Goal: Task Accomplishment & Management: Use online tool/utility

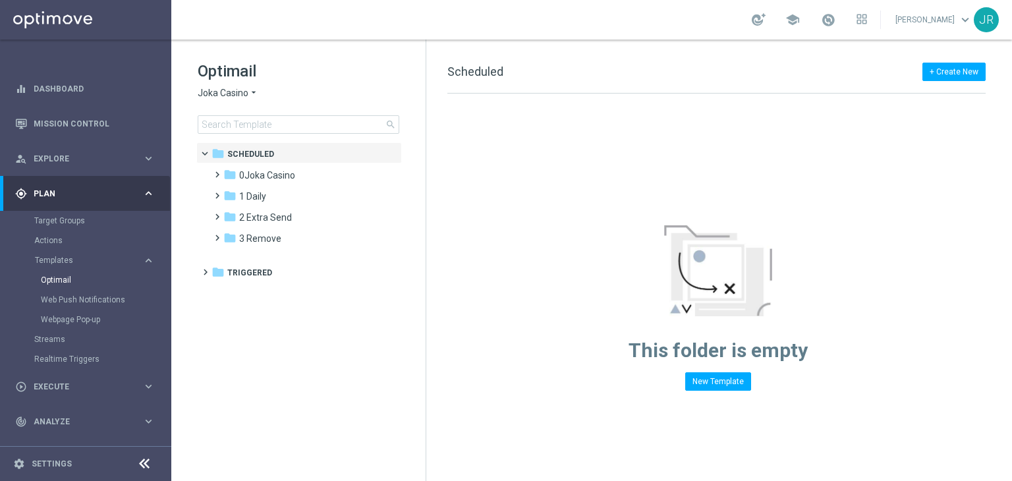
click at [203, 83] on div "Optimail Joka Casino arrow_drop_down × Joka Casino search" at bounding box center [312, 97] width 228 height 73
click at [208, 101] on div "Optimail Joka Casino arrow_drop_down × Joka Casino search" at bounding box center [312, 97] width 228 height 73
click at [202, 91] on span "Joka Casino" at bounding box center [223, 93] width 51 height 13
drag, startPoint x: 292, startPoint y: 365, endPoint x: 281, endPoint y: 260, distance: 106.0
click at [292, 359] on tree-viewport "folder Scheduled more_vert folder 0Joka Casino more_vert" at bounding box center [310, 310] width 228 height 336
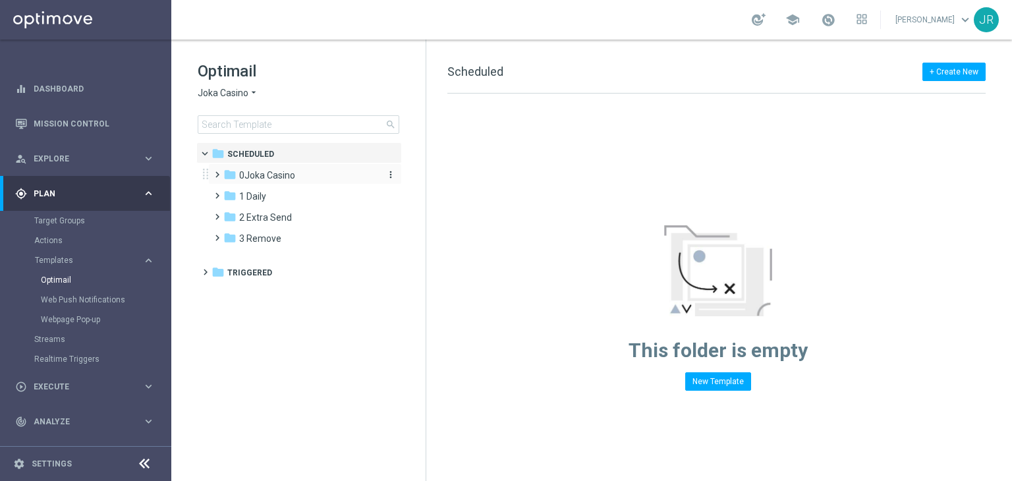
click at [266, 180] on span "0Joka Casino" at bounding box center [267, 175] width 56 height 12
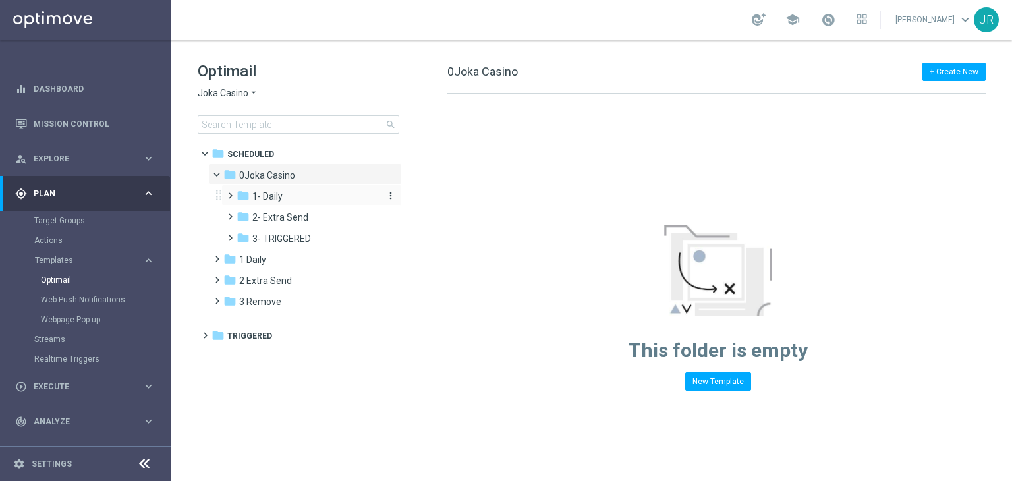
click at [265, 198] on span "1- Daily" at bounding box center [267, 196] width 30 height 12
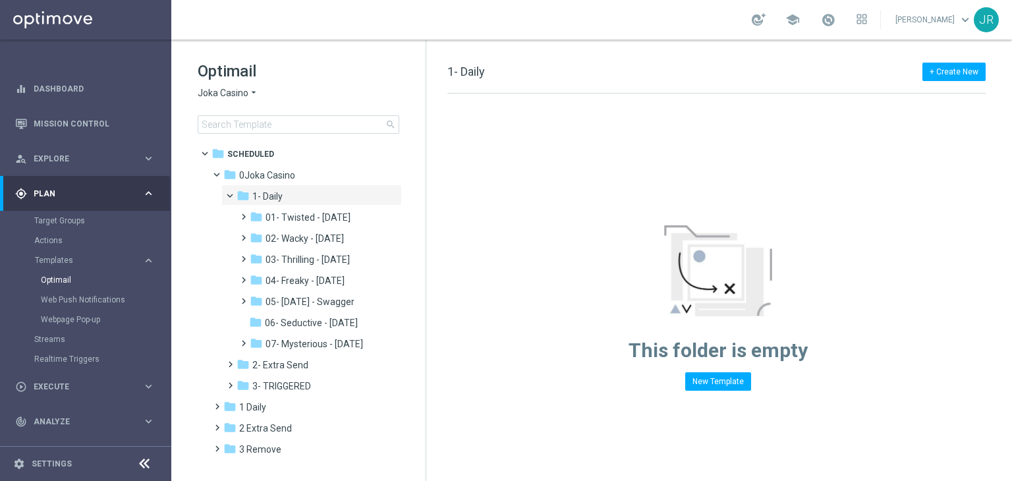
drag, startPoint x: 287, startPoint y: 297, endPoint x: 465, endPoint y: 306, distance: 178.1
click at [292, 297] on span "05- Saturday - Swagger" at bounding box center [310, 302] width 89 height 12
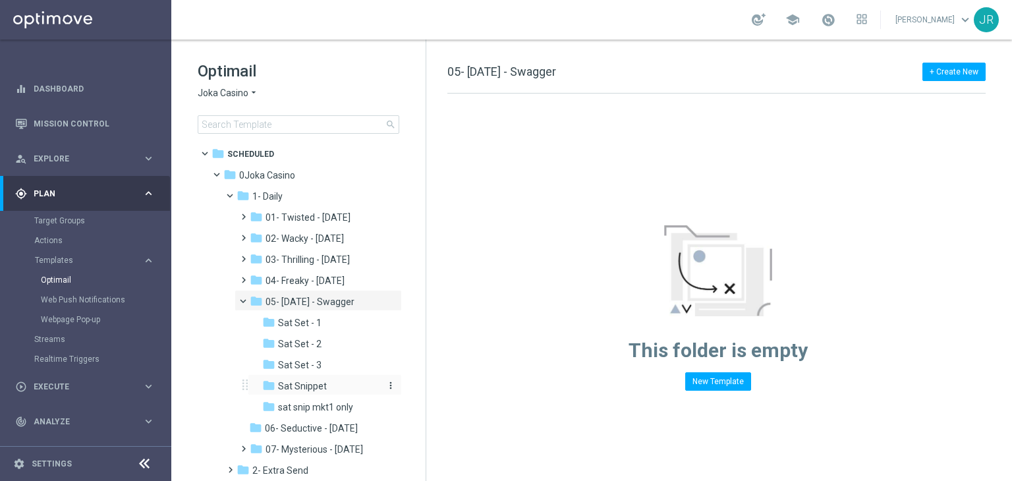
click at [303, 385] on span "Sat Snippet" at bounding box center [302, 386] width 49 height 12
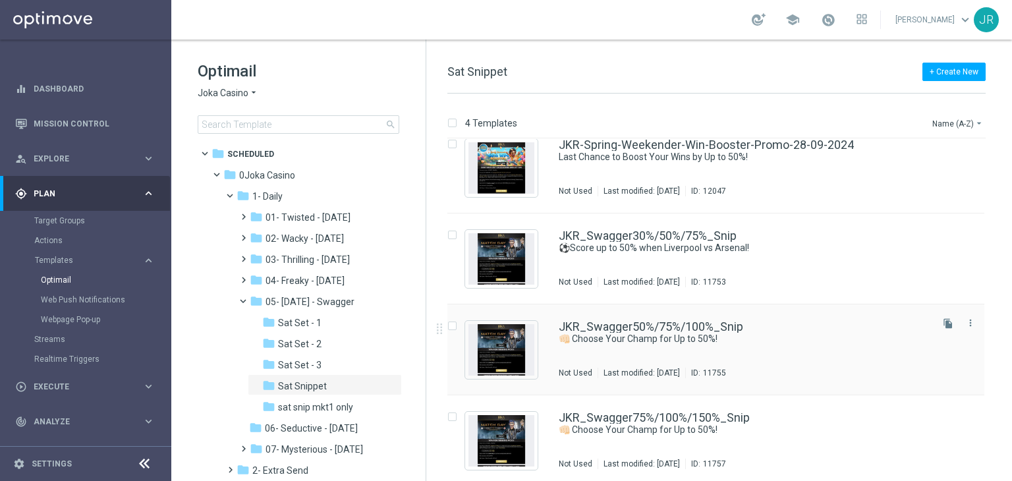
scroll to position [21, 0]
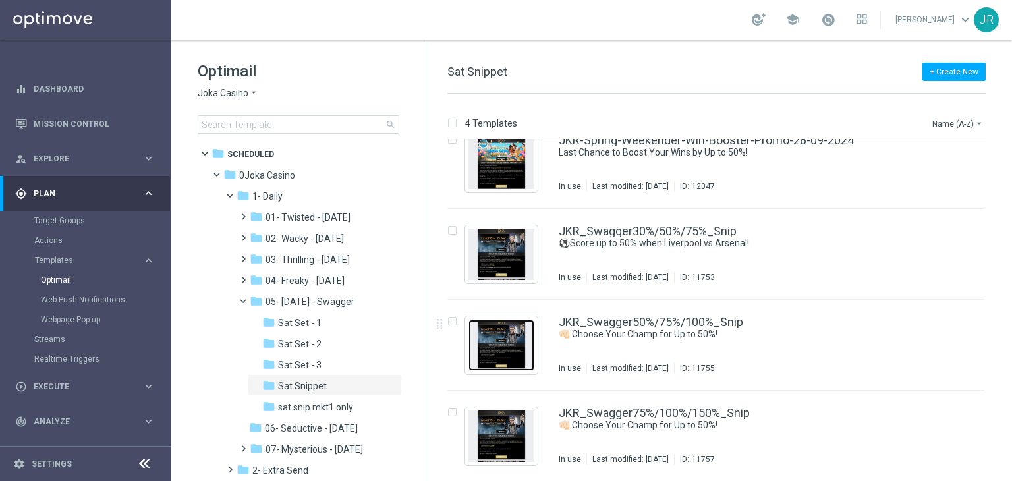
drag, startPoint x: 501, startPoint y: 321, endPoint x: 490, endPoint y: 318, distance: 12.3
click at [501, 321] on img "Press SPACE to select this row." at bounding box center [501, 345] width 66 height 51
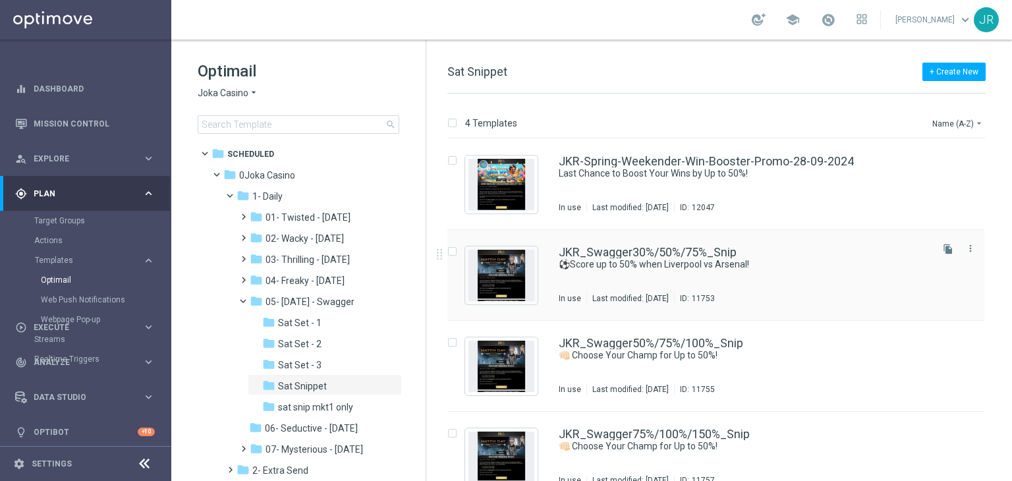
click at [553, 280] on div "JKR_Swagger30%/50%/75%_Snip ⚽Score up to 50% when Liverpool vs Arsenal! In use …" at bounding box center [715, 275] width 537 height 91
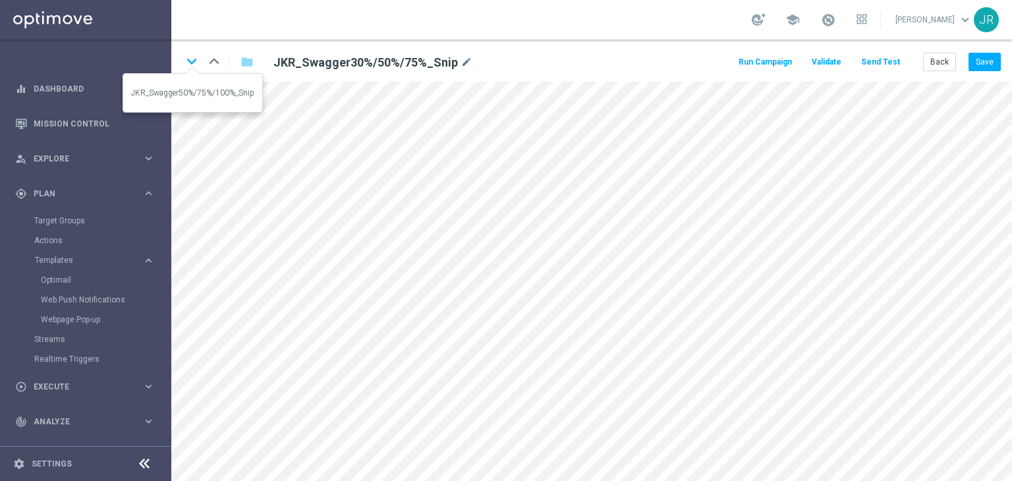
drag, startPoint x: 184, startPoint y: 61, endPoint x: 282, endPoint y: 119, distance: 113.8
click at [186, 61] on icon "keyboard_arrow_down" at bounding box center [192, 61] width 20 height 20
click at [939, 63] on button "Back" at bounding box center [939, 62] width 33 height 18
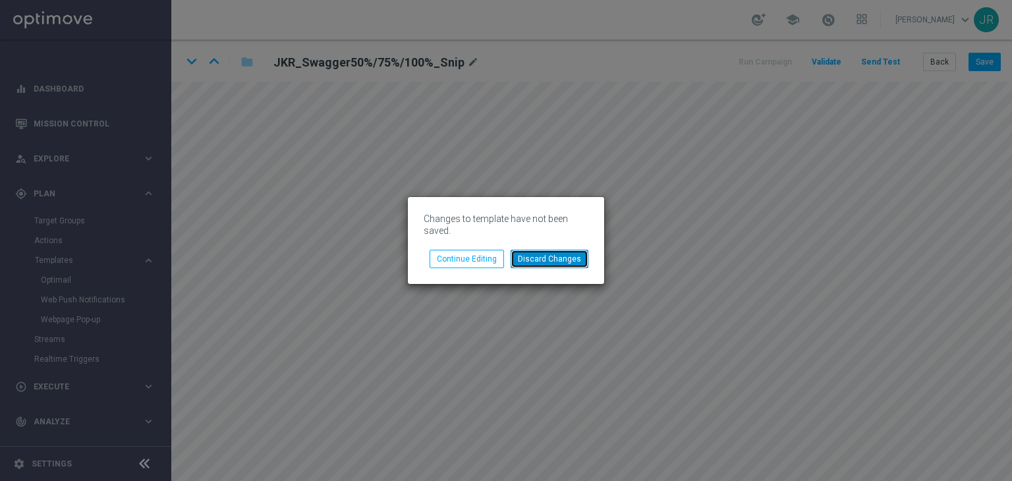
click at [551, 260] on button "Discard Changes" at bounding box center [550, 259] width 78 height 18
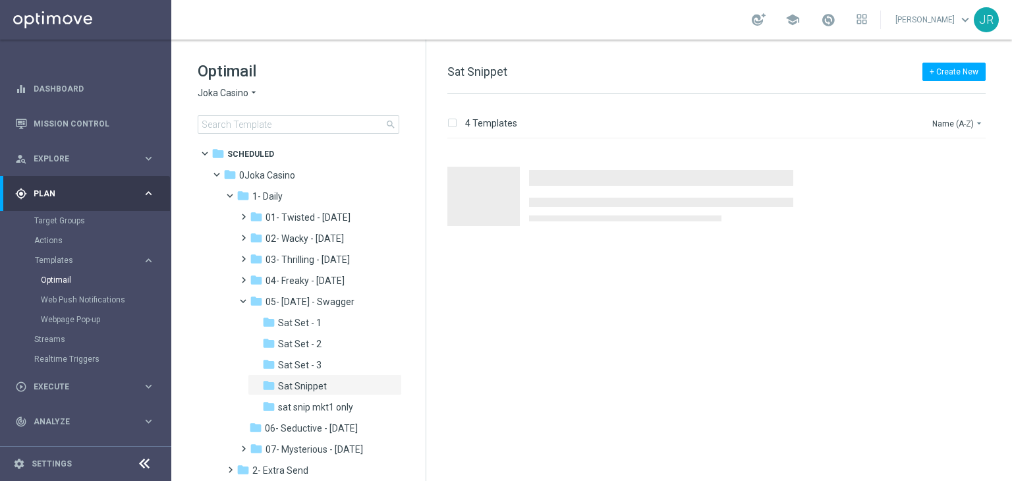
click at [208, 92] on span "Joka Casino" at bounding box center [223, 93] width 51 height 13
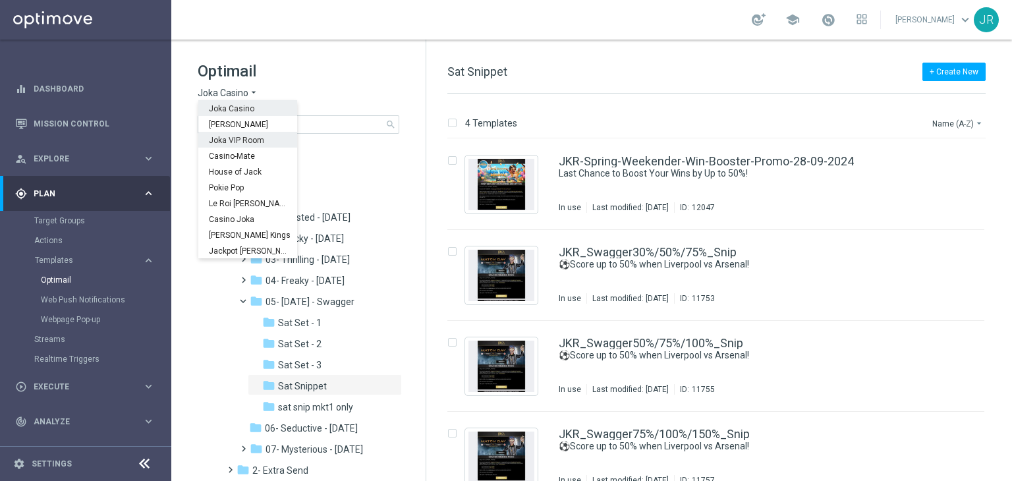
click at [0, 0] on span "Joka VIP Room" at bounding box center [0, 0] width 0 height 0
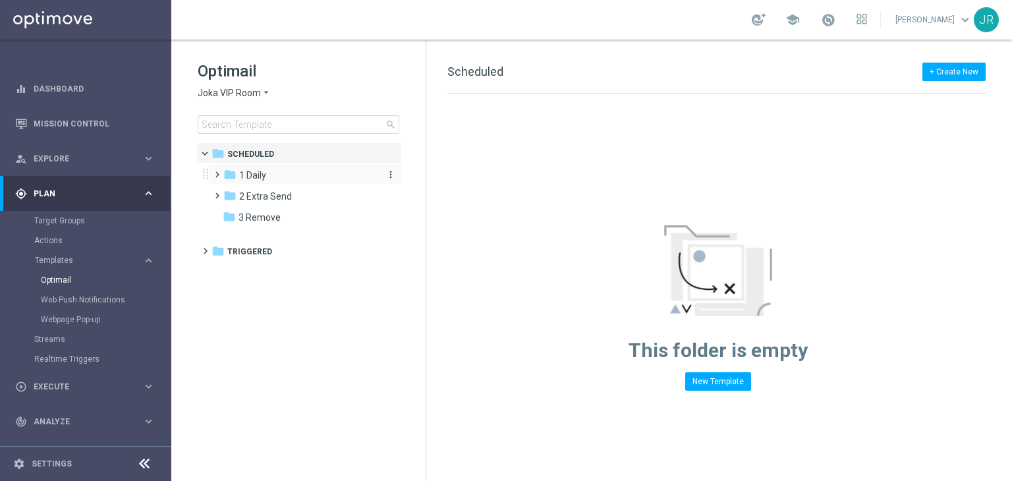
click at [255, 173] on span "1 Daily" at bounding box center [252, 175] width 27 height 12
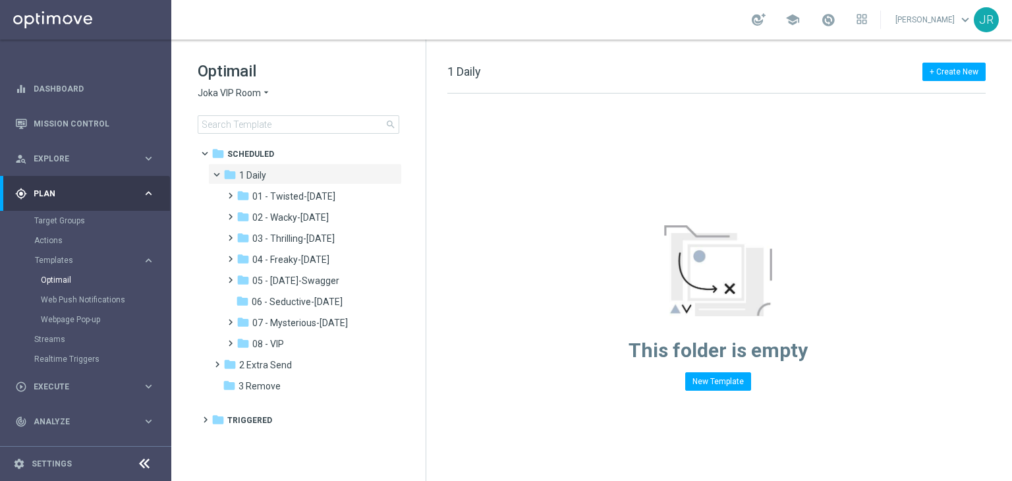
drag, startPoint x: 302, startPoint y: 283, endPoint x: 422, endPoint y: 303, distance: 121.6
click at [302, 283] on span "05 - Saturday-Swagger" at bounding box center [295, 281] width 87 height 12
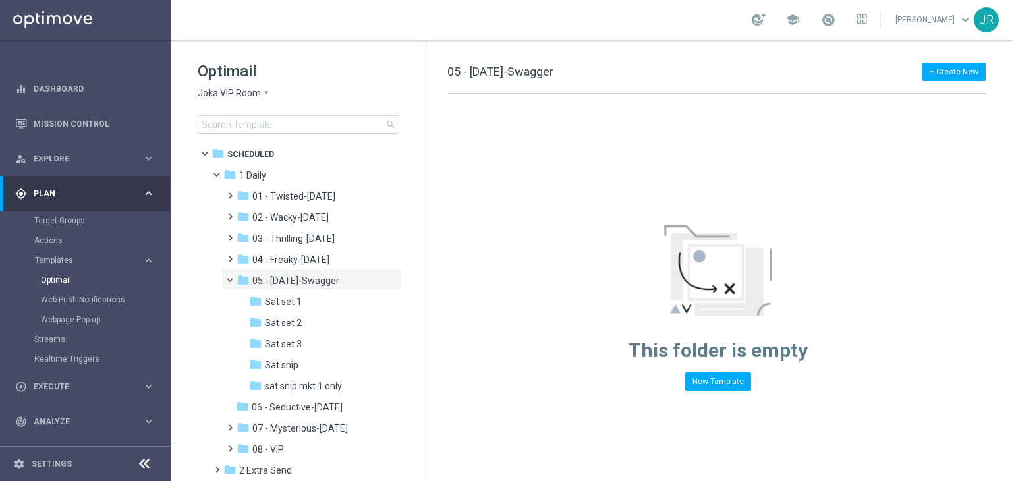
drag, startPoint x: 281, startPoint y: 367, endPoint x: 562, endPoint y: 315, distance: 286.1
click at [281, 365] on span "Sat snip" at bounding box center [282, 365] width 34 height 12
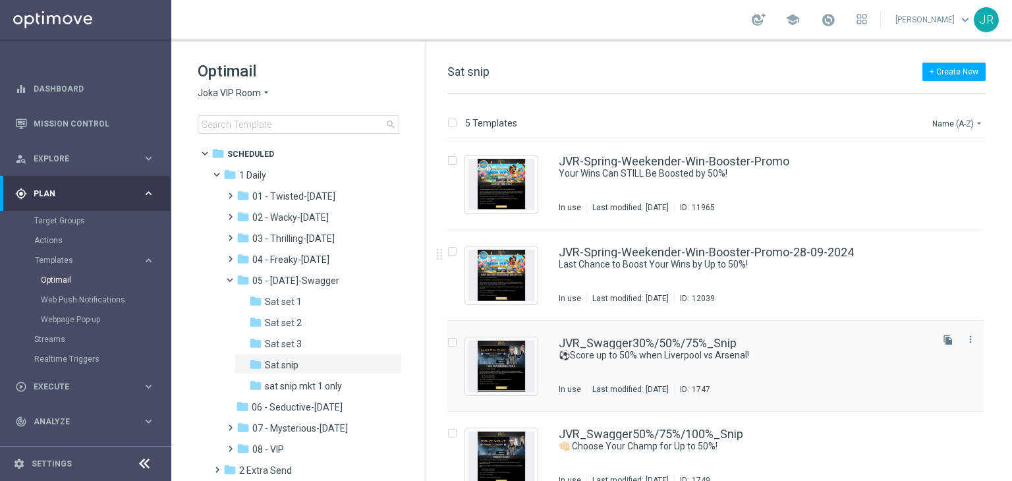
scroll to position [113, 0]
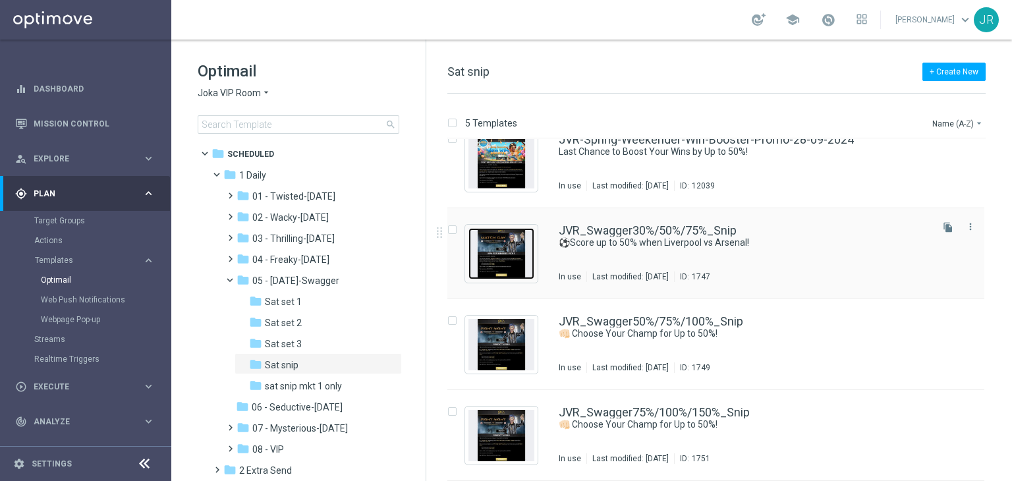
click at [501, 241] on img "Press SPACE to select this row." at bounding box center [501, 253] width 66 height 51
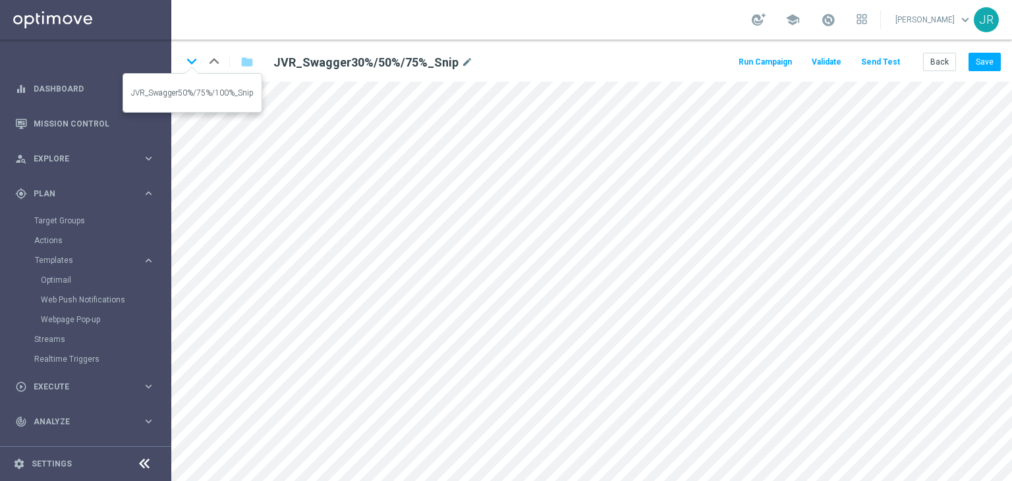
drag, startPoint x: 197, startPoint y: 61, endPoint x: 418, endPoint y: 180, distance: 250.9
click at [198, 61] on icon "keyboard_arrow_down" at bounding box center [192, 61] width 20 height 20
click at [998, 61] on button "Save" at bounding box center [984, 62] width 32 height 18
click at [190, 62] on icon "keyboard_arrow_down" at bounding box center [192, 61] width 20 height 20
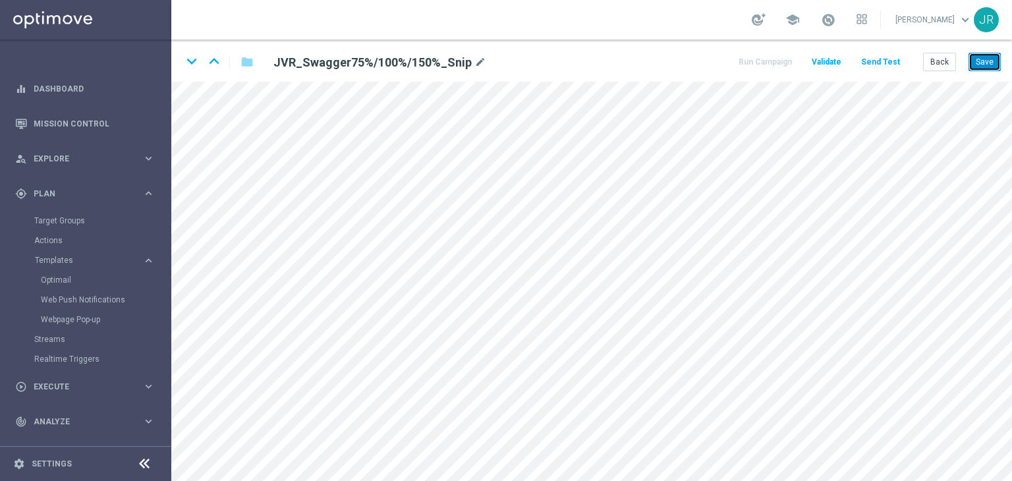
click at [978, 65] on button "Save" at bounding box center [984, 62] width 32 height 18
click at [214, 59] on icon "keyboard_arrow_up" at bounding box center [214, 61] width 20 height 20
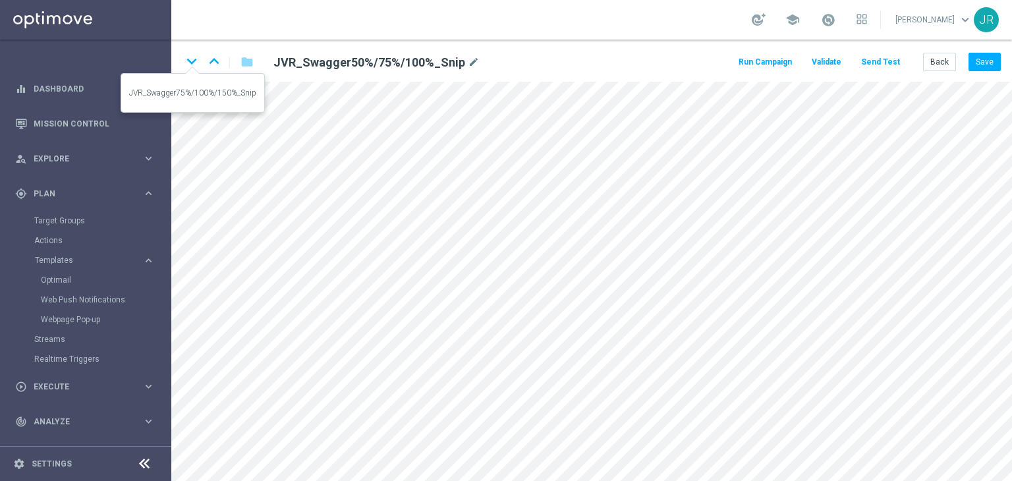
drag, startPoint x: 186, startPoint y: 61, endPoint x: 452, endPoint y: 163, distance: 285.1
click at [187, 61] on icon "keyboard_arrow_down" at bounding box center [192, 61] width 20 height 20
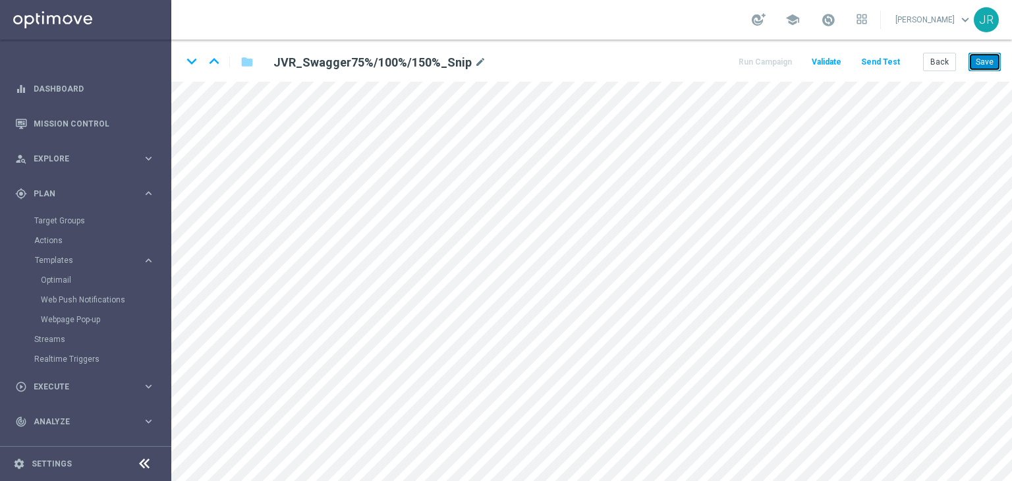
click at [975, 64] on button "Save" at bounding box center [984, 62] width 32 height 18
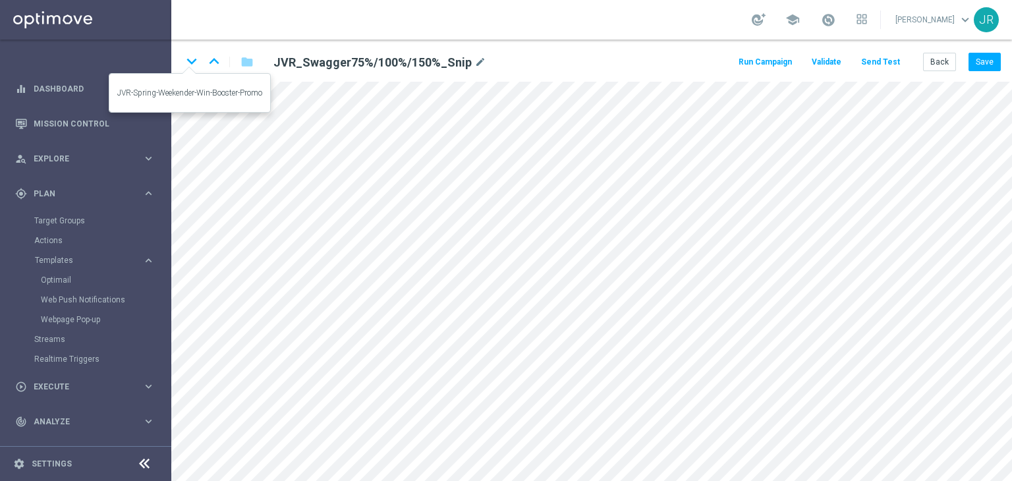
click at [189, 63] on icon "keyboard_arrow_down" at bounding box center [192, 61] width 20 height 20
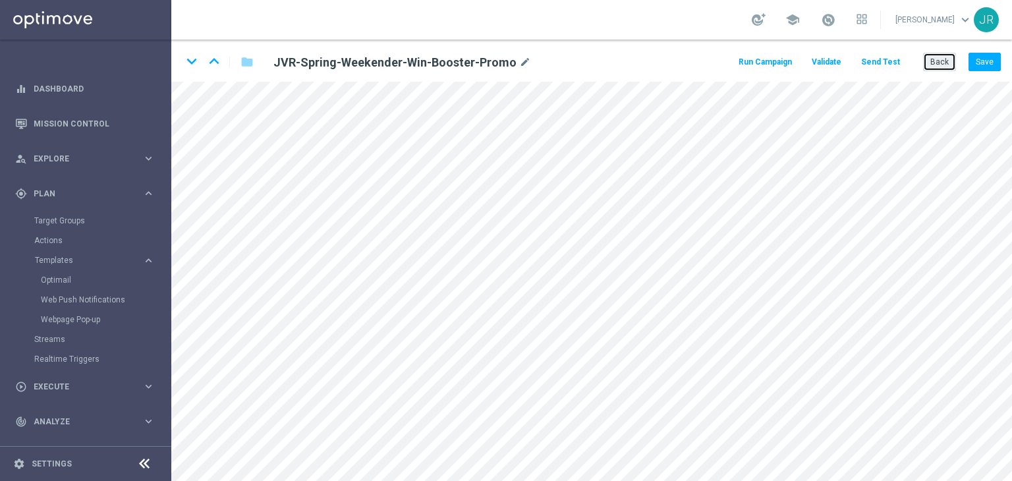
drag, startPoint x: 938, startPoint y: 65, endPoint x: 903, endPoint y: 93, distance: 45.0
click at [938, 65] on button "Back" at bounding box center [939, 62] width 33 height 18
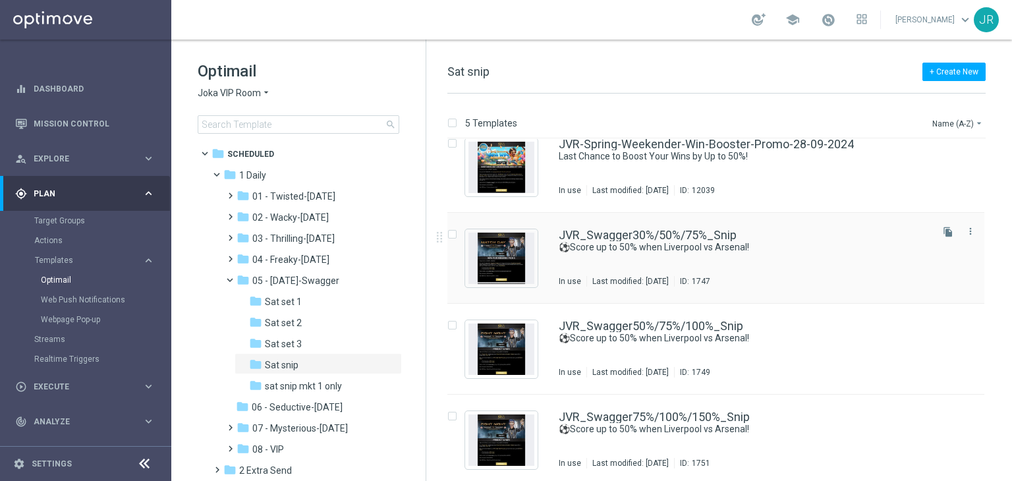
scroll to position [113, 0]
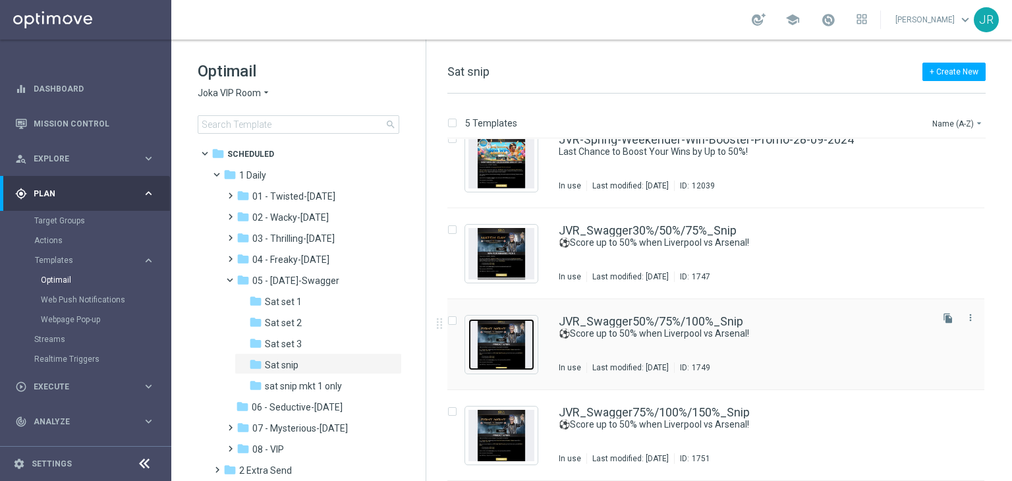
click at [519, 340] on img "Press SPACE to select this row." at bounding box center [501, 344] width 66 height 51
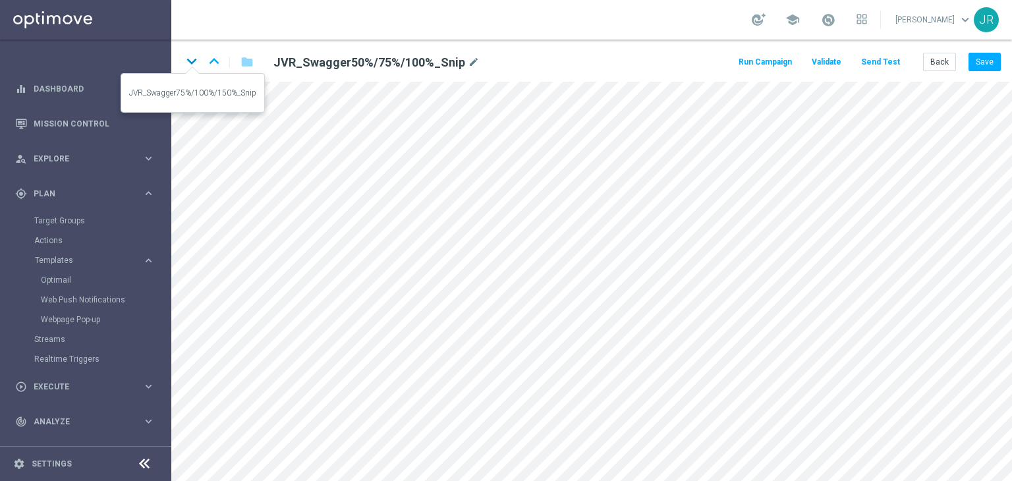
click at [190, 59] on icon "keyboard_arrow_down" at bounding box center [192, 61] width 20 height 20
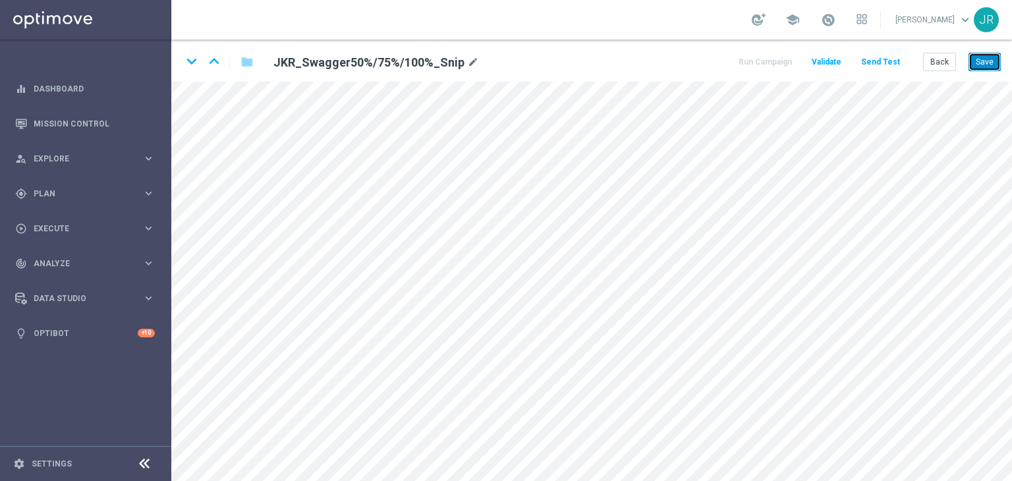
click at [988, 66] on button "Save" at bounding box center [984, 62] width 32 height 18
click at [190, 56] on icon "keyboard_arrow_down" at bounding box center [192, 61] width 20 height 20
click at [996, 61] on button "Save" at bounding box center [984, 62] width 32 height 18
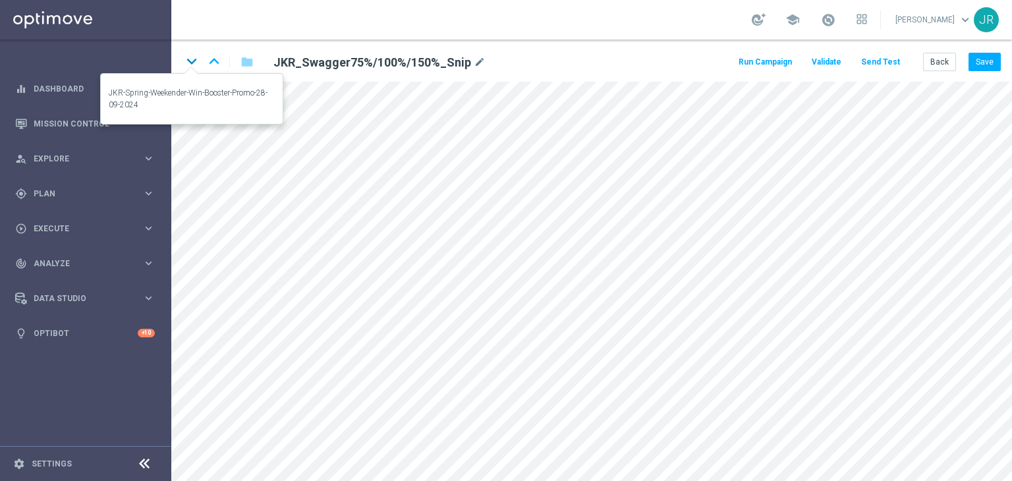
click at [192, 61] on icon "keyboard_arrow_down" at bounding box center [192, 61] width 20 height 20
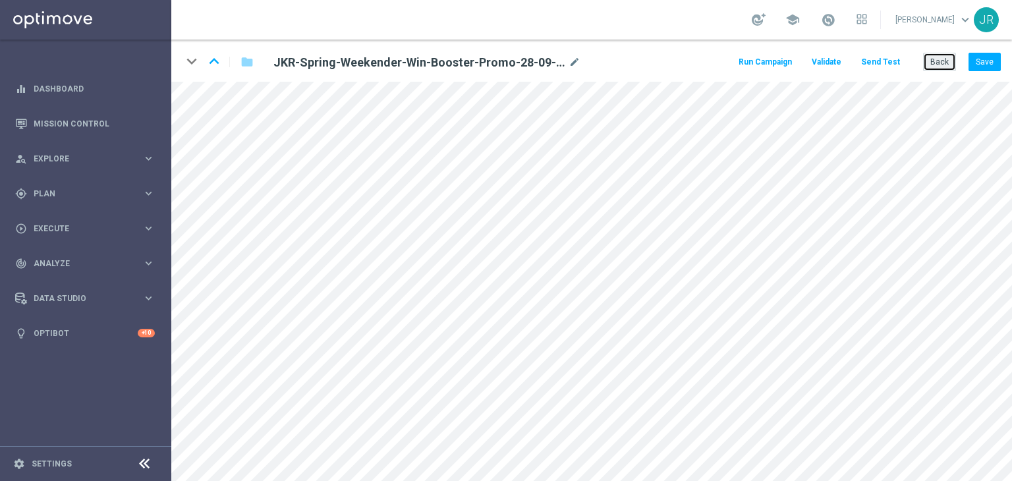
click at [943, 61] on button "Back" at bounding box center [939, 62] width 33 height 18
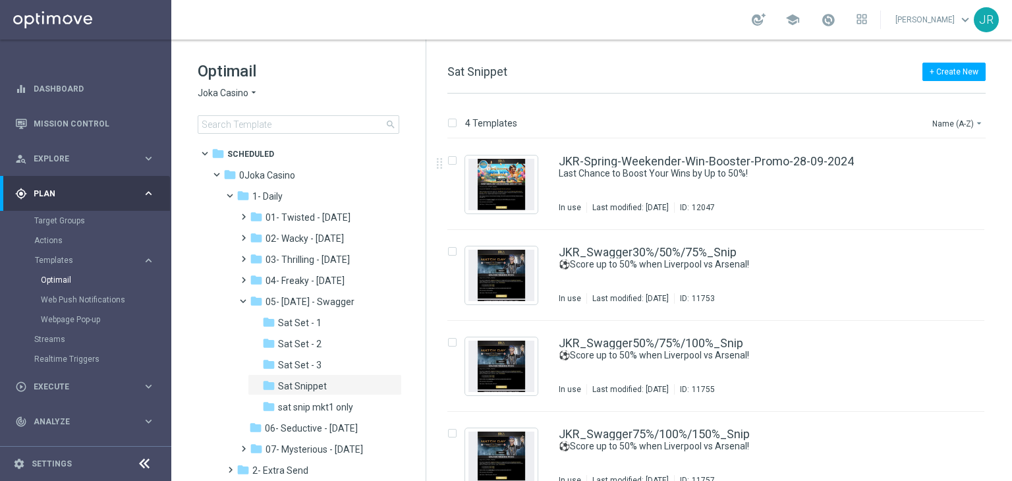
scroll to position [21, 0]
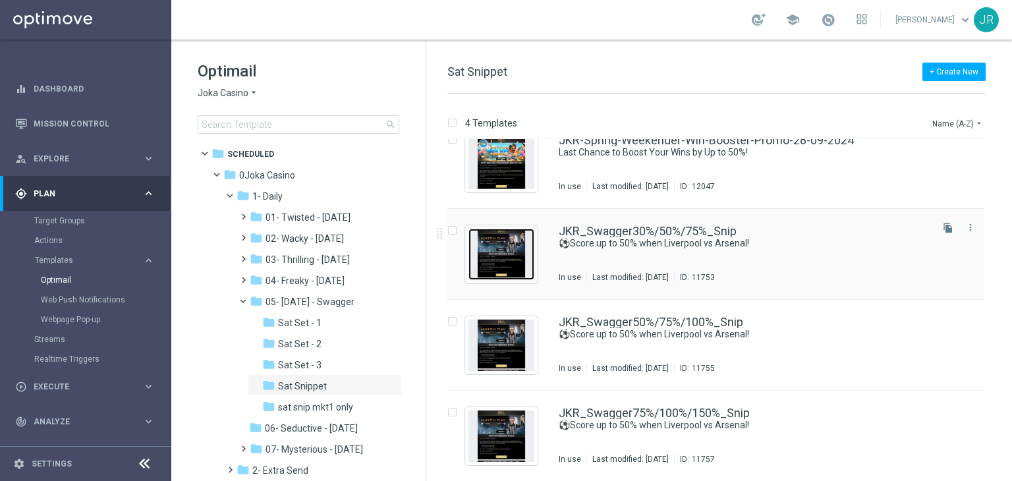
click at [490, 235] on img "Press SPACE to select this row." at bounding box center [501, 254] width 66 height 51
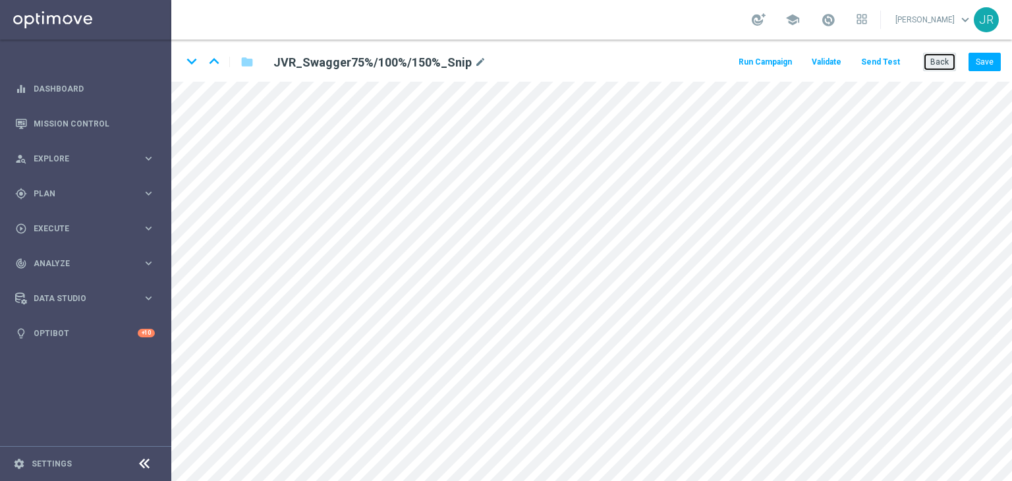
drag, startPoint x: 949, startPoint y: 61, endPoint x: 749, endPoint y: 65, distance: 199.7
click at [948, 61] on button "Back" at bounding box center [939, 62] width 33 height 18
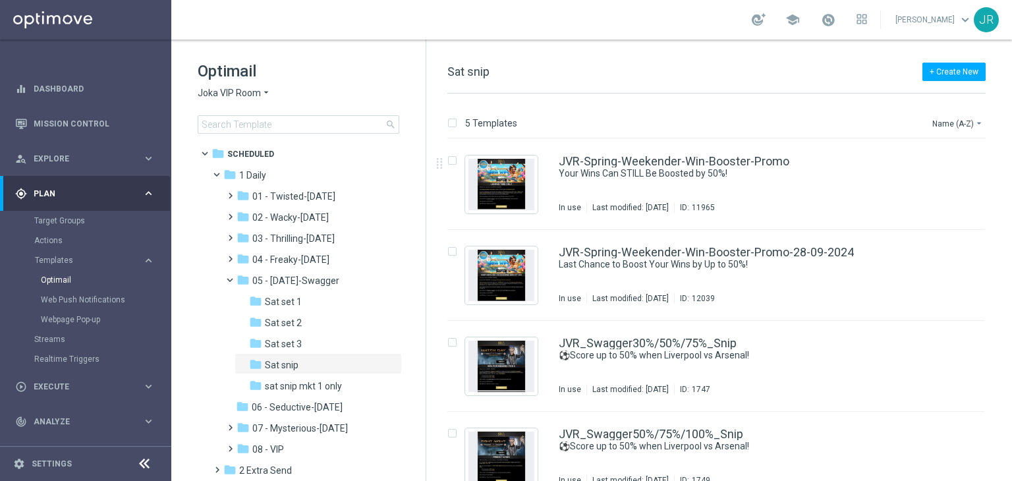
click at [241, 98] on span "Joka VIP Room" at bounding box center [229, 93] width 63 height 13
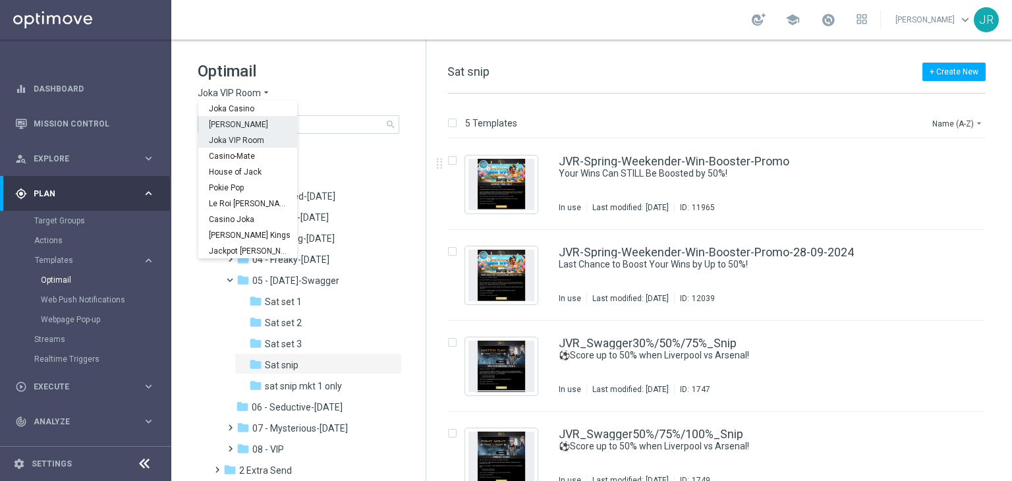
click at [220, 118] on div "[PERSON_NAME]" at bounding box center [247, 124] width 99 height 16
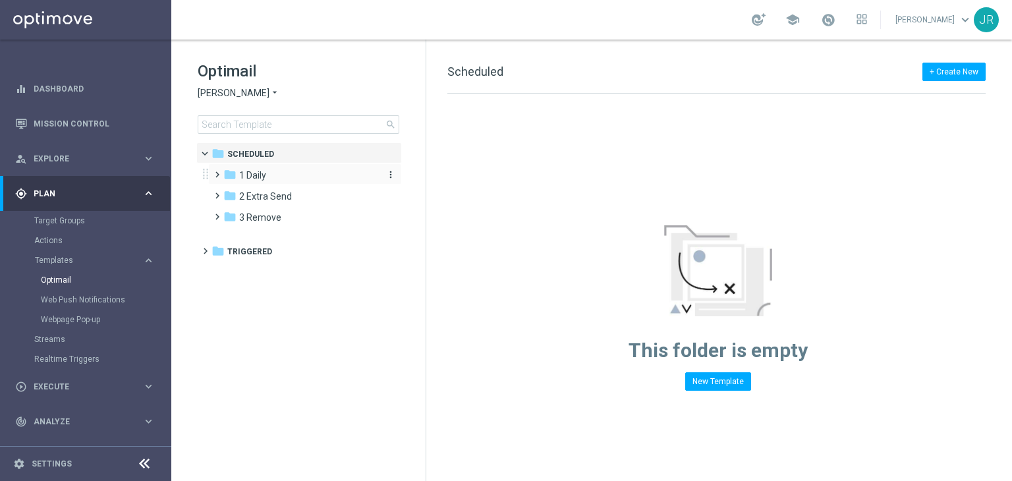
click at [299, 172] on div "folder 1 Daily" at bounding box center [299, 175] width 152 height 15
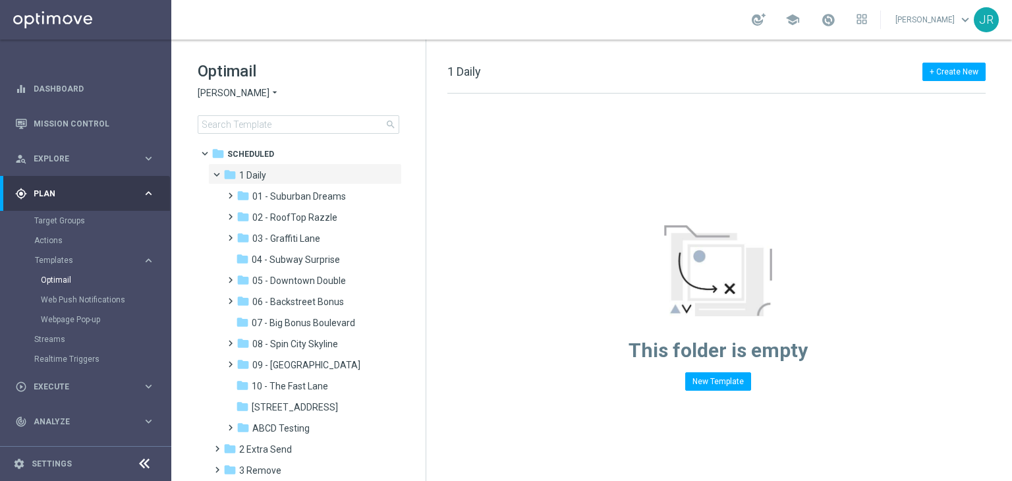
drag, startPoint x: 310, startPoint y: 382, endPoint x: 501, endPoint y: 327, distance: 198.1
click at [310, 381] on span "10 - The Fast Lane" at bounding box center [290, 386] width 76 height 12
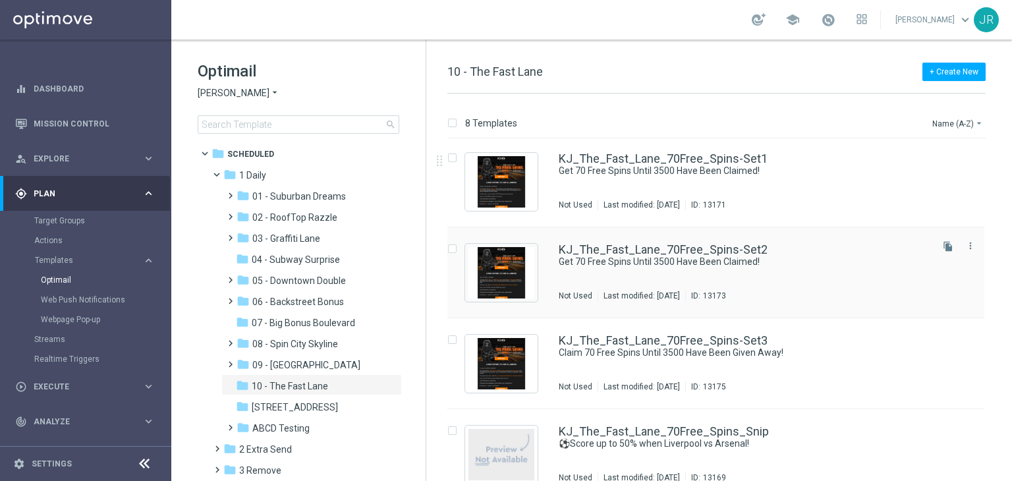
scroll to position [385, 0]
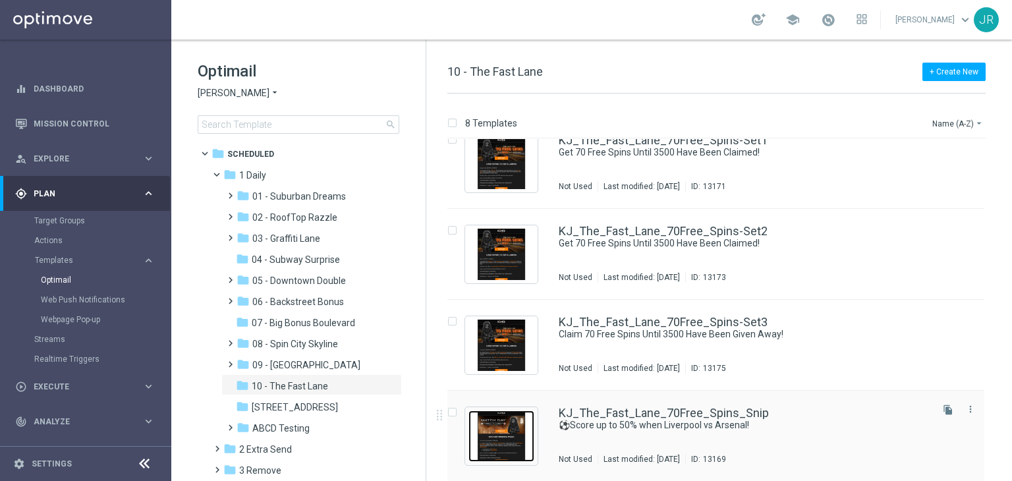
click at [503, 428] on img "Press SPACE to select this row." at bounding box center [501, 435] width 66 height 51
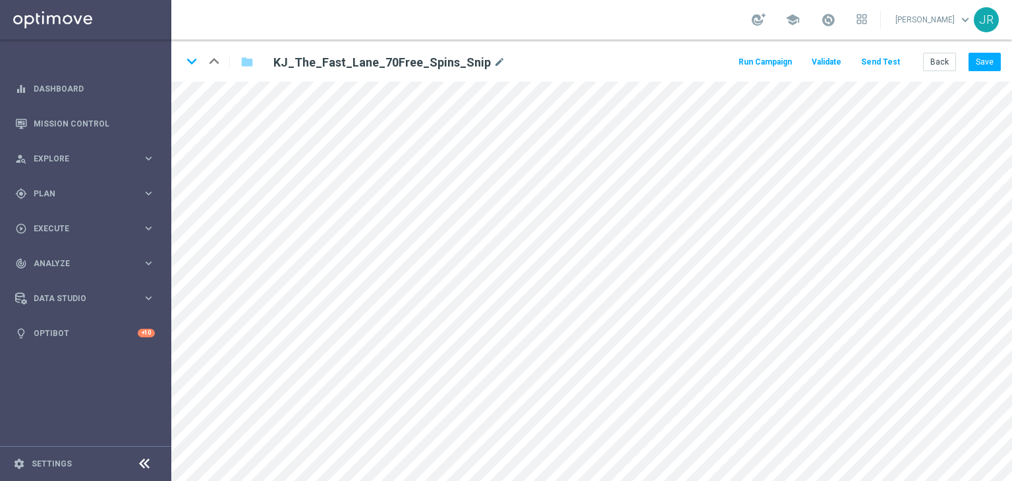
drag, startPoint x: 937, startPoint y: 74, endPoint x: 914, endPoint y: 78, distance: 22.7
click at [935, 74] on div "keyboard_arrow_down keyboard_arrow_up folder KJ_The_Fast_Lane_70Free_Spins_Snip…" at bounding box center [591, 61] width 841 height 42
click at [951, 59] on button "Back" at bounding box center [939, 62] width 33 height 18
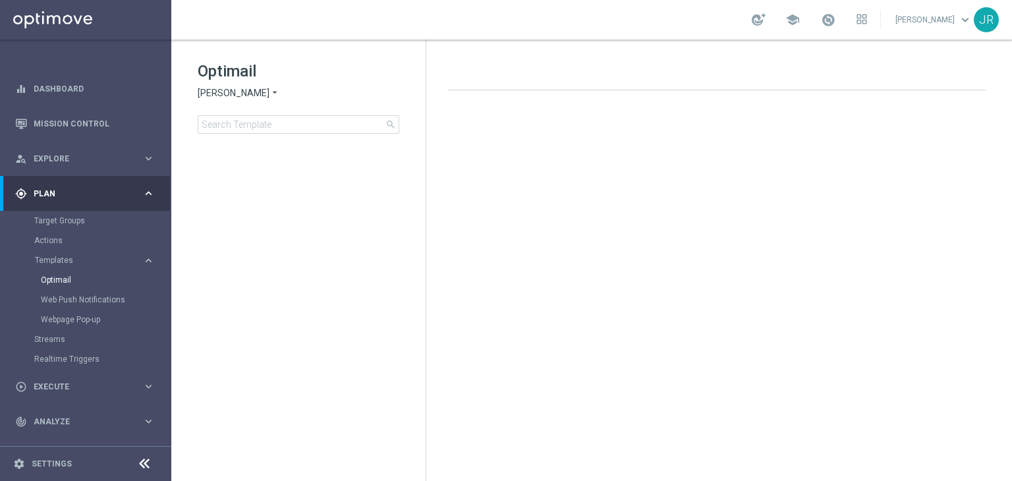
click at [233, 93] on span "King Johnnie" at bounding box center [234, 93] width 72 height 13
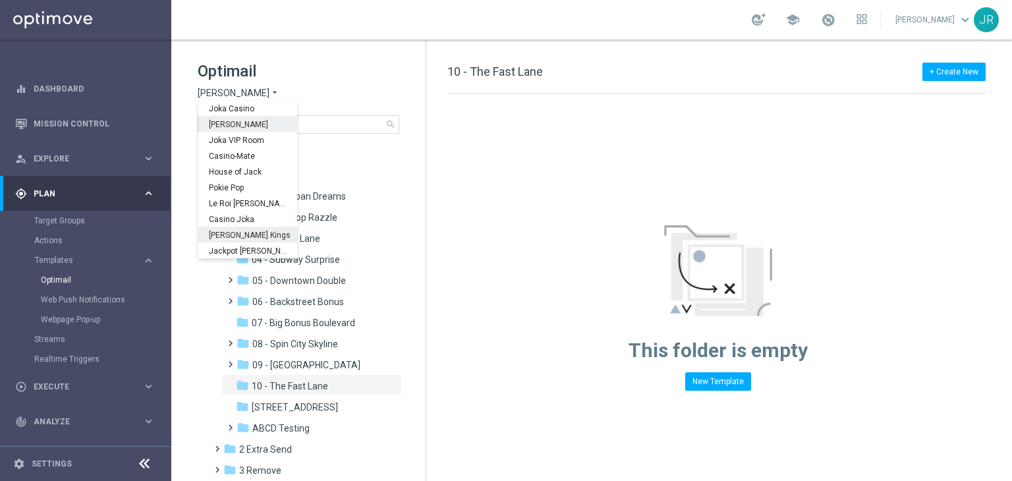
click at [0, 0] on span "Johnnie Kash Kings" at bounding box center [0, 0] width 0 height 0
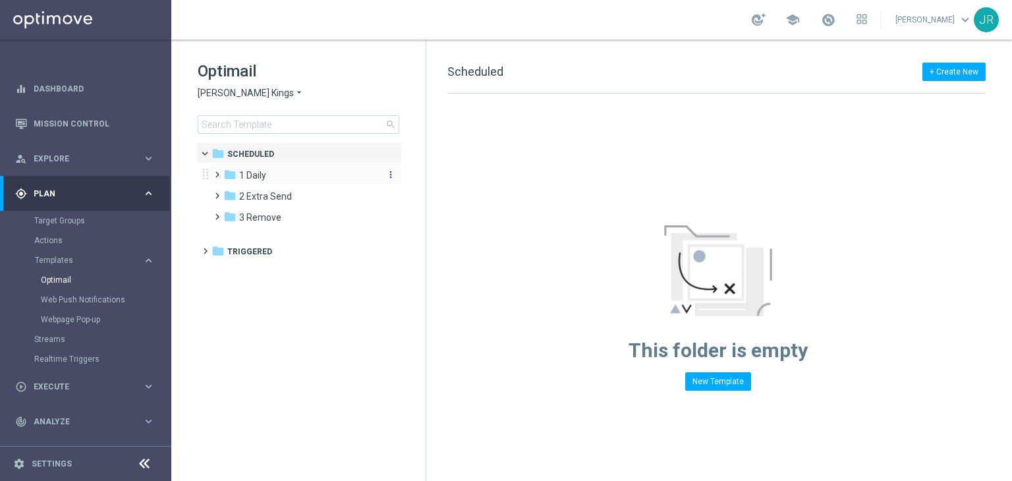
click at [267, 179] on div "folder 1 Daily" at bounding box center [299, 175] width 152 height 15
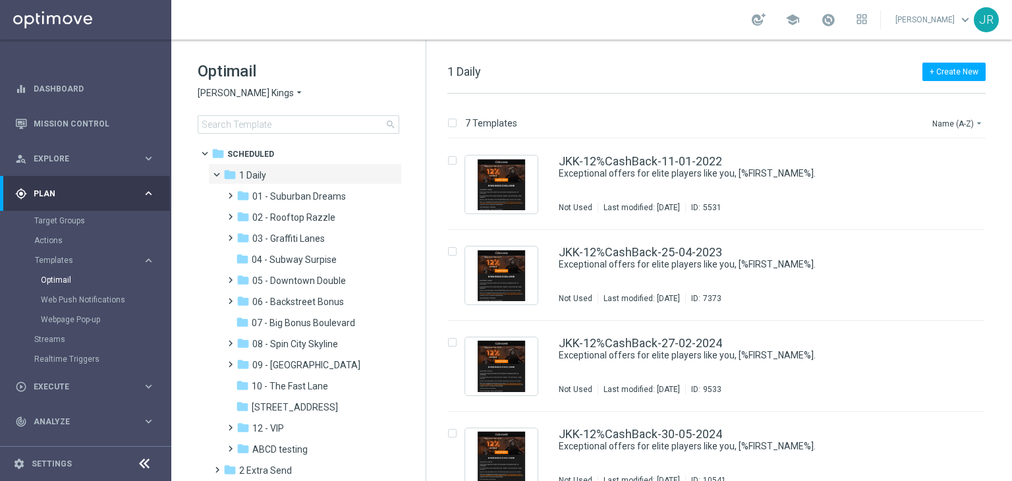
drag, startPoint x: 289, startPoint y: 387, endPoint x: 509, endPoint y: 304, distance: 234.3
click at [289, 385] on span "10 - The Fast Lane" at bounding box center [290, 386] width 76 height 12
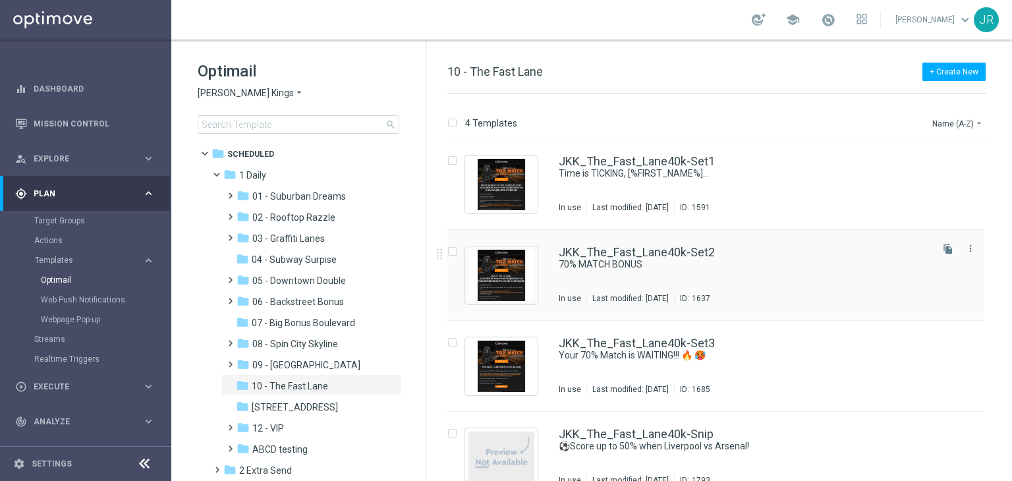
scroll to position [21, 0]
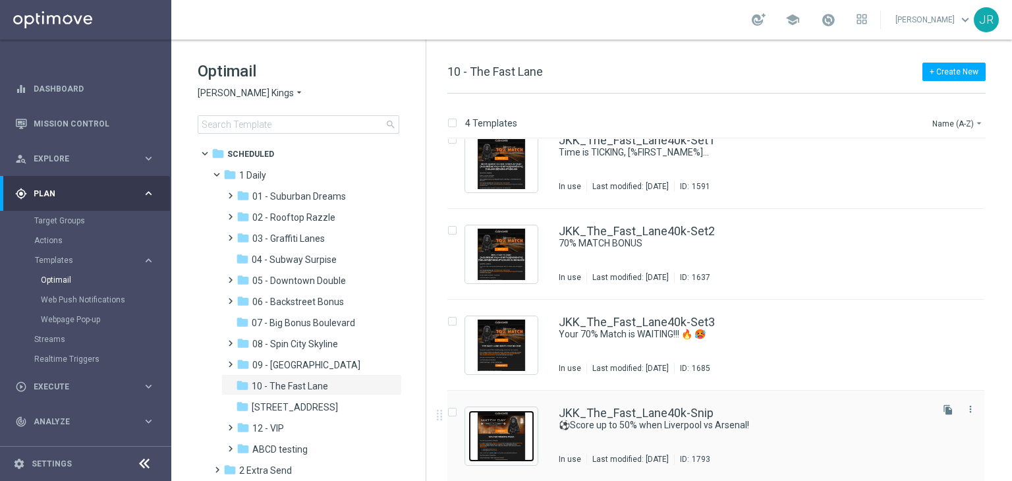
click at [501, 440] on img "Press SPACE to select this row." at bounding box center [501, 435] width 66 height 51
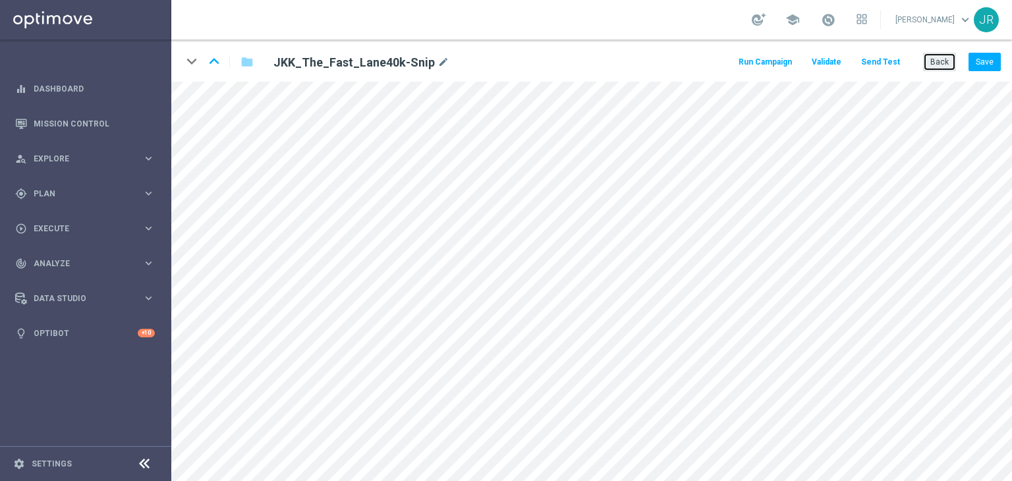
drag, startPoint x: 943, startPoint y: 53, endPoint x: 930, endPoint y: 55, distance: 12.6
click at [943, 53] on button "Back" at bounding box center [939, 62] width 33 height 18
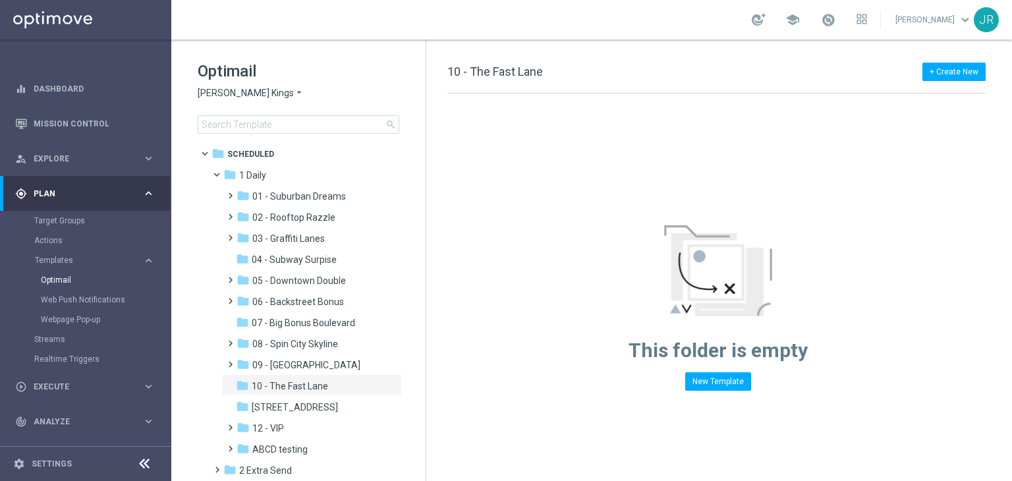
click at [221, 94] on span "Johnnie Kash Kings" at bounding box center [246, 93] width 96 height 13
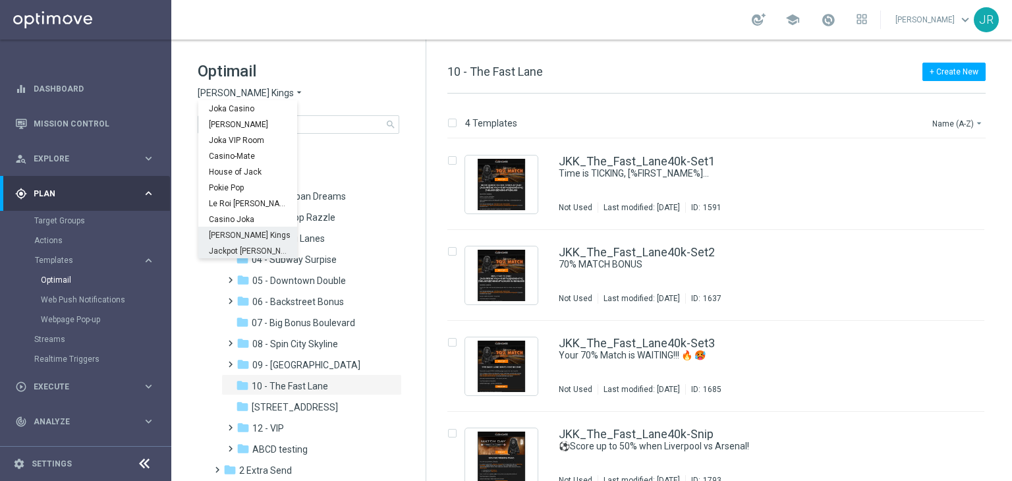
click at [0, 0] on span "Jackpot [PERSON_NAME]" at bounding box center [0, 0] width 0 height 0
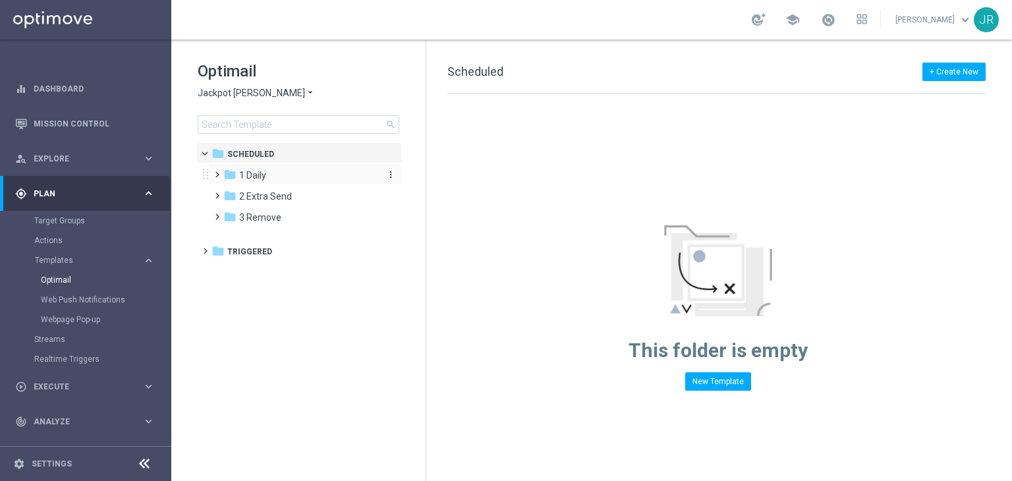
click at [261, 174] on span "1 Daily" at bounding box center [252, 175] width 27 height 12
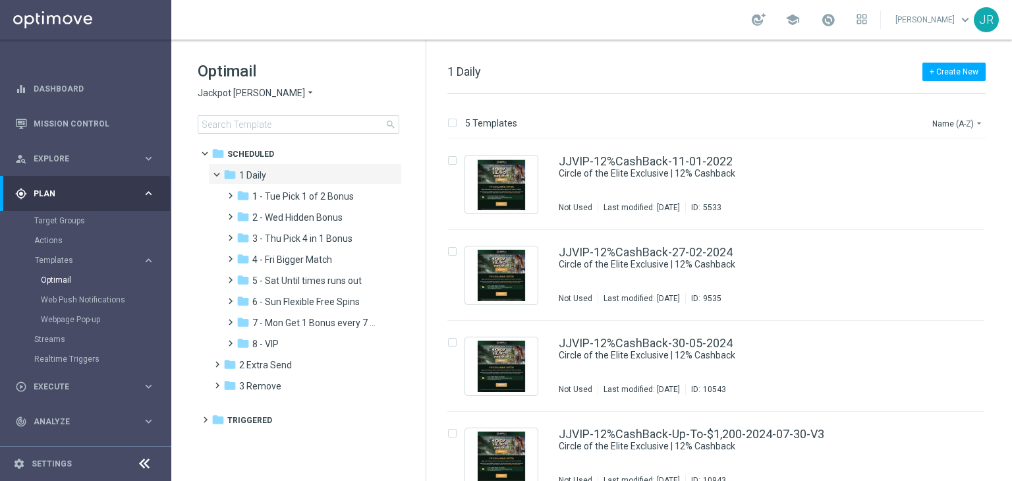
drag, startPoint x: 272, startPoint y: 280, endPoint x: 688, endPoint y: 296, distance: 416.1
click at [276, 280] on span "5 - Sat Until times runs out" at bounding box center [306, 281] width 109 height 12
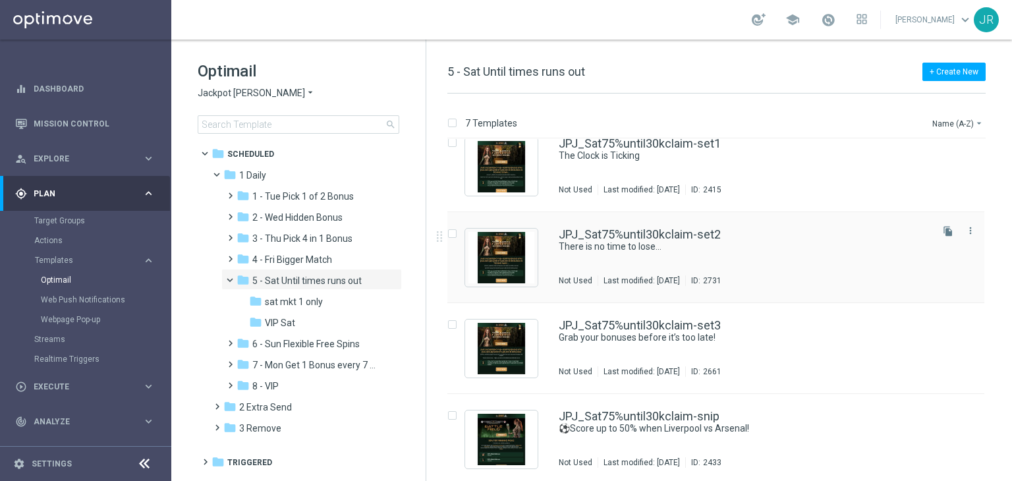
scroll to position [294, 0]
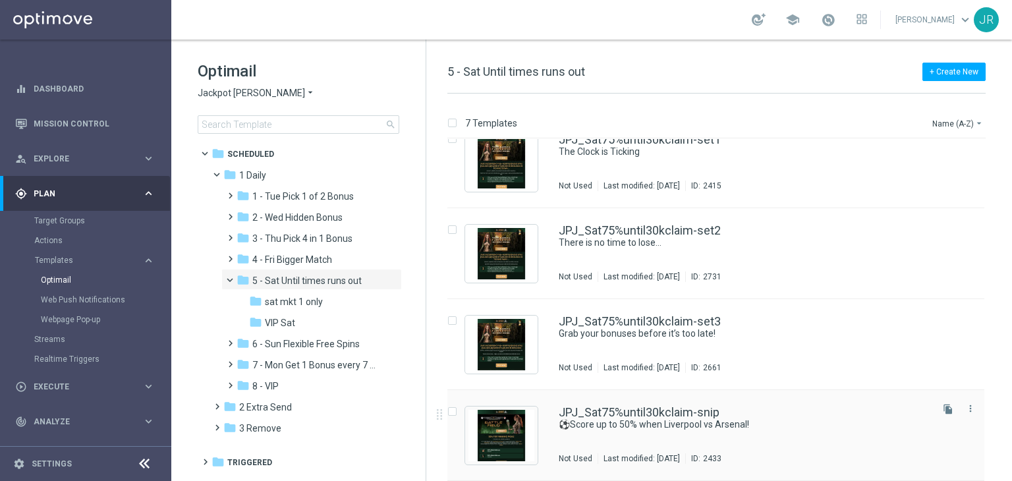
click at [616, 431] on div "JPJ_Sat75%until30kclaim-snip ⚽Score up to 50% when Liverpool vs Arsenal! Not Us…" at bounding box center [744, 435] width 370 height 57
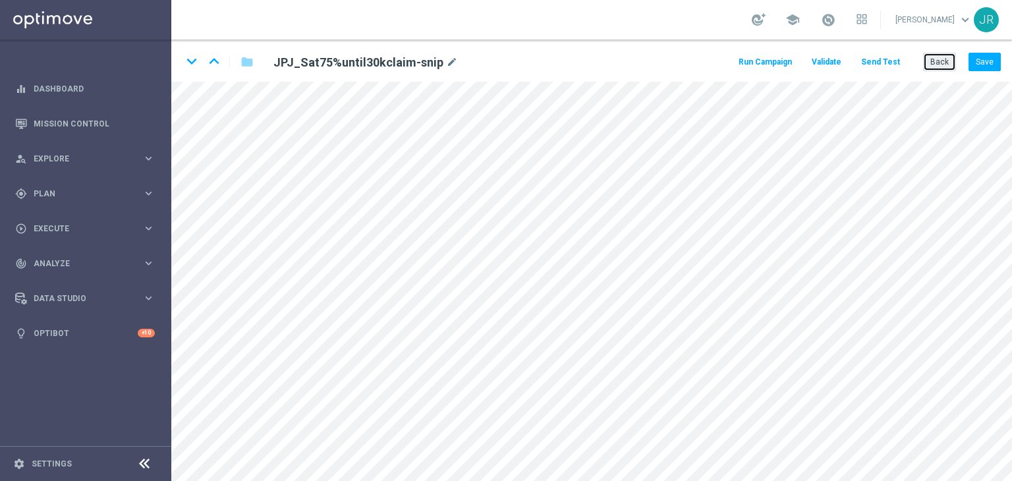
drag, startPoint x: 936, startPoint y: 61, endPoint x: 760, endPoint y: 136, distance: 190.7
click at [936, 61] on button "Back" at bounding box center [939, 62] width 33 height 18
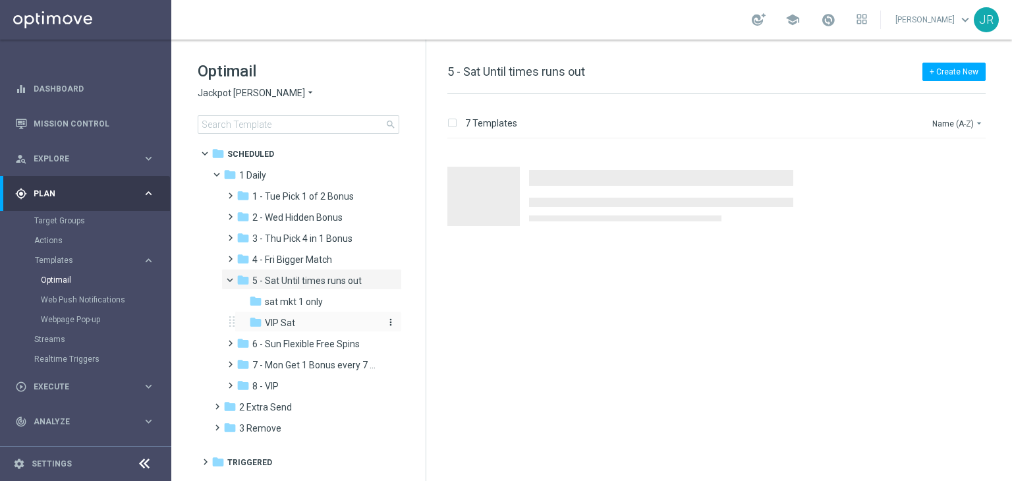
click at [280, 319] on span "VIP Sat" at bounding box center [280, 323] width 30 height 12
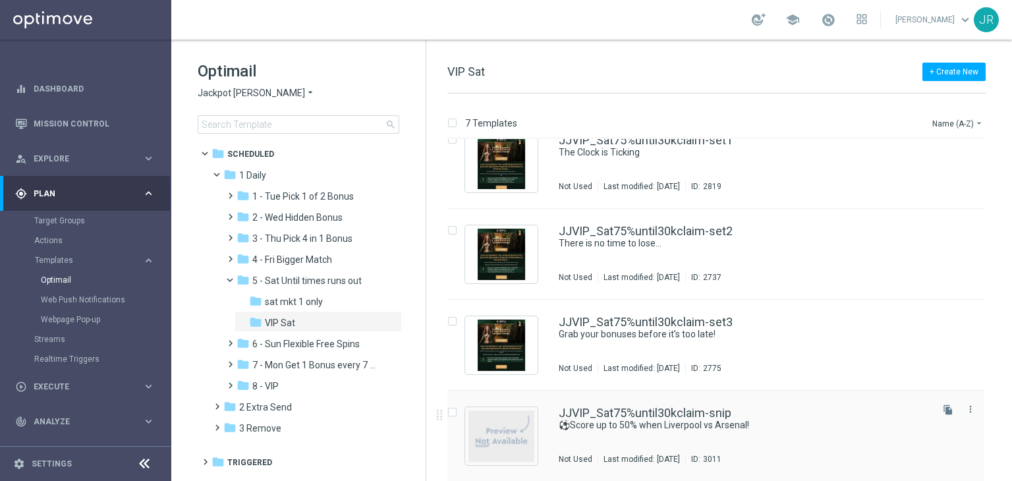
scroll to position [294, 0]
drag, startPoint x: 508, startPoint y: 422, endPoint x: 495, endPoint y: 430, distance: 14.8
click at [509, 422] on img "Press SPACE to select this row." at bounding box center [501, 435] width 66 height 51
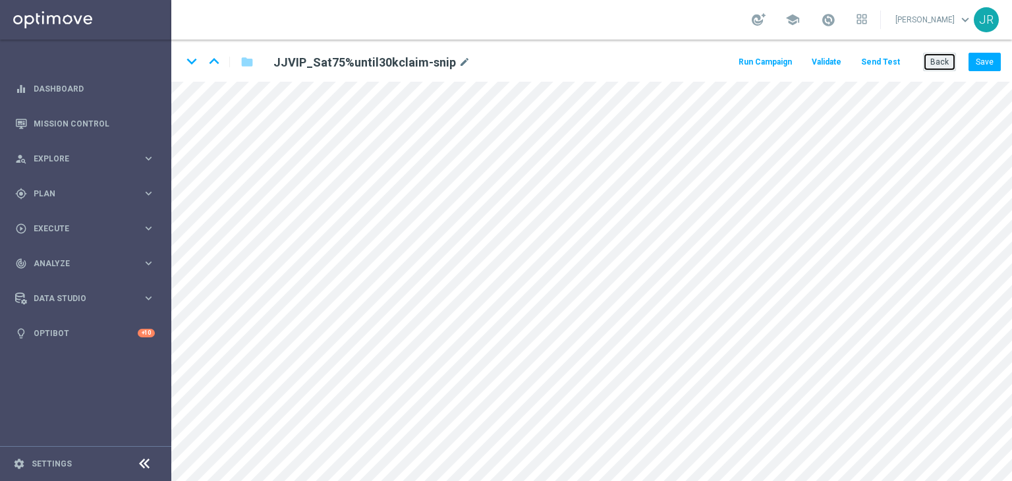
click at [943, 61] on button "Back" at bounding box center [939, 62] width 33 height 18
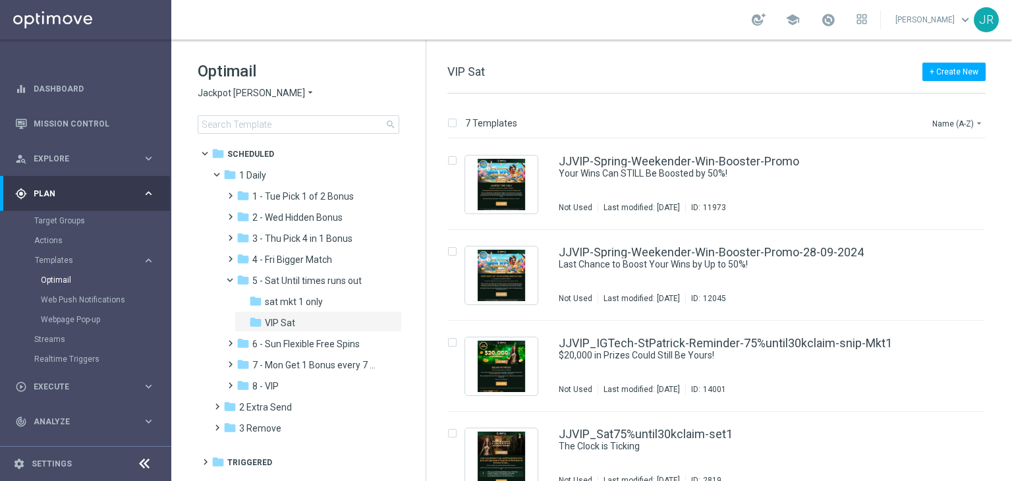
click at [219, 96] on span "Jackpot Jill" at bounding box center [251, 93] width 107 height 13
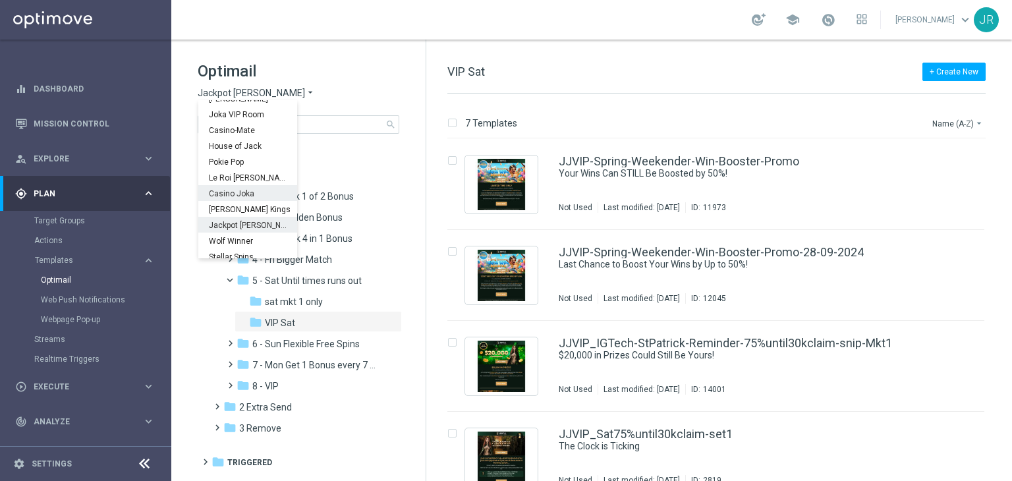
scroll to position [47, 0]
click at [0, 0] on span "Stellar Spins" at bounding box center [0, 0] width 0 height 0
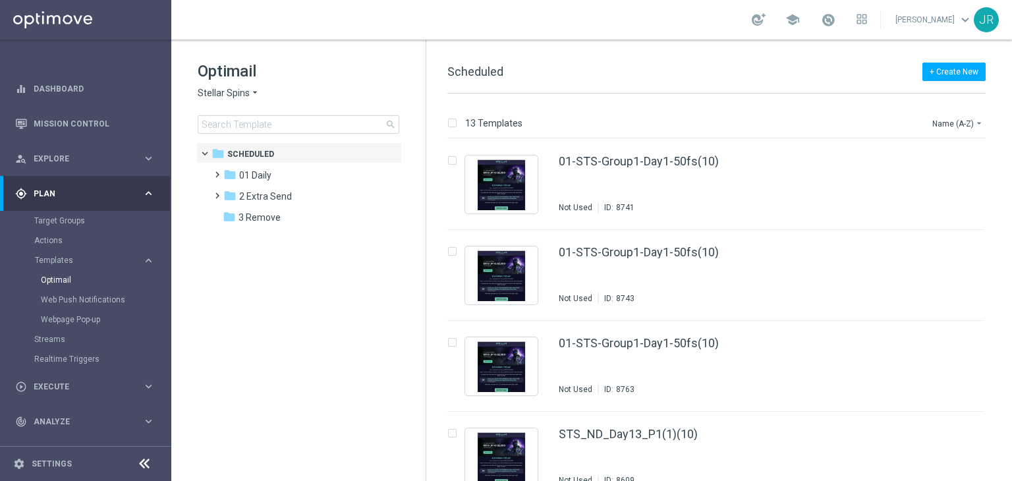
click at [206, 90] on span "Stellar Spins" at bounding box center [224, 93] width 52 height 13
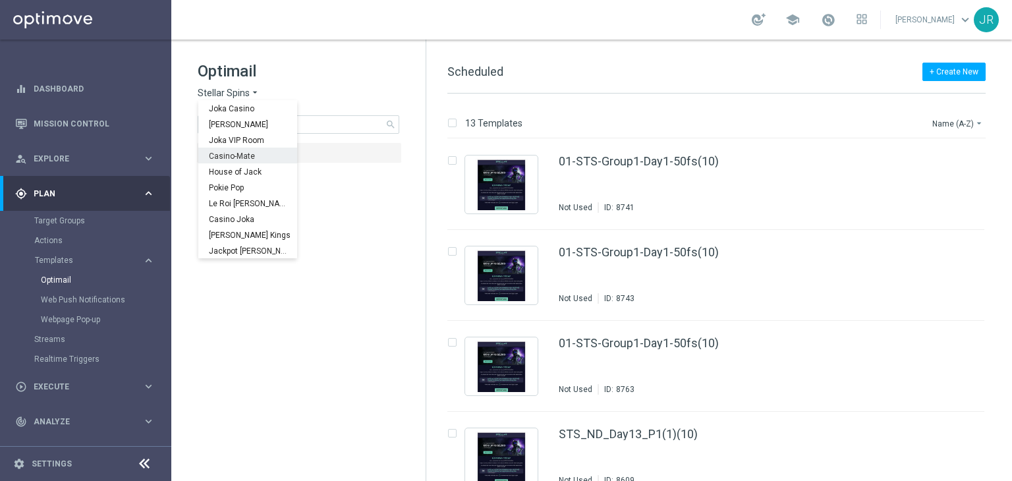
scroll to position [47, 0]
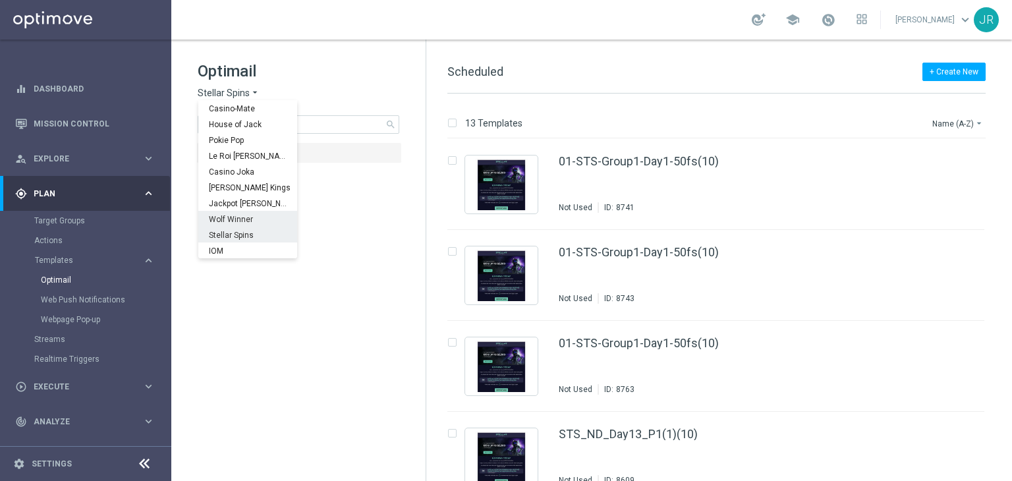
click at [0, 0] on span "Wolf Winner" at bounding box center [0, 0] width 0 height 0
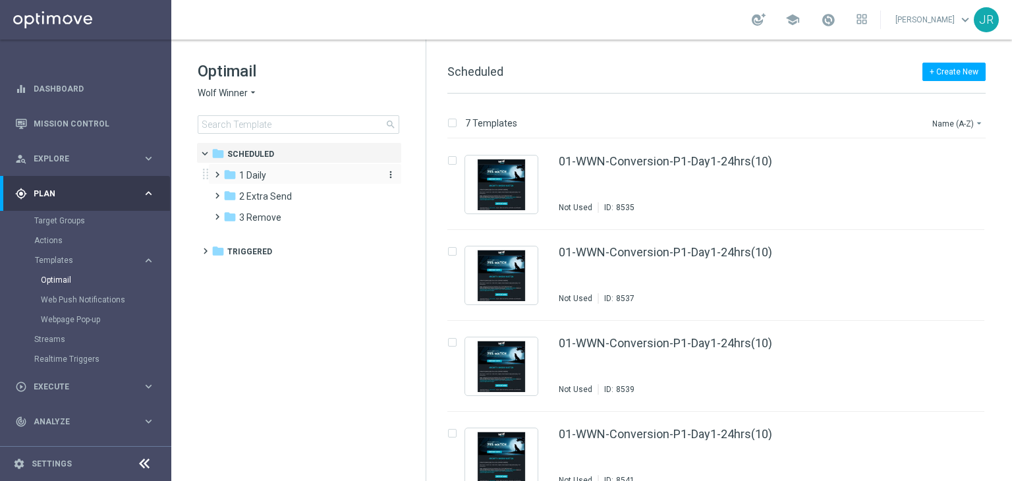
click at [266, 175] on span "1 Daily" at bounding box center [252, 175] width 27 height 12
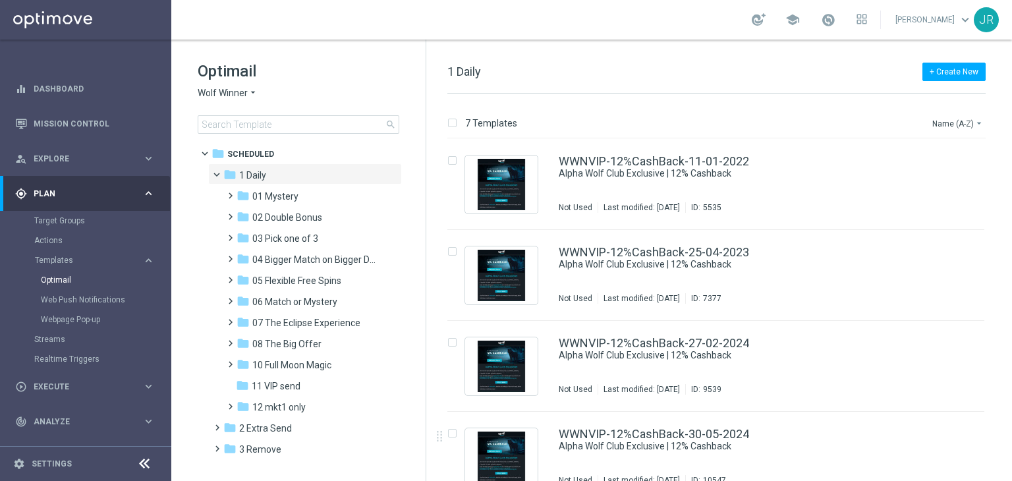
click at [321, 304] on span "06 Match or Mystery" at bounding box center [294, 302] width 85 height 12
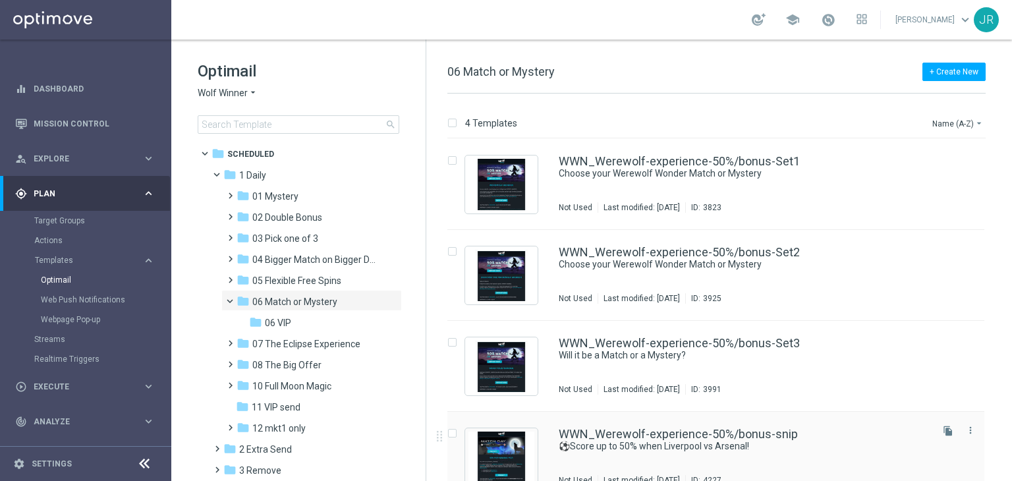
scroll to position [21, 0]
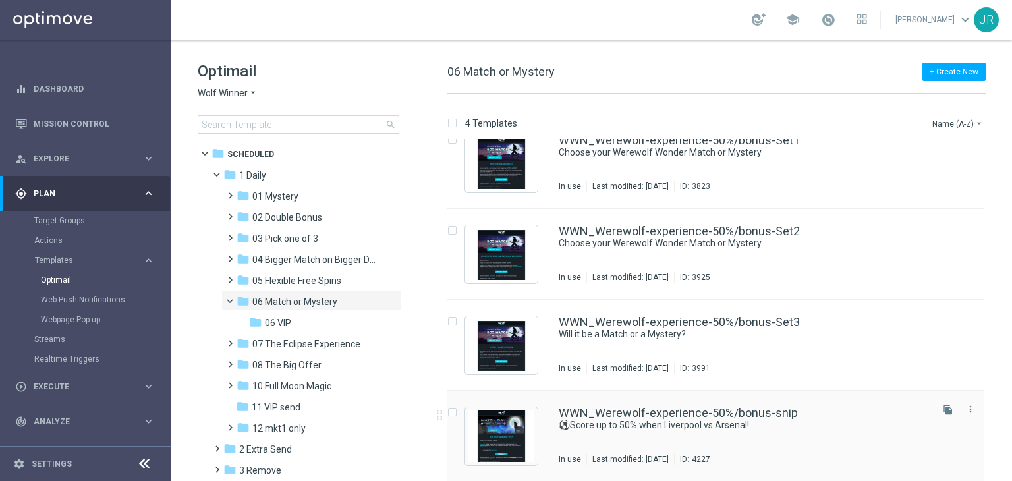
click at [626, 436] on div "WWN_Werewolf-experience-50%/bonus-snip ⚽Score up to 50% when Liverpool vs Arsen…" at bounding box center [744, 435] width 370 height 57
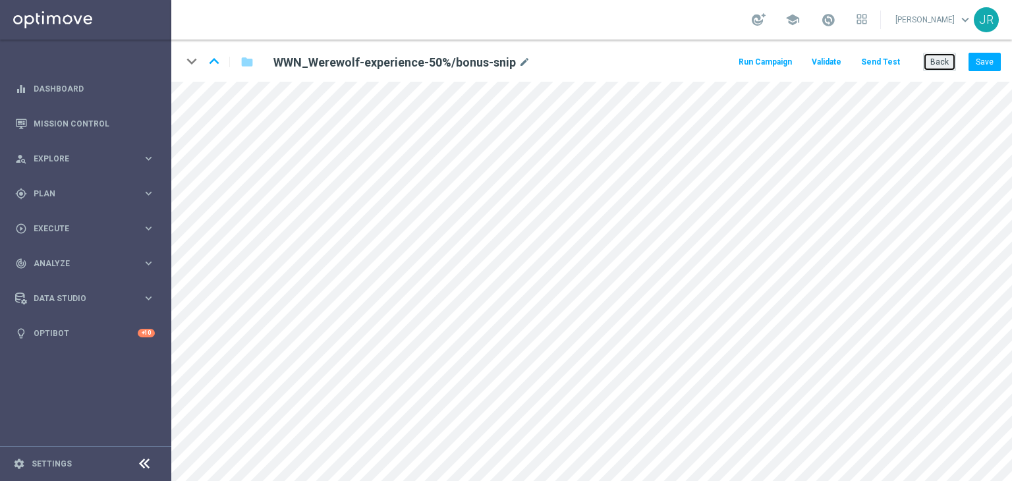
click at [935, 64] on button "Back" at bounding box center [939, 62] width 33 height 18
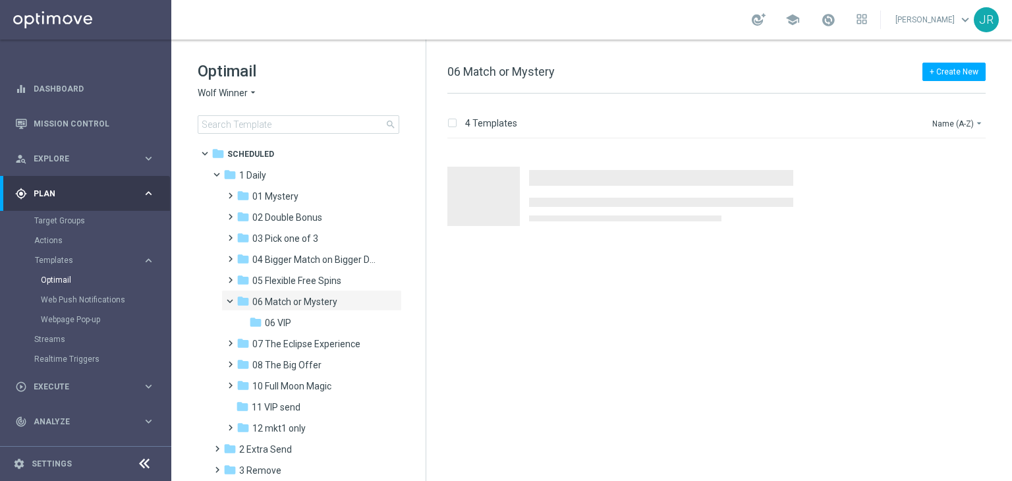
click at [285, 323] on span "06 VIP" at bounding box center [278, 323] width 26 height 12
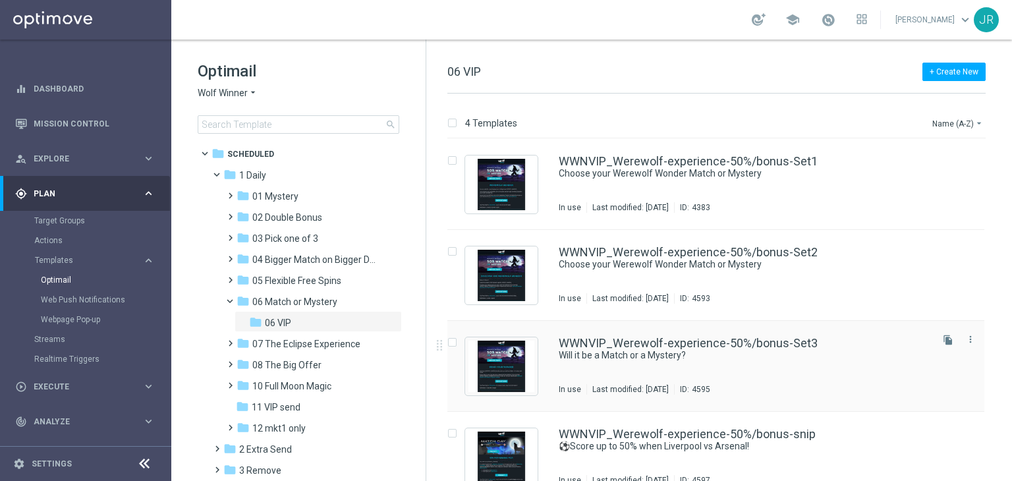
scroll to position [21, 0]
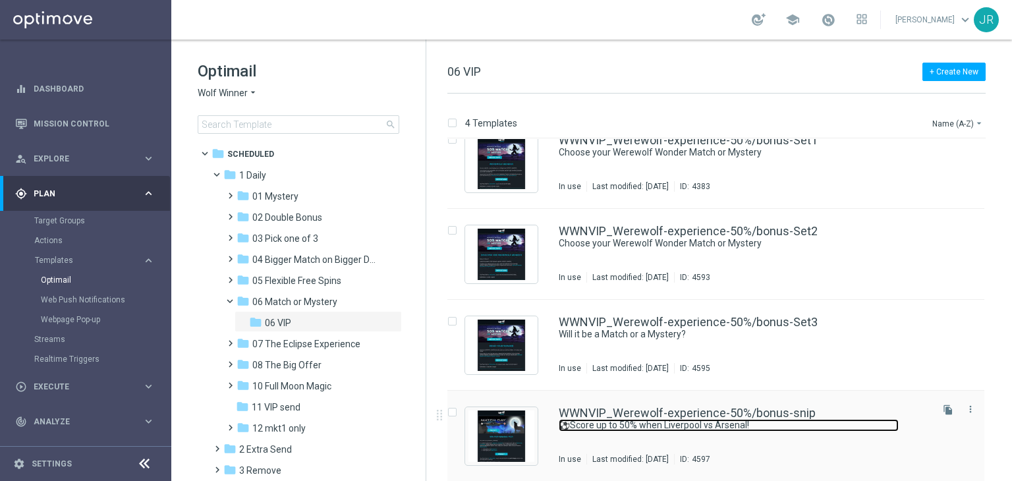
click at [593, 419] on link "⚽Score up to 50% when Liverpool vs Arsenal!" at bounding box center [729, 425] width 340 height 13
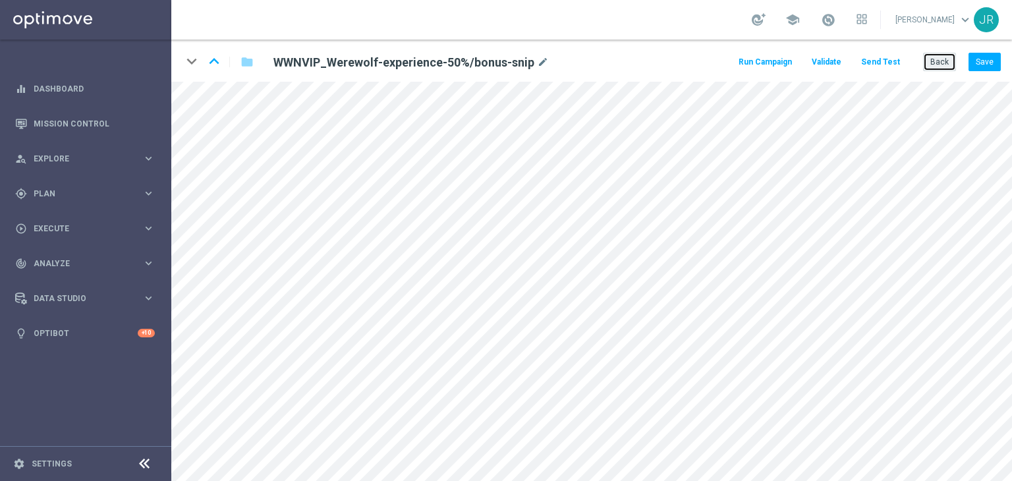
click at [945, 57] on button "Back" at bounding box center [939, 62] width 33 height 18
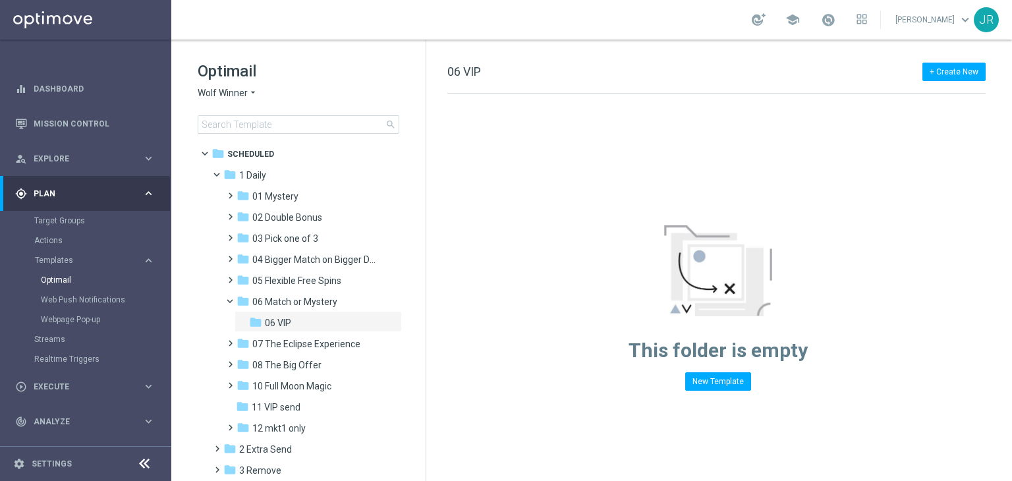
click at [220, 98] on span "Wolf Winner" at bounding box center [223, 93] width 50 height 13
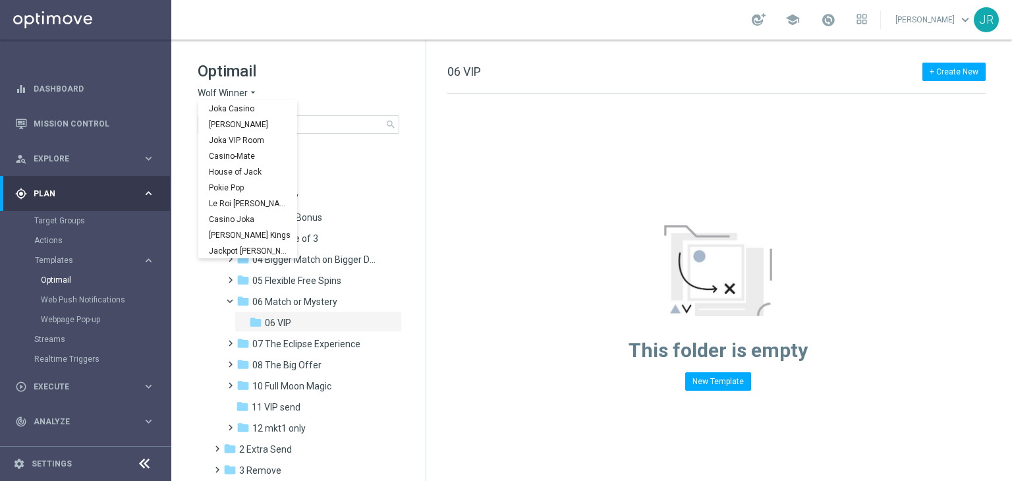
scroll to position [47, 0]
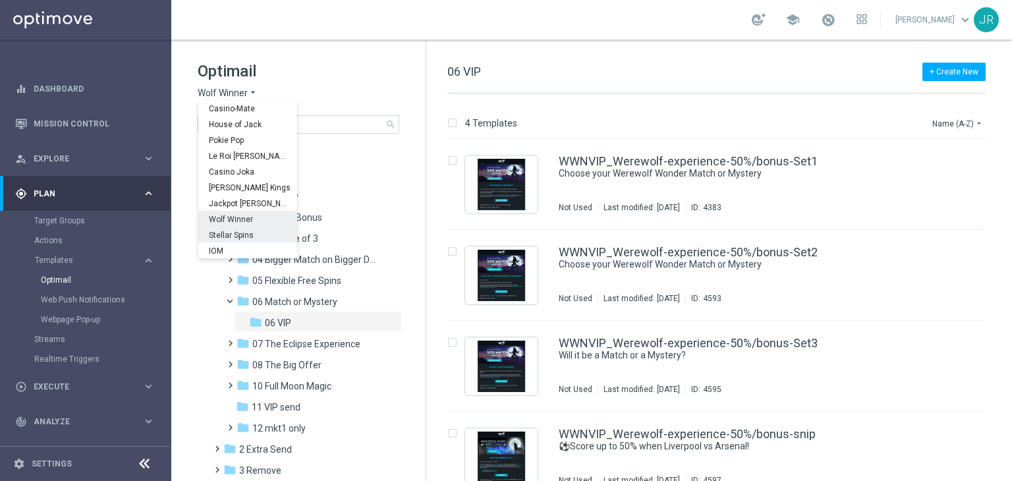
click at [0, 0] on span "Stellar Spins" at bounding box center [0, 0] width 0 height 0
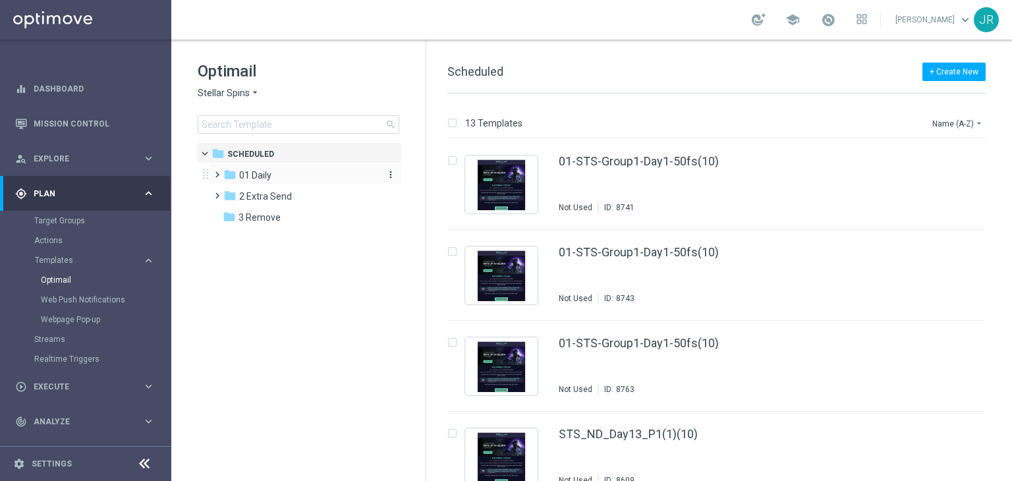
click at [263, 173] on span "01 Daily" at bounding box center [255, 175] width 32 height 12
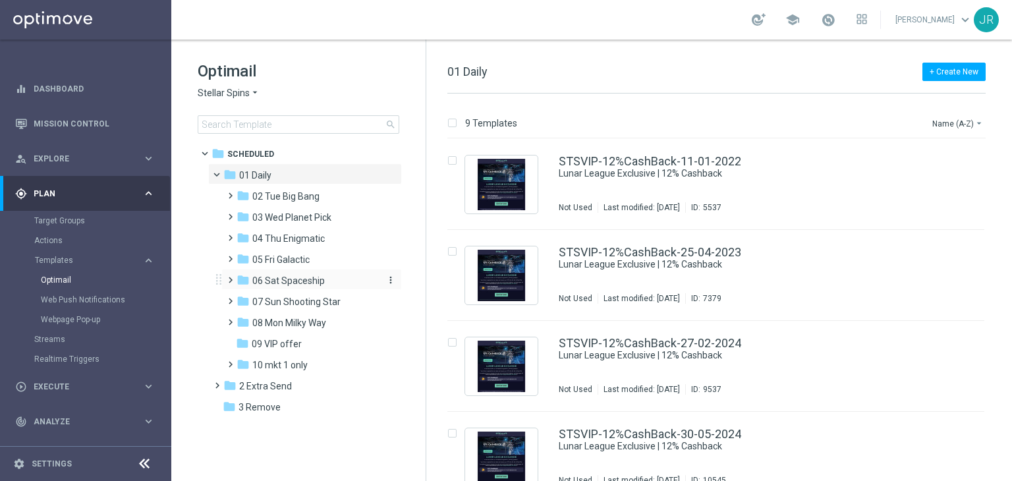
click at [282, 281] on span "06 Sat Spaceship" at bounding box center [288, 281] width 72 height 12
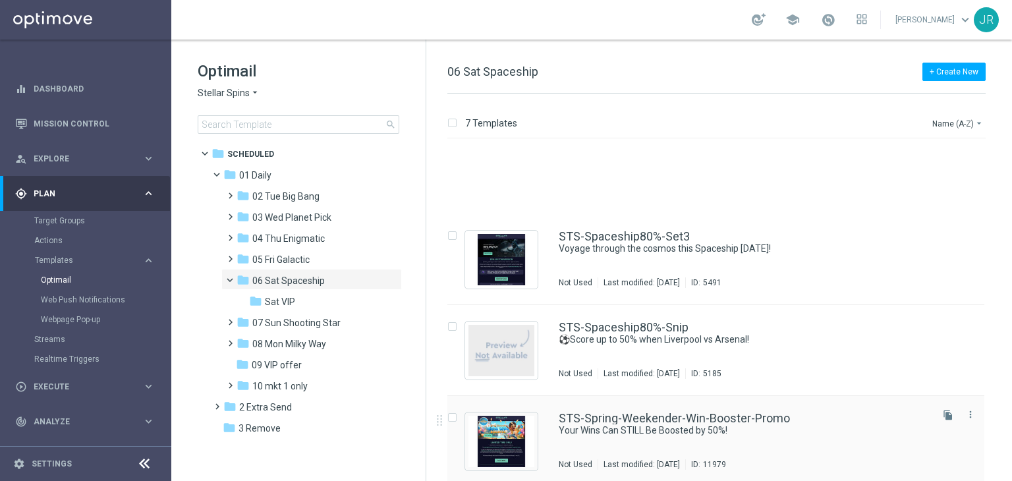
scroll to position [294, 0]
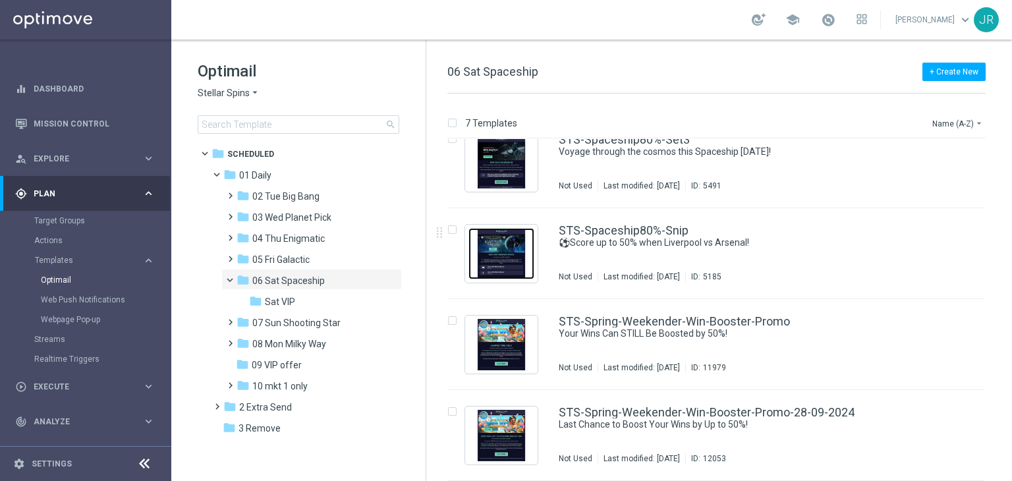
drag, startPoint x: 514, startPoint y: 244, endPoint x: 527, endPoint y: 260, distance: 21.1
click at [514, 244] on img "Press SPACE to select this row." at bounding box center [501, 253] width 66 height 51
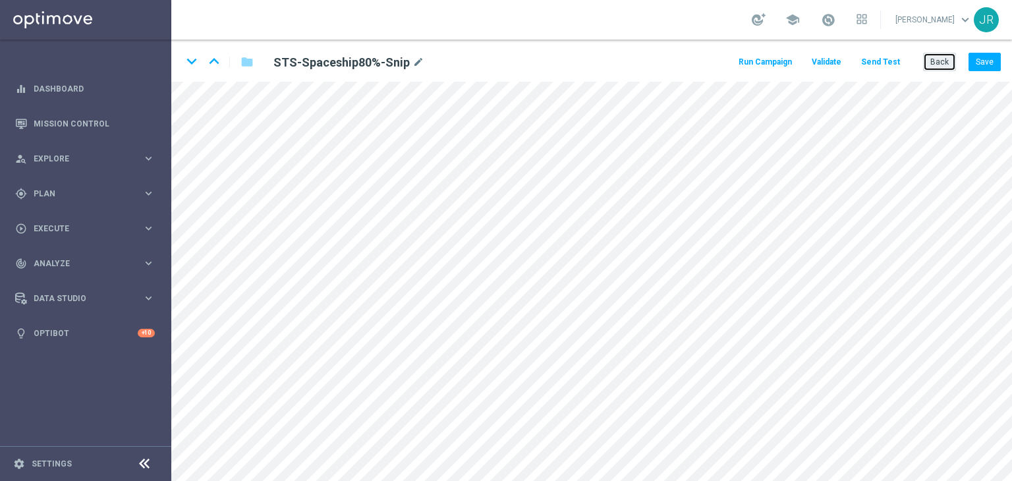
click at [945, 64] on button "Back" at bounding box center [939, 62] width 33 height 18
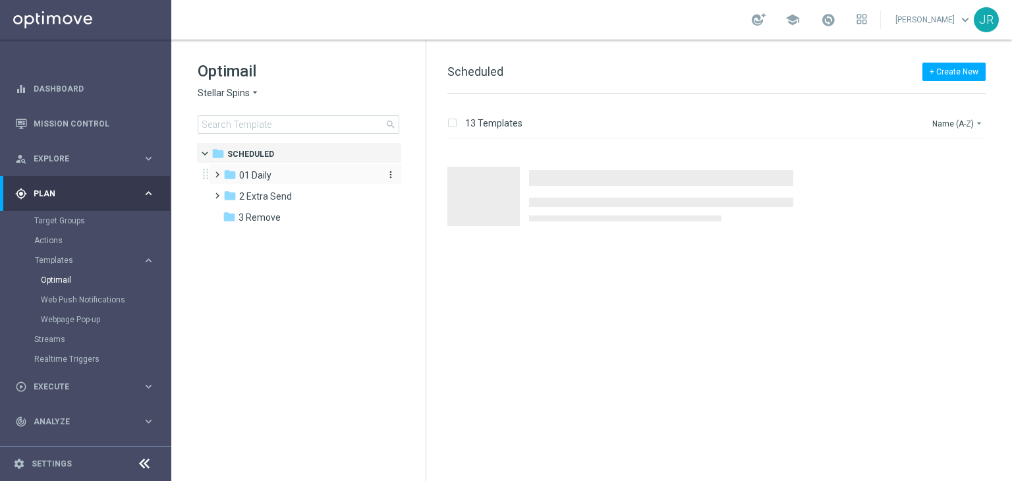
click at [267, 175] on span "01 Daily" at bounding box center [255, 175] width 32 height 12
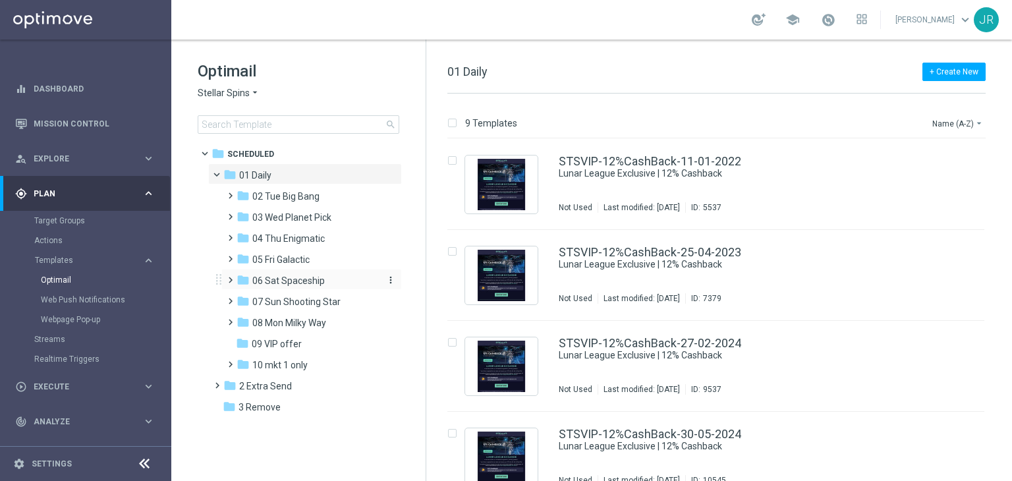
click at [281, 284] on span "06 Sat Spaceship" at bounding box center [288, 281] width 72 height 12
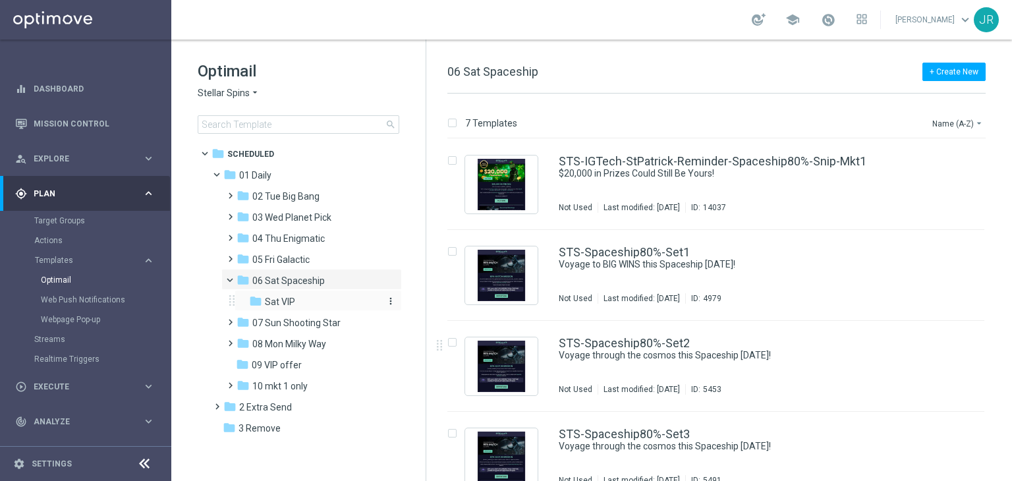
click at [305, 307] on div "folder Sat VIP" at bounding box center [314, 301] width 130 height 15
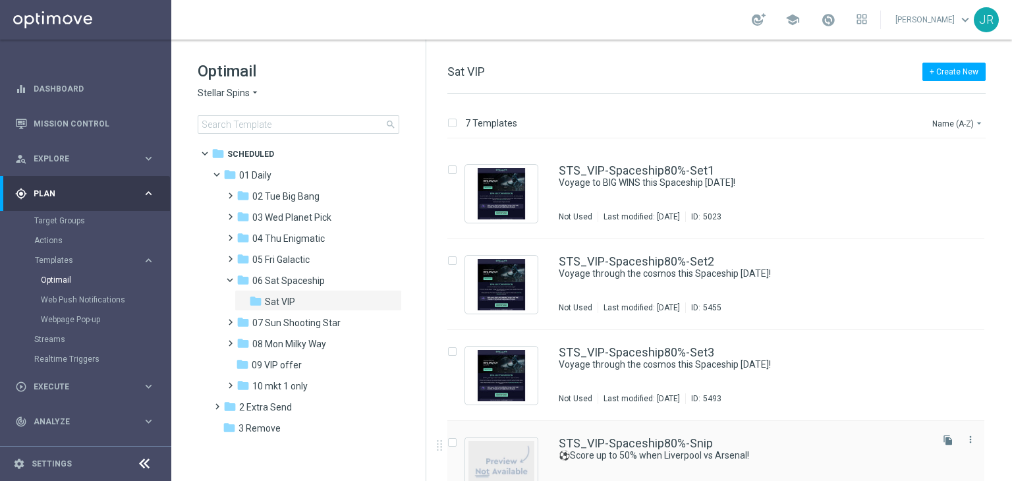
scroll to position [294, 0]
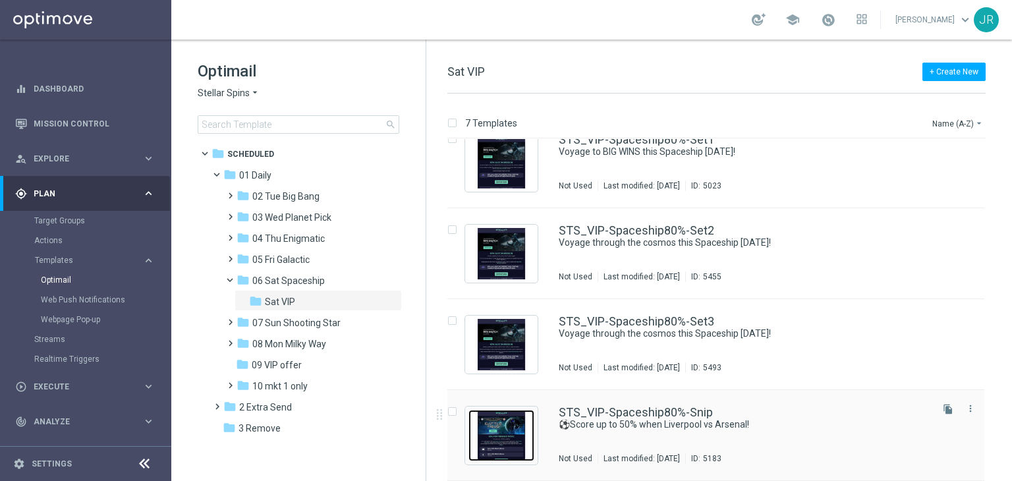
click at [509, 417] on img "Press SPACE to select this row." at bounding box center [501, 435] width 66 height 51
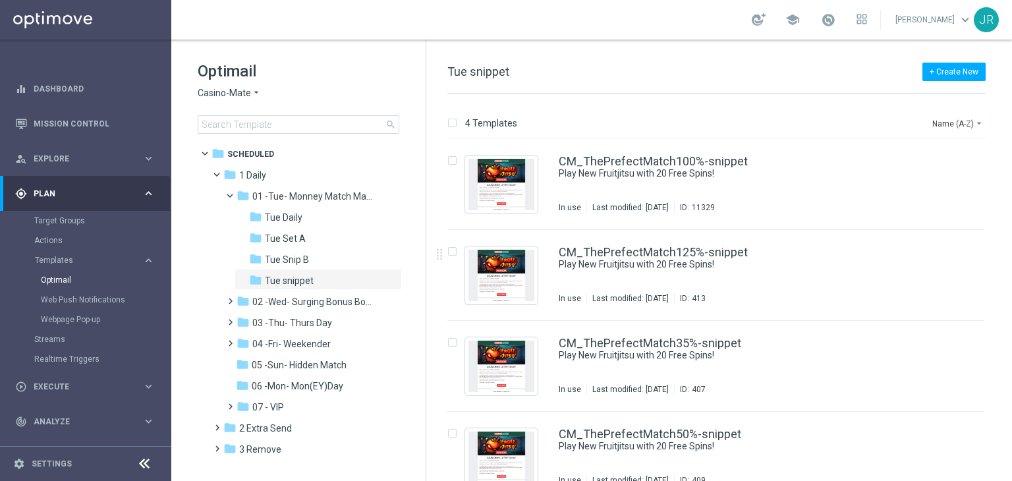
click at [228, 92] on span "Casino-Mate" at bounding box center [224, 93] width 53 height 13
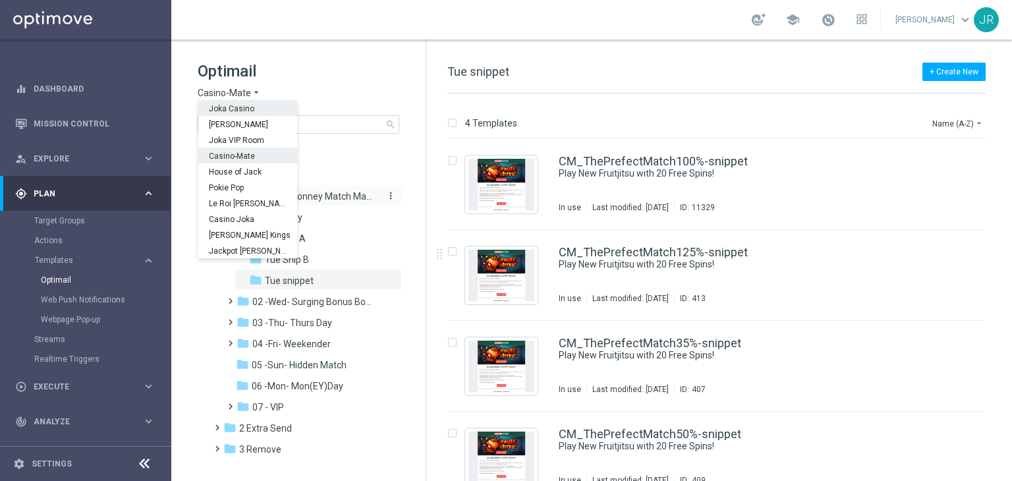
drag, startPoint x: 225, startPoint y: 108, endPoint x: 398, endPoint y: 189, distance: 191.3
click at [0, 0] on span "Joka Casino" at bounding box center [0, 0] width 0 height 0
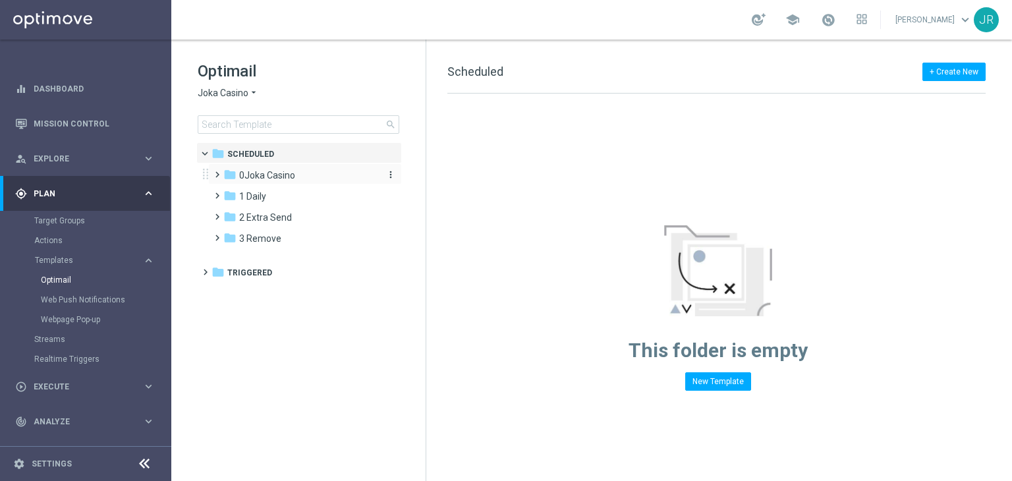
click at [294, 172] on span "0Joka Casino" at bounding box center [267, 175] width 56 height 12
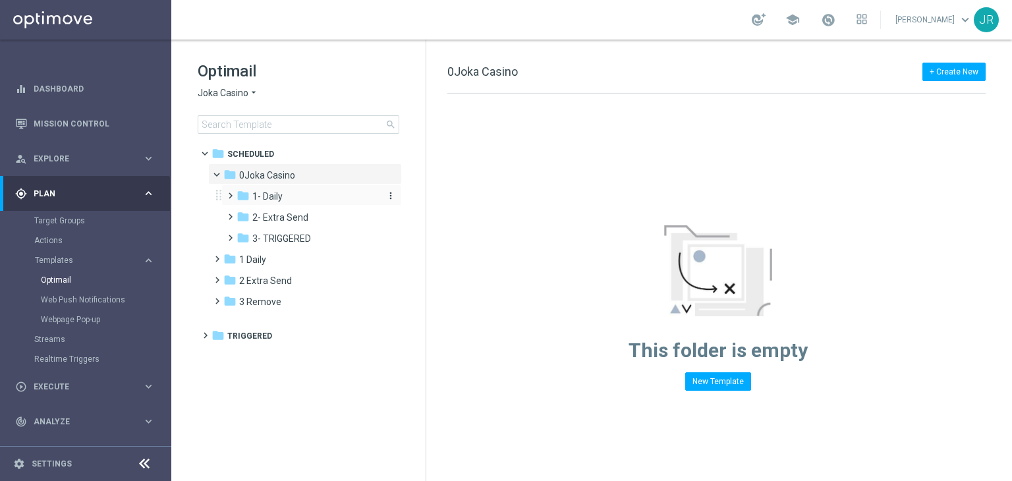
click at [285, 201] on div "folder 1- Daily" at bounding box center [307, 196] width 140 height 15
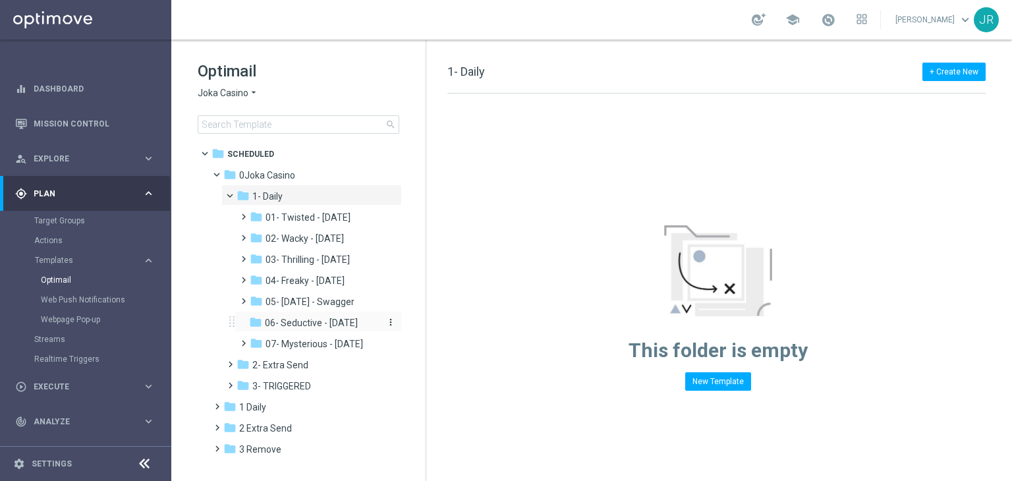
click at [314, 323] on span "06- Seductive - Sunday" at bounding box center [311, 323] width 93 height 12
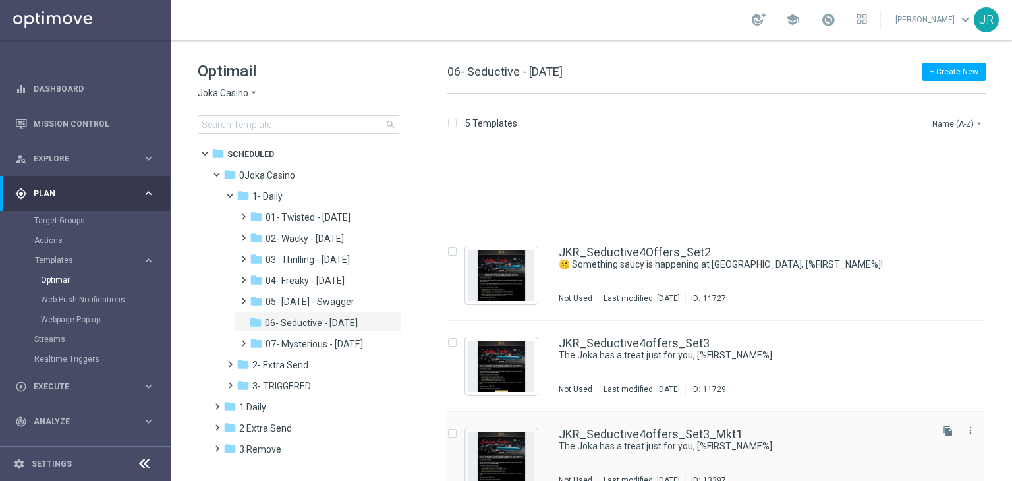
scroll to position [113, 0]
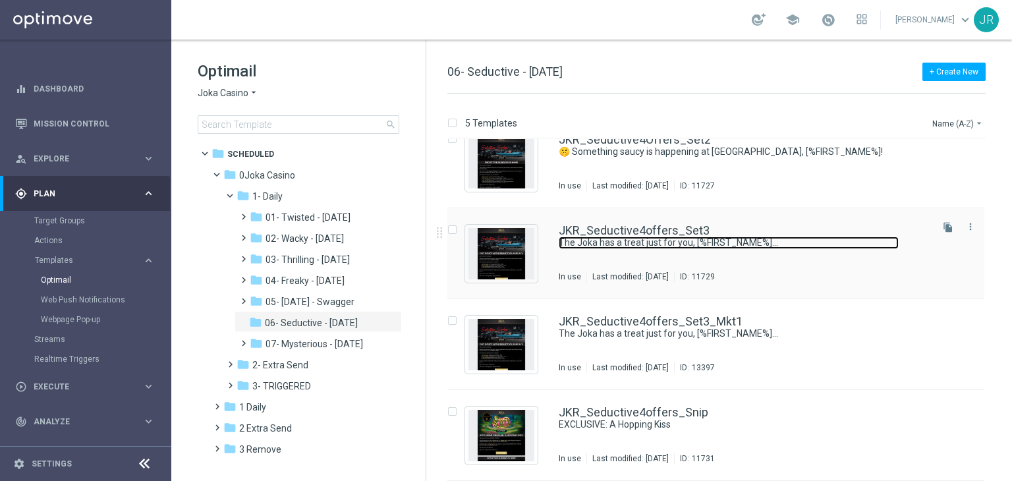
click at [572, 237] on link "The Joka has a treat just for you, [%FIRST_NAME%]..." at bounding box center [729, 243] width 340 height 13
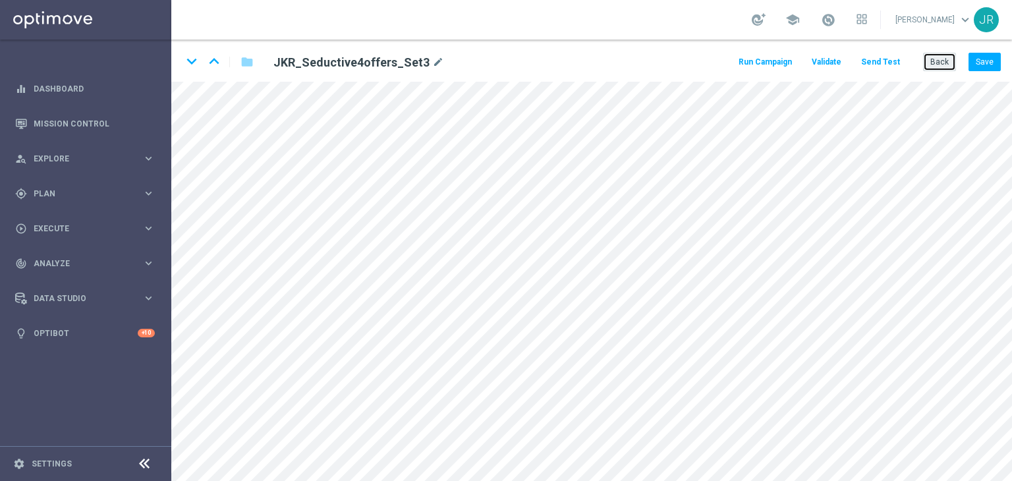
drag, startPoint x: 945, startPoint y: 67, endPoint x: 916, endPoint y: 70, distance: 29.3
click at [948, 65] on button "Back" at bounding box center [939, 62] width 33 height 18
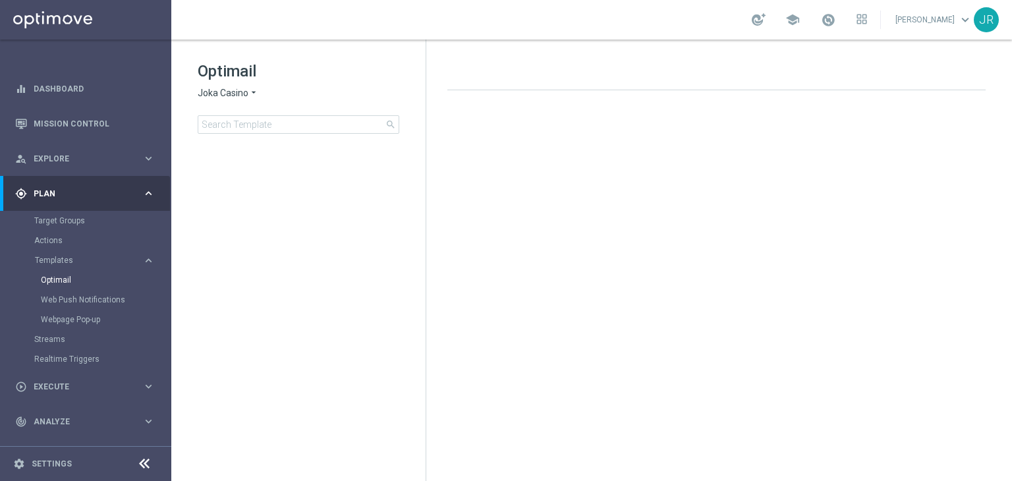
click at [233, 90] on span "Joka Casino" at bounding box center [223, 93] width 51 height 13
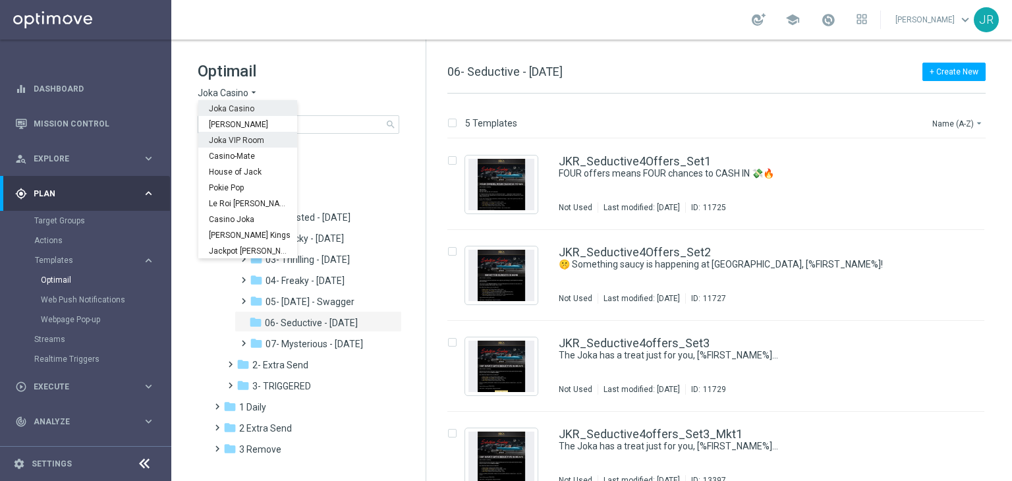
click at [0, 0] on span "Joka VIP Room" at bounding box center [0, 0] width 0 height 0
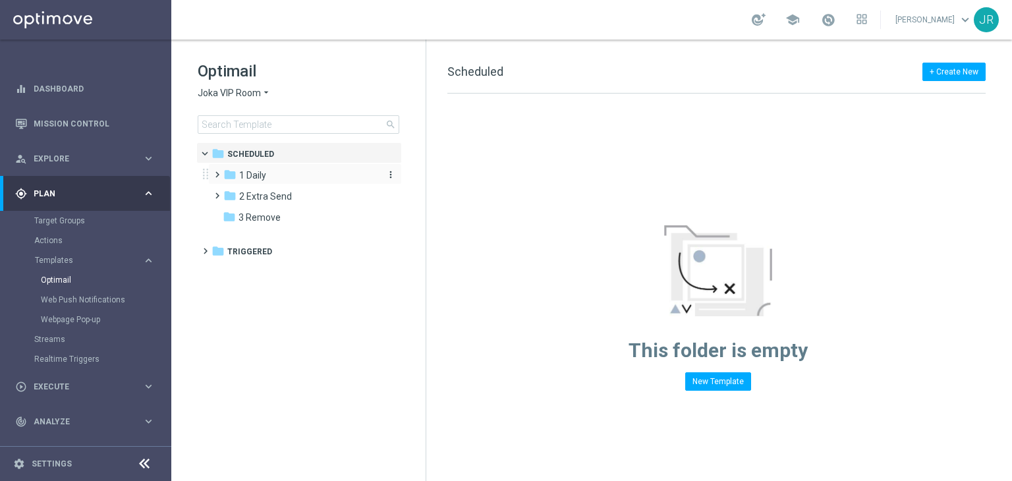
click at [274, 176] on div "folder 1 Daily" at bounding box center [299, 175] width 152 height 15
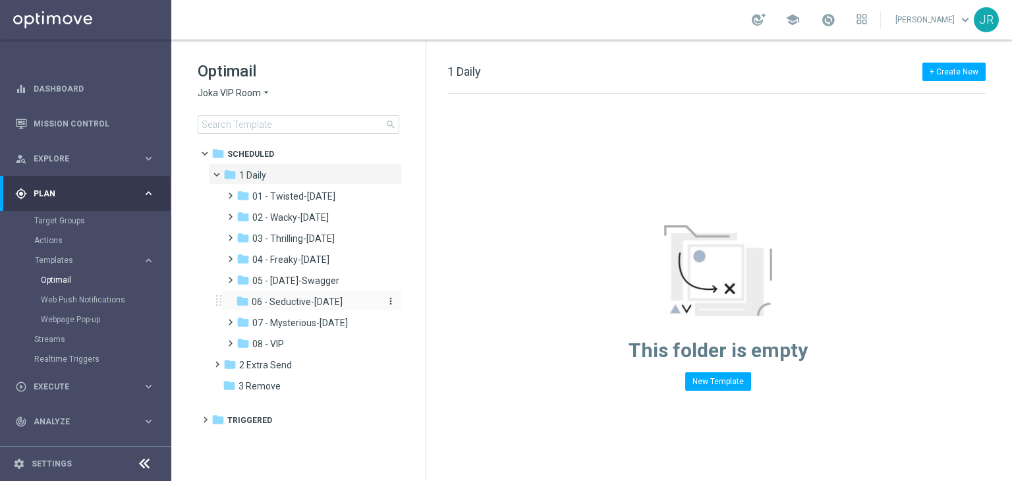
click at [300, 304] on span "06 - Seductive-Sunday" at bounding box center [297, 302] width 91 height 12
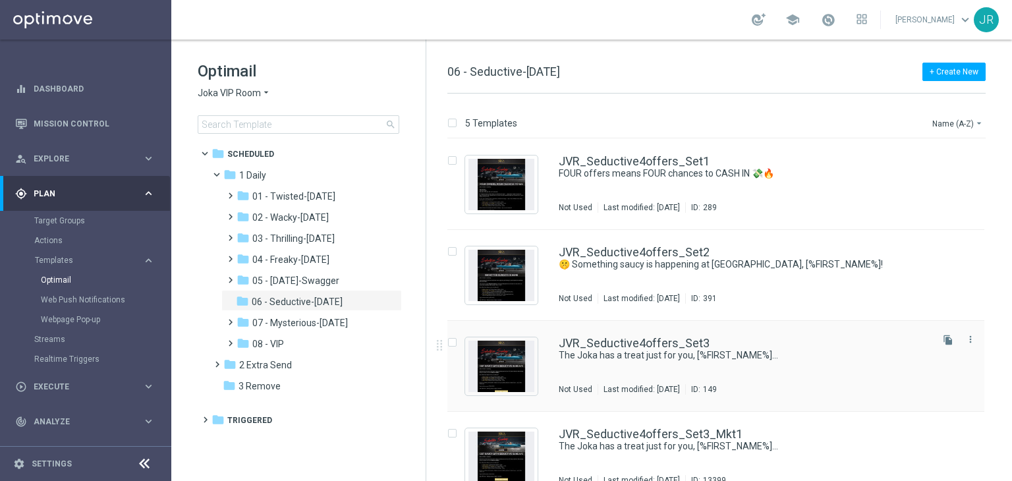
click at [632, 366] on div "JVR_Seductive4offers_Set3 The Joka has a treat just for you, [%FIRST_NAME%]... …" at bounding box center [744, 365] width 370 height 57
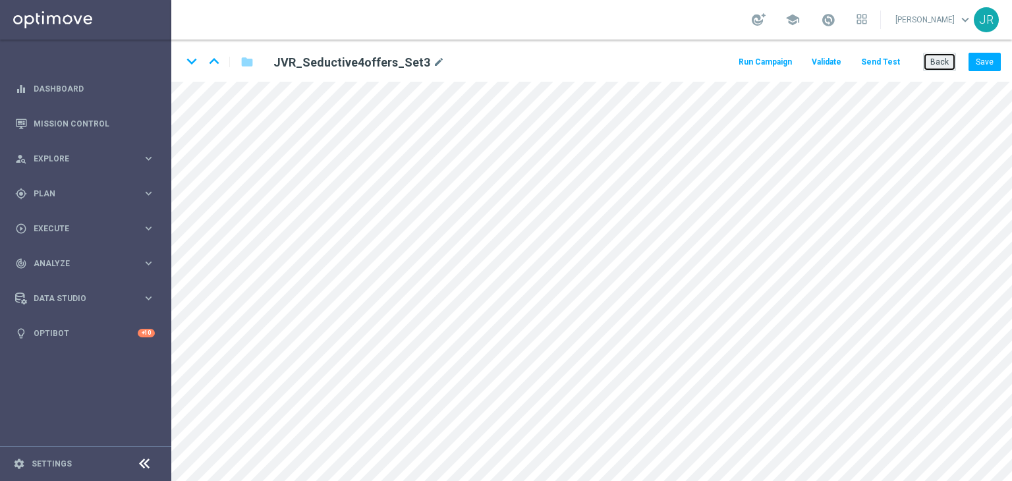
click at [932, 67] on button "Back" at bounding box center [939, 62] width 33 height 18
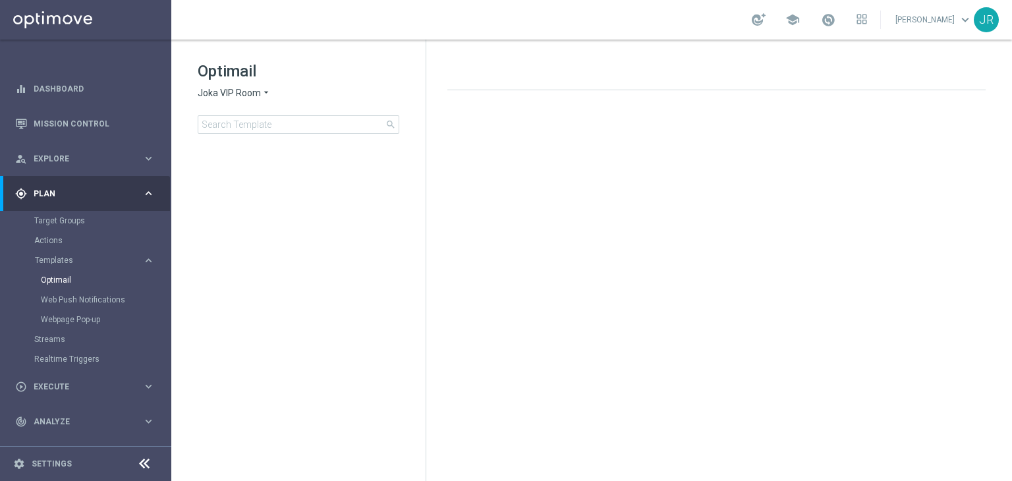
click at [228, 92] on span "Joka VIP Room" at bounding box center [229, 93] width 63 height 13
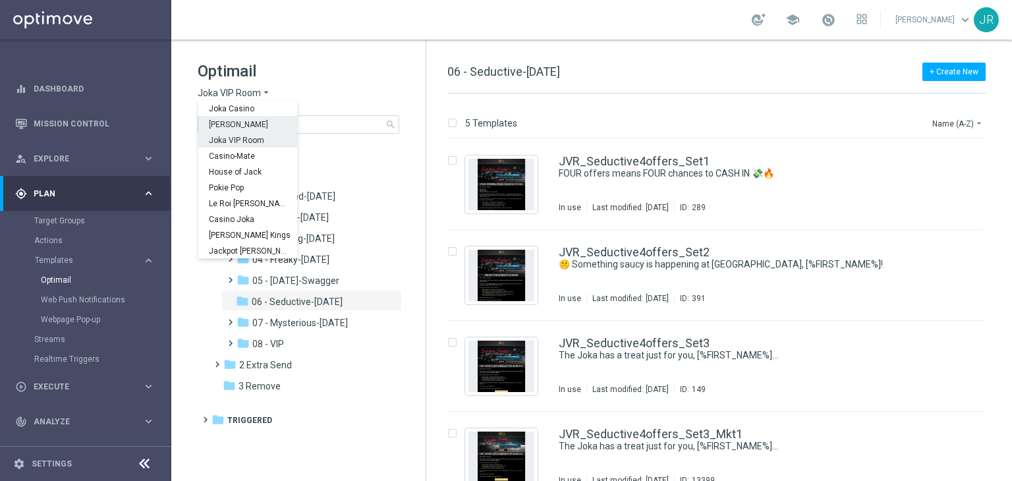
click at [0, 0] on span "[PERSON_NAME]" at bounding box center [0, 0] width 0 height 0
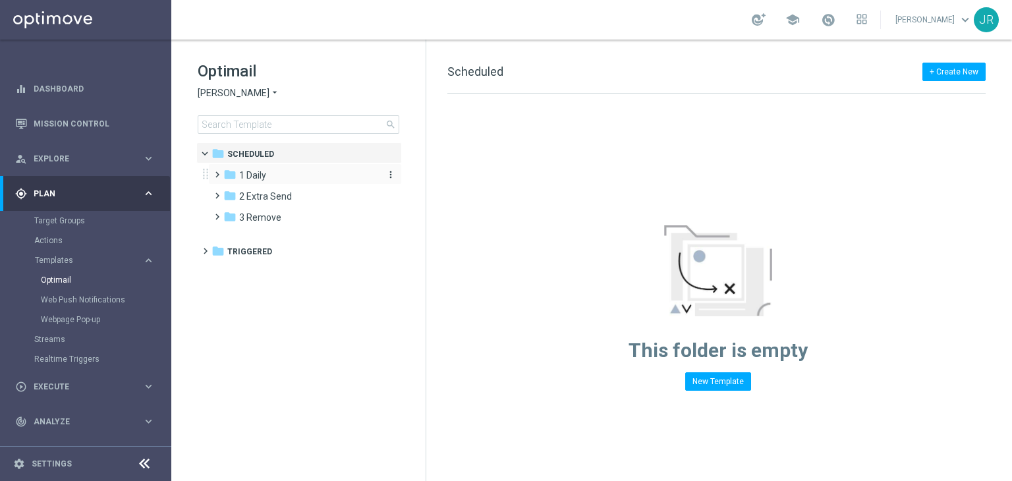
click at [251, 175] on span "1 Daily" at bounding box center [252, 175] width 27 height 12
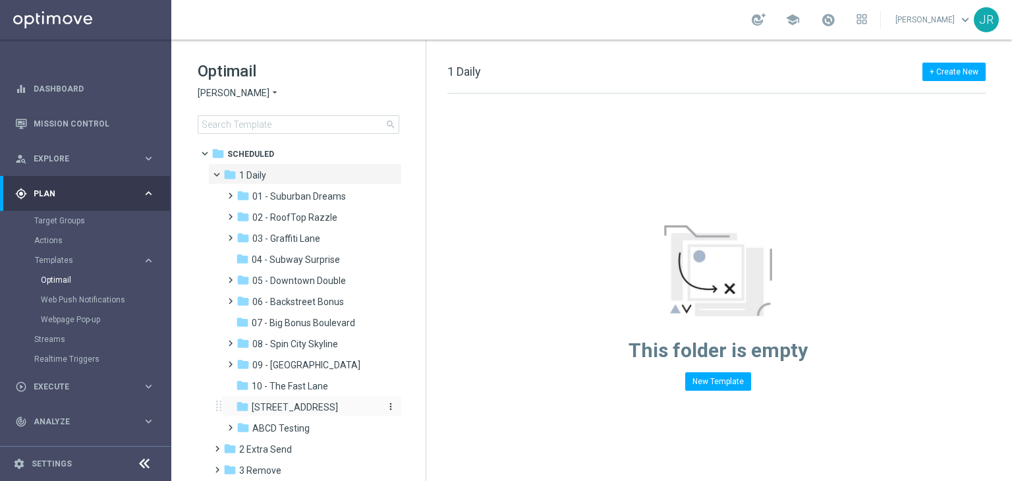
click at [301, 401] on span "11 - 31st Ave" at bounding box center [295, 407] width 86 height 12
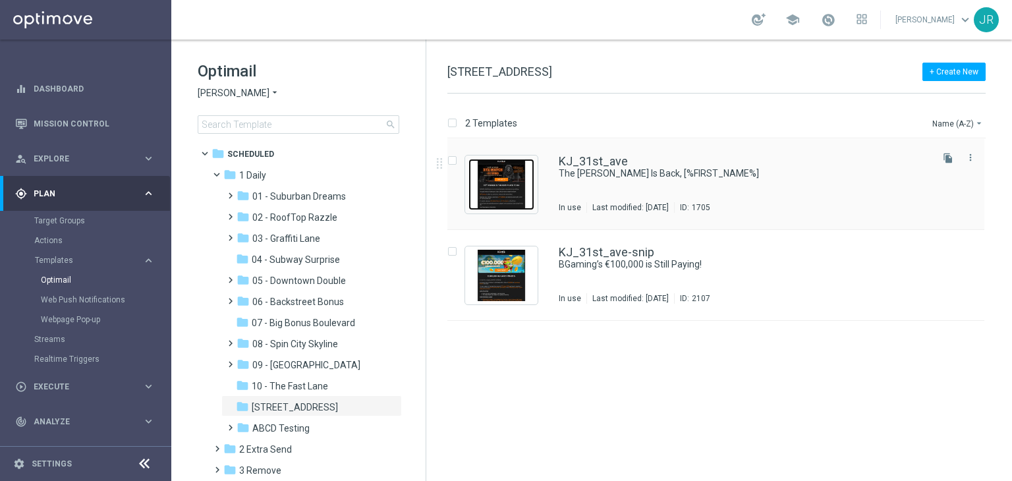
click at [490, 190] on img "Press SPACE to select this row." at bounding box center [501, 184] width 66 height 51
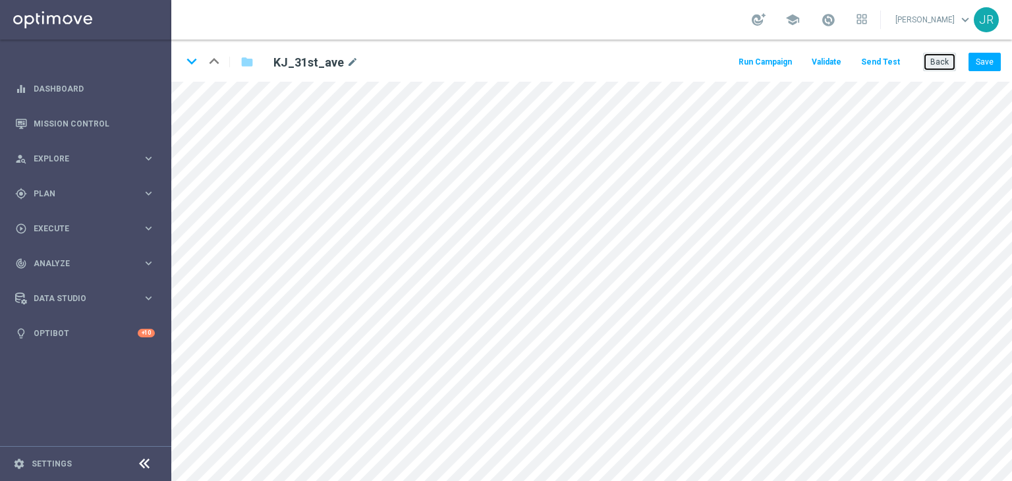
drag, startPoint x: 929, startPoint y: 64, endPoint x: 829, endPoint y: 76, distance: 100.2
click at [929, 63] on button "Back" at bounding box center [939, 62] width 33 height 18
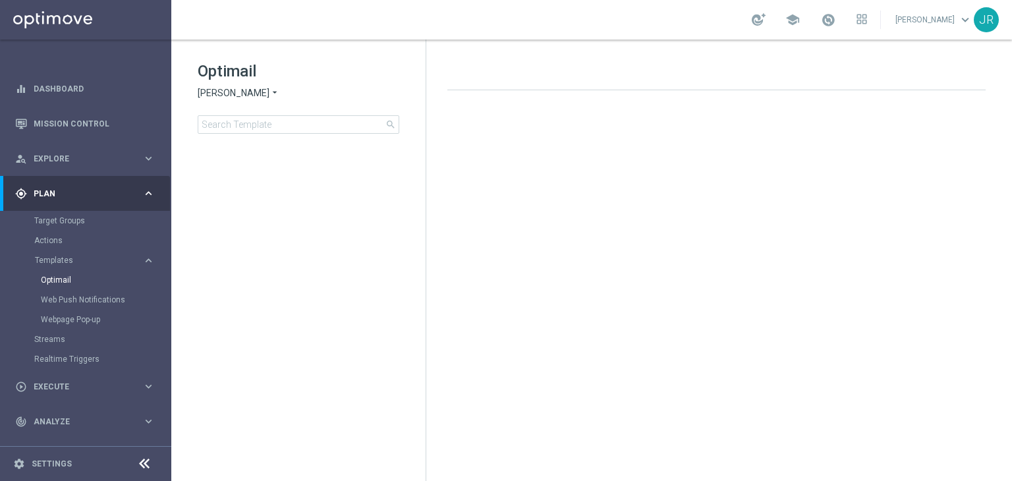
click at [226, 90] on span "[PERSON_NAME]" at bounding box center [234, 93] width 72 height 13
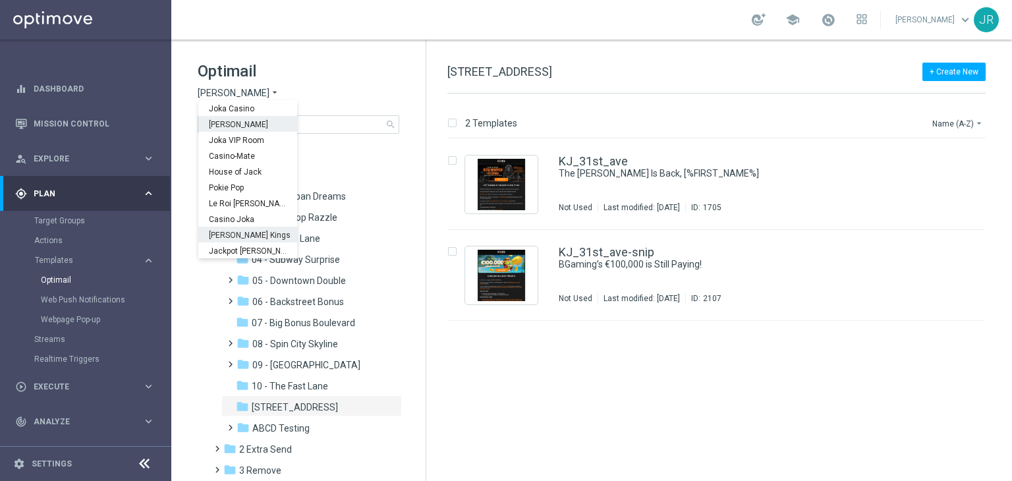
click at [0, 0] on span "[PERSON_NAME] Kings" at bounding box center [0, 0] width 0 height 0
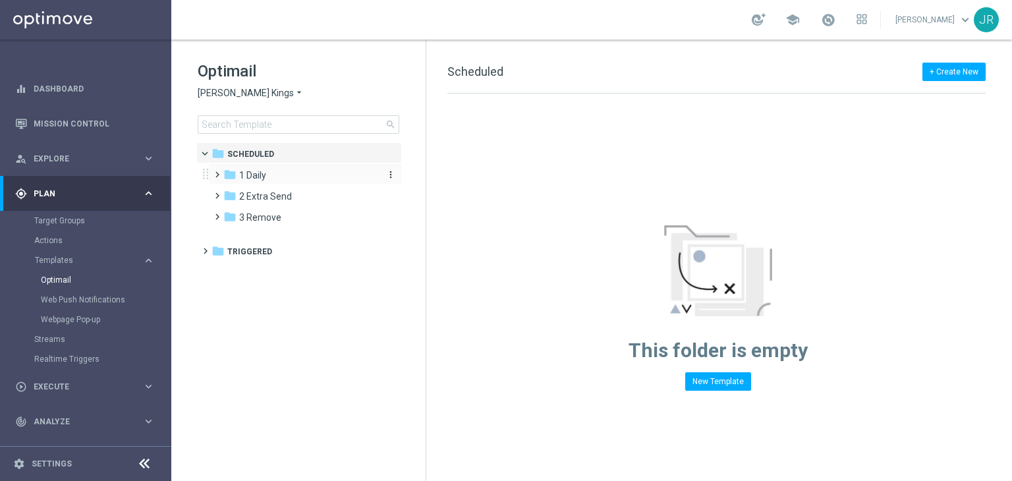
click at [259, 173] on span "1 Daily" at bounding box center [252, 175] width 27 height 12
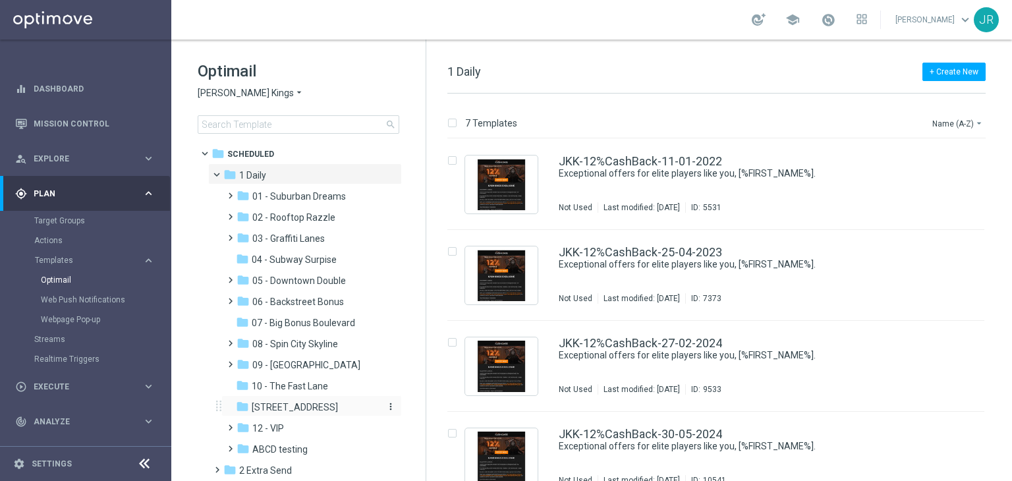
click at [302, 404] on span "[STREET_ADDRESS]" at bounding box center [295, 407] width 86 height 12
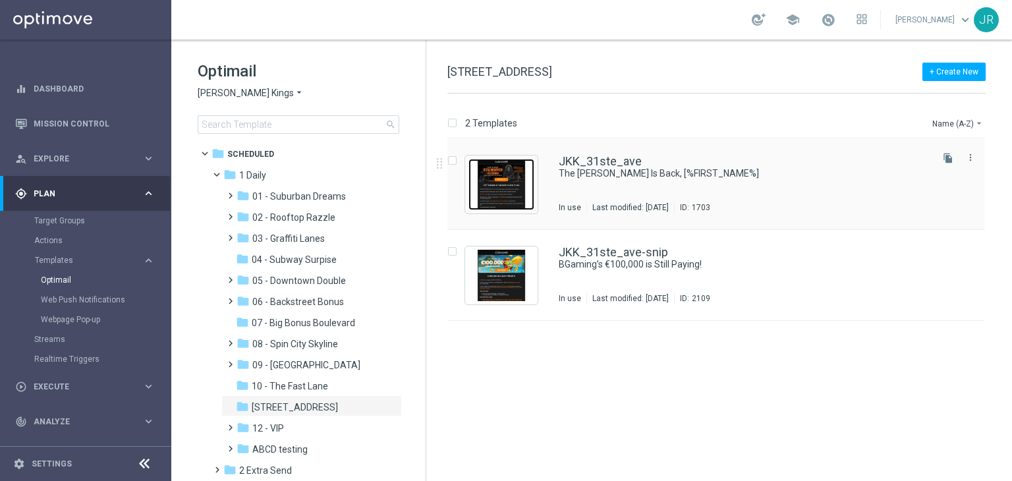
click at [500, 189] on img "Press SPACE to select this row." at bounding box center [501, 184] width 66 height 51
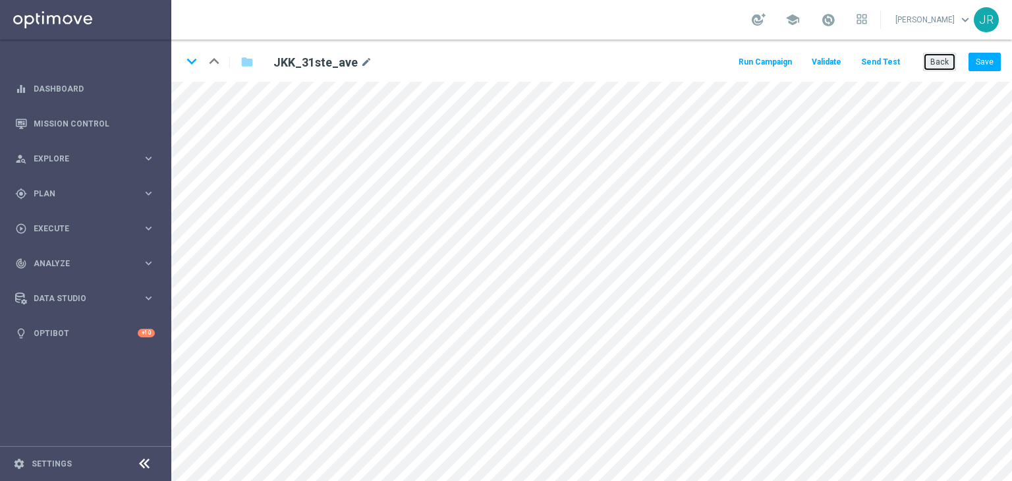
click at [939, 64] on button "Back" at bounding box center [939, 62] width 33 height 18
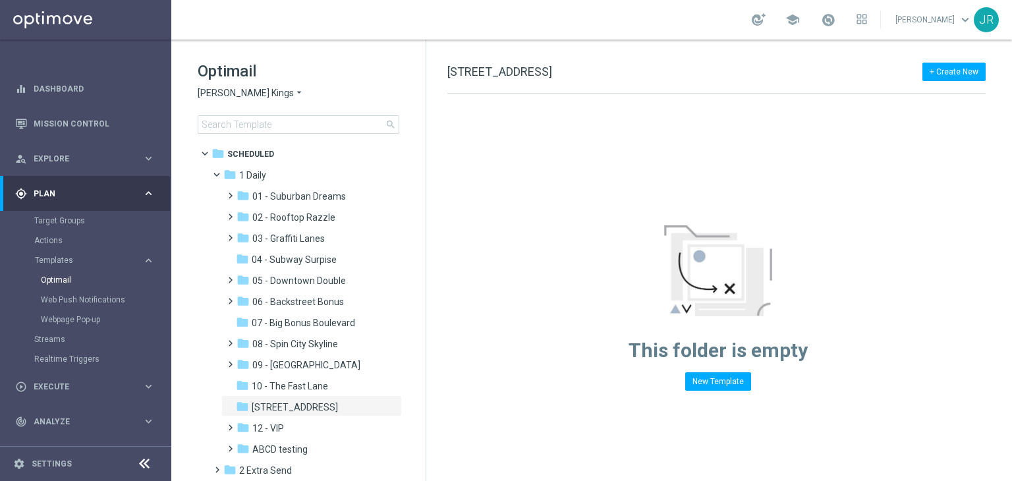
click at [224, 92] on span "Johnnie Kash Kings" at bounding box center [246, 93] width 96 height 13
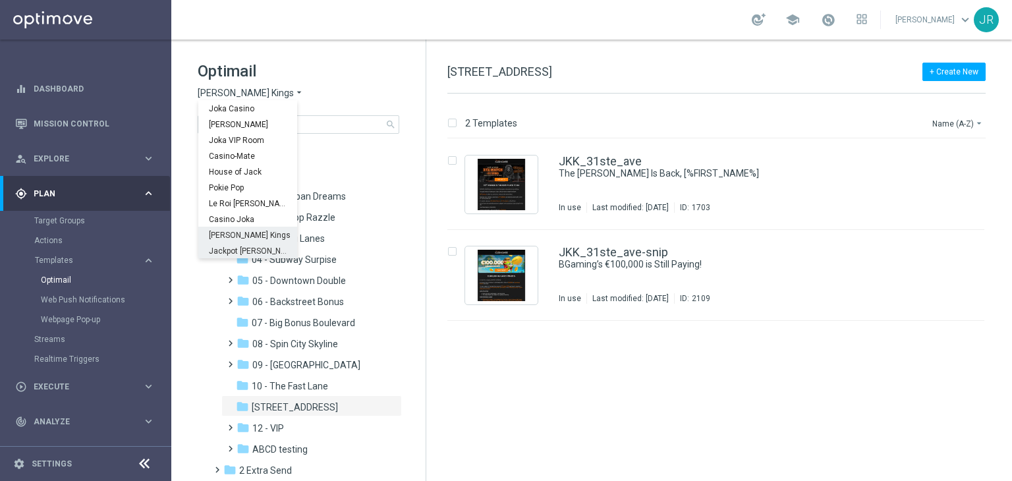
click at [0, 0] on span "Jackpot [PERSON_NAME]" at bounding box center [0, 0] width 0 height 0
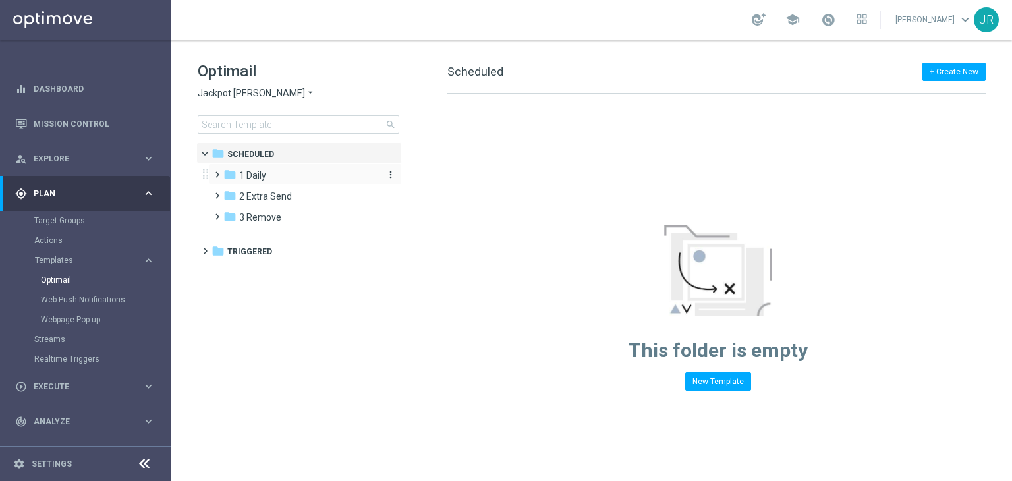
click at [245, 169] on div "folder 1 Daily more_vert" at bounding box center [305, 173] width 194 height 21
click at [282, 173] on div "folder 1 Daily" at bounding box center [299, 175] width 152 height 15
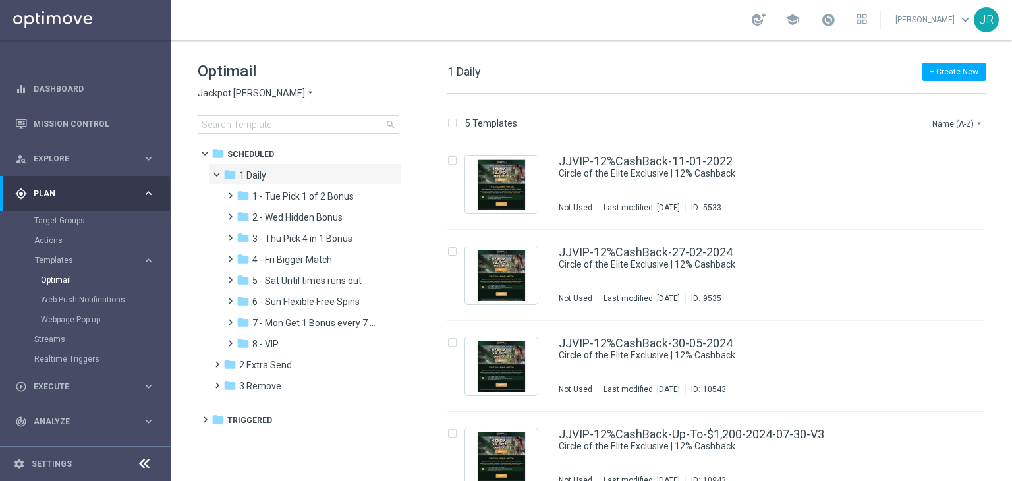
drag, startPoint x: 294, startPoint y: 303, endPoint x: 556, endPoint y: 313, distance: 261.7
click at [295, 304] on span "6 - Sun Flexible Free Spins" at bounding box center [305, 302] width 107 height 12
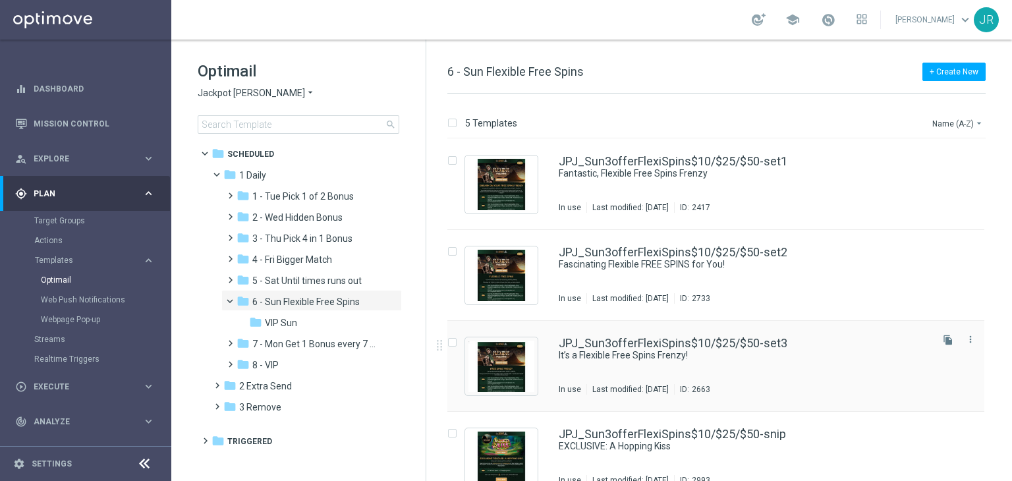
click at [662, 366] on div "JPJ_Sun3offerFlexiSpins$10/$25/$50-set3 It’s a Flexible Free Spins Frenzy! In u…" at bounding box center [744, 365] width 370 height 57
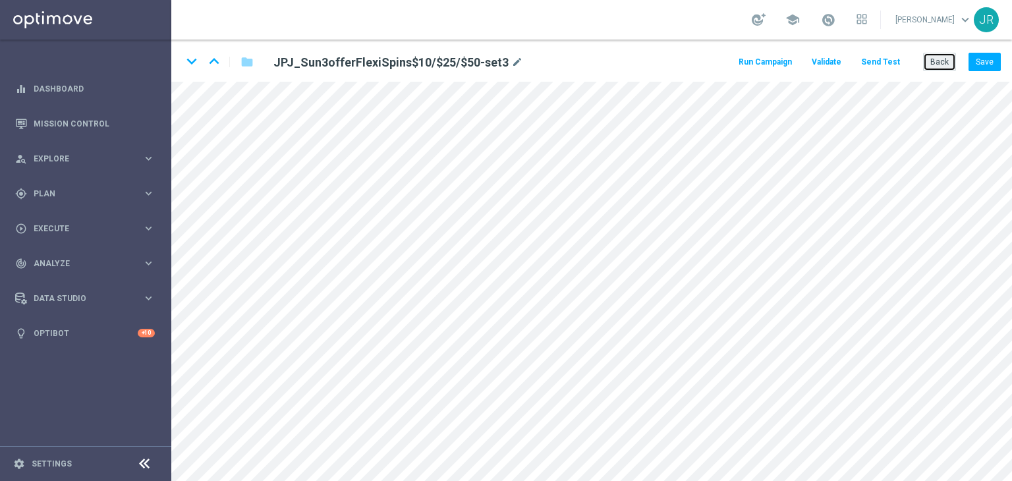
click at [941, 57] on button "Back" at bounding box center [939, 62] width 33 height 18
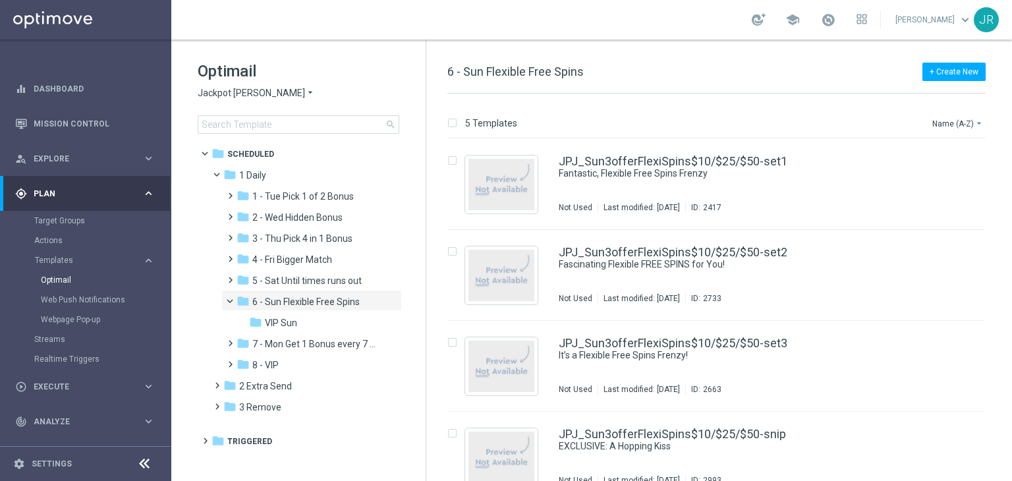
drag, startPoint x: 310, startPoint y: 322, endPoint x: 614, endPoint y: 301, distance: 304.5
click at [330, 322] on div "folder VIP Sun" at bounding box center [314, 323] width 130 height 15
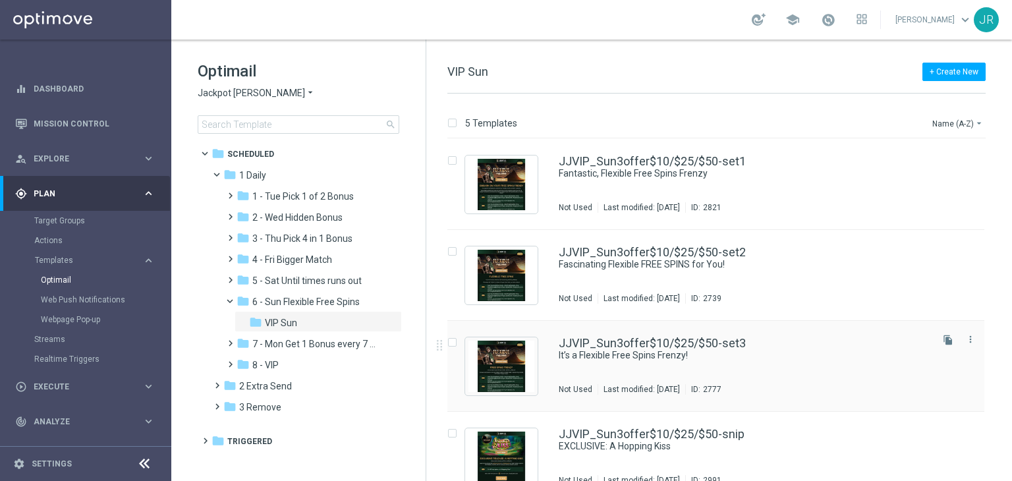
click at [607, 362] on div "JJVIP_Sun3offer$10/$25/$50-set3 It’s a Flexible Free Spins Frenzy! Not Used Las…" at bounding box center [744, 365] width 370 height 57
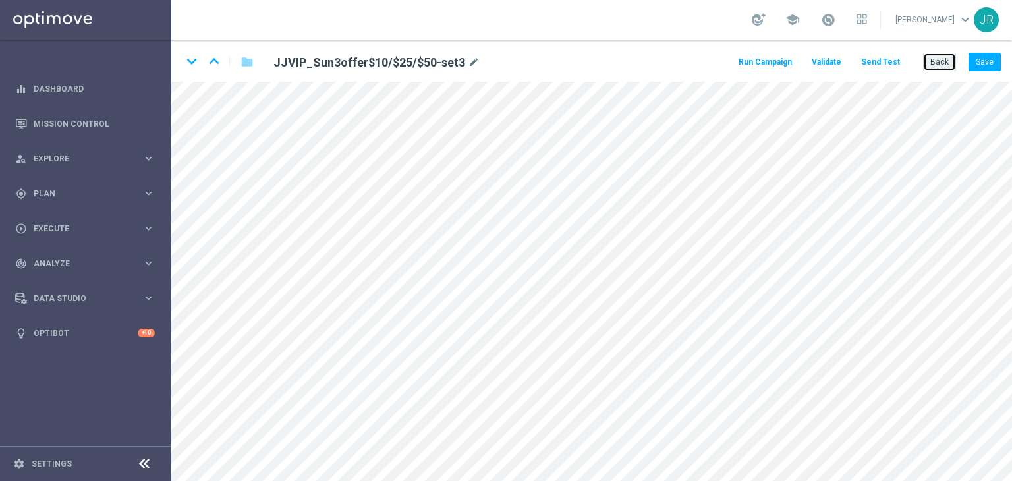
drag, startPoint x: 936, startPoint y: 61, endPoint x: 764, endPoint y: 86, distance: 174.3
click at [936, 61] on button "Back" at bounding box center [939, 62] width 33 height 18
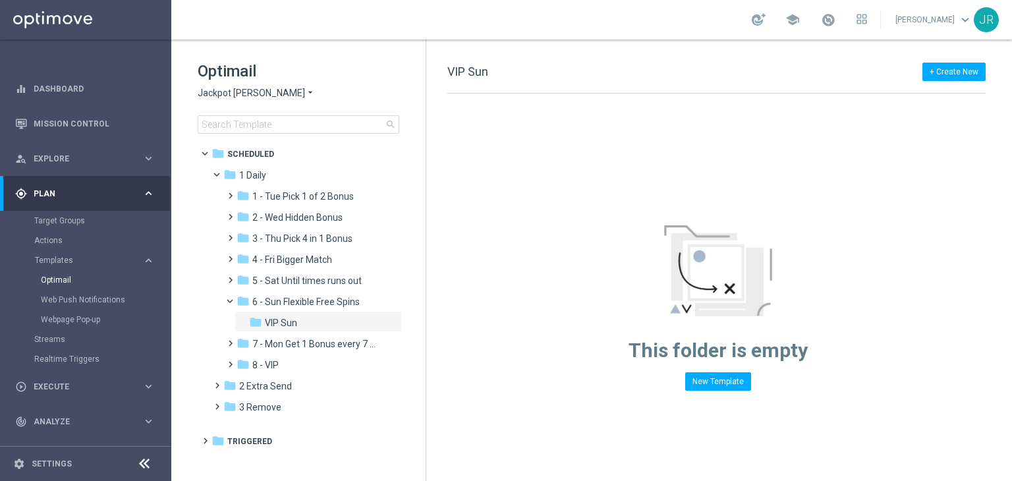
click at [219, 94] on span "Jackpot [PERSON_NAME]" at bounding box center [251, 93] width 107 height 13
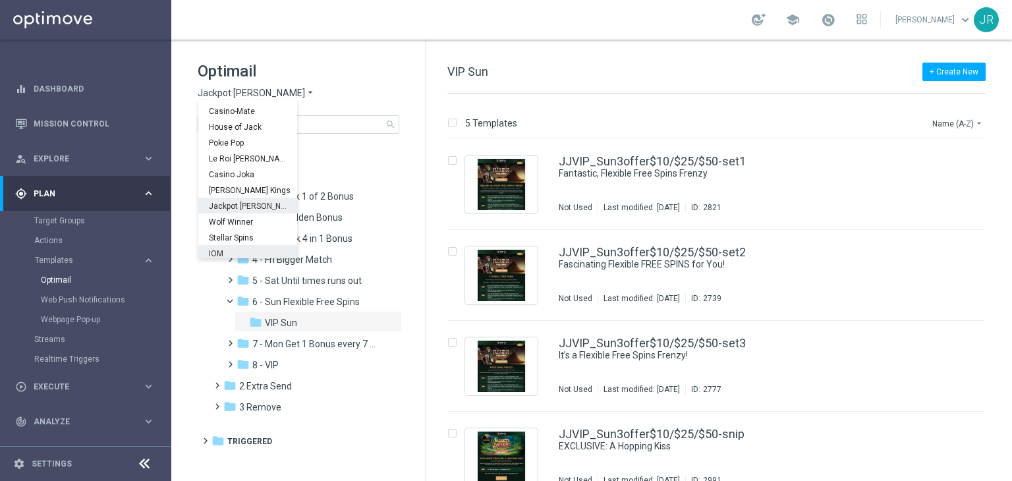
scroll to position [47, 0]
drag, startPoint x: 216, startPoint y: 218, endPoint x: 374, endPoint y: 256, distance: 162.5
click at [0, 0] on span "Wolf Winner" at bounding box center [0, 0] width 0 height 0
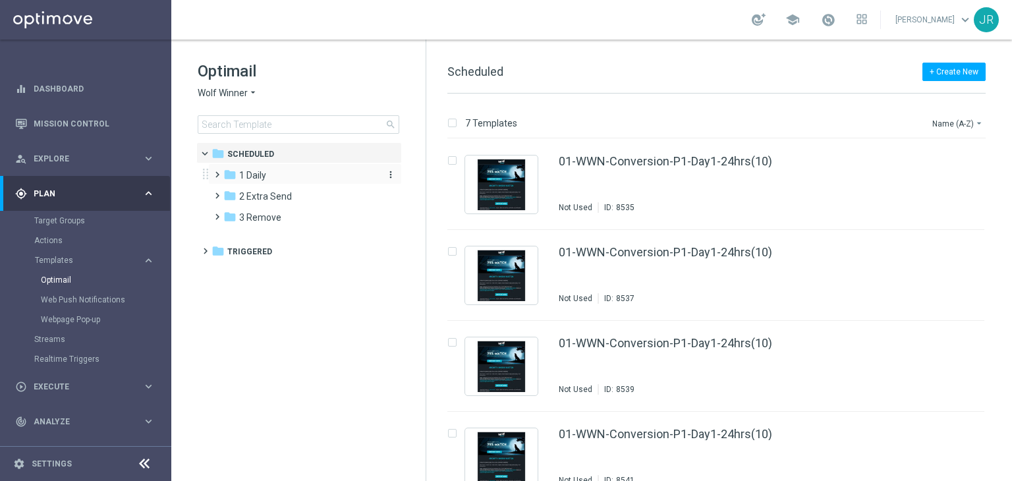
click at [277, 172] on div "folder 1 Daily" at bounding box center [299, 175] width 152 height 15
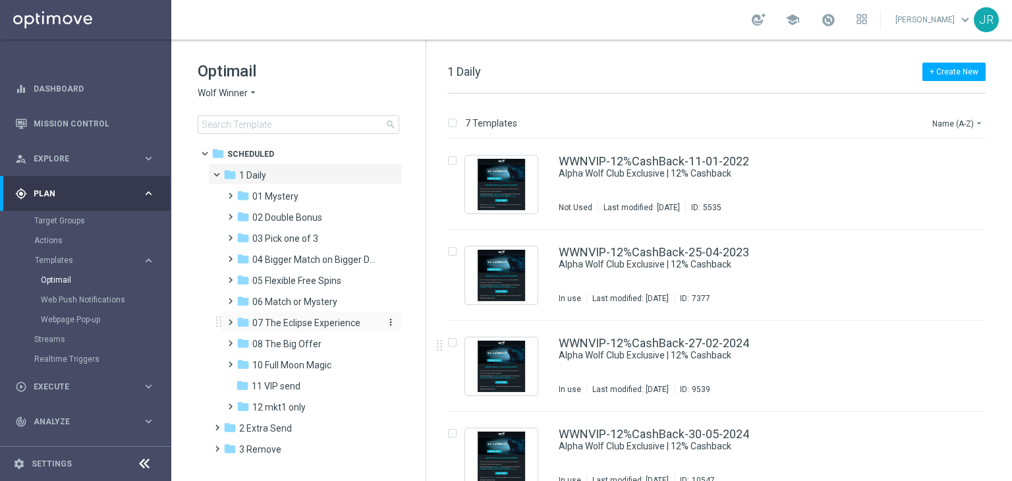
click at [287, 323] on span "07 The Eclipse Experience" at bounding box center [306, 323] width 108 height 12
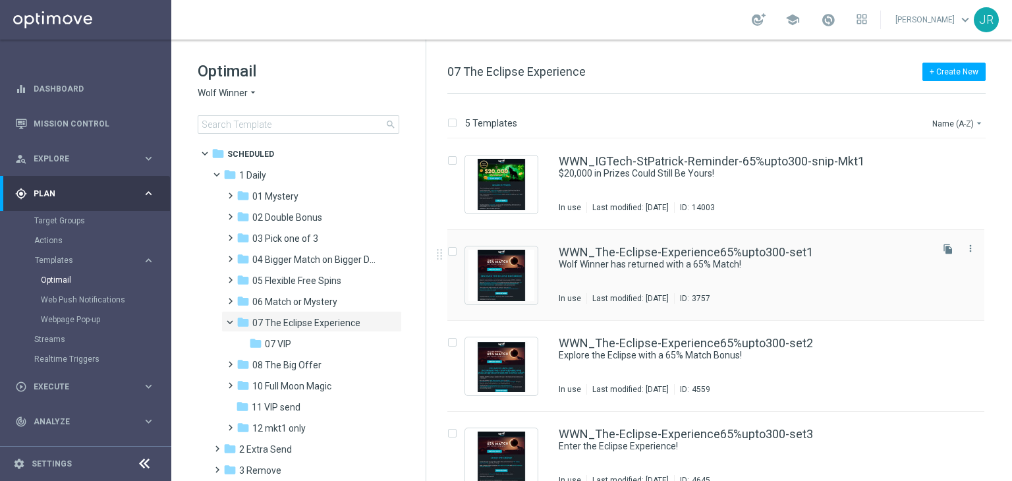
click at [663, 283] on div "WWN_The-Eclipse-Experience65%upto300-set1 Wolf Winner has returned with a 65% M…" at bounding box center [744, 274] width 370 height 57
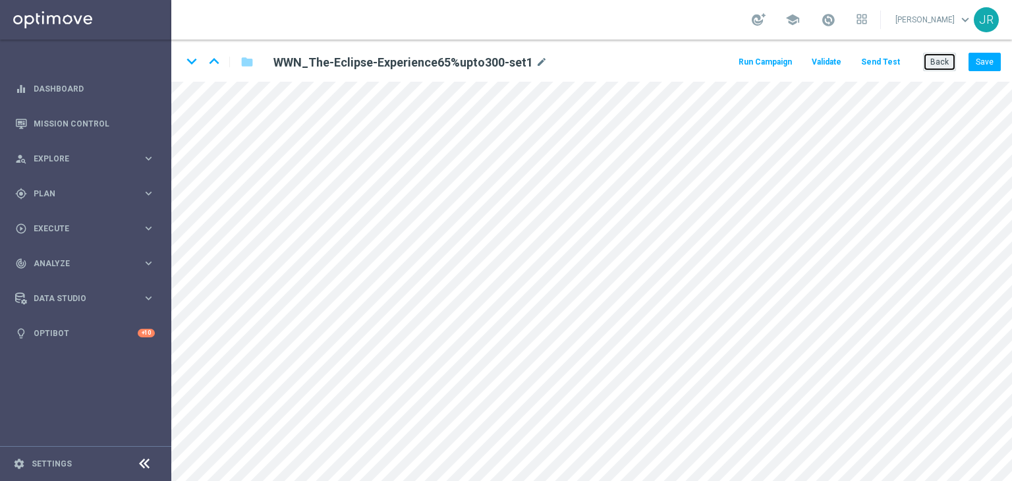
click at [948, 56] on button "Back" at bounding box center [939, 62] width 33 height 18
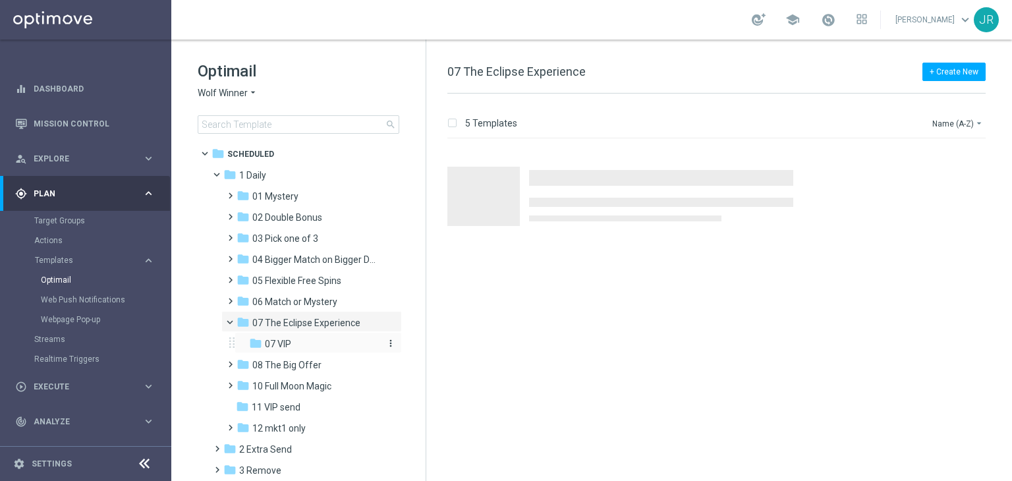
click at [329, 350] on div "folder 07 VIP" at bounding box center [314, 344] width 130 height 15
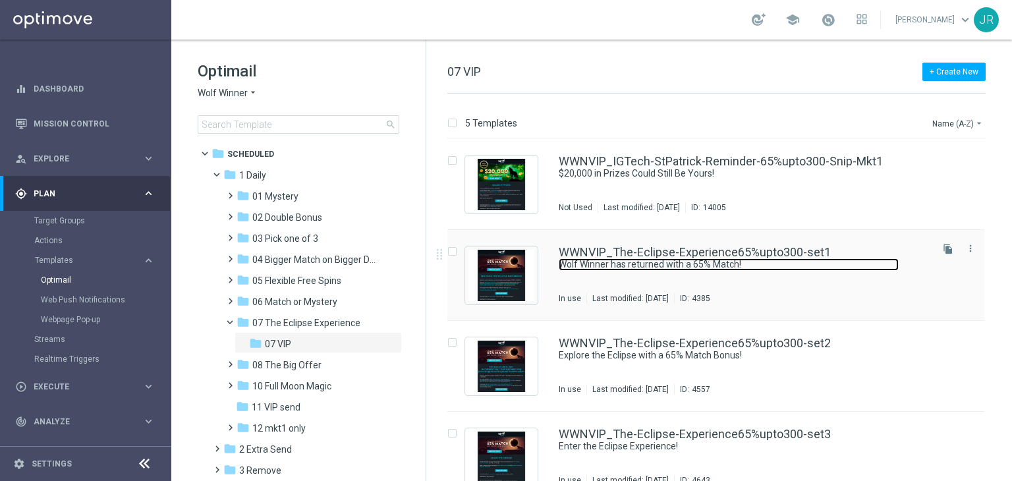
click at [698, 269] on link "Wolf Winner has returned with a 65% Match!" at bounding box center [729, 264] width 340 height 13
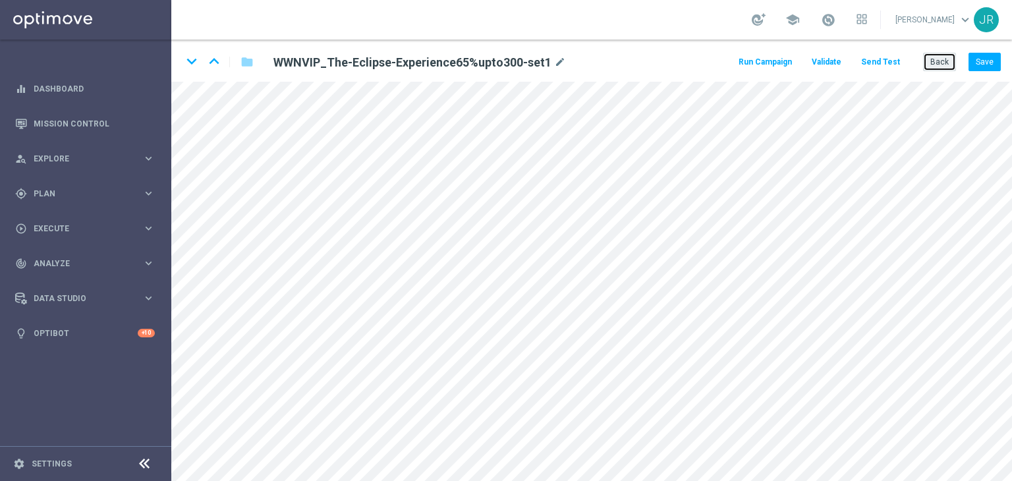
click at [943, 60] on button "Back" at bounding box center [939, 62] width 33 height 18
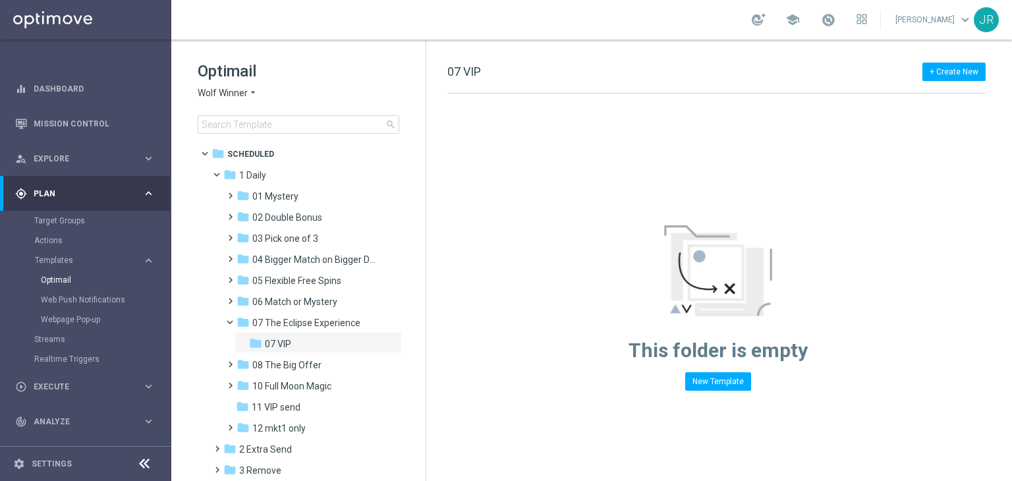
click at [214, 91] on span "Wolf Winner" at bounding box center [223, 93] width 50 height 13
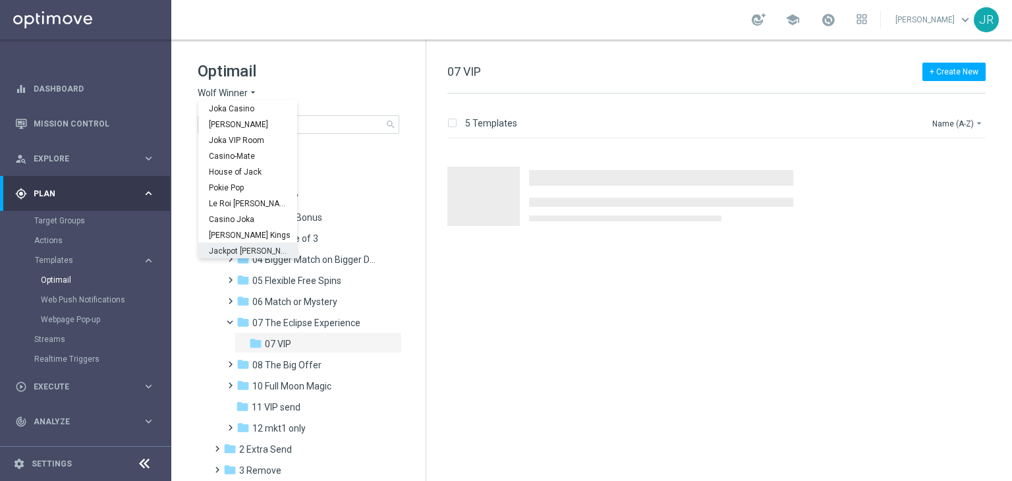
scroll to position [47, 0]
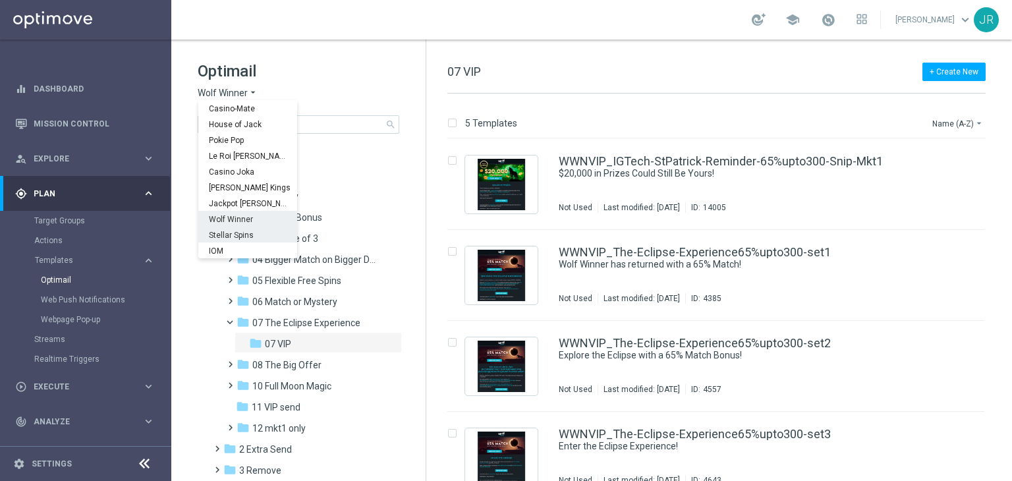
click at [0, 0] on span "Stellar Spins" at bounding box center [0, 0] width 0 height 0
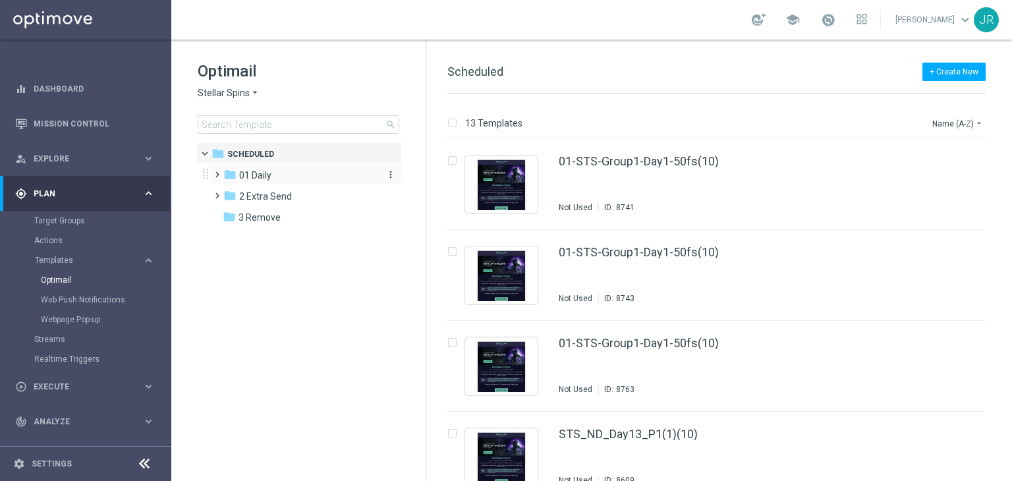
click at [262, 169] on span "01 Daily" at bounding box center [255, 175] width 32 height 12
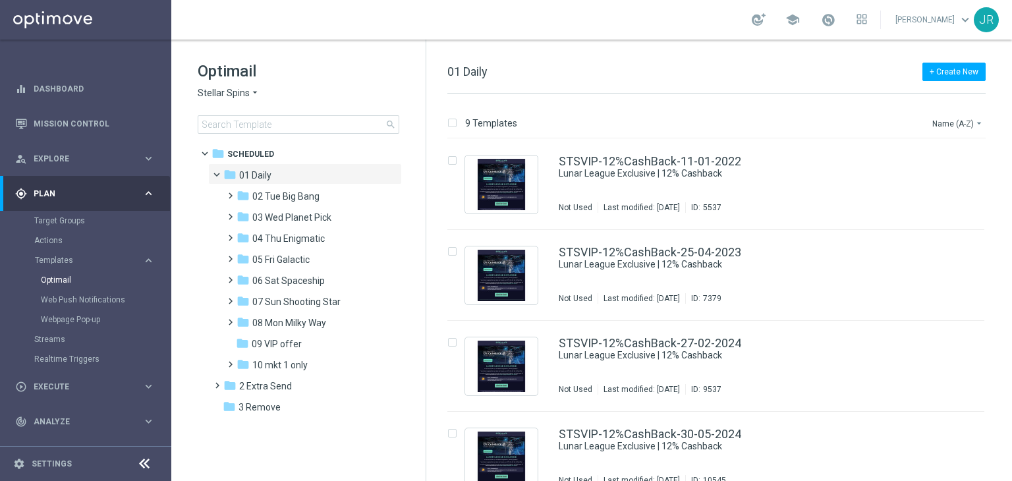
drag, startPoint x: 279, startPoint y: 299, endPoint x: 478, endPoint y: 321, distance: 199.5
click at [279, 298] on span "07 Sun Shooting Star" at bounding box center [296, 302] width 88 height 12
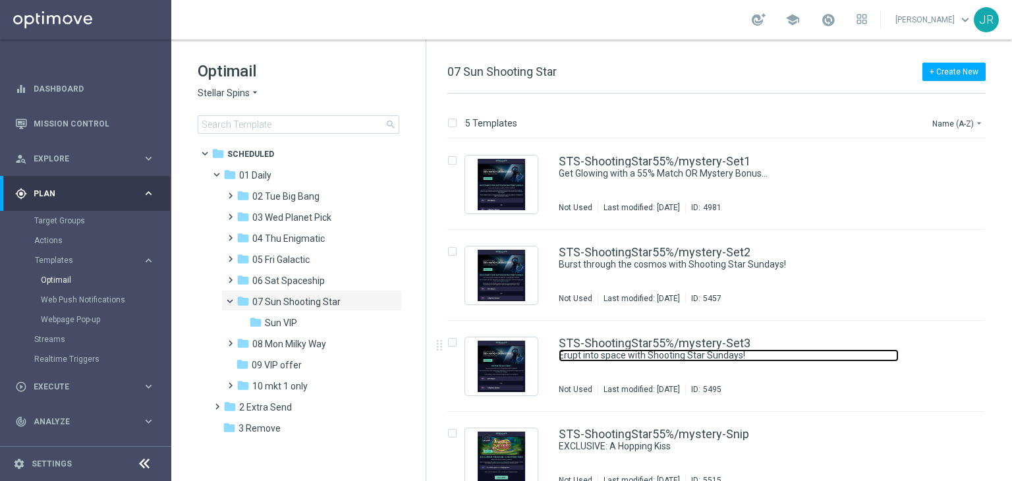
click at [709, 356] on link "Erupt into space with Shooting Star Sundays!" at bounding box center [729, 355] width 340 height 13
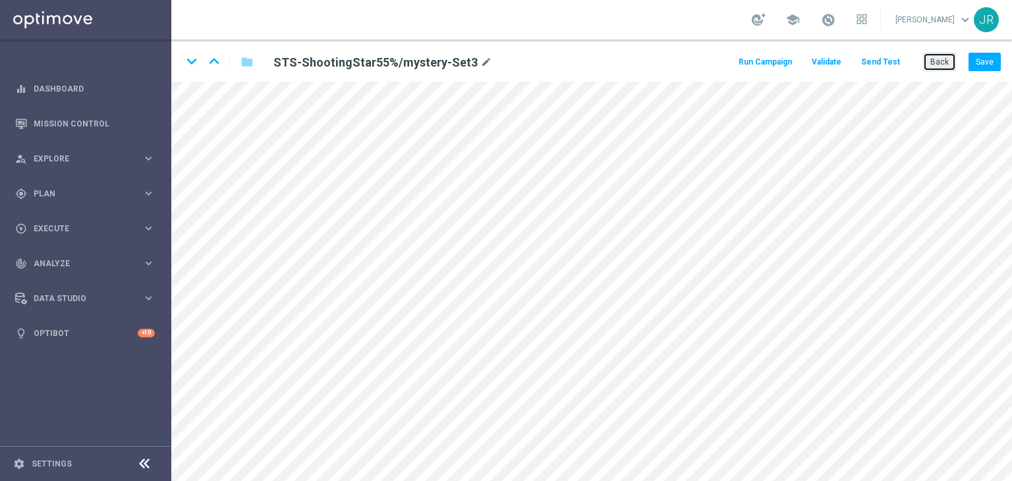
click at [944, 63] on button "Back" at bounding box center [939, 62] width 33 height 18
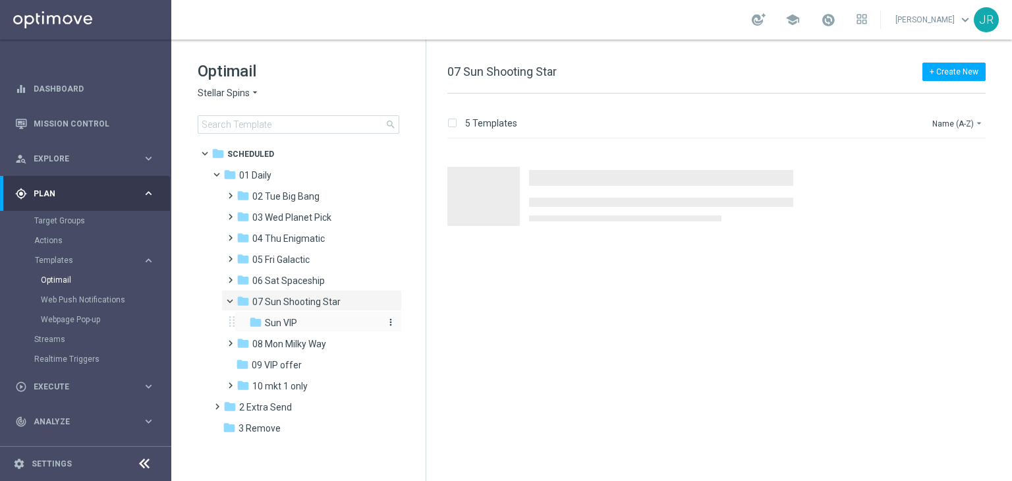
click at [285, 325] on span "Sun VIP" at bounding box center [281, 323] width 32 height 12
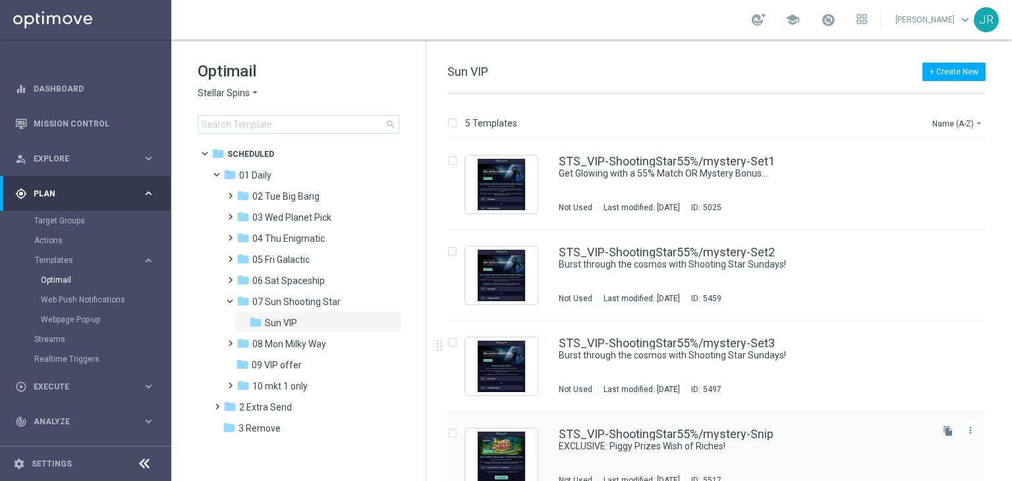
scroll to position [113, 0]
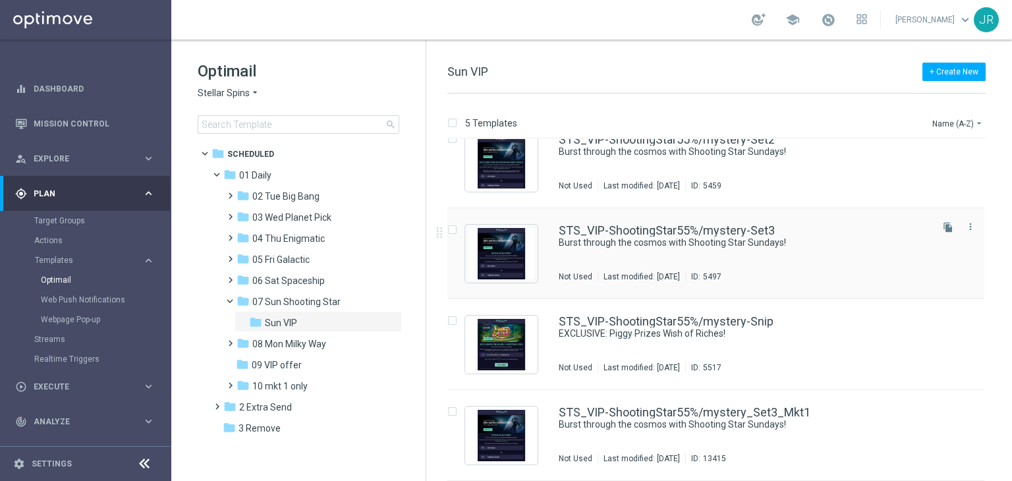
click at [673, 253] on div "STS_VIP-ShootingStar55%/mystery-Set3 Burst through the cosmos with Shooting Sta…" at bounding box center [744, 253] width 370 height 57
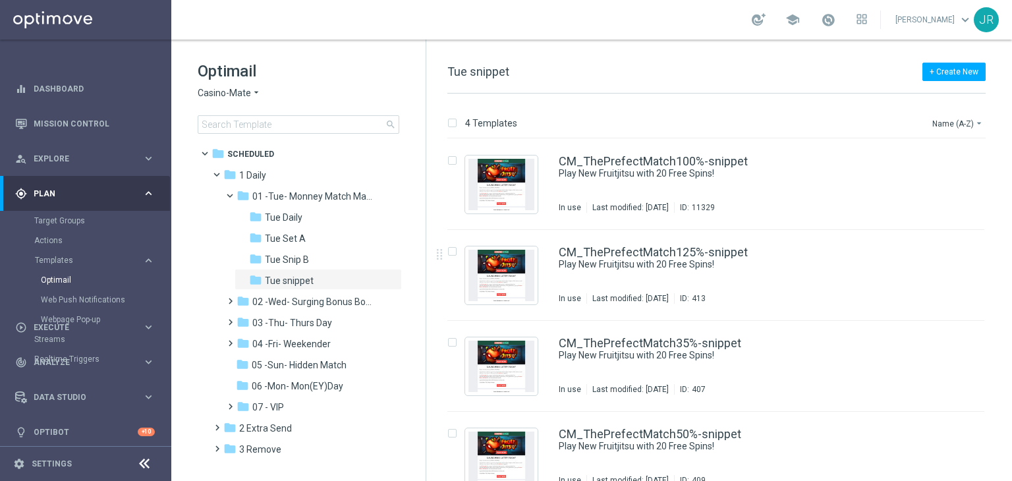
drag, startPoint x: 303, startPoint y: 386, endPoint x: 567, endPoint y: 305, distance: 275.7
click at [303, 385] on span "06 -Mon- Mon(EY)Day" at bounding box center [298, 386] width 92 height 12
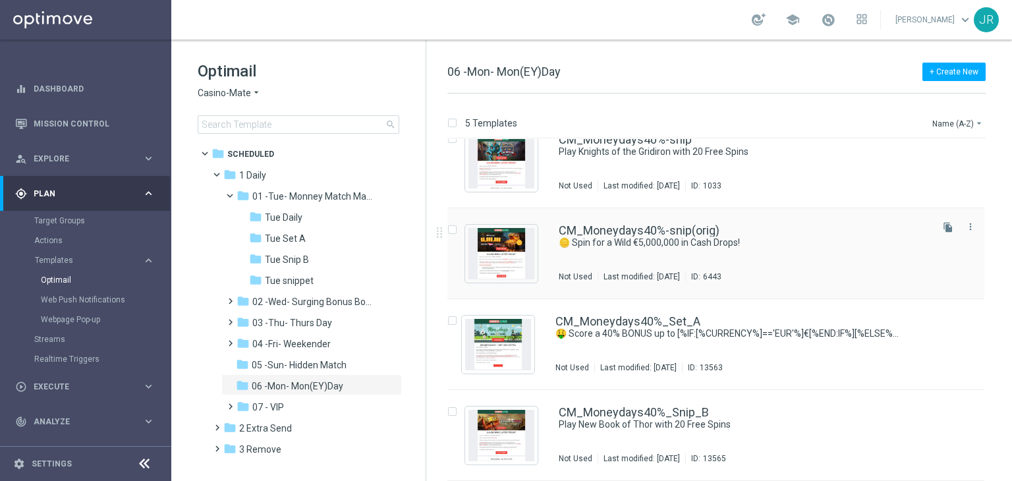
scroll to position [47, 0]
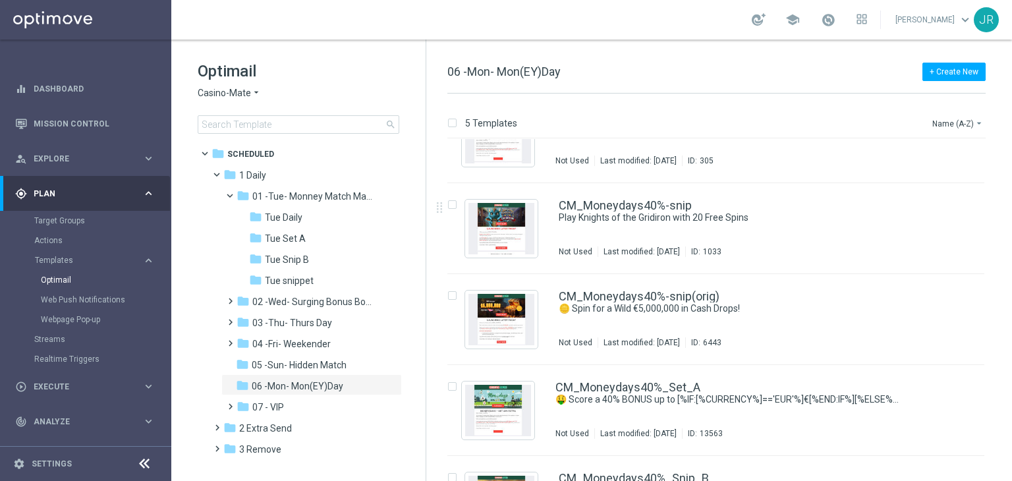
click at [221, 94] on span "Casino-Mate" at bounding box center [224, 93] width 53 height 13
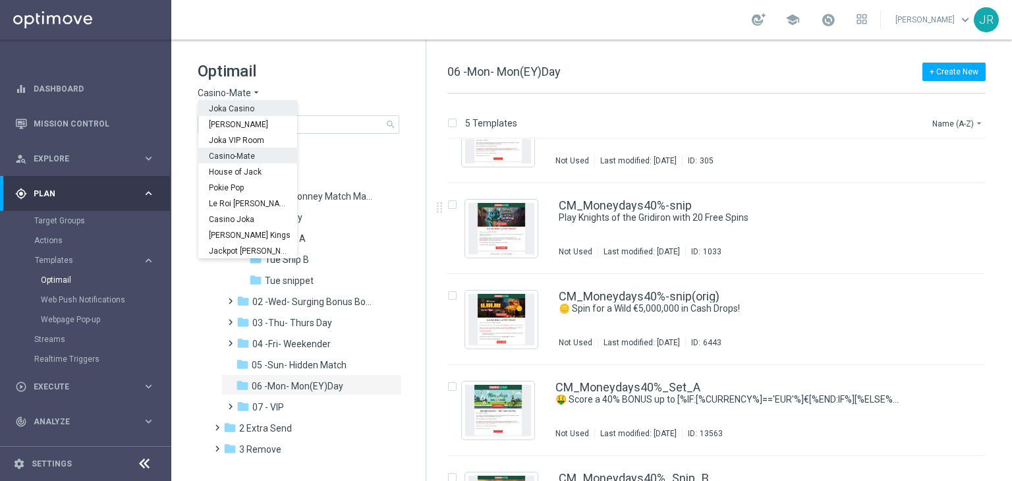
click at [0, 0] on span "Joka Casino" at bounding box center [0, 0] width 0 height 0
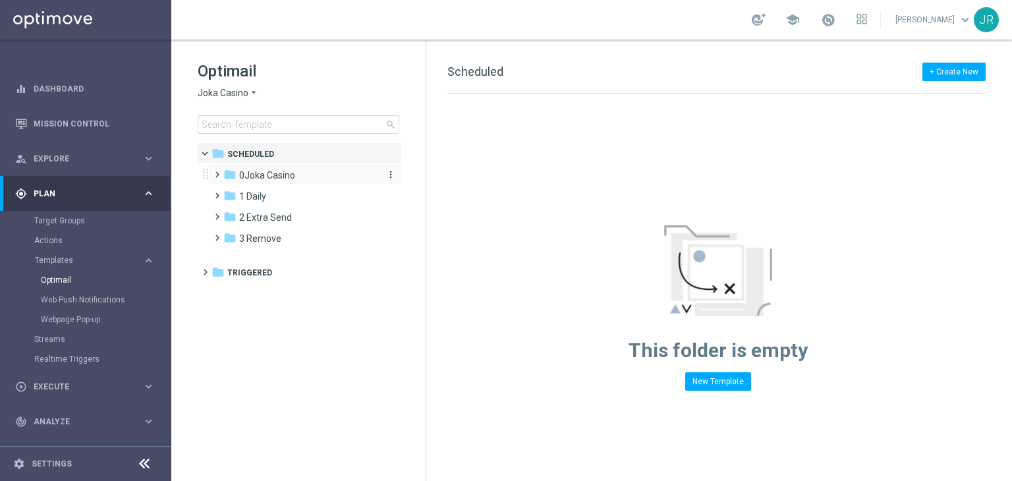
click at [267, 180] on span "0Joka Casino" at bounding box center [267, 175] width 56 height 12
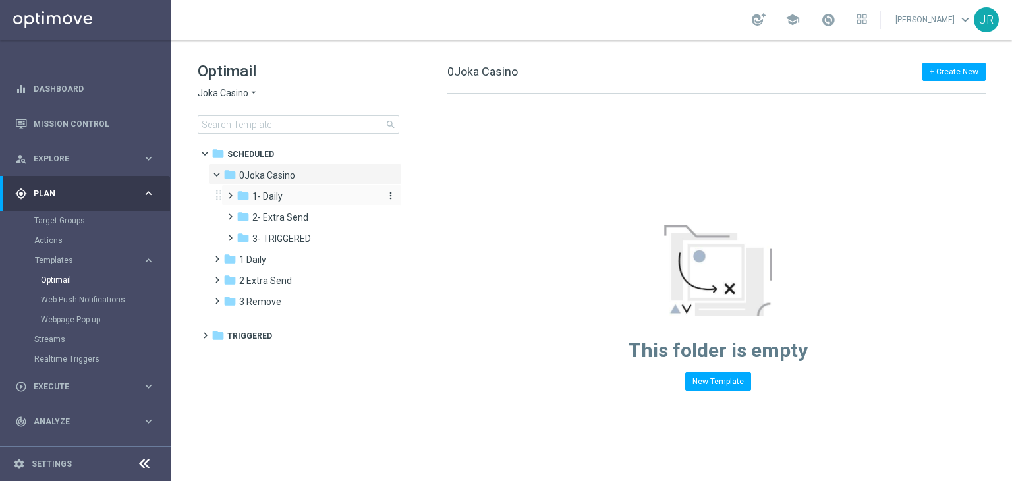
drag, startPoint x: 279, startPoint y: 196, endPoint x: 283, endPoint y: 201, distance: 7.0
click at [283, 201] on div "folder 1- Daily" at bounding box center [307, 196] width 140 height 15
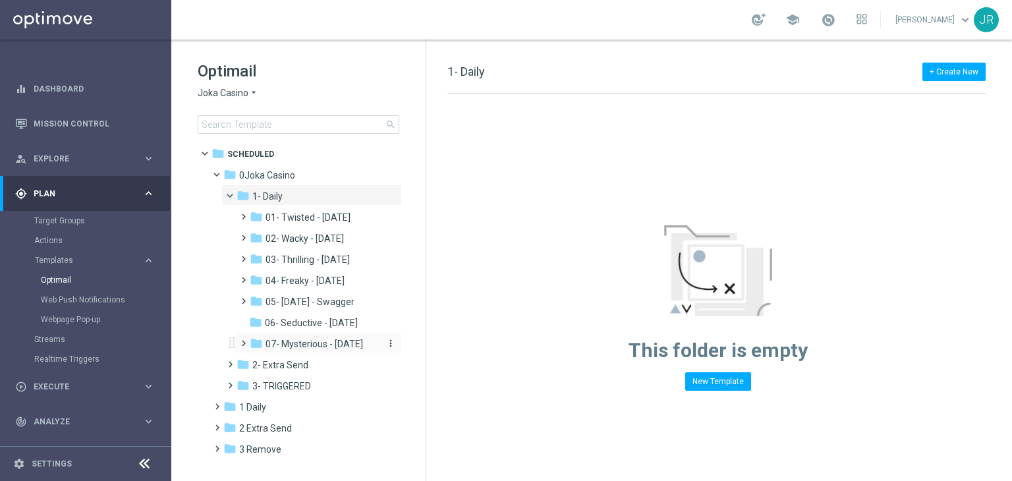
click at [300, 343] on span "07- Mysterious - Monday" at bounding box center [315, 344] width 98 height 12
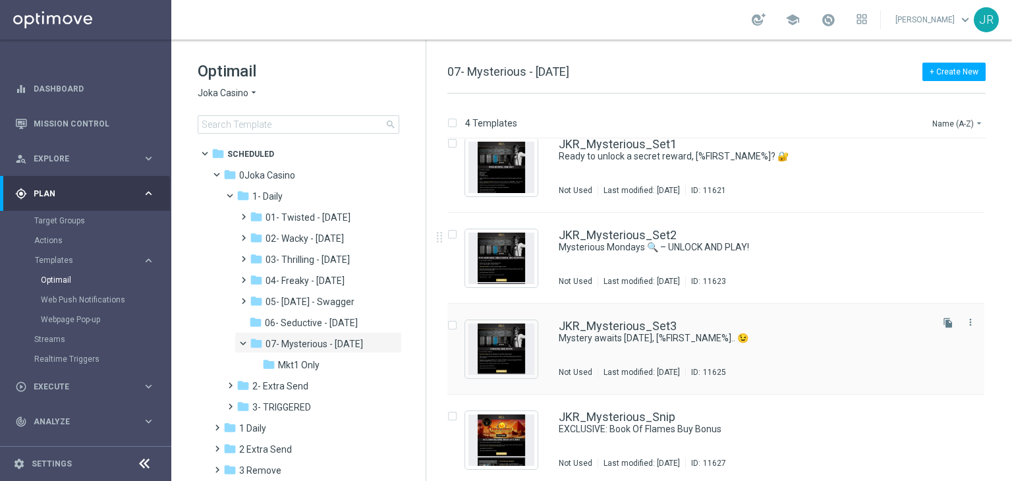
scroll to position [21, 0]
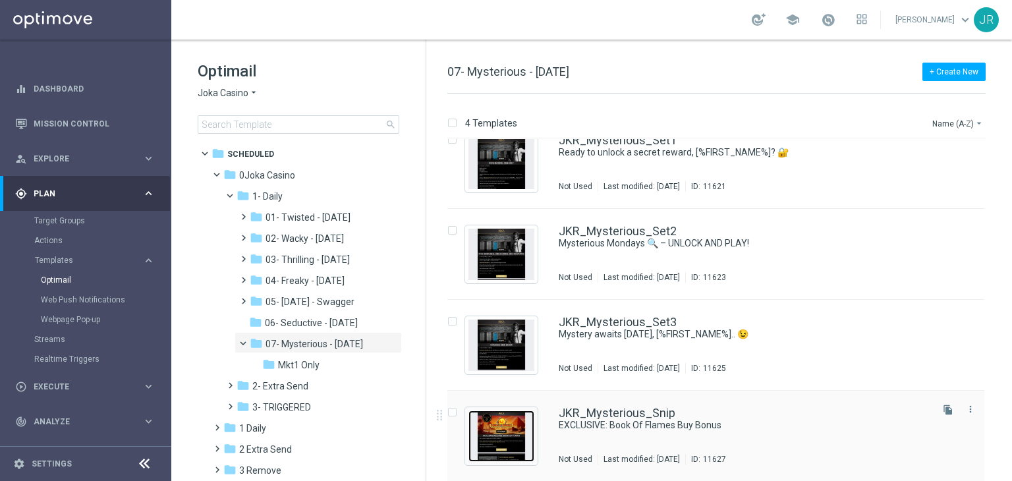
click at [505, 422] on img "Press SPACE to select this row." at bounding box center [501, 435] width 66 height 51
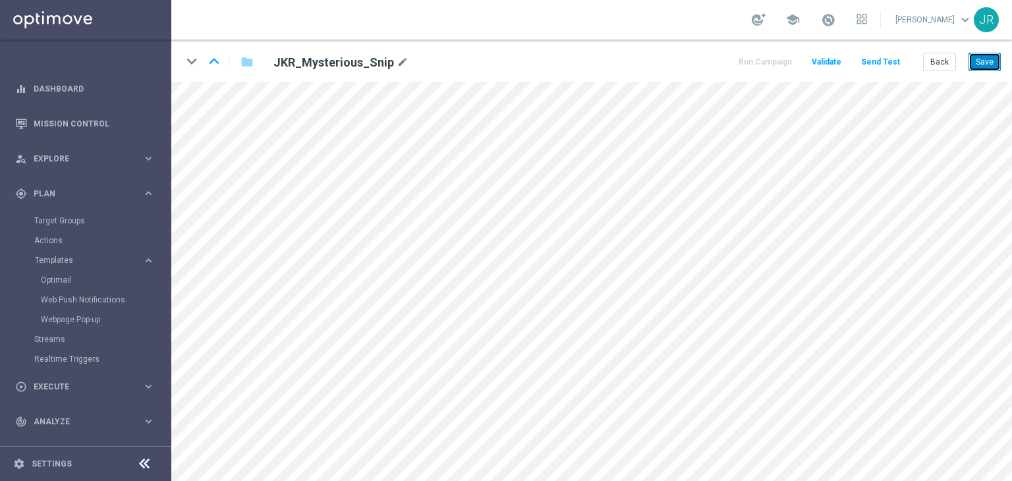
click at [996, 63] on button "Save" at bounding box center [984, 62] width 32 height 18
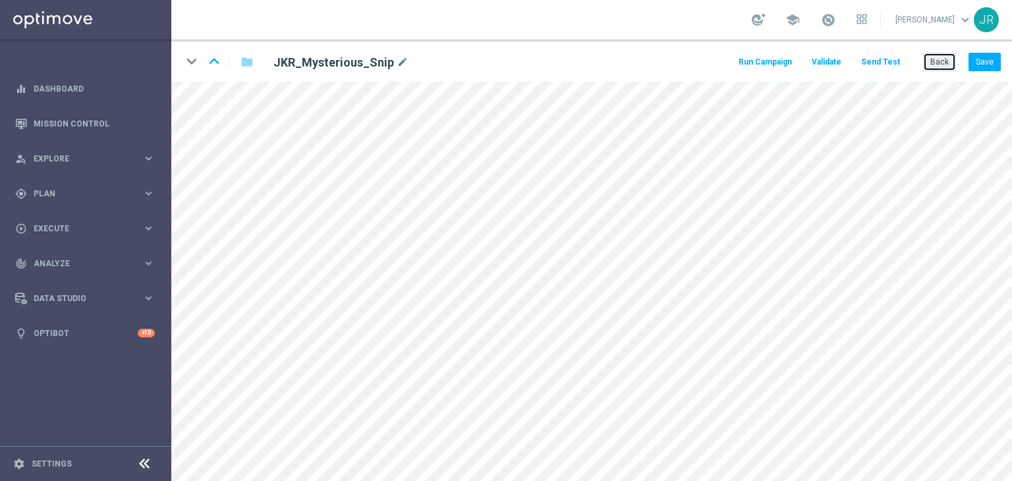
click at [938, 64] on button "Back" at bounding box center [939, 62] width 33 height 18
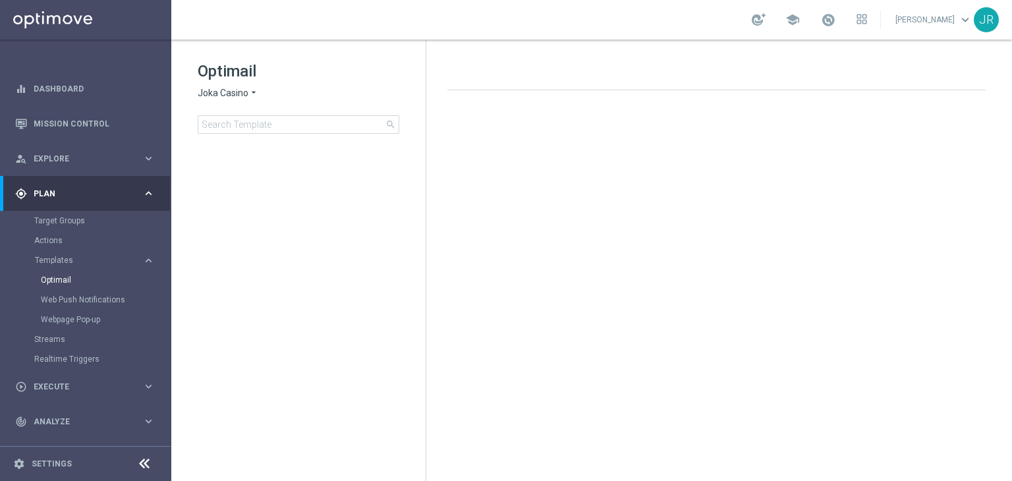
click at [230, 94] on span "Joka Casino" at bounding box center [223, 93] width 51 height 13
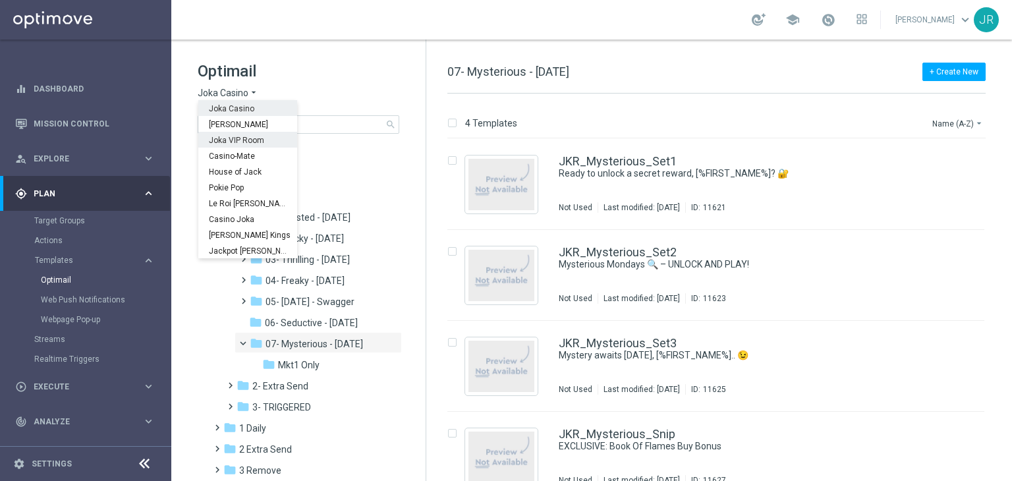
click at [0, 0] on span "Joka VIP Room" at bounding box center [0, 0] width 0 height 0
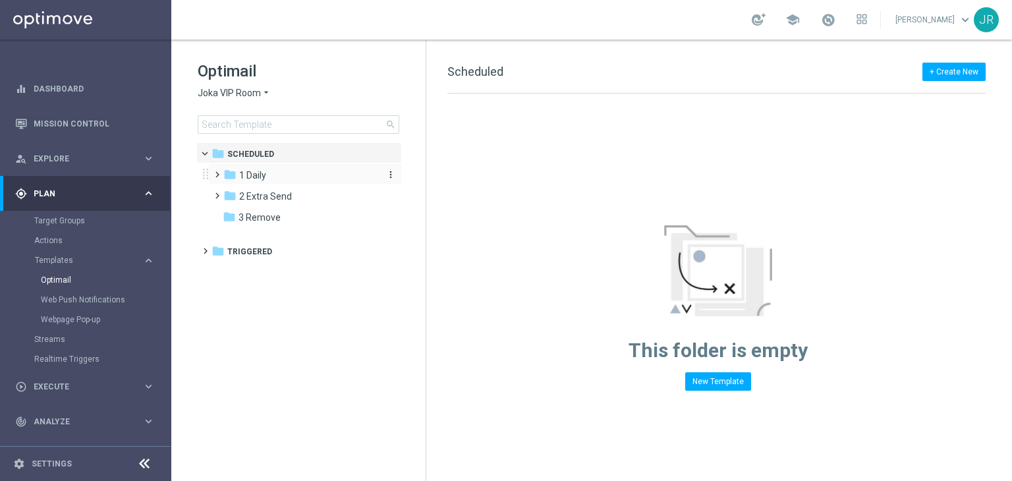
click at [300, 176] on div "folder 1 Daily" at bounding box center [299, 175] width 152 height 15
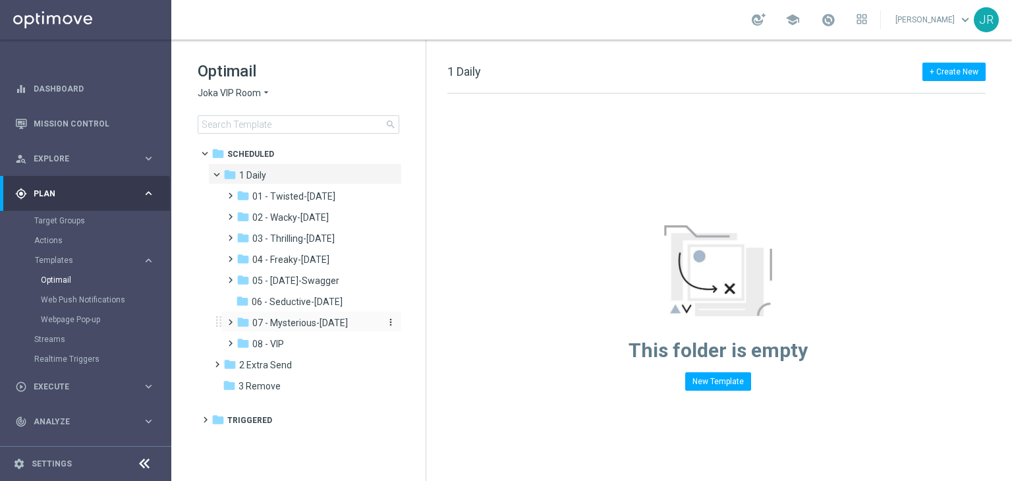
click at [293, 323] on span "07 - Mysterious-Monday" at bounding box center [300, 323] width 96 height 12
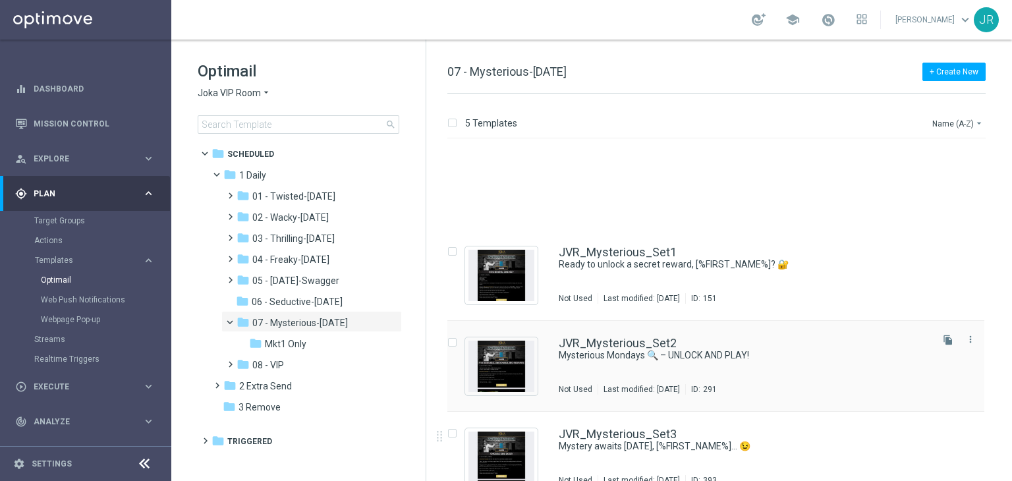
scroll to position [113, 0]
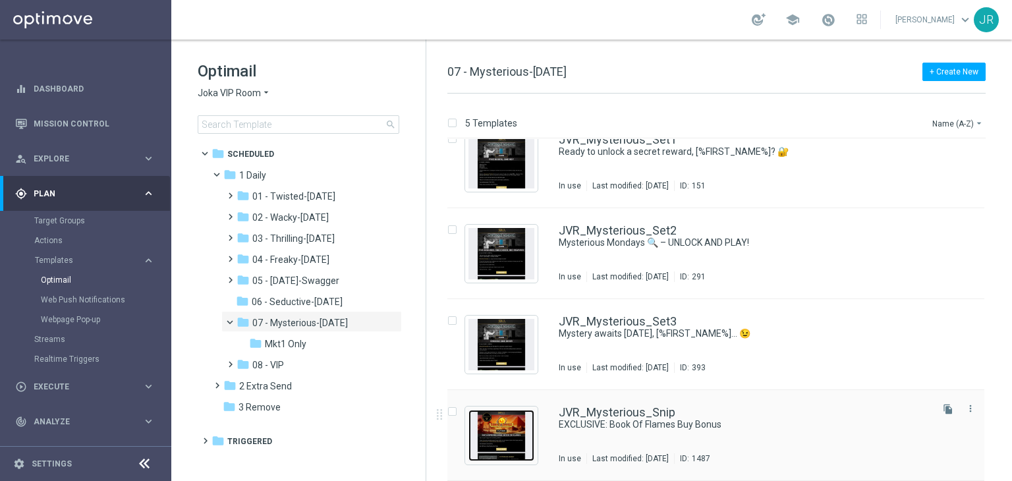
click at [511, 421] on img "Press SPACE to select this row." at bounding box center [501, 435] width 66 height 51
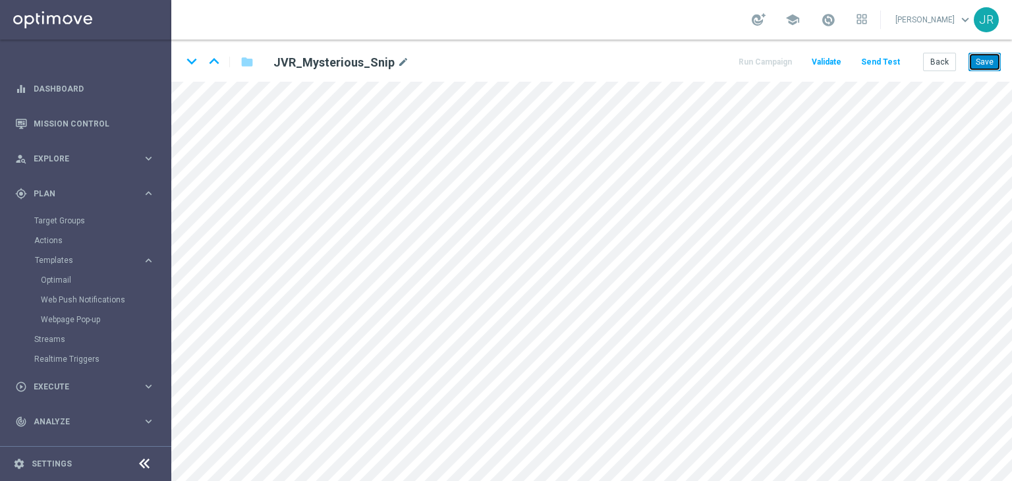
click at [977, 64] on button "Save" at bounding box center [984, 62] width 32 height 18
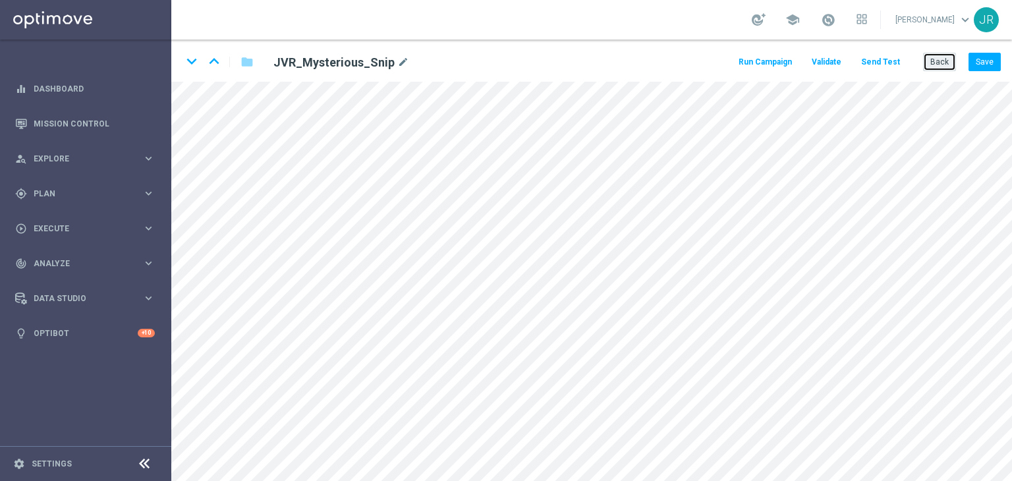
drag, startPoint x: 931, startPoint y: 57, endPoint x: 712, endPoint y: 217, distance: 270.7
click at [925, 57] on button "Back" at bounding box center [939, 62] width 33 height 18
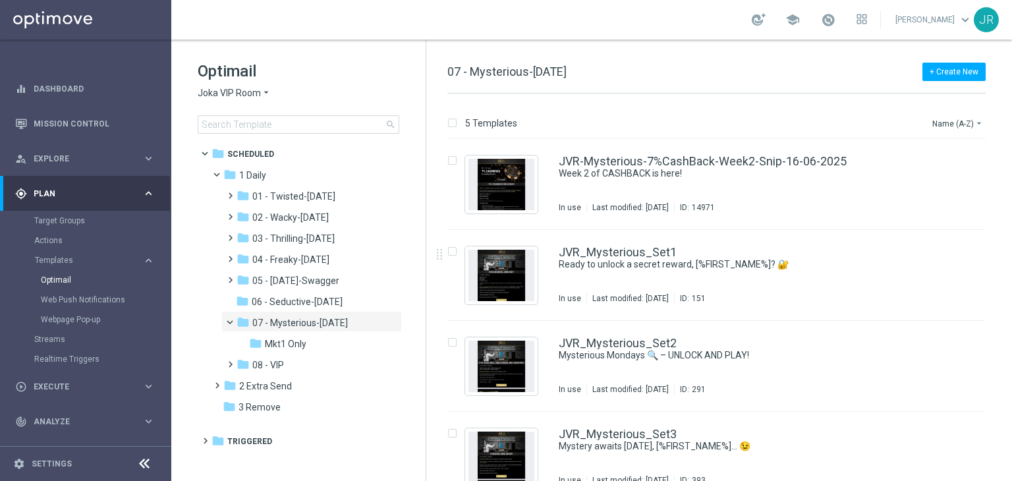
click at [240, 88] on span "Joka VIP Room" at bounding box center [229, 93] width 63 height 13
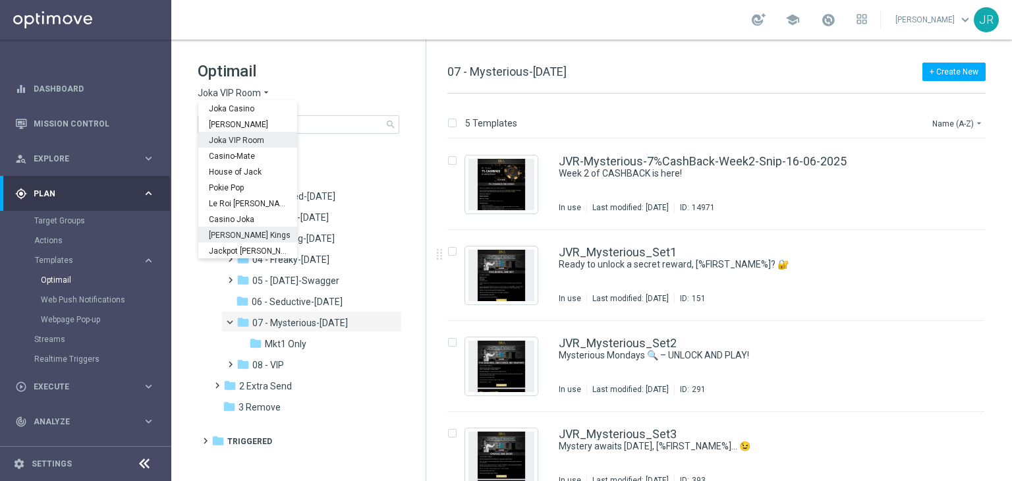
click at [0, 0] on span "[PERSON_NAME] Kings" at bounding box center [0, 0] width 0 height 0
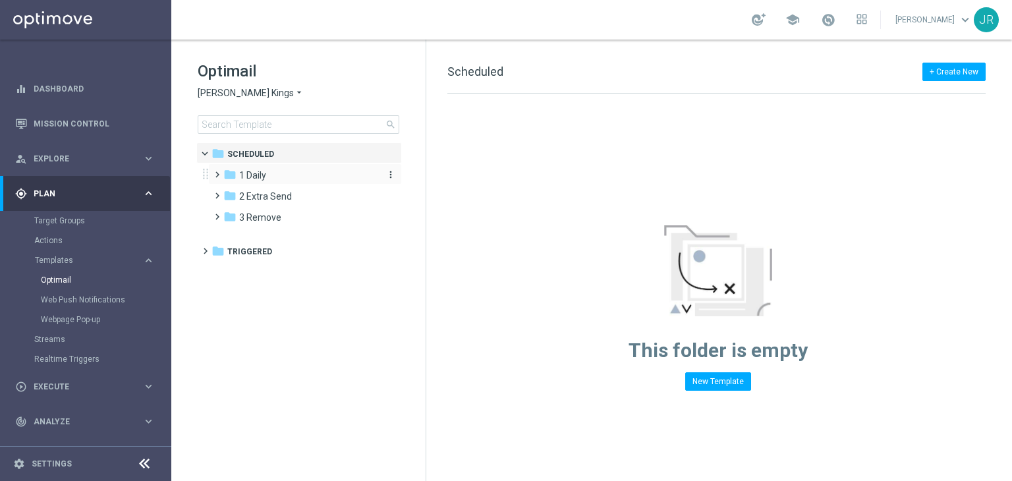
click at [264, 177] on span "1 Daily" at bounding box center [252, 175] width 27 height 12
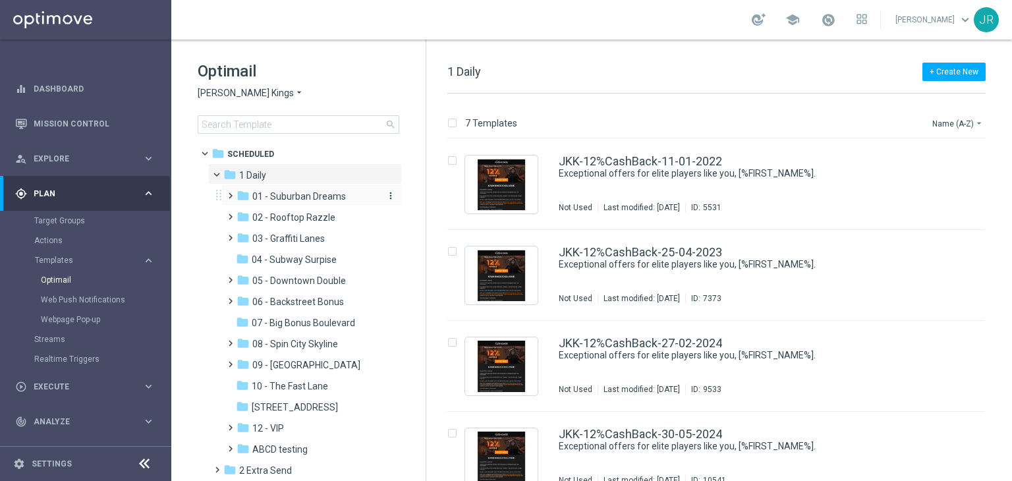
click at [298, 199] on span "01 - Suburban Dreams" at bounding box center [299, 196] width 94 height 12
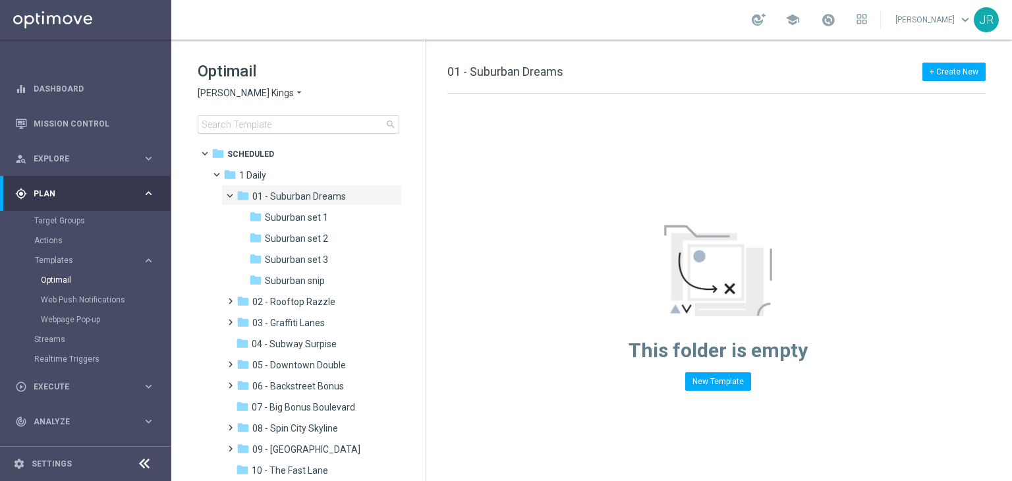
drag, startPoint x: 300, startPoint y: 215, endPoint x: 527, endPoint y: 228, distance: 227.0
click at [302, 217] on span "Suburban set 1" at bounding box center [296, 217] width 63 height 12
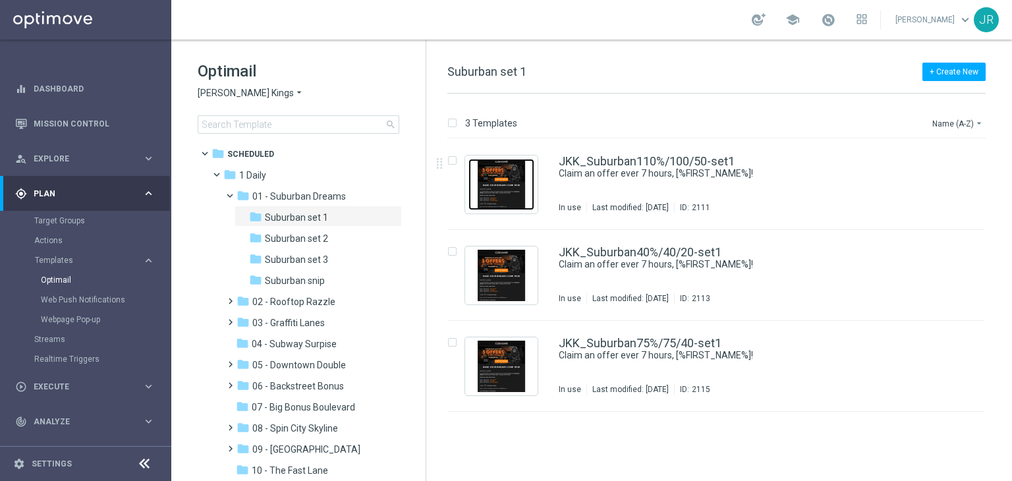
drag, startPoint x: 503, startPoint y: 204, endPoint x: 443, endPoint y: 27, distance: 187.3
click at [506, 204] on img "Press SPACE to select this row." at bounding box center [501, 184] width 66 height 51
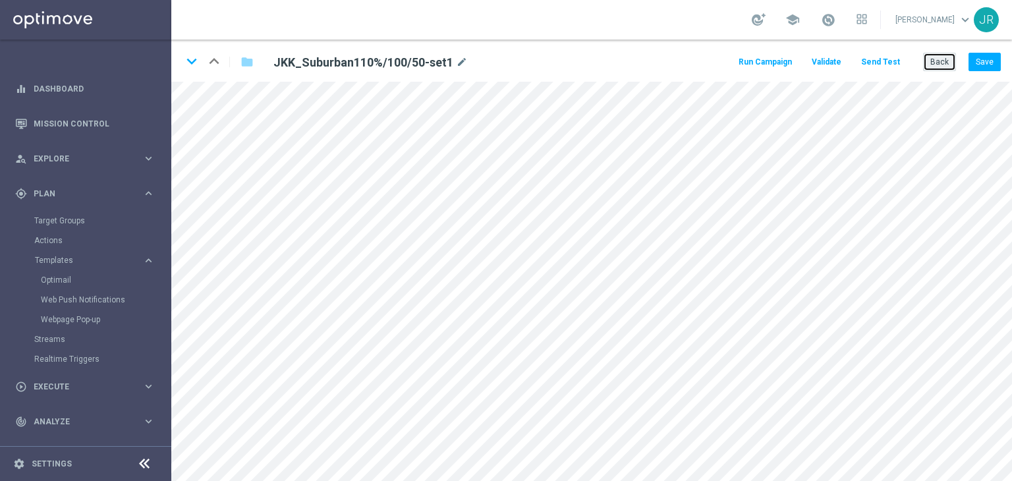
click at [943, 57] on button "Back" at bounding box center [939, 62] width 33 height 18
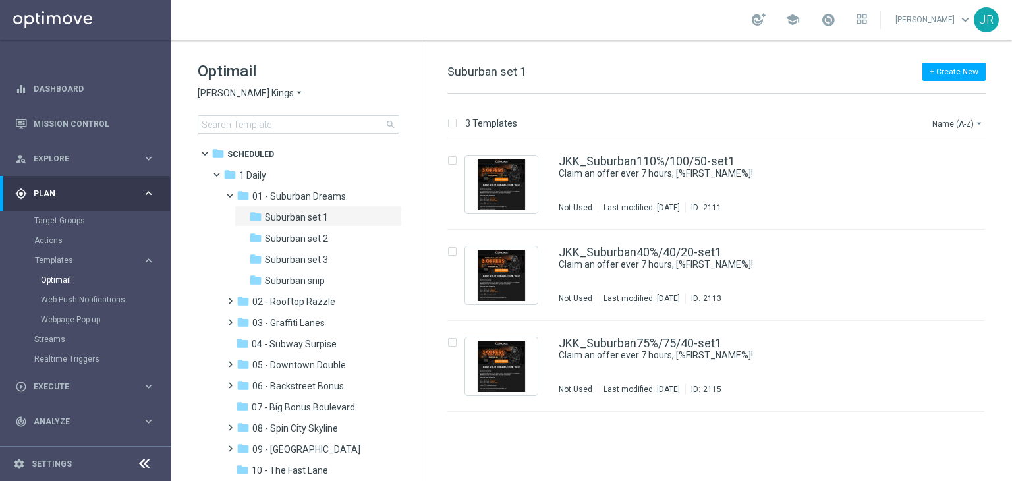
drag, startPoint x: 325, startPoint y: 278, endPoint x: 498, endPoint y: 258, distance: 173.7
click at [329, 278] on div "folder Suburban snip" at bounding box center [314, 280] width 130 height 15
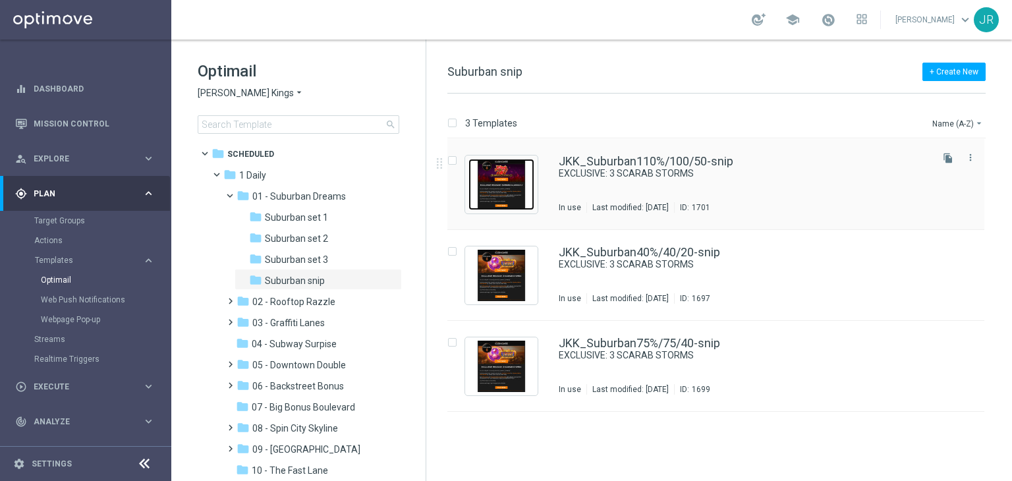
click at [501, 194] on img "Press SPACE to select this row." at bounding box center [501, 184] width 66 height 51
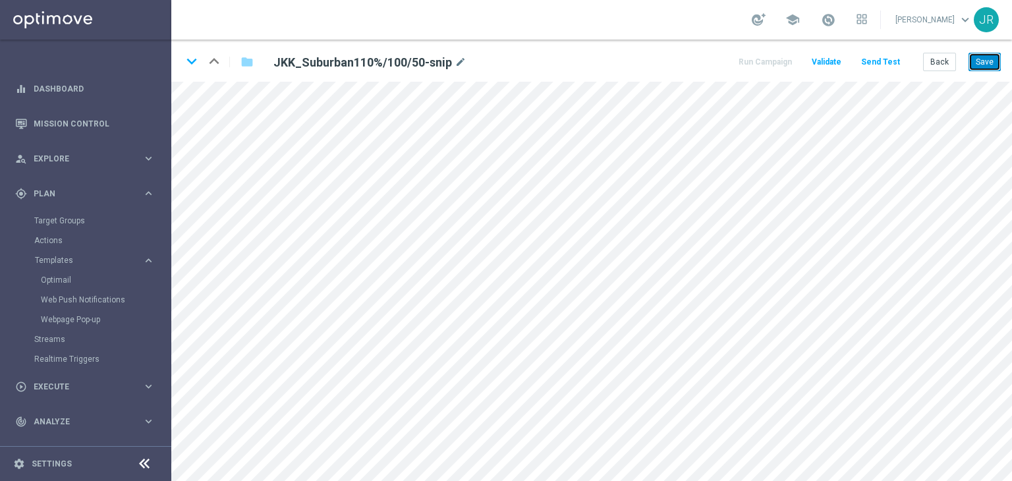
drag, startPoint x: 983, startPoint y: 61, endPoint x: 985, endPoint y: 72, distance: 11.4
click at [984, 61] on button "Save" at bounding box center [984, 62] width 32 height 18
click at [990, 61] on button "Save" at bounding box center [984, 62] width 32 height 18
click at [983, 64] on button "Save" at bounding box center [984, 62] width 32 height 18
click at [996, 57] on button "Save" at bounding box center [984, 62] width 32 height 18
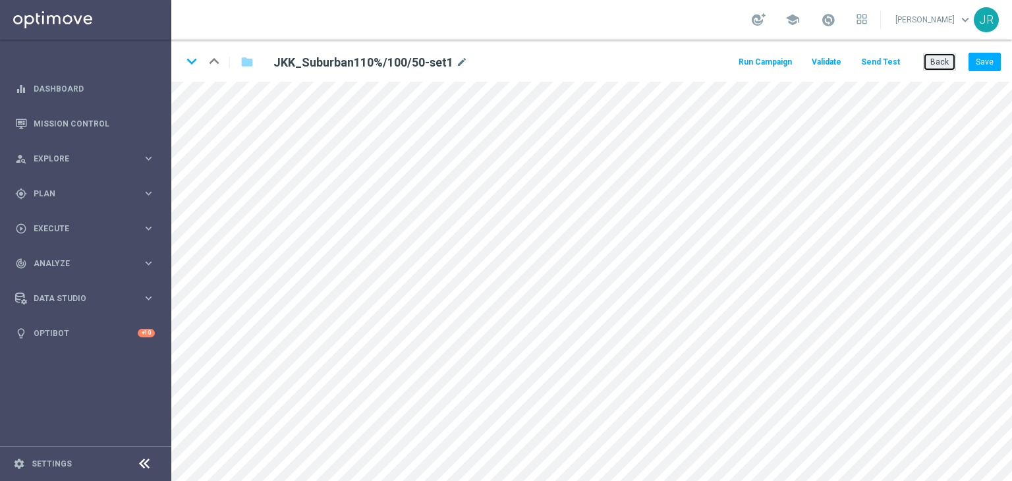
click at [947, 69] on button "Back" at bounding box center [939, 62] width 33 height 18
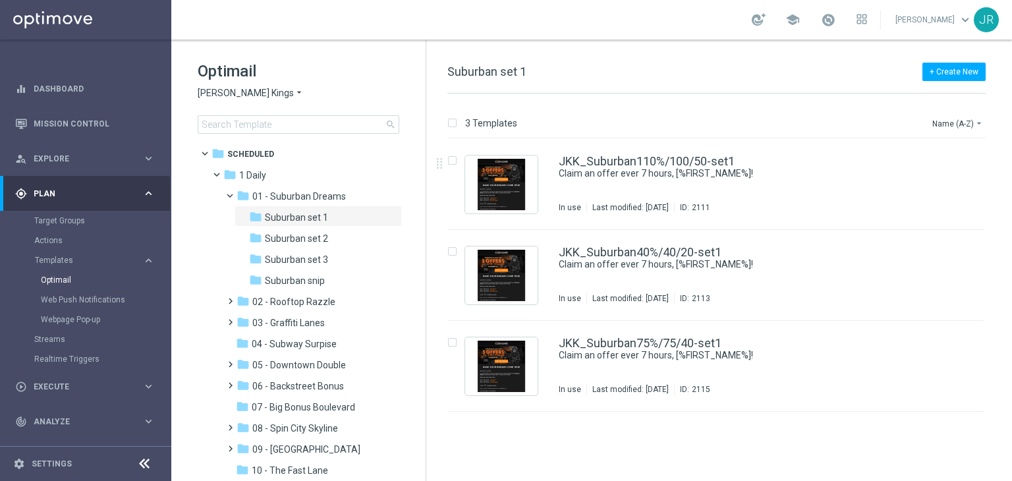
click at [208, 92] on span "[PERSON_NAME] Kings" at bounding box center [246, 93] width 96 height 13
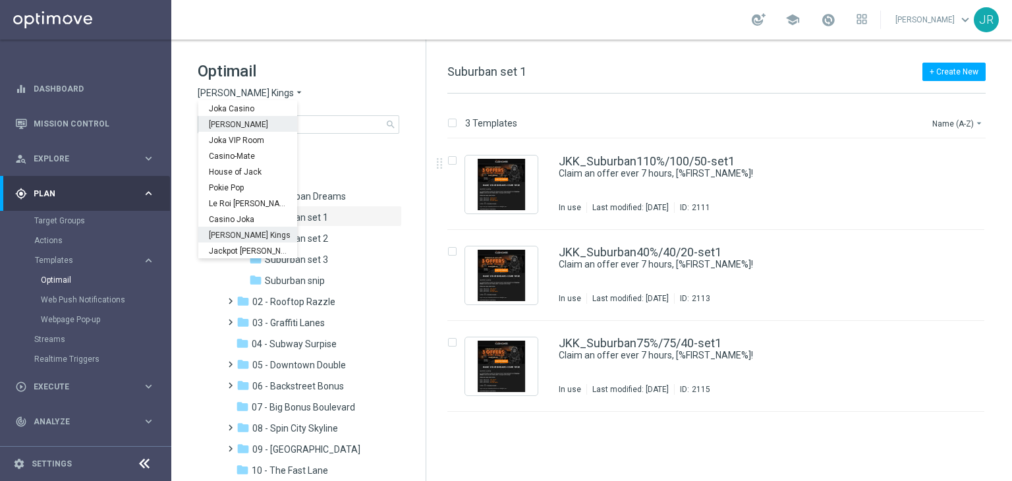
click at [0, 0] on span "[PERSON_NAME]" at bounding box center [0, 0] width 0 height 0
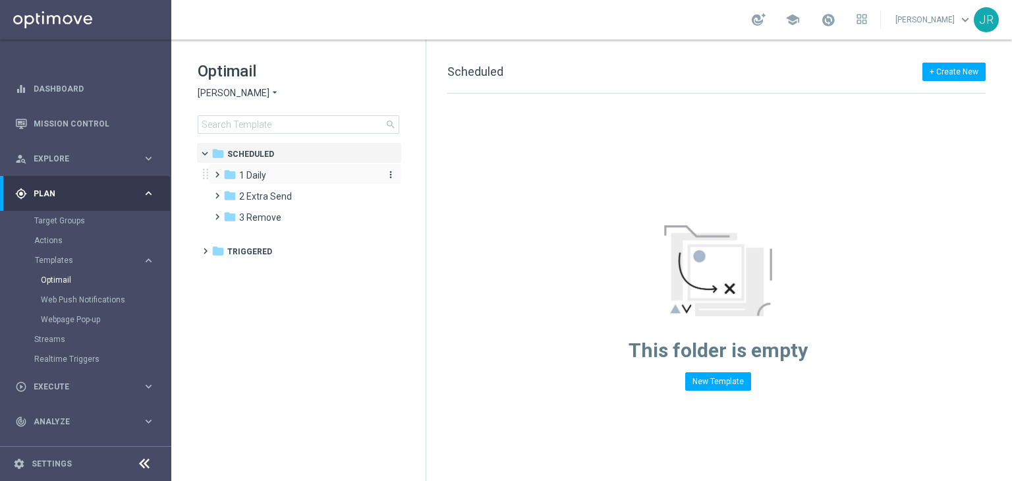
click at [264, 176] on span "1 Daily" at bounding box center [252, 175] width 27 height 12
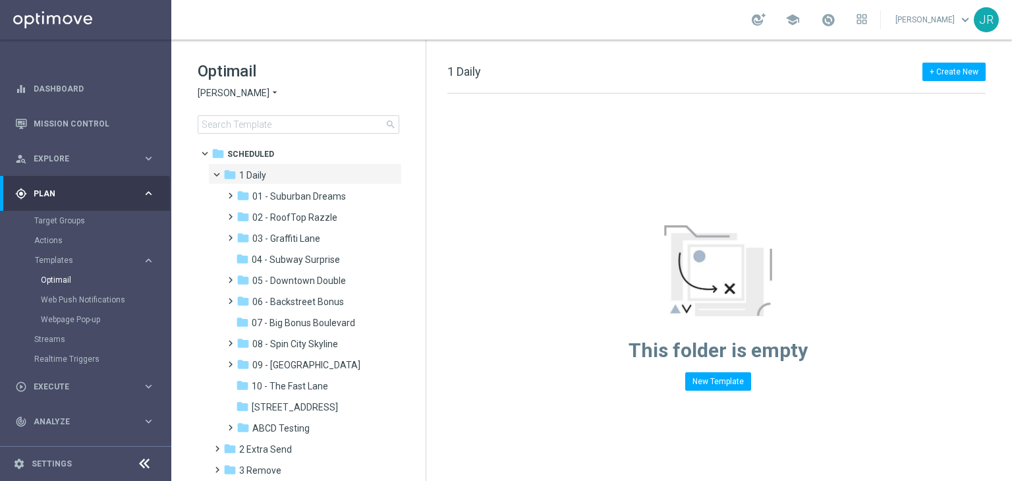
drag, startPoint x: 314, startPoint y: 194, endPoint x: 559, endPoint y: 219, distance: 246.4
click at [316, 193] on span "01 - Suburban Dreams" at bounding box center [299, 196] width 94 height 12
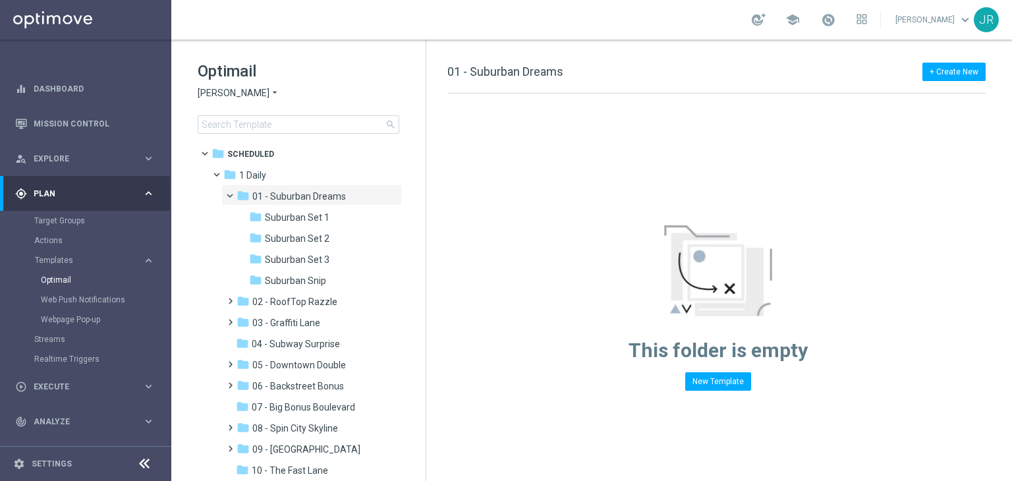
drag, startPoint x: 321, startPoint y: 219, endPoint x: 551, endPoint y: 208, distance: 230.2
click at [323, 219] on span "Suburban Set 1" at bounding box center [297, 217] width 65 height 12
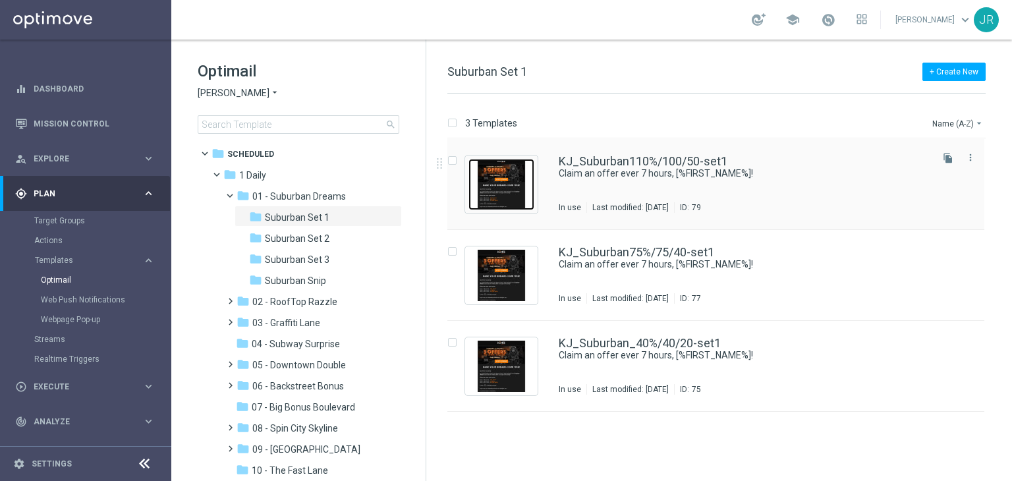
click at [508, 180] on img "Press SPACE to select this row." at bounding box center [501, 184] width 66 height 51
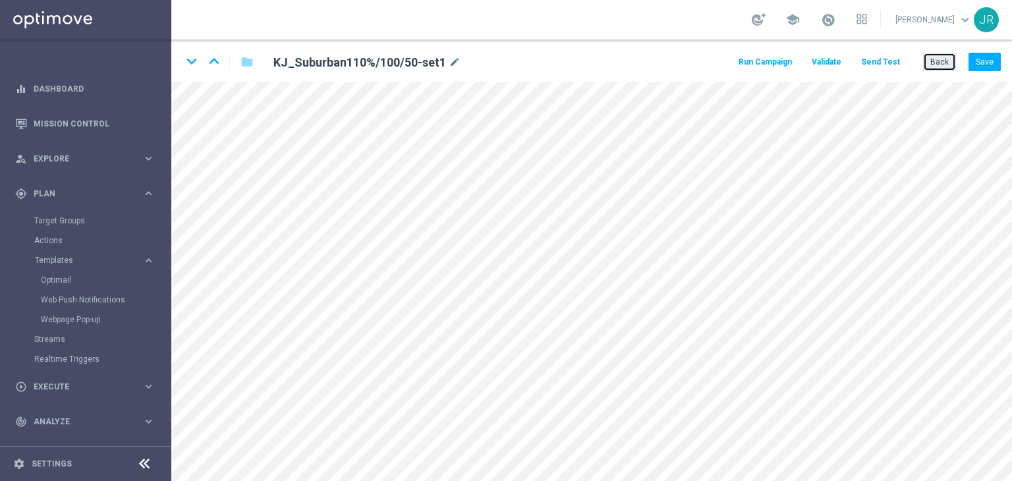
click at [944, 60] on button "Back" at bounding box center [939, 62] width 33 height 18
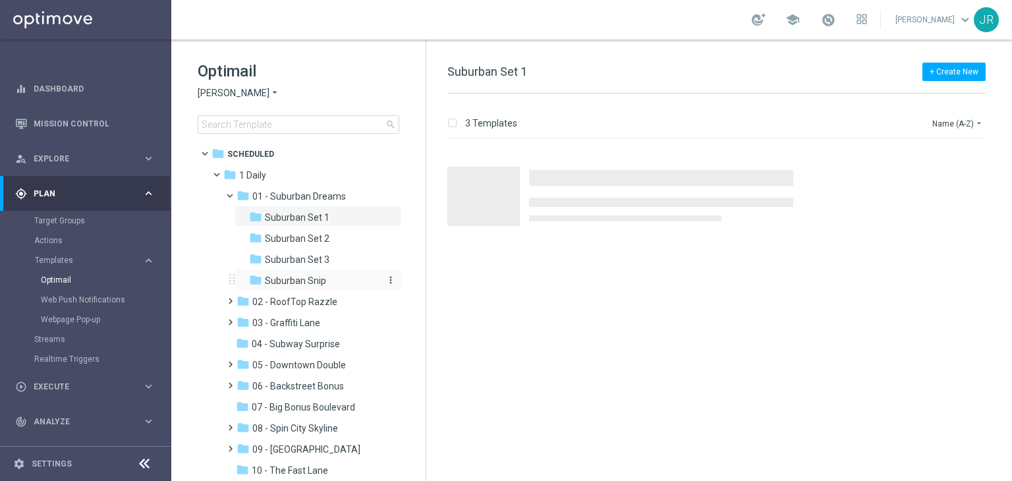
click at [296, 284] on span "Suburban Snip" at bounding box center [295, 281] width 61 height 12
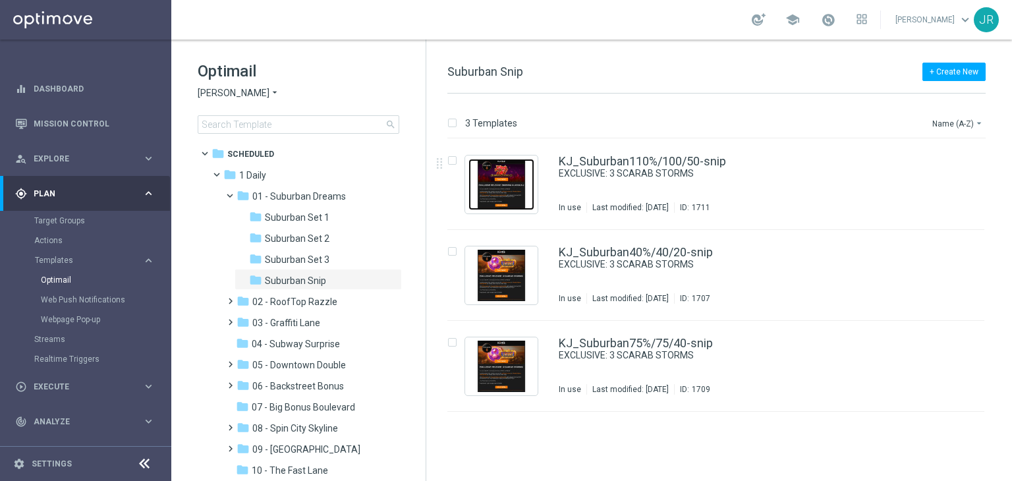
drag, startPoint x: 503, startPoint y: 185, endPoint x: 503, endPoint y: 172, distance: 13.2
click at [503, 185] on img "Press SPACE to select this row." at bounding box center [501, 184] width 66 height 51
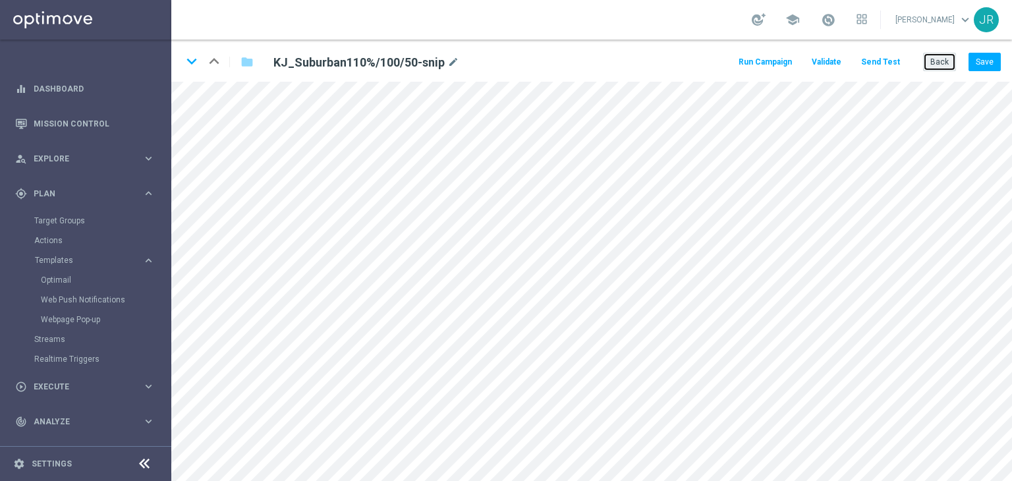
drag, startPoint x: 948, startPoint y: 61, endPoint x: 616, endPoint y: 138, distance: 340.9
click at [947, 61] on button "Back" at bounding box center [939, 62] width 33 height 18
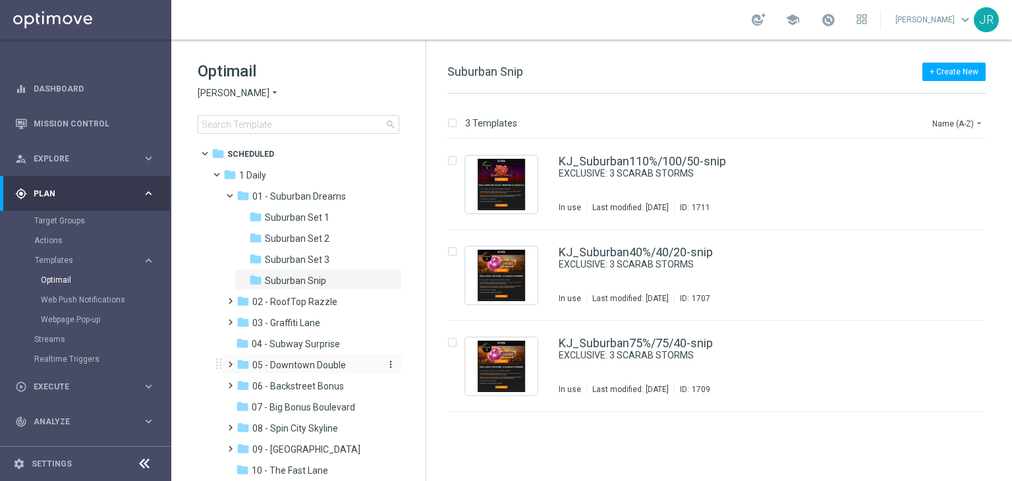
click at [291, 362] on span "05 - Downtown Double" at bounding box center [299, 365] width 94 height 12
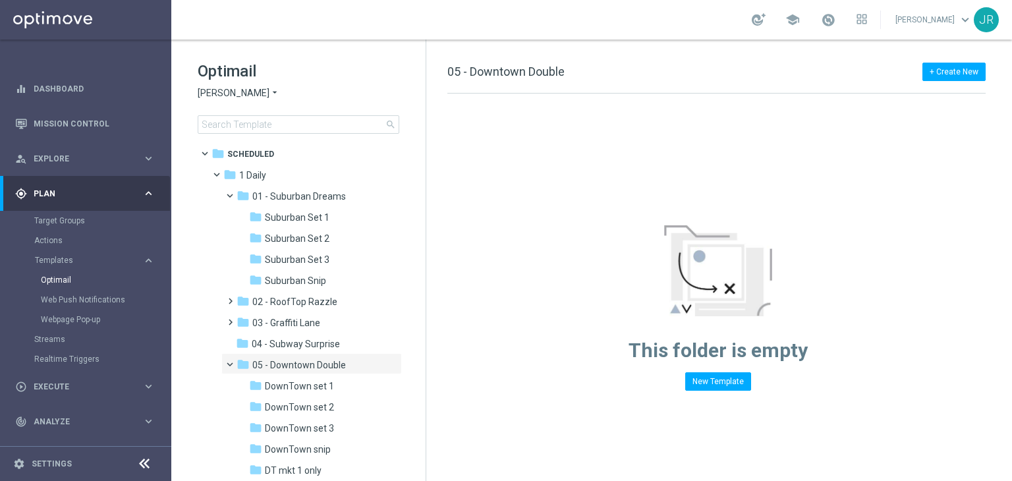
drag, startPoint x: 320, startPoint y: 425, endPoint x: 467, endPoint y: 378, distance: 154.8
click at [320, 426] on span "DownTown set 3" at bounding box center [299, 428] width 69 height 12
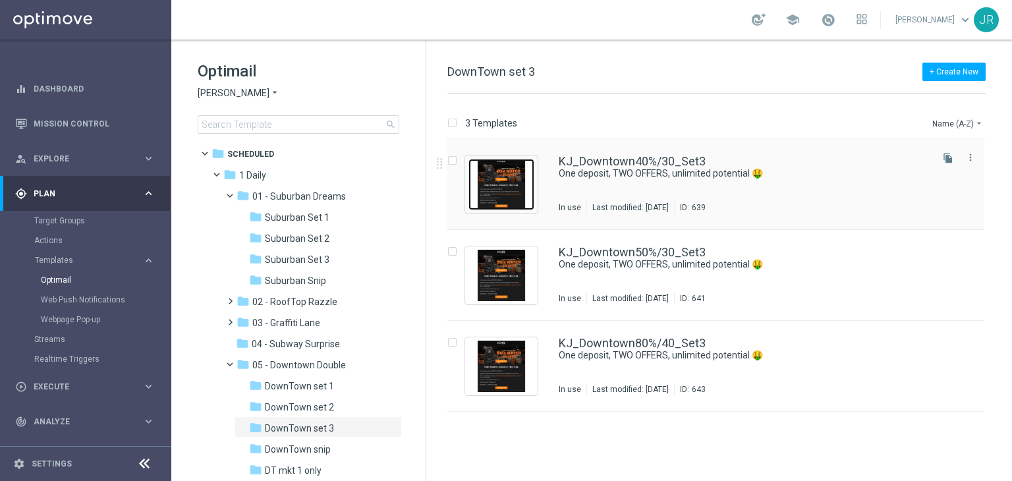
click at [505, 160] on img "Press SPACE to select this row." at bounding box center [501, 184] width 66 height 51
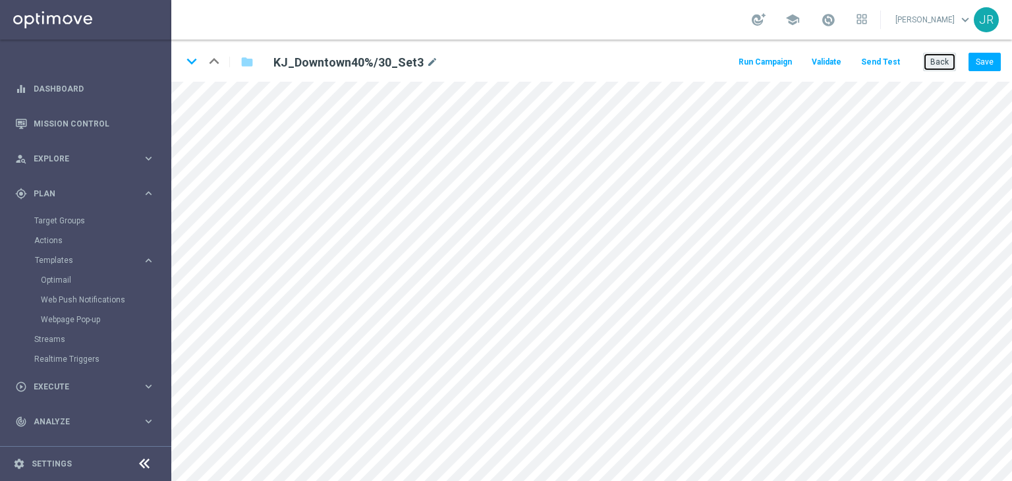
click at [938, 56] on button "Back" at bounding box center [939, 62] width 33 height 18
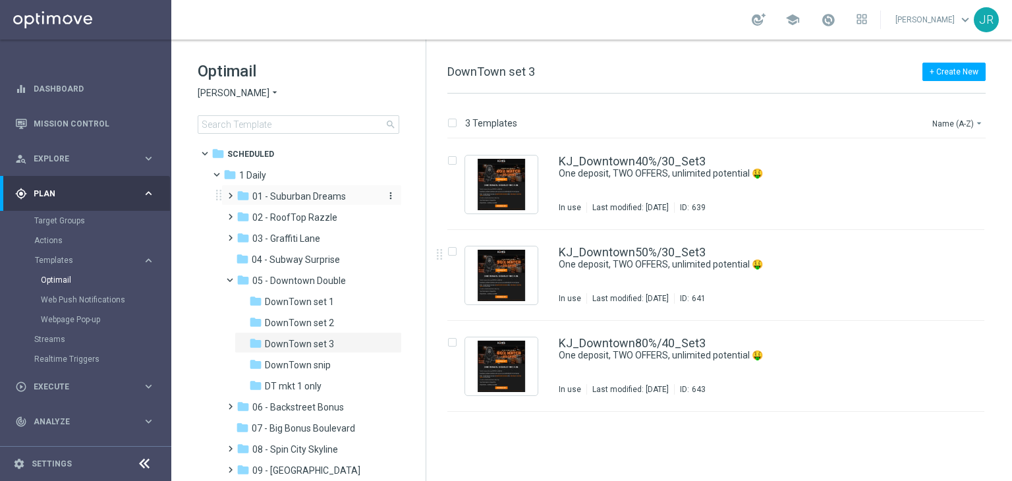
click at [304, 196] on span "01 - Suburban Dreams" at bounding box center [299, 196] width 94 height 12
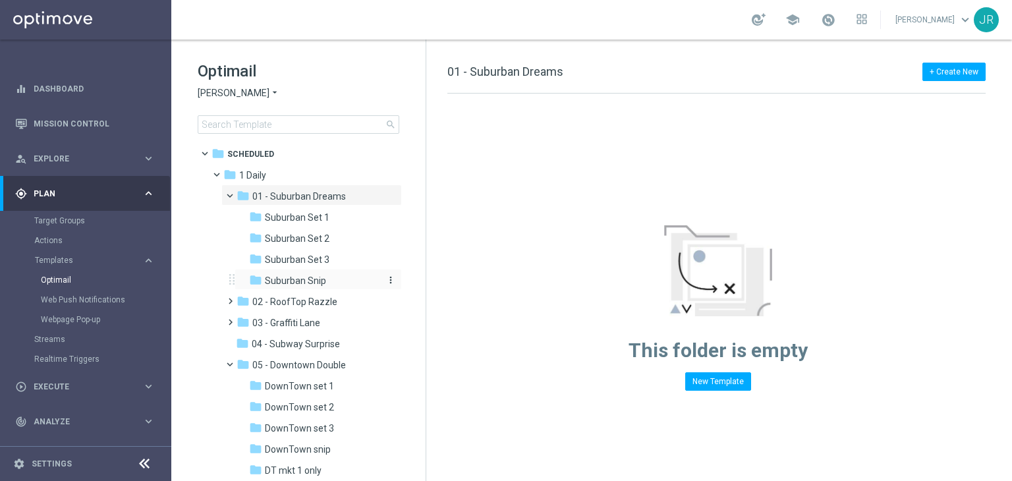
click at [287, 280] on span "Suburban Snip" at bounding box center [295, 281] width 61 height 12
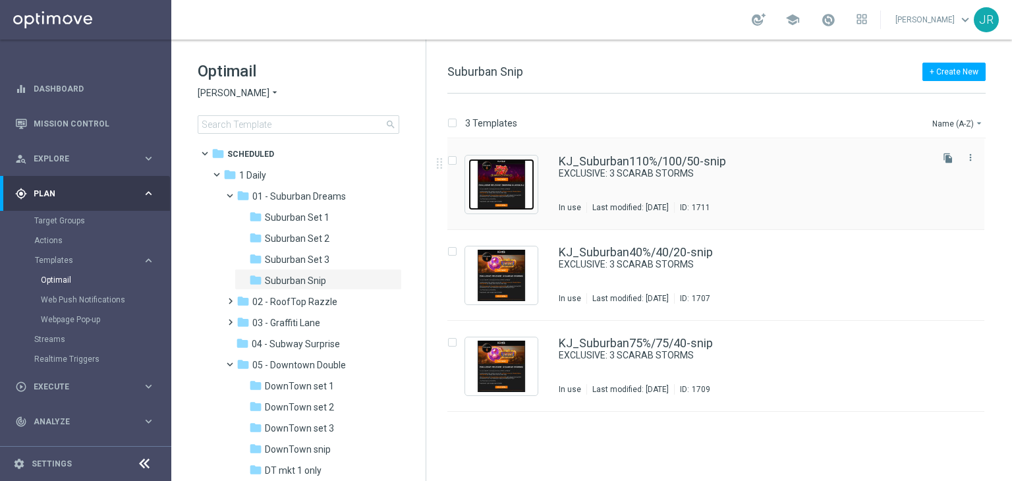
click at [508, 199] on img "Press SPACE to select this row." at bounding box center [501, 184] width 66 height 51
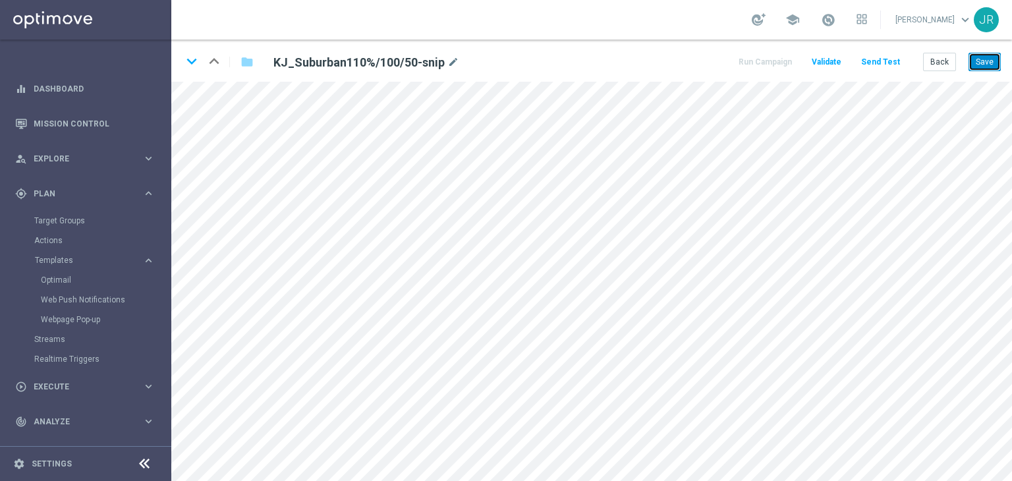
click at [978, 67] on button "Save" at bounding box center [984, 62] width 32 height 18
click at [988, 61] on button "Save" at bounding box center [984, 62] width 32 height 18
click at [984, 64] on button "Save" at bounding box center [984, 62] width 32 height 18
click at [983, 67] on button "Save" at bounding box center [984, 62] width 32 height 18
click at [991, 61] on button "Save" at bounding box center [984, 62] width 32 height 18
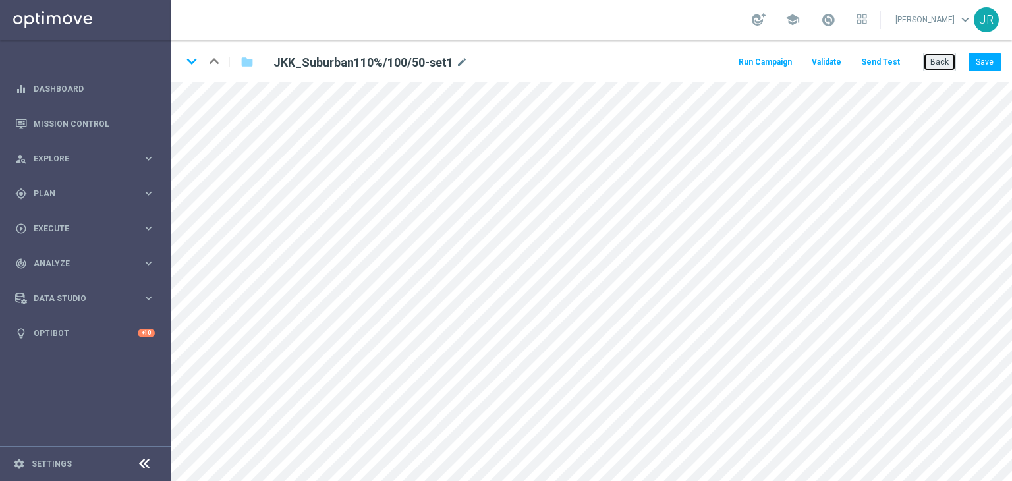
click at [930, 61] on button "Back" at bounding box center [939, 62] width 33 height 18
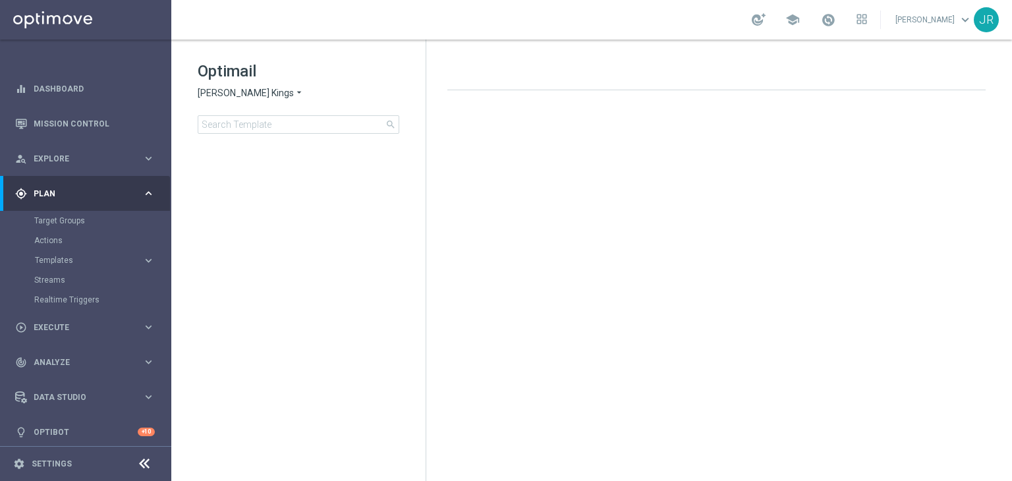
click at [229, 87] on span "Johnnie Kash Kings" at bounding box center [246, 93] width 96 height 13
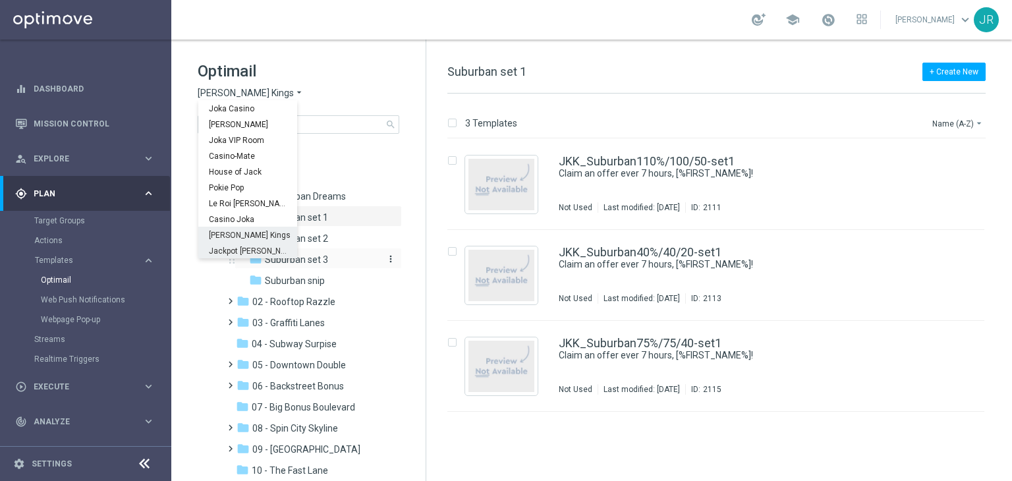
drag, startPoint x: 241, startPoint y: 248, endPoint x: 252, endPoint y: 261, distance: 16.4
click at [0, 0] on span "Jackpot [PERSON_NAME]" at bounding box center [0, 0] width 0 height 0
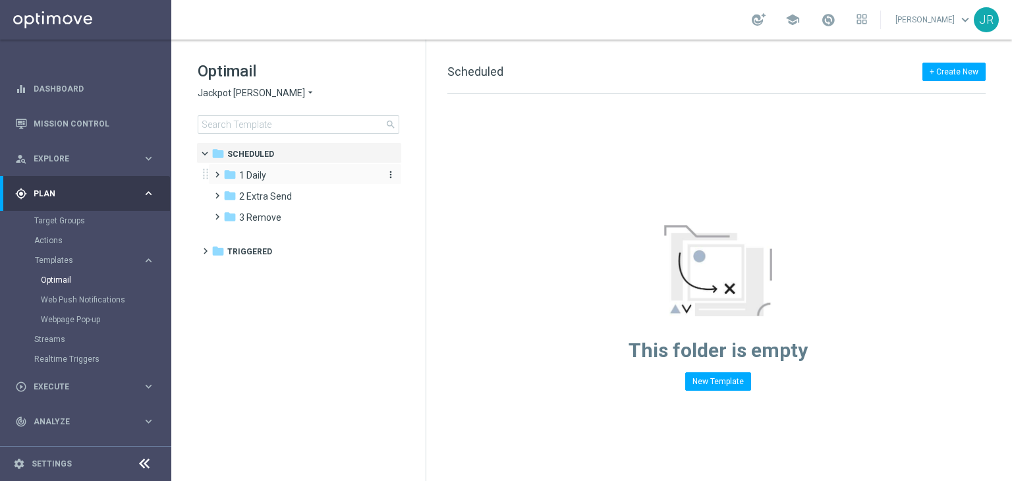
click at [262, 173] on span "1 Daily" at bounding box center [252, 175] width 27 height 12
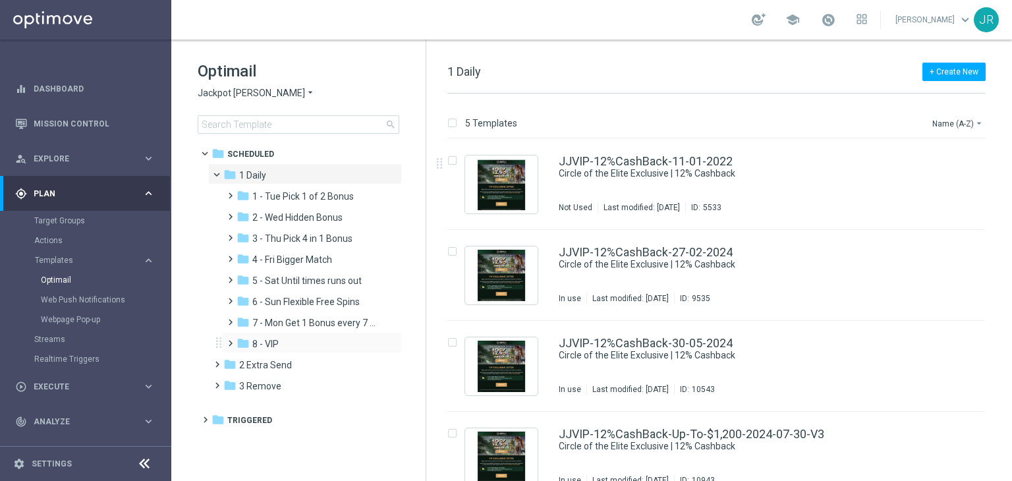
click at [294, 332] on div "folder 8 - VIP more_vert" at bounding box center [311, 342] width 181 height 21
click at [293, 322] on span "7 - Mon Get 1 Bonus every 7 Hours" at bounding box center [314, 323] width 125 height 12
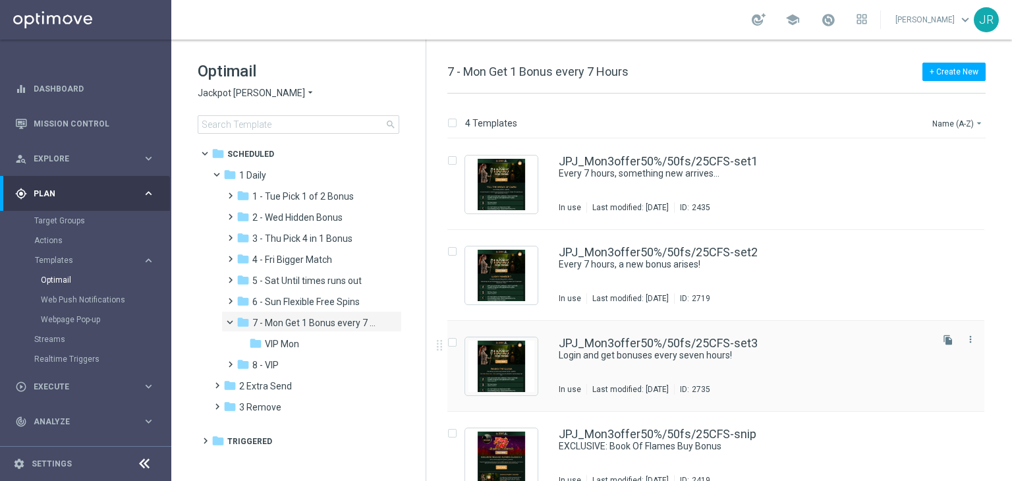
scroll to position [21, 0]
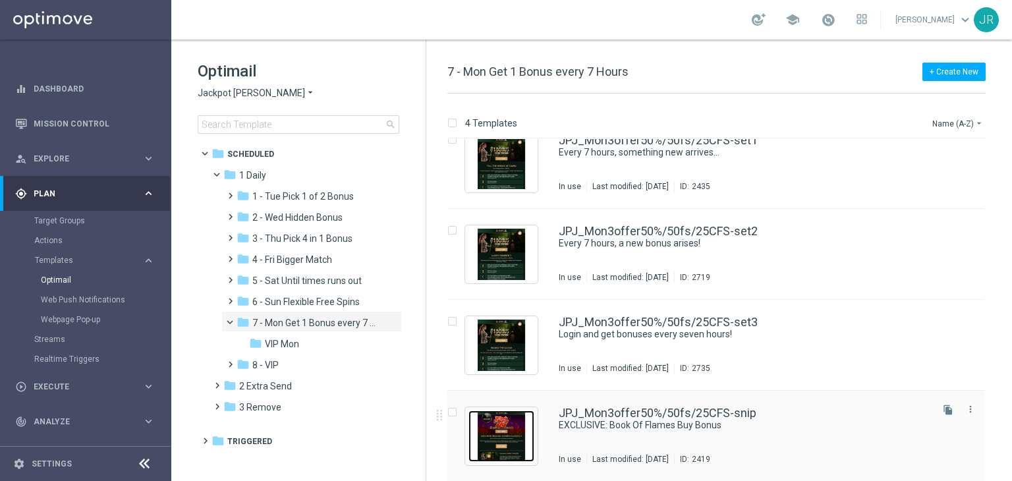
click at [532, 443] on img "Press SPACE to select this row." at bounding box center [501, 435] width 66 height 51
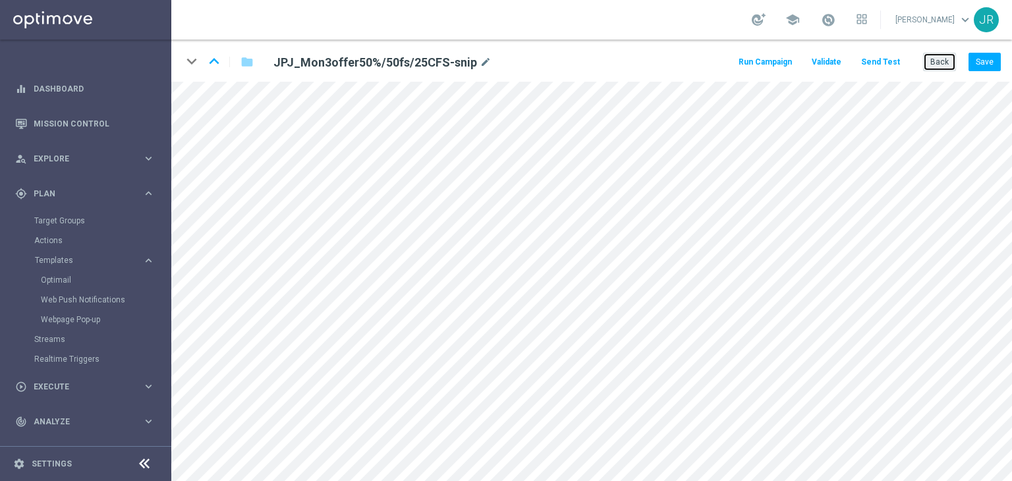
drag, startPoint x: 935, startPoint y: 59, endPoint x: 443, endPoint y: 161, distance: 502.8
click at [934, 59] on button "Back" at bounding box center [939, 62] width 33 height 18
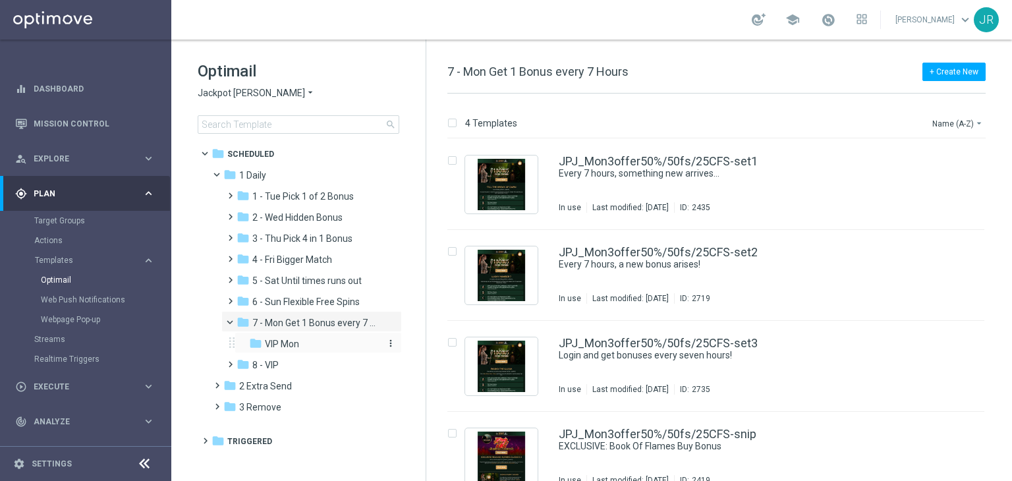
click at [276, 342] on span "VIP Mon" at bounding box center [282, 344] width 34 height 12
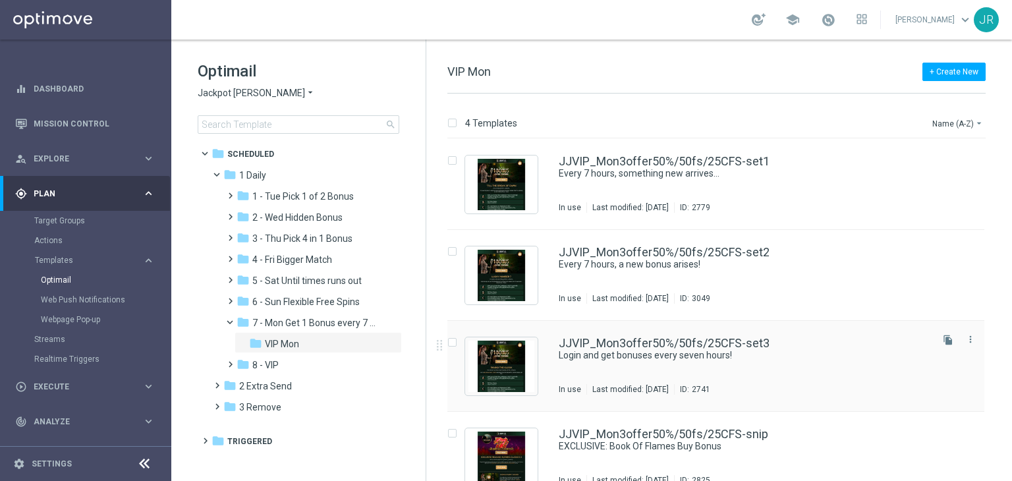
scroll to position [21, 0]
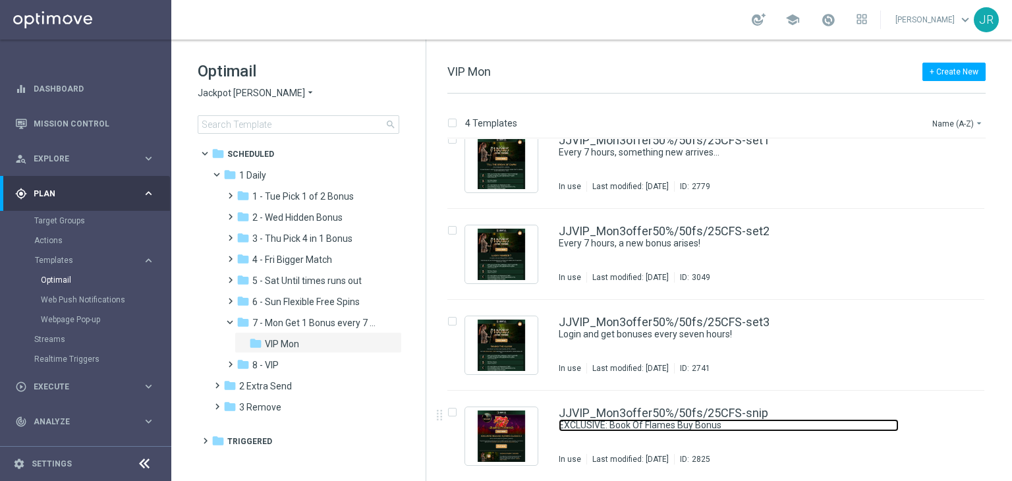
click at [603, 426] on link "EXCLUSIVE: Book Of Flames Buy Bonus" at bounding box center [729, 425] width 340 height 13
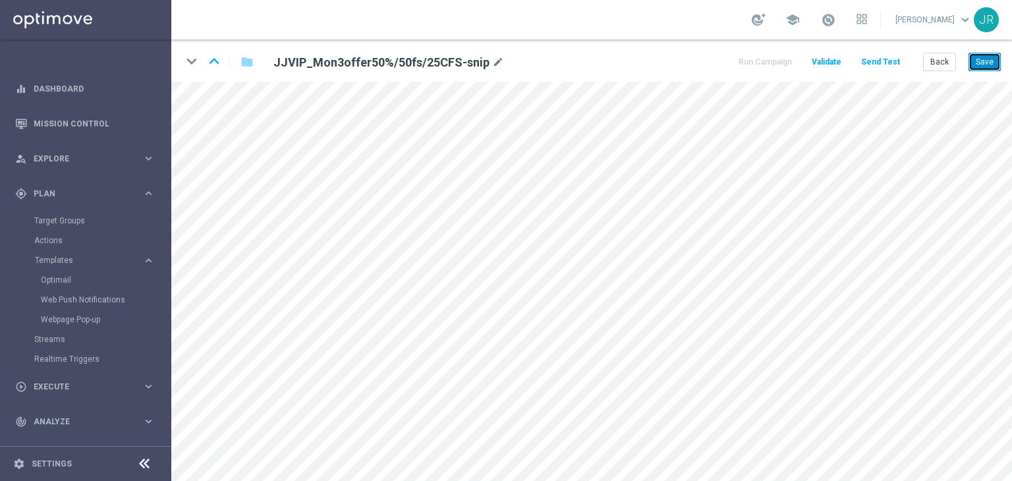
click at [988, 59] on button "Save" at bounding box center [984, 62] width 32 height 18
click at [991, 63] on button "Save" at bounding box center [984, 62] width 32 height 18
click at [989, 59] on button "Save" at bounding box center [984, 62] width 32 height 18
drag, startPoint x: 988, startPoint y: 64, endPoint x: 994, endPoint y: 78, distance: 15.7
click at [988, 64] on button "Save" at bounding box center [984, 62] width 32 height 18
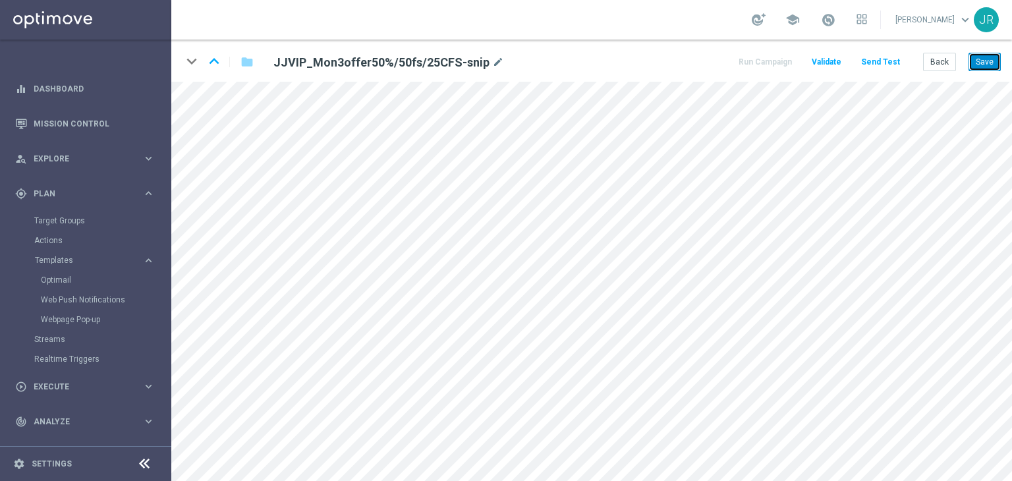
click at [982, 70] on button "Save" at bounding box center [984, 62] width 32 height 18
click at [983, 56] on button "Save" at bounding box center [984, 62] width 32 height 18
click at [987, 63] on button "Save" at bounding box center [984, 62] width 32 height 18
click at [987, 61] on button "Save" at bounding box center [984, 62] width 32 height 18
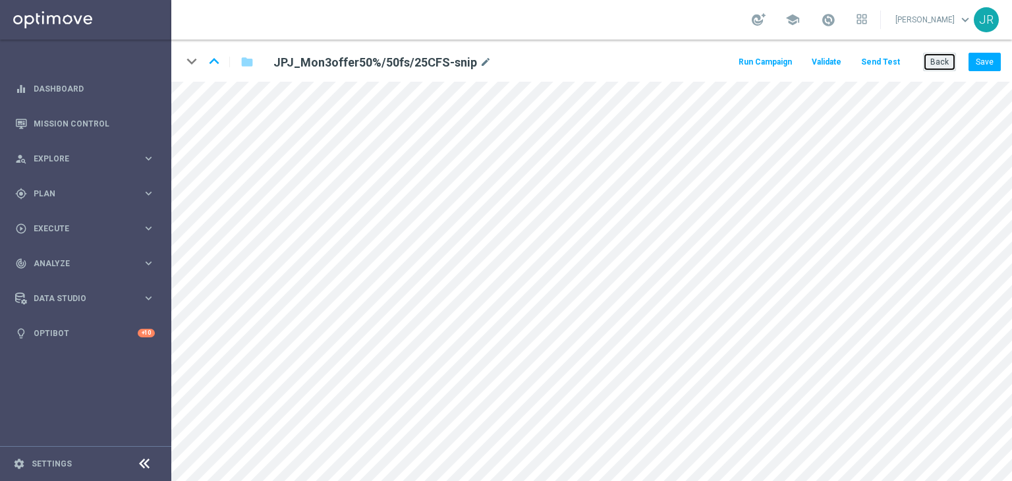
click at [943, 66] on button "Back" at bounding box center [939, 62] width 33 height 18
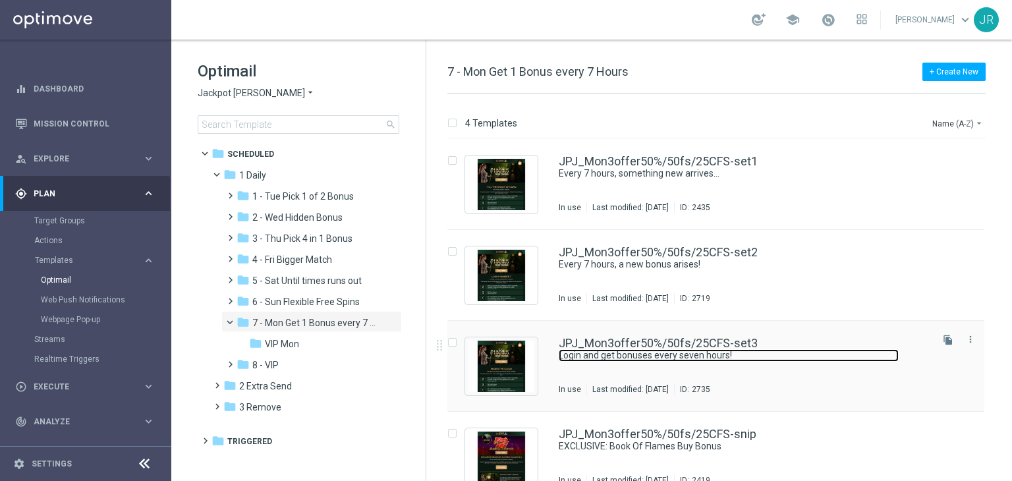
click at [663, 353] on link "Login and get bonuses every seven hours!" at bounding box center [729, 355] width 340 height 13
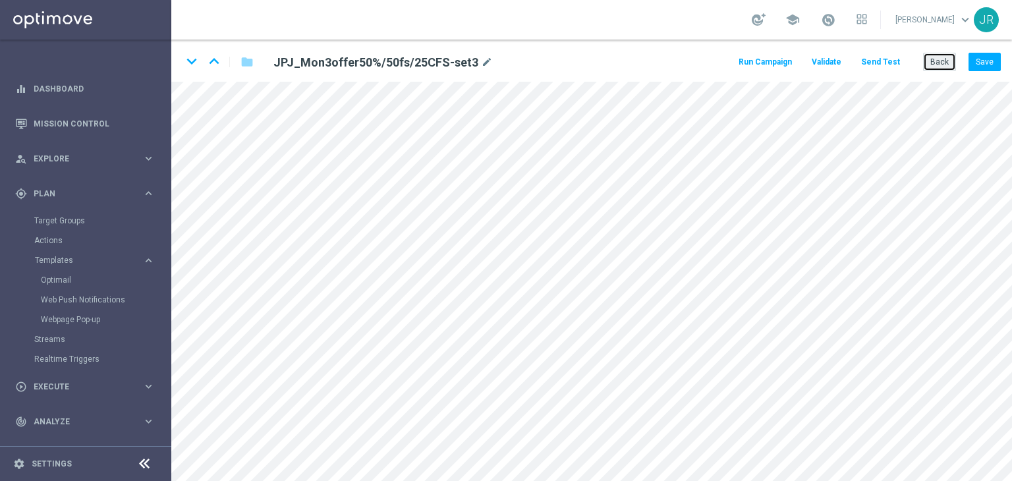
click at [945, 66] on button "Back" at bounding box center [939, 62] width 33 height 18
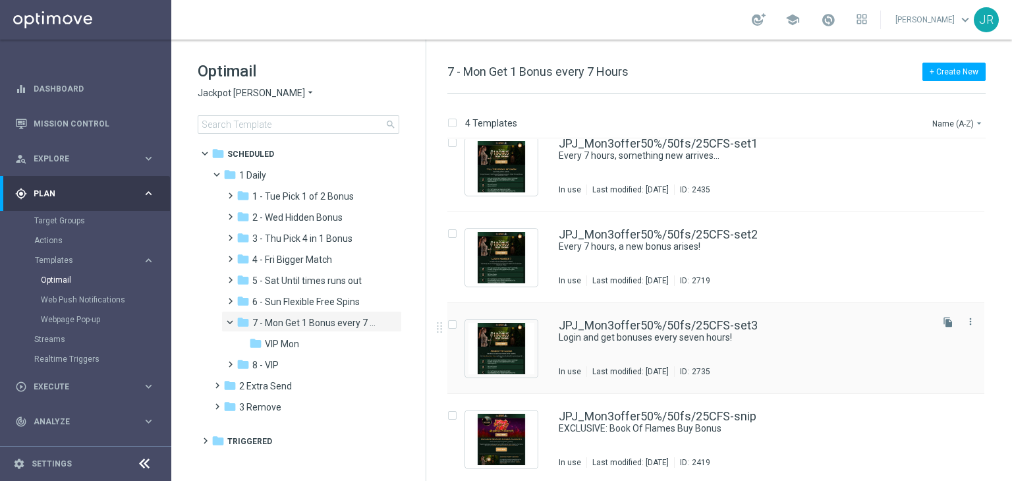
scroll to position [21, 0]
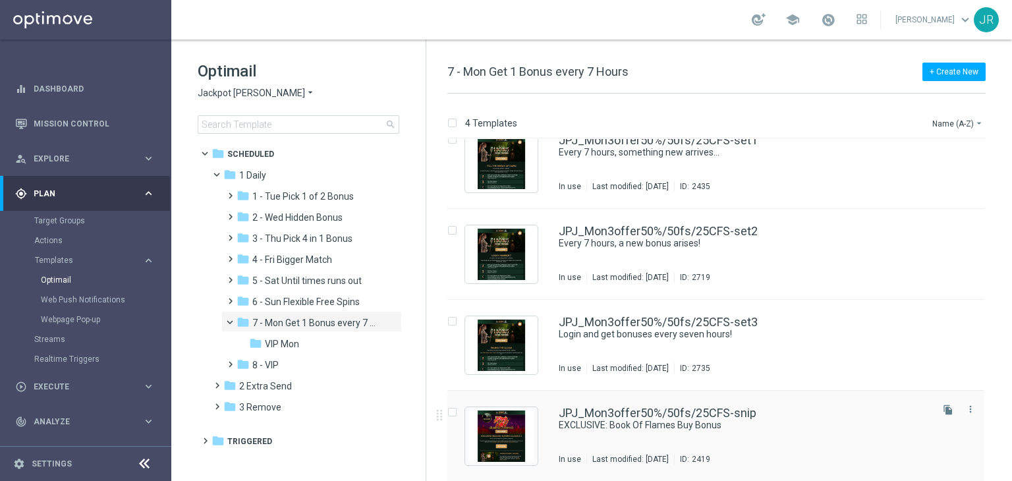
click at [667, 433] on div "JPJ_Mon3offer50%/50fs/25CFS-snip EXCLUSIVE: Book Of Flames Buy Bonus In use Las…" at bounding box center [744, 435] width 370 height 57
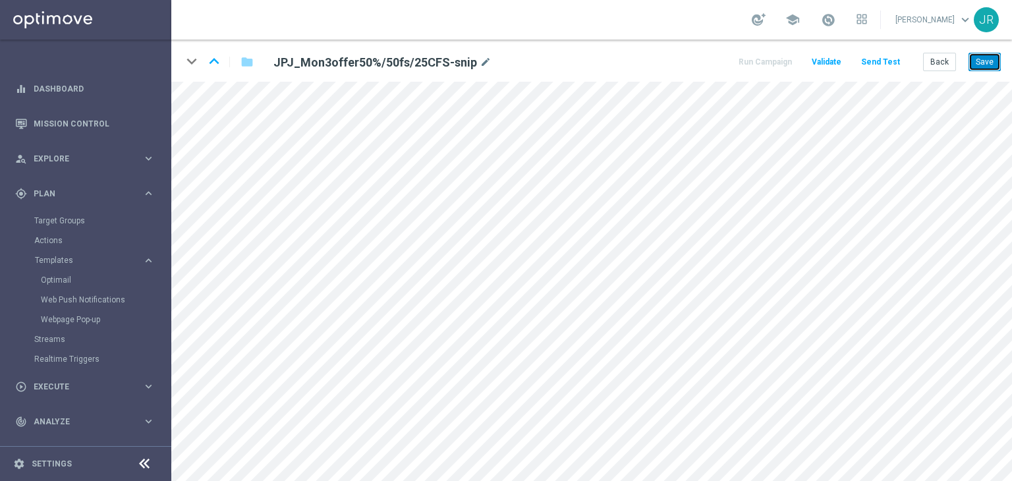
click at [986, 66] on button "Save" at bounding box center [984, 62] width 32 height 18
click at [988, 60] on button "Save" at bounding box center [984, 62] width 32 height 18
click at [989, 62] on button "Save" at bounding box center [984, 62] width 32 height 18
click at [988, 61] on button "Save" at bounding box center [984, 62] width 32 height 18
click at [985, 62] on button "Save" at bounding box center [984, 62] width 32 height 18
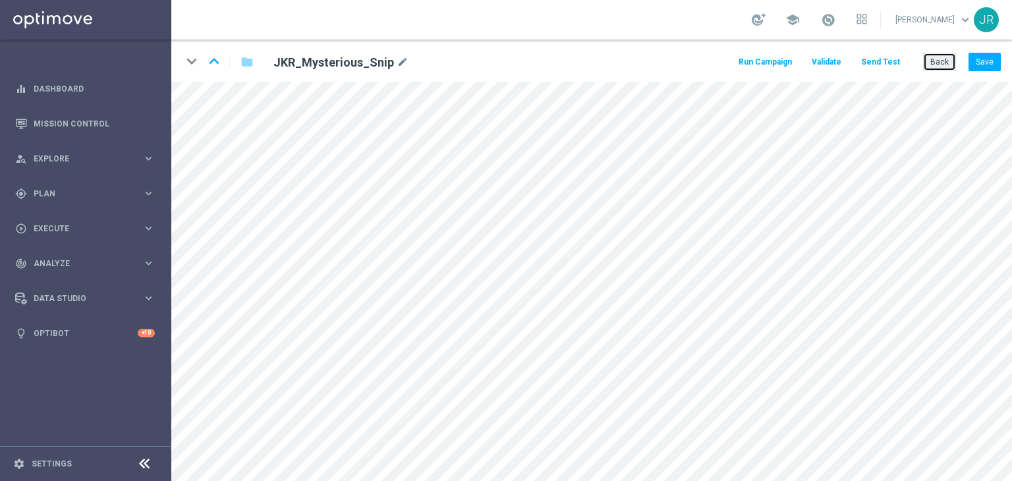
click at [932, 56] on button "Back" at bounding box center [939, 62] width 33 height 18
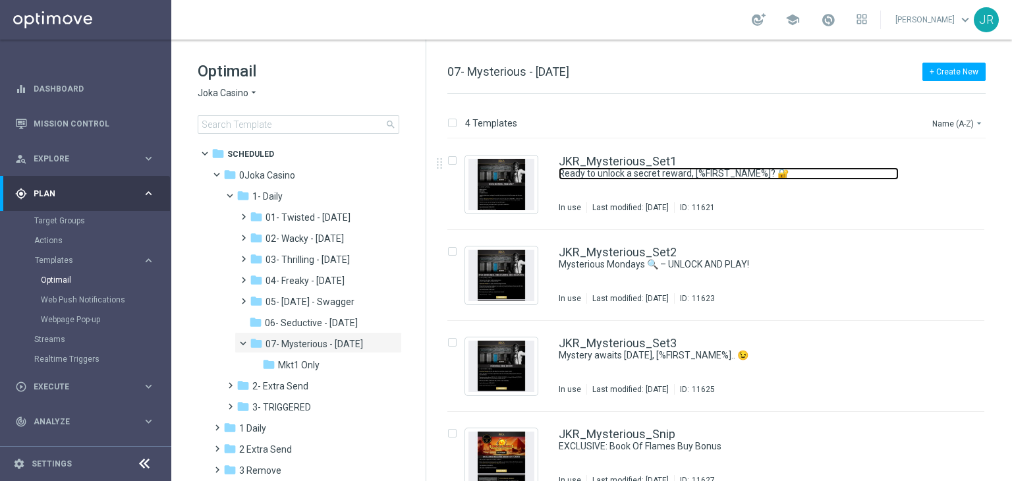
drag, startPoint x: 665, startPoint y: 173, endPoint x: 660, endPoint y: 241, distance: 68.7
click at [664, 173] on link "Ready to unlock a secret reward, [%FIRST_NAME%]? 🔐" at bounding box center [729, 173] width 340 height 13
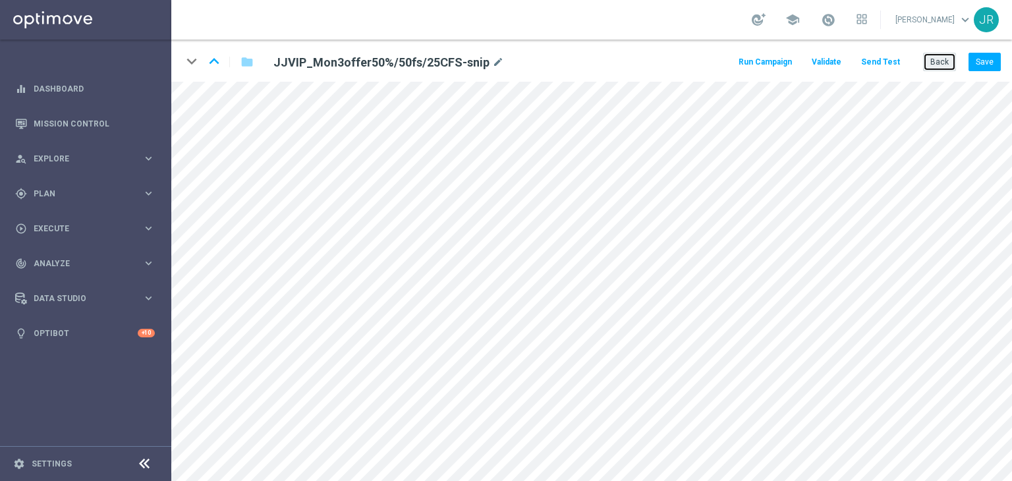
click at [931, 59] on button "Back" at bounding box center [939, 62] width 33 height 18
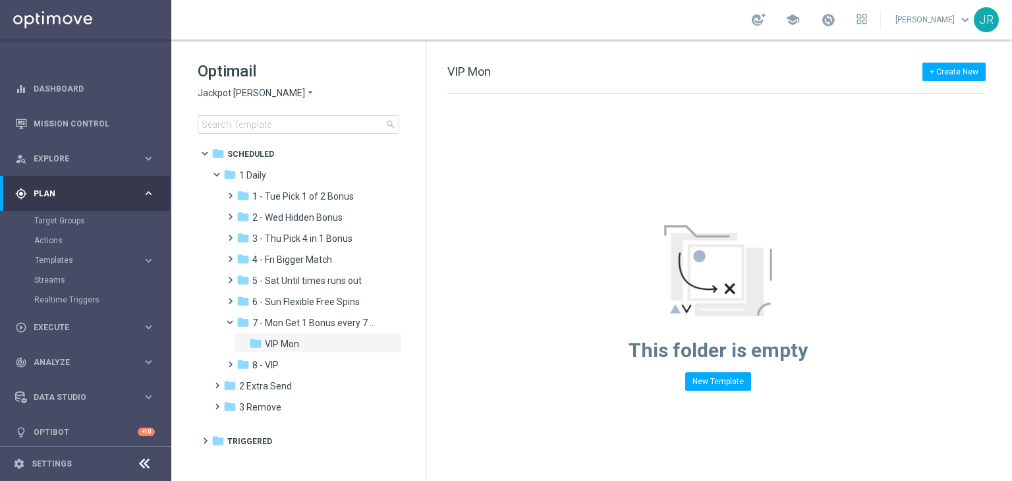
click at [226, 93] on span "Jackpot [PERSON_NAME]" at bounding box center [251, 93] width 107 height 13
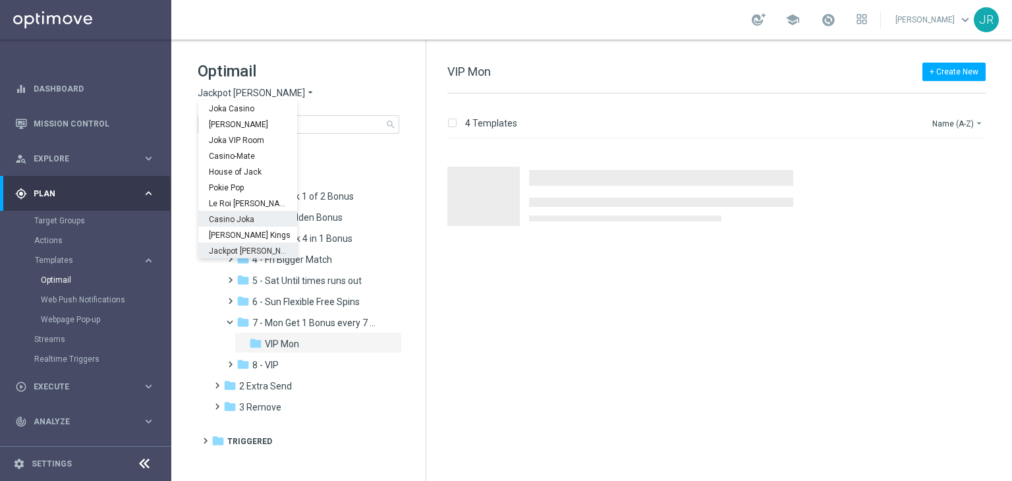
scroll to position [47, 0]
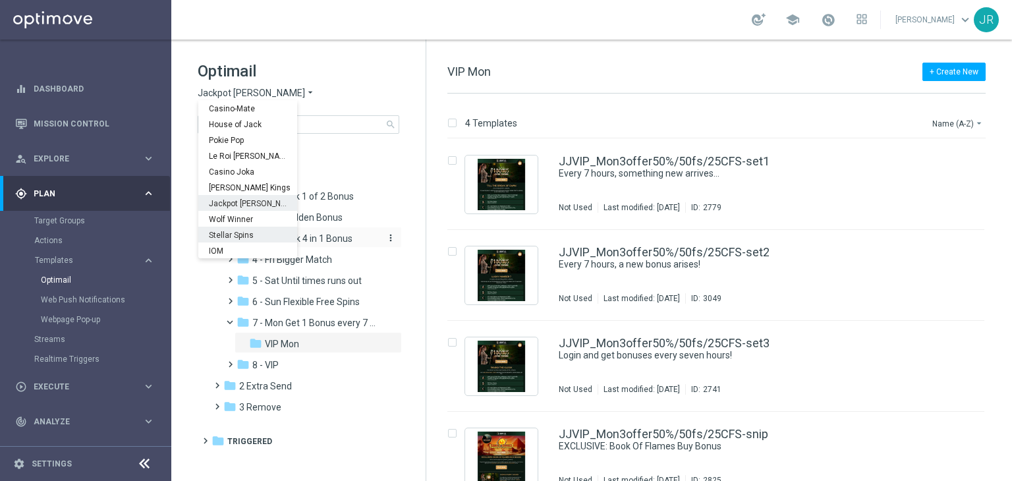
drag, startPoint x: 236, startPoint y: 233, endPoint x: 252, endPoint y: 236, distance: 16.7
click at [0, 0] on span "Stellar Spins" at bounding box center [0, 0] width 0 height 0
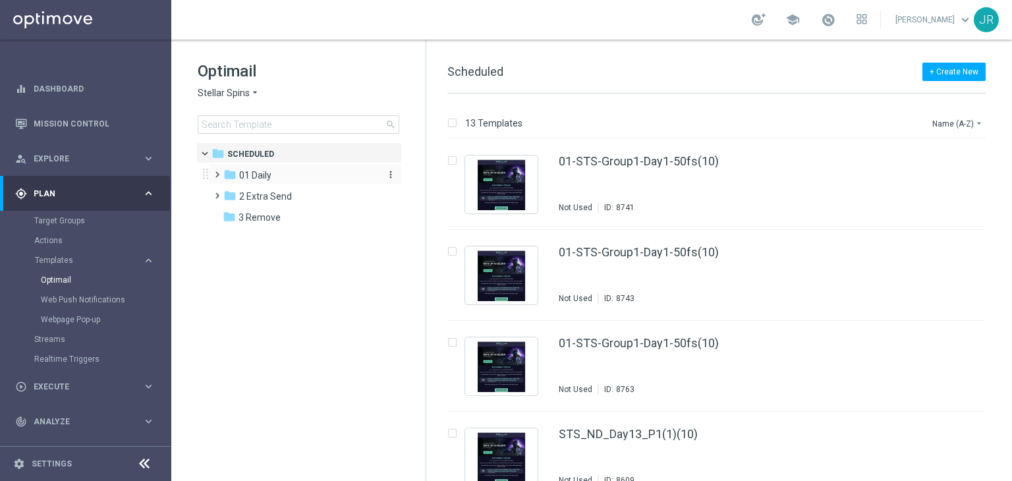
click at [254, 169] on span "01 Daily" at bounding box center [255, 175] width 32 height 12
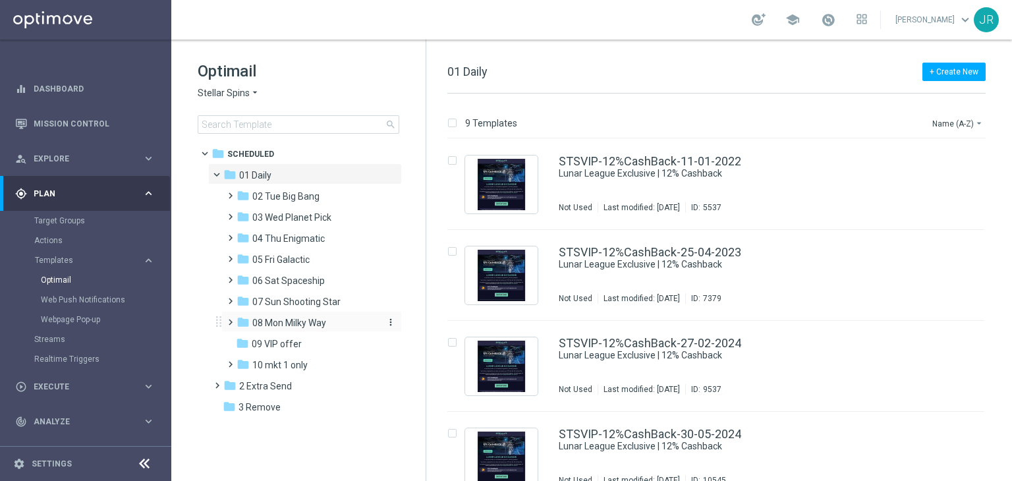
click at [308, 327] on span "08 Mon Milky Way" at bounding box center [289, 323] width 74 height 12
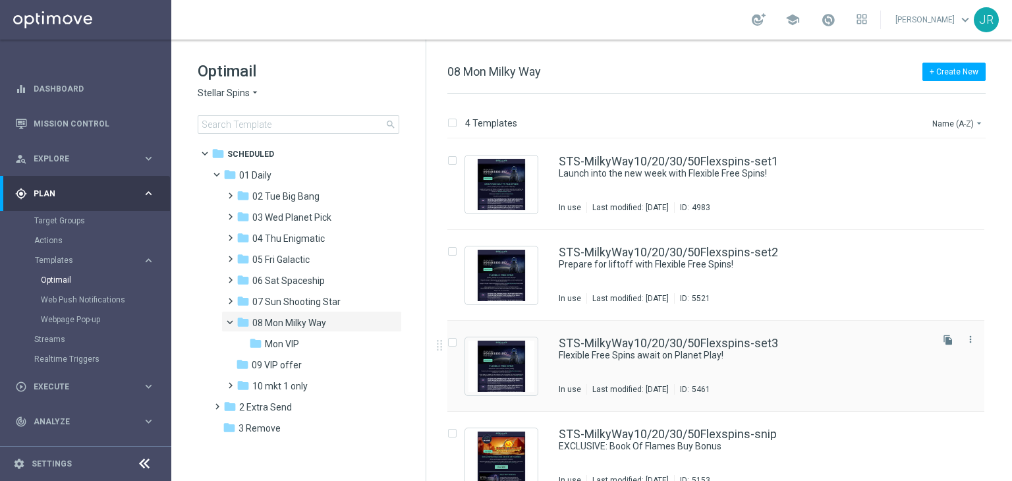
click at [632, 366] on div "STS-MilkyWay10/20/30/50Flexspins-set3 Flexible Free Spins await on Planet Play!…" at bounding box center [744, 365] width 370 height 57
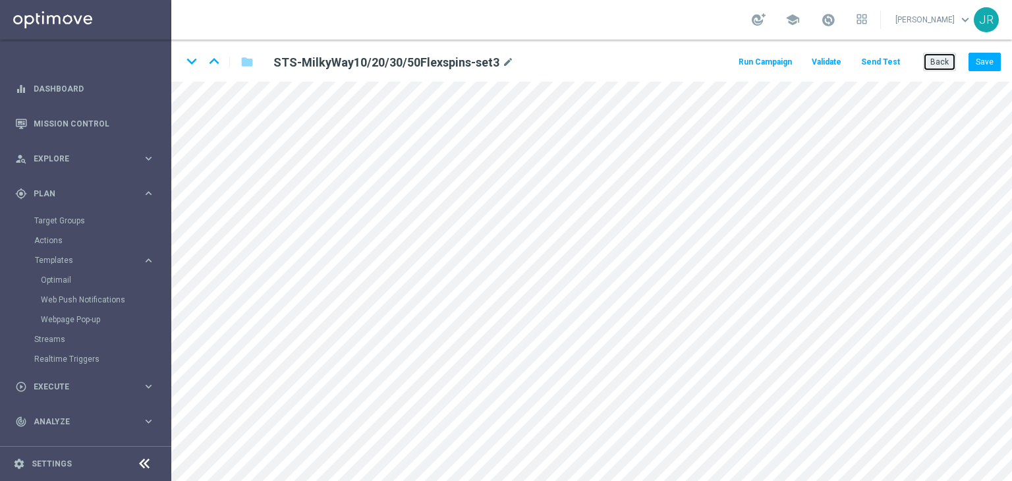
click at [946, 64] on button "Back" at bounding box center [939, 62] width 33 height 18
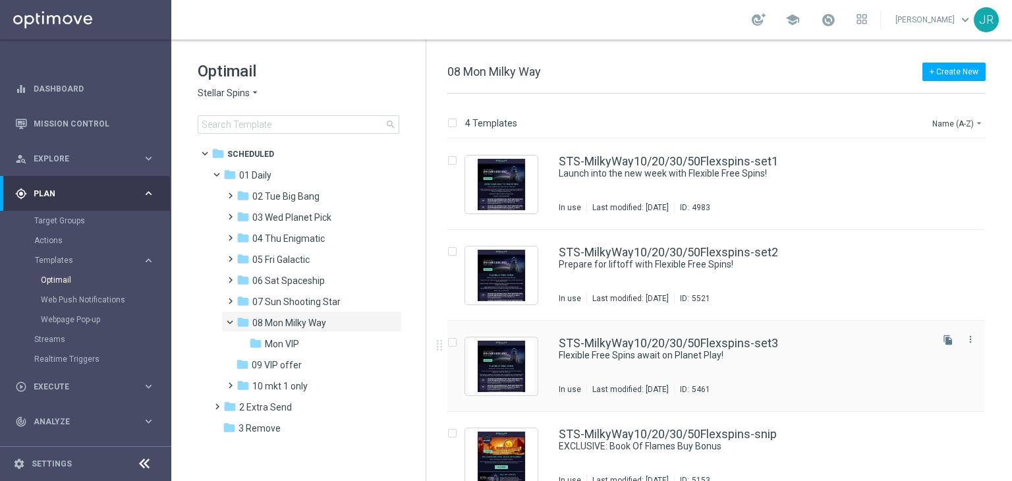
scroll to position [21, 0]
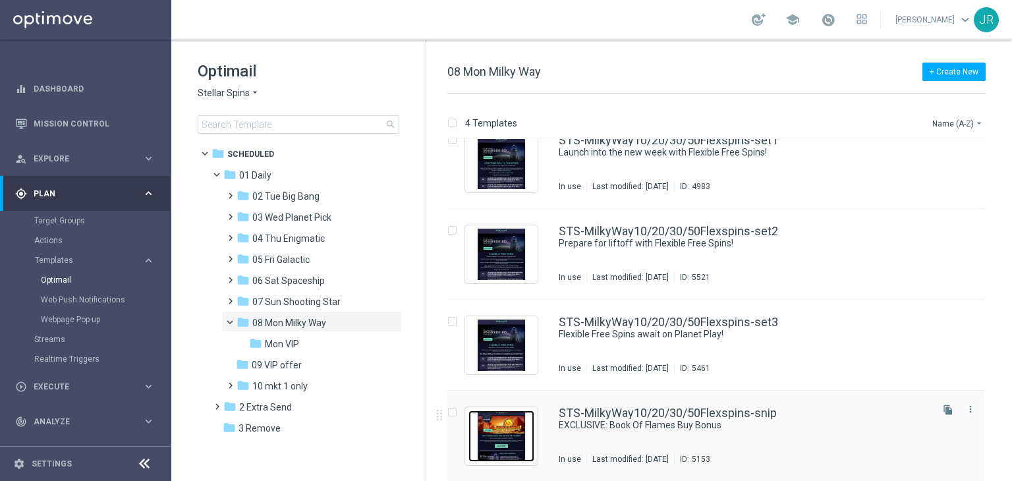
click at [508, 431] on img "Press SPACE to select this row." at bounding box center [501, 435] width 66 height 51
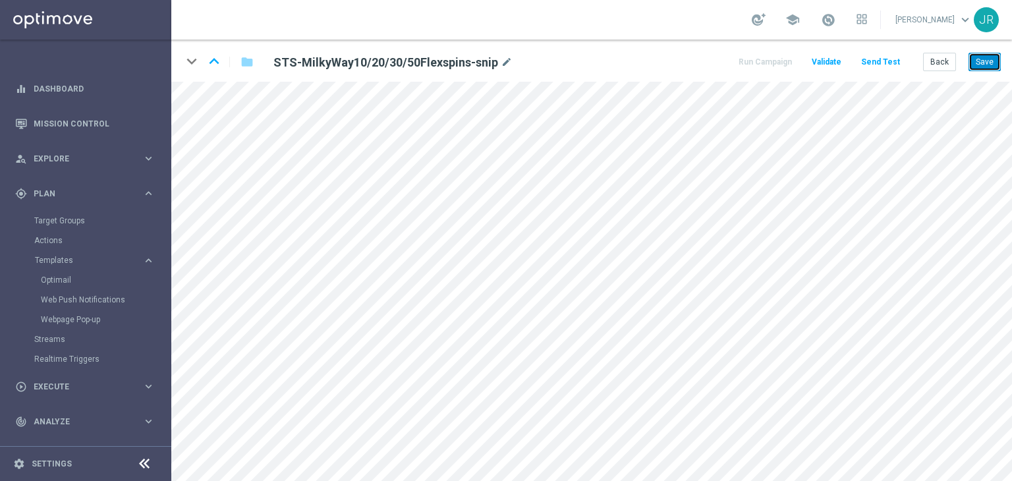
click at [988, 67] on button "Save" at bounding box center [984, 62] width 32 height 18
click at [983, 58] on button "Save" at bounding box center [984, 62] width 32 height 18
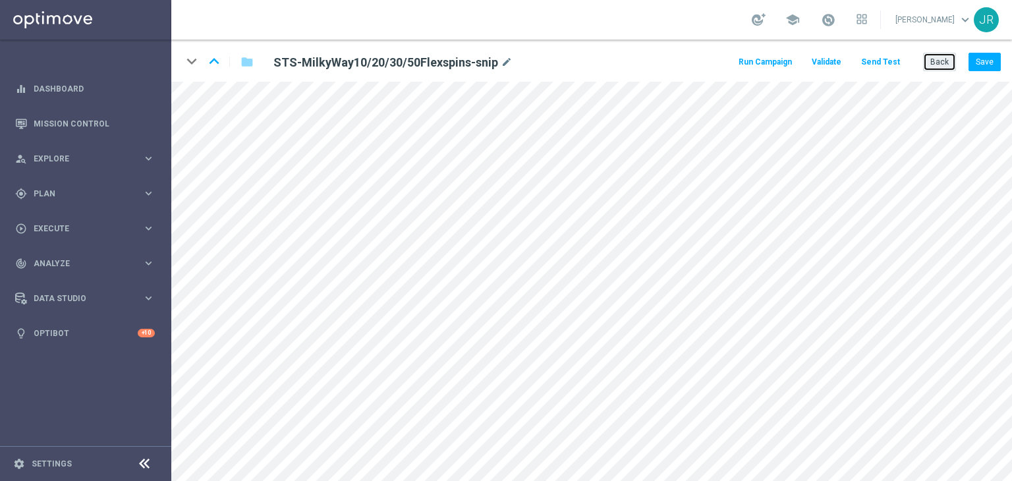
click at [934, 69] on button "Back" at bounding box center [939, 62] width 33 height 18
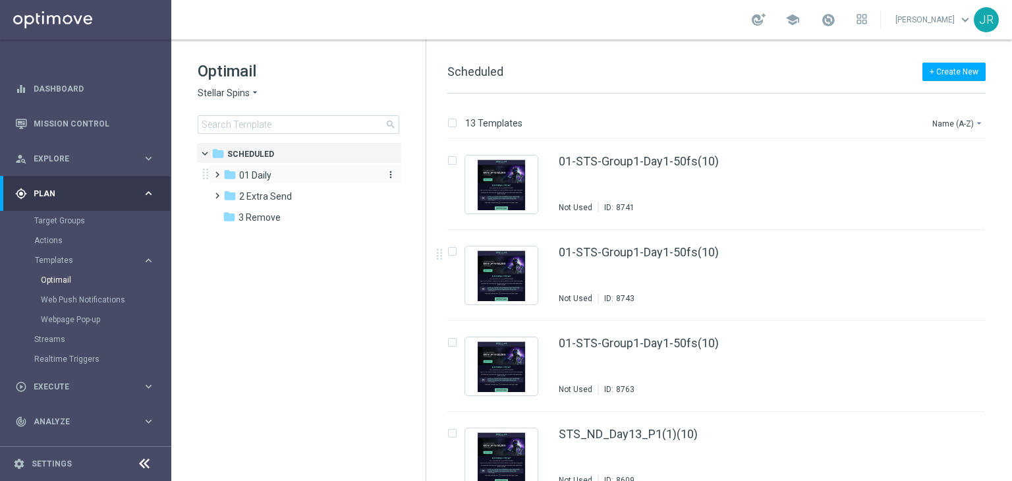
click at [291, 177] on div "folder 01 Daily" at bounding box center [299, 175] width 152 height 15
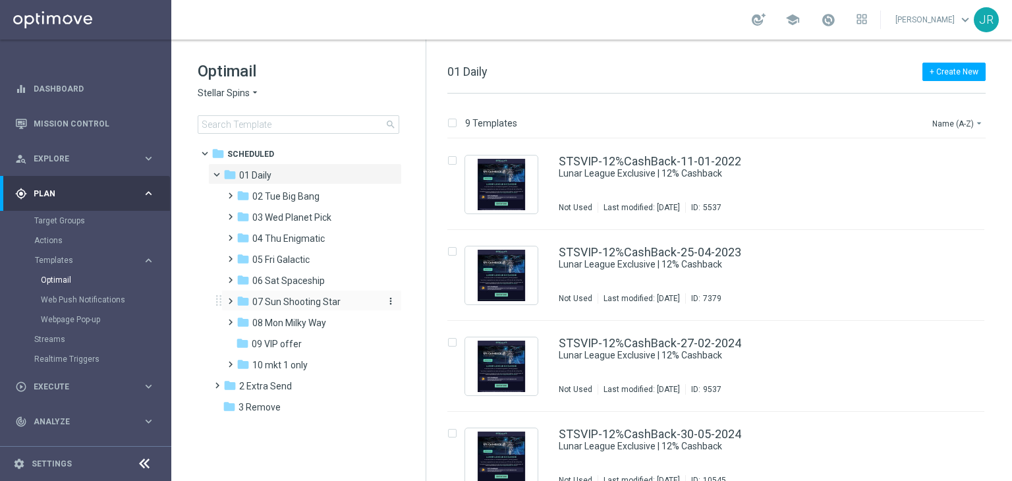
click at [285, 306] on span "07 Sun Shooting Star" at bounding box center [296, 302] width 88 height 12
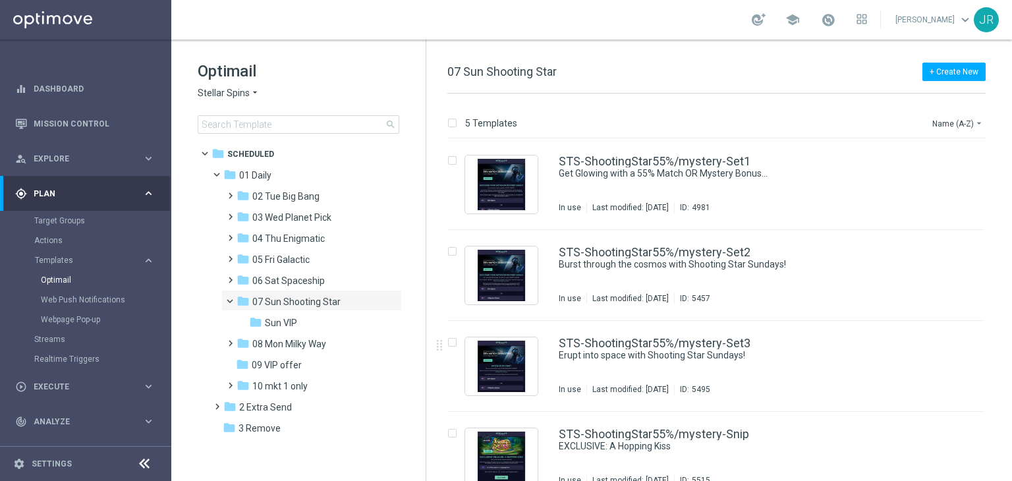
drag, startPoint x: 338, startPoint y: 343, endPoint x: 555, endPoint y: 346, distance: 216.8
click at [352, 343] on div "folder [STREET_ADDRESS]" at bounding box center [307, 344] width 140 height 15
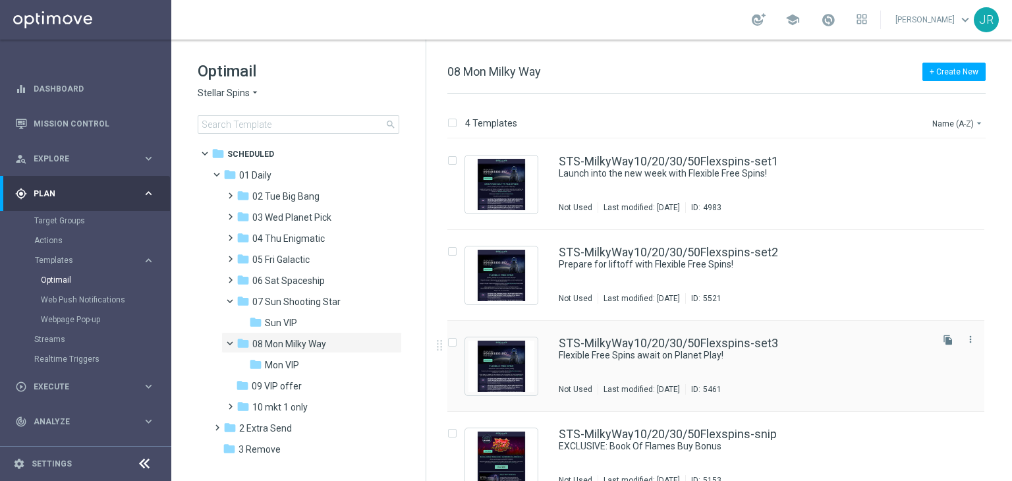
scroll to position [21, 0]
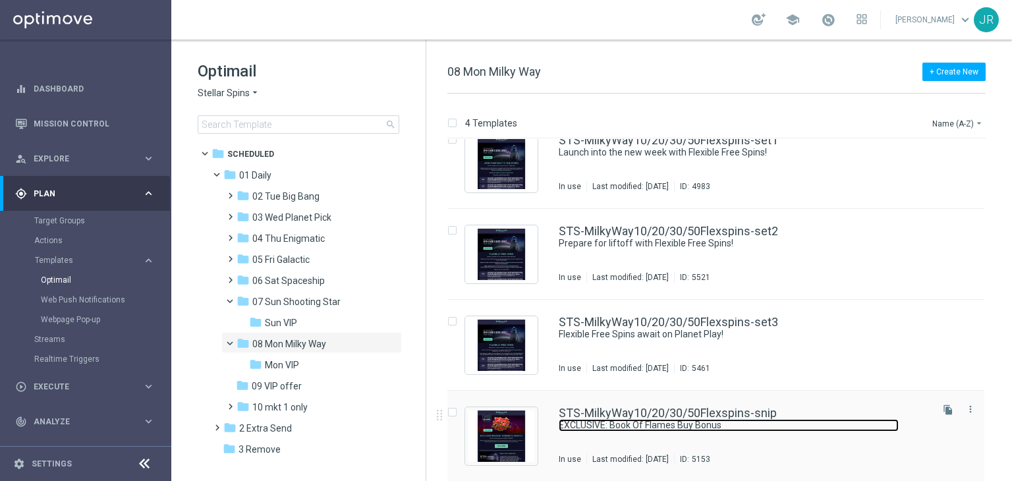
click at [592, 420] on link "EXCLUSIVE: Book Of Flames Buy Bonus" at bounding box center [729, 425] width 340 height 13
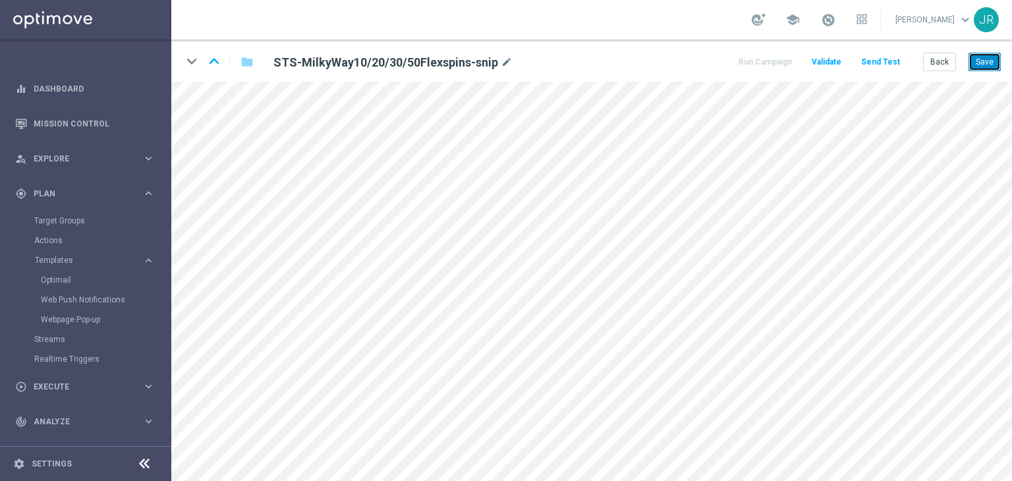
click at [986, 61] on button "Save" at bounding box center [984, 62] width 32 height 18
drag, startPoint x: 990, startPoint y: 63, endPoint x: 1001, endPoint y: 65, distance: 12.0
click at [991, 63] on button "Save" at bounding box center [984, 62] width 32 height 18
click at [990, 67] on button "Save" at bounding box center [984, 62] width 32 height 18
click at [991, 56] on button "Save" at bounding box center [984, 62] width 32 height 18
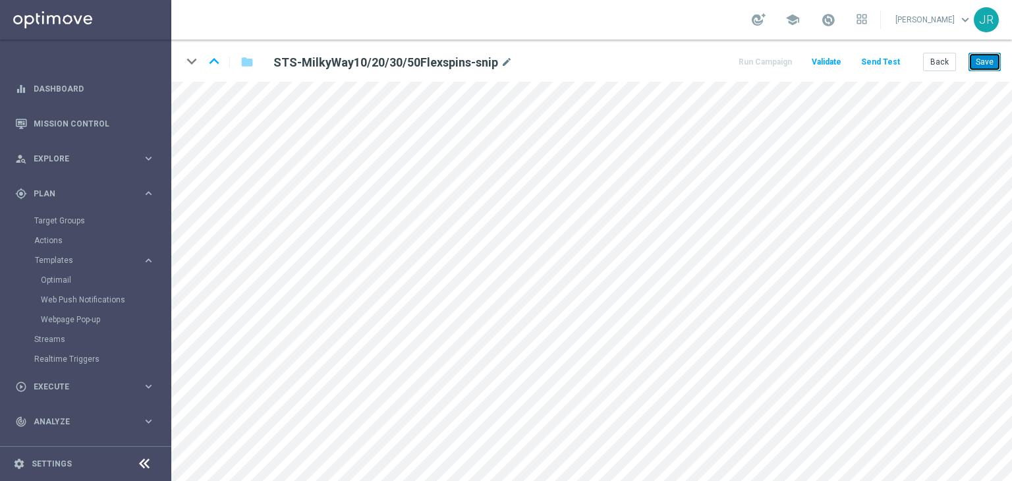
click at [995, 63] on button "Save" at bounding box center [984, 62] width 32 height 18
click at [984, 64] on button "Save" at bounding box center [984, 62] width 32 height 18
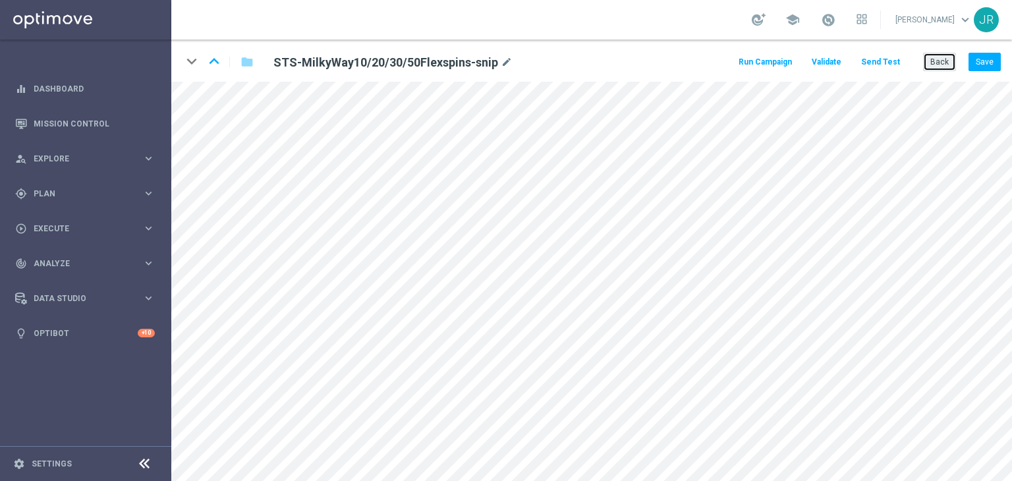
click at [934, 65] on button "Back" at bounding box center [939, 62] width 33 height 18
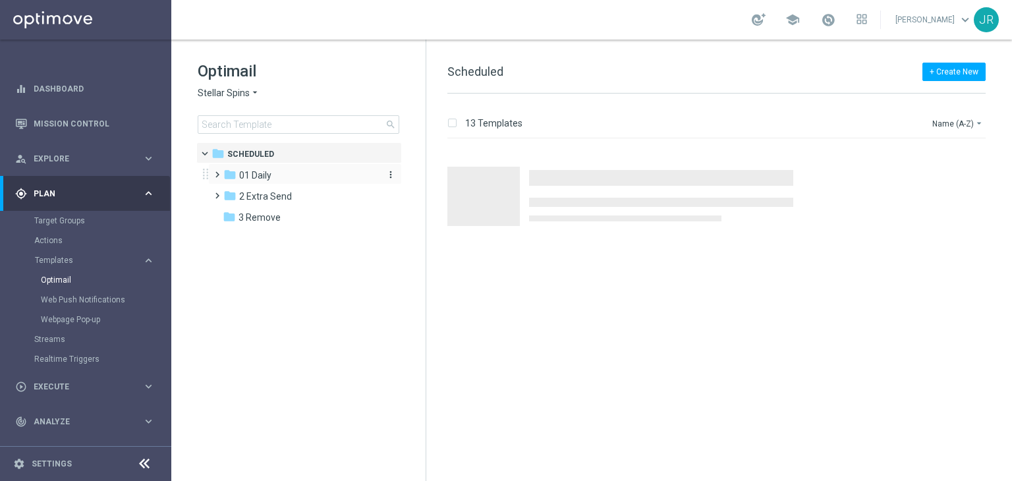
click at [287, 179] on div "folder 01 Daily" at bounding box center [299, 175] width 152 height 15
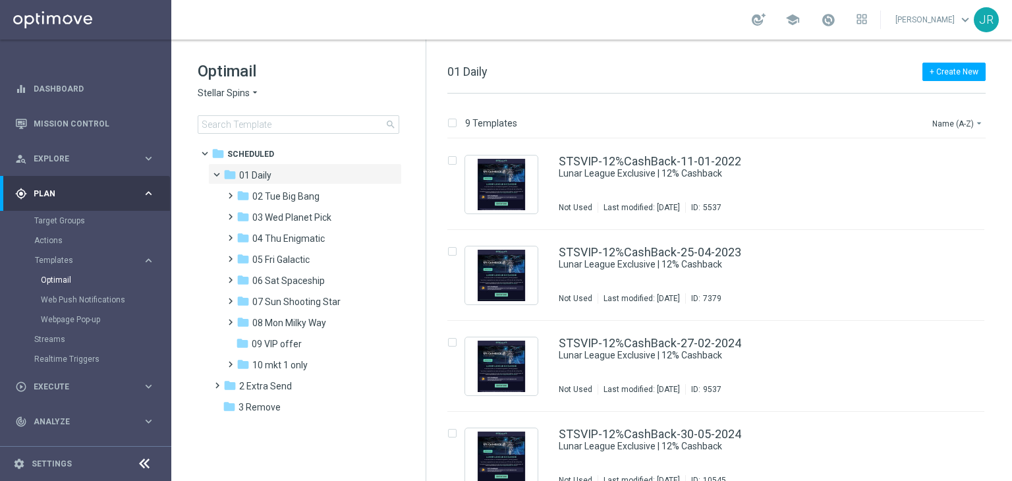
drag, startPoint x: 338, startPoint y: 328, endPoint x: 534, endPoint y: 339, distance: 196.7
click at [342, 328] on div "folder [STREET_ADDRESS]" at bounding box center [307, 323] width 140 height 15
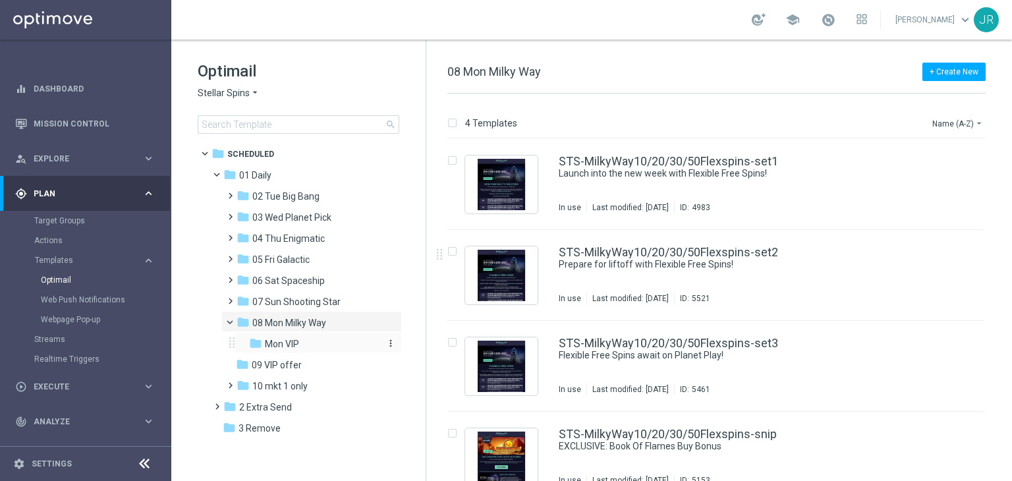
drag, startPoint x: 303, startPoint y: 349, endPoint x: 312, endPoint y: 349, distance: 9.2
click at [312, 349] on div "folder Mon VIP" at bounding box center [314, 344] width 130 height 15
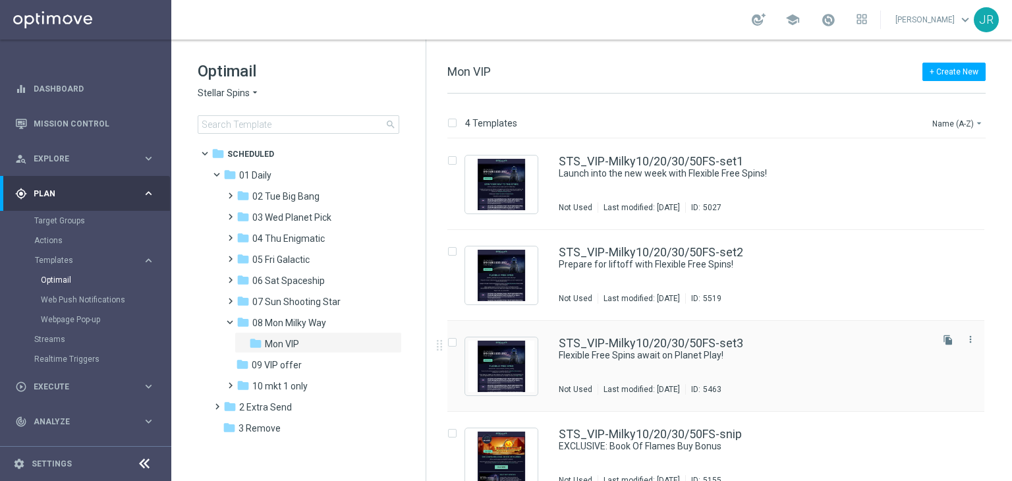
scroll to position [21, 0]
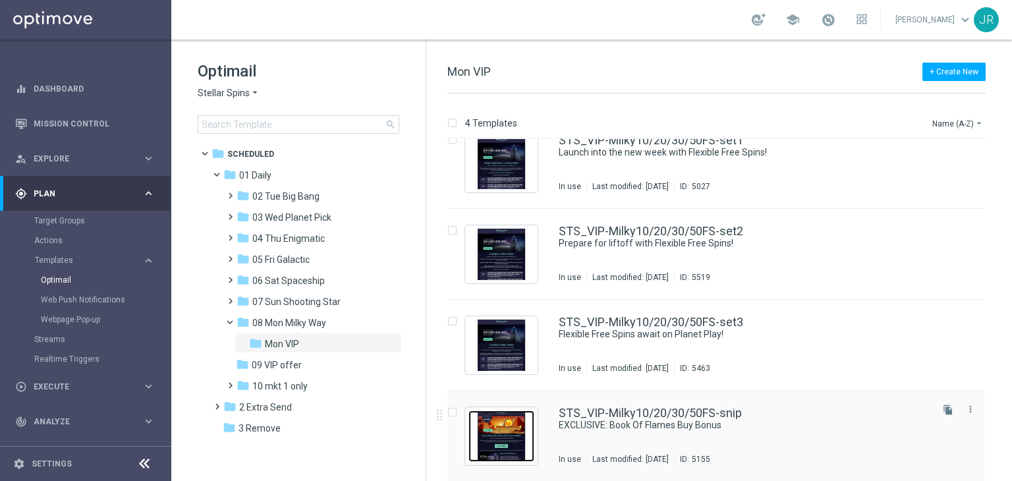
click at [509, 422] on img "Press SPACE to select this row." at bounding box center [501, 435] width 66 height 51
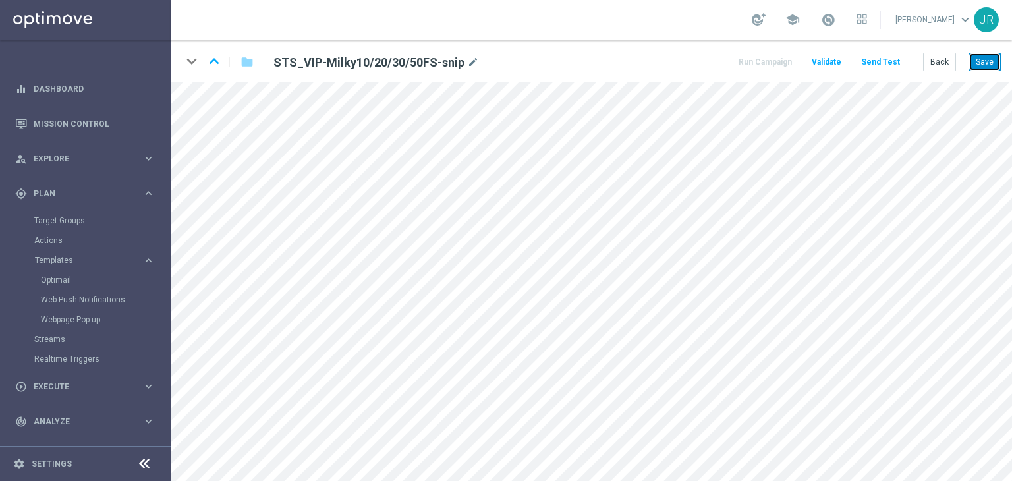
click at [994, 67] on button "Save" at bounding box center [984, 62] width 32 height 18
click at [984, 68] on button "Save" at bounding box center [984, 62] width 32 height 18
click at [991, 61] on button "Save" at bounding box center [984, 62] width 32 height 18
click at [992, 62] on button "Save" at bounding box center [984, 62] width 32 height 18
click at [995, 61] on button "Save" at bounding box center [984, 62] width 32 height 18
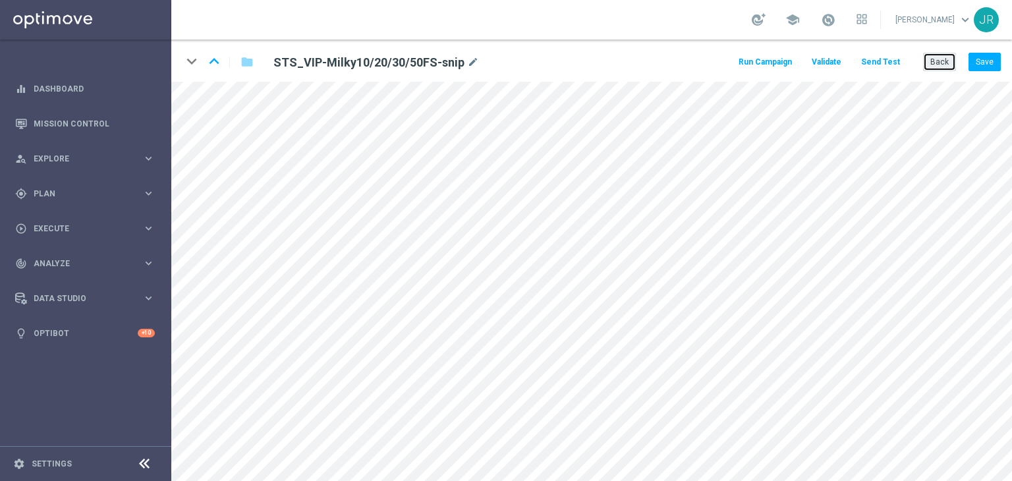
click at [944, 58] on button "Back" at bounding box center [939, 62] width 33 height 18
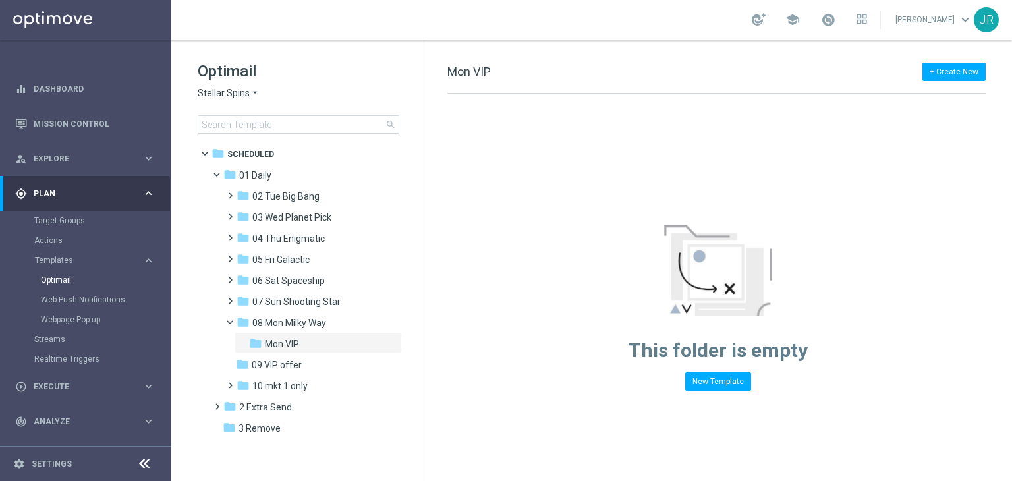
drag, startPoint x: 226, startPoint y: 88, endPoint x: 227, endPoint y: 98, distance: 10.0
click at [225, 88] on span "Stellar Spins" at bounding box center [224, 93] width 52 height 13
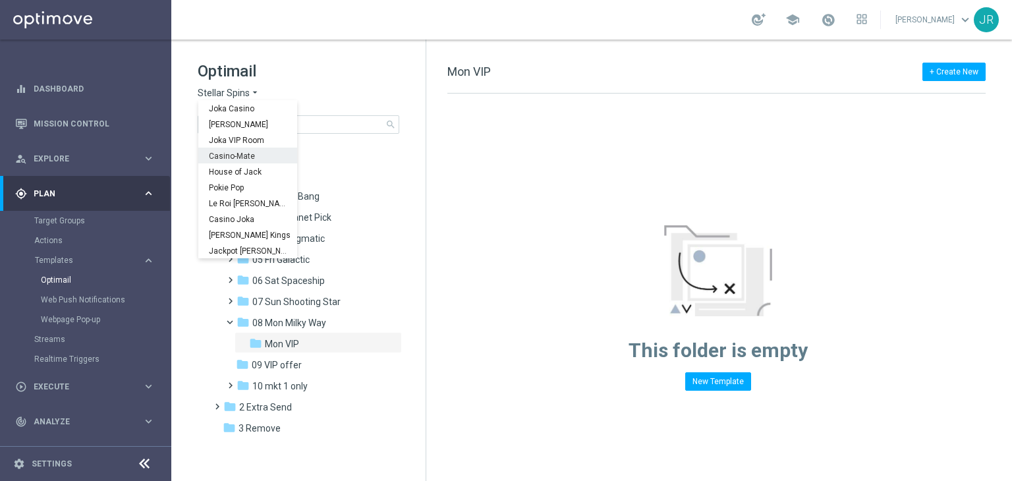
scroll to position [47, 0]
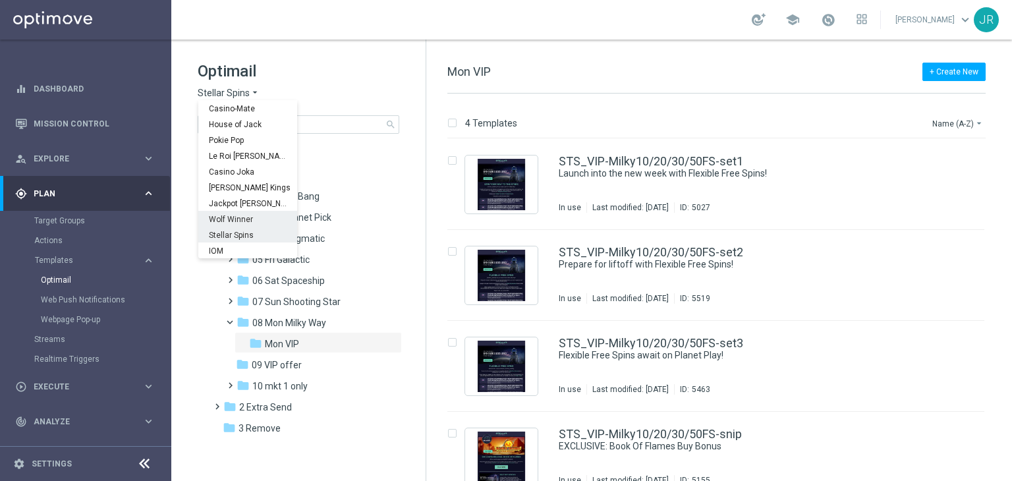
click at [0, 0] on span "Wolf Winner" at bounding box center [0, 0] width 0 height 0
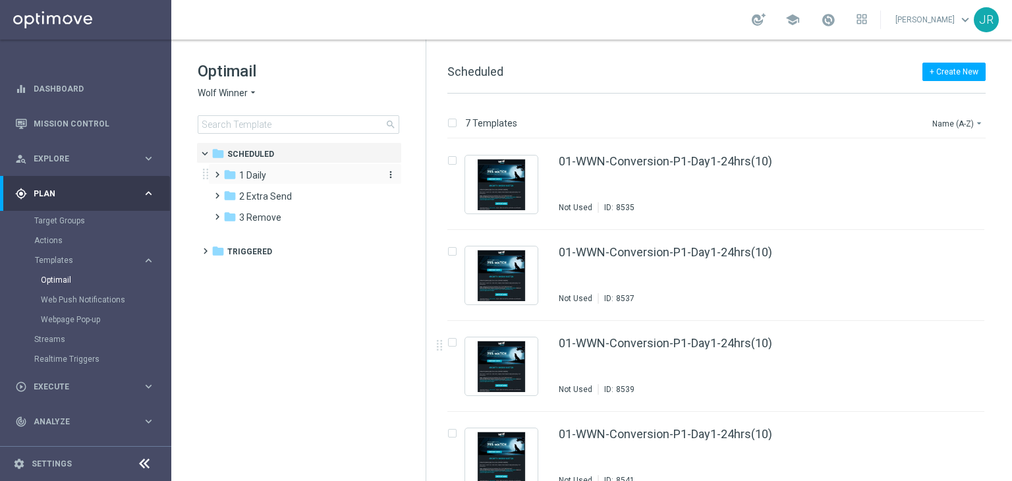
click at [269, 175] on div "folder 1 Daily" at bounding box center [299, 175] width 152 height 15
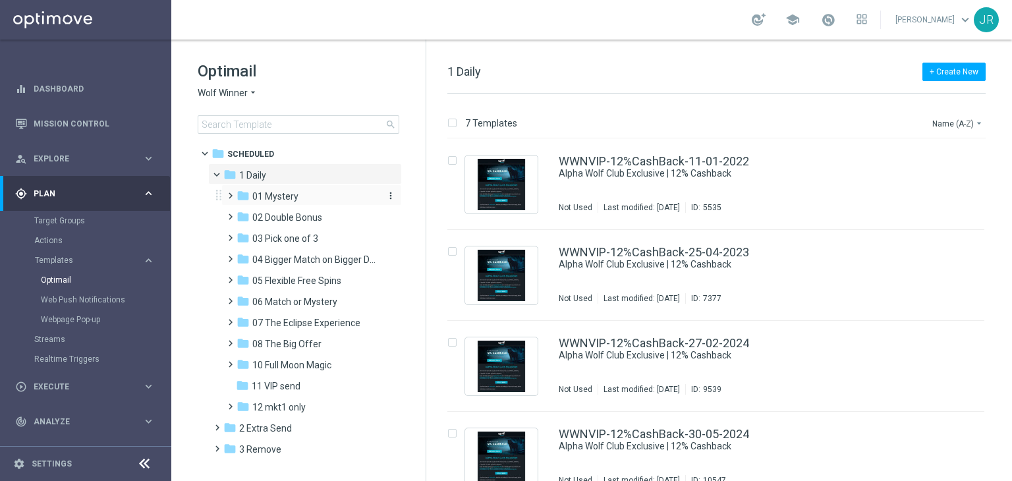
click at [268, 196] on span "01 Mystery" at bounding box center [275, 196] width 46 height 12
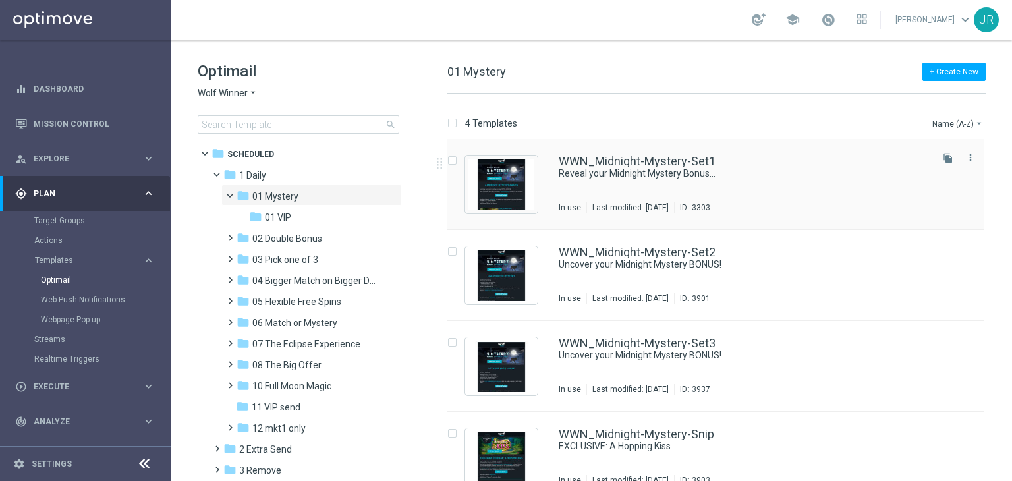
click at [684, 192] on div "WWN_Midnight-Mystery-Set1 Reveal your Midnight Mystery Bonus... In use Last mod…" at bounding box center [744, 183] width 370 height 57
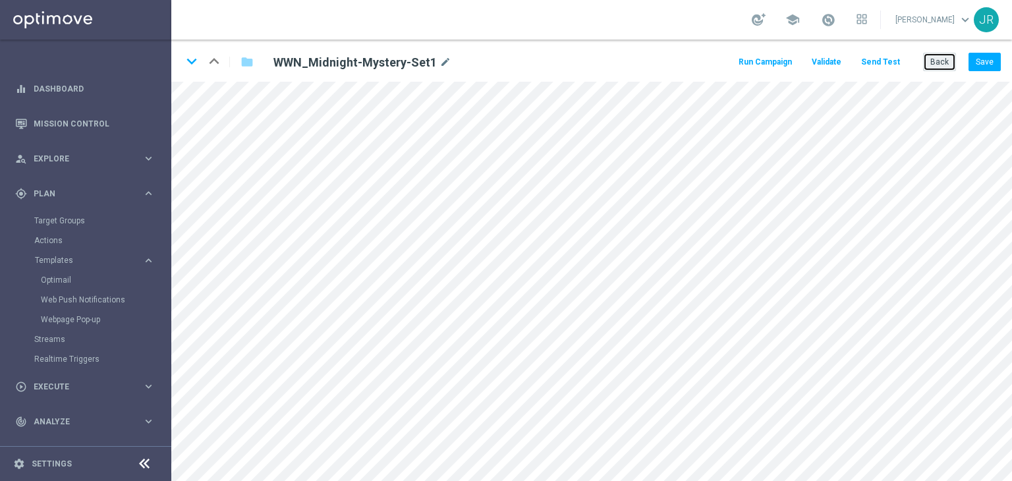
click at [939, 59] on button "Back" at bounding box center [939, 62] width 33 height 18
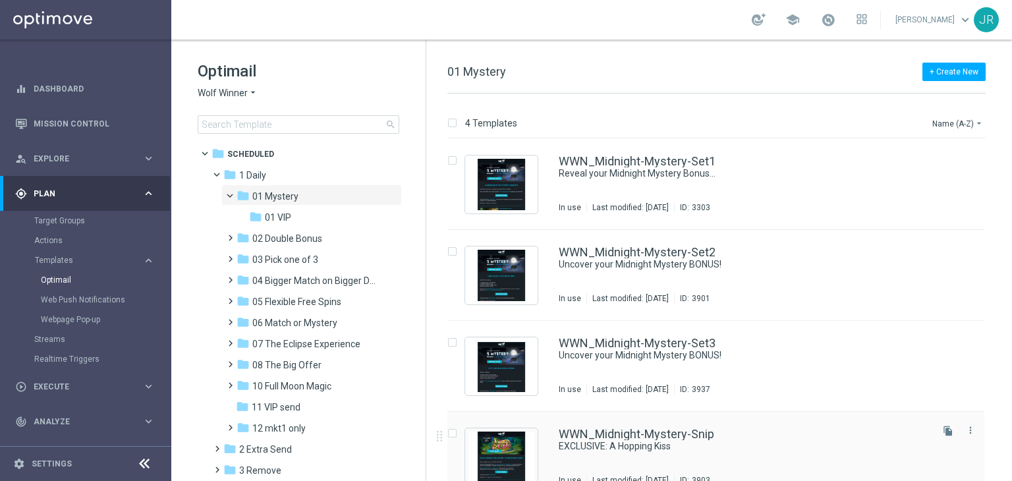
scroll to position [21, 0]
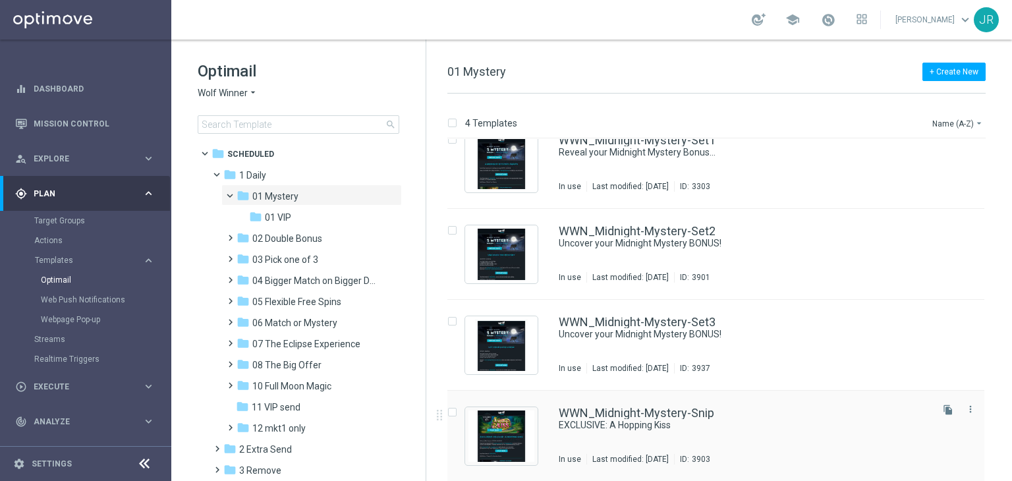
click at [615, 434] on div "WWN_Midnight-Mystery-Snip EXCLUSIVE: A Hopping Kiss In use Last modified: Frida…" at bounding box center [744, 435] width 370 height 57
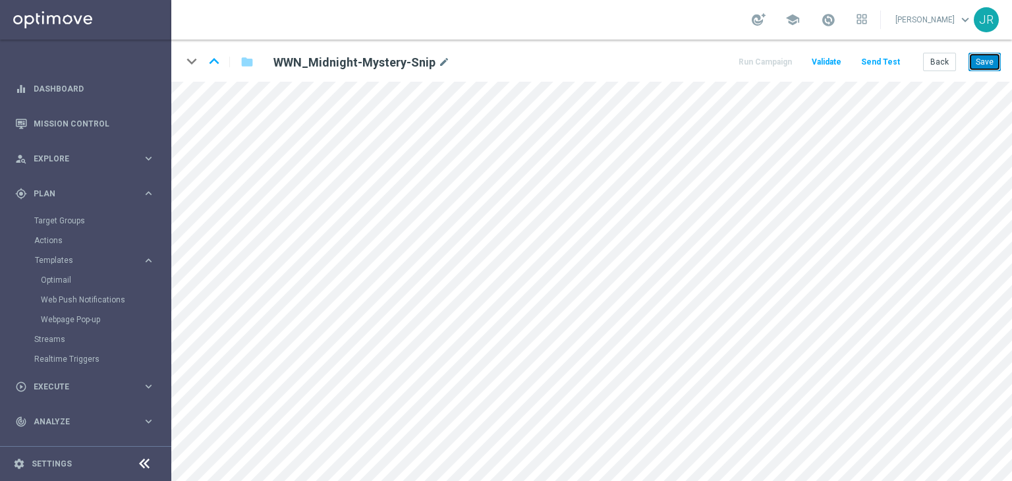
click at [991, 59] on button "Save" at bounding box center [984, 62] width 32 height 18
click at [994, 59] on button "Save" at bounding box center [984, 62] width 32 height 18
click at [995, 76] on div "keyboard_arrow_down keyboard_arrow_up folder WWN_Midnight-Mystery-Snip mode_edi…" at bounding box center [591, 61] width 841 height 42
click at [989, 65] on button "Save" at bounding box center [984, 62] width 32 height 18
click at [990, 66] on button "Save" at bounding box center [984, 62] width 32 height 18
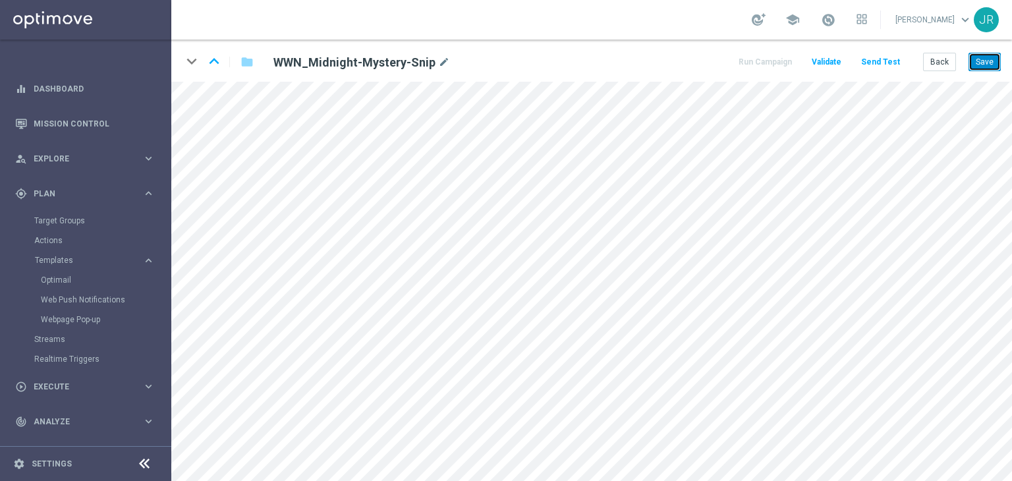
drag, startPoint x: 984, startPoint y: 61, endPoint x: 816, endPoint y: 30, distance: 170.2
click at [983, 63] on button "Save" at bounding box center [984, 62] width 32 height 18
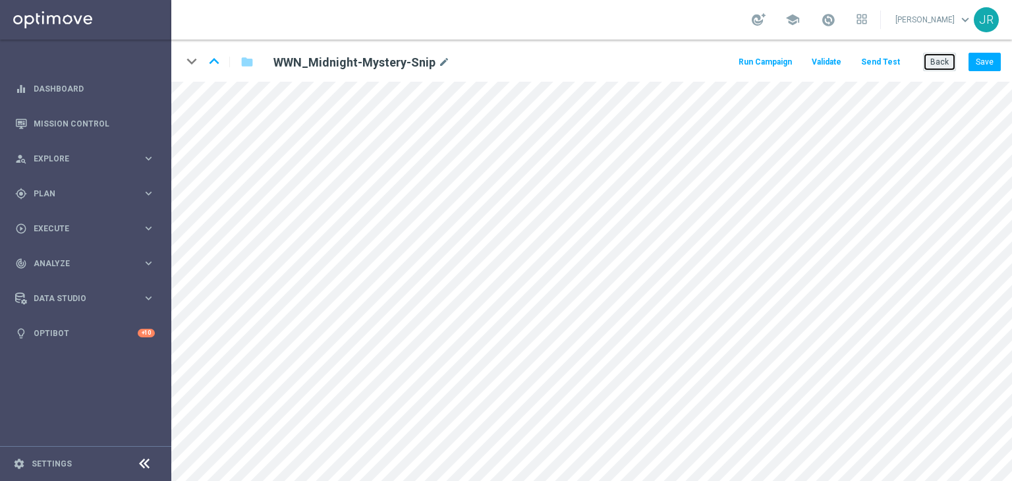
click at [946, 54] on button "Back" at bounding box center [939, 62] width 33 height 18
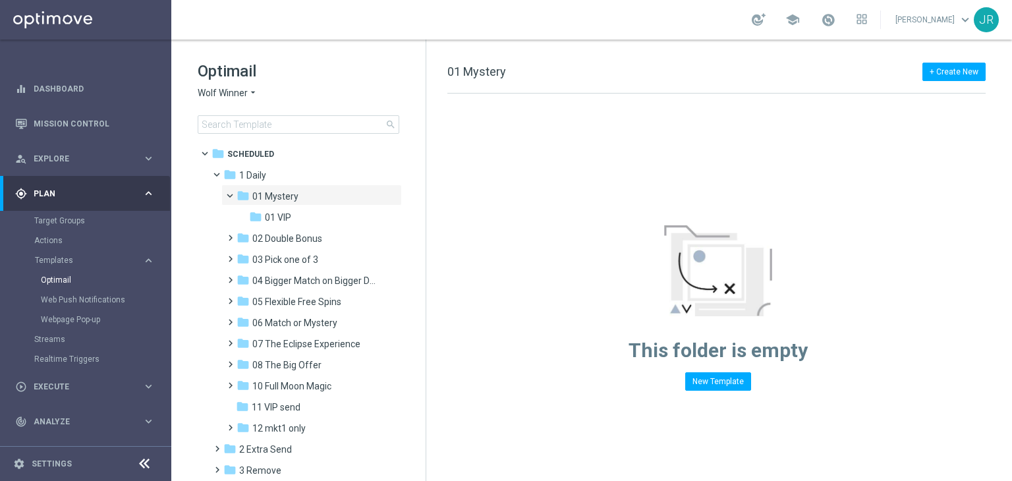
click at [285, 214] on span "01 VIP" at bounding box center [278, 217] width 26 height 12
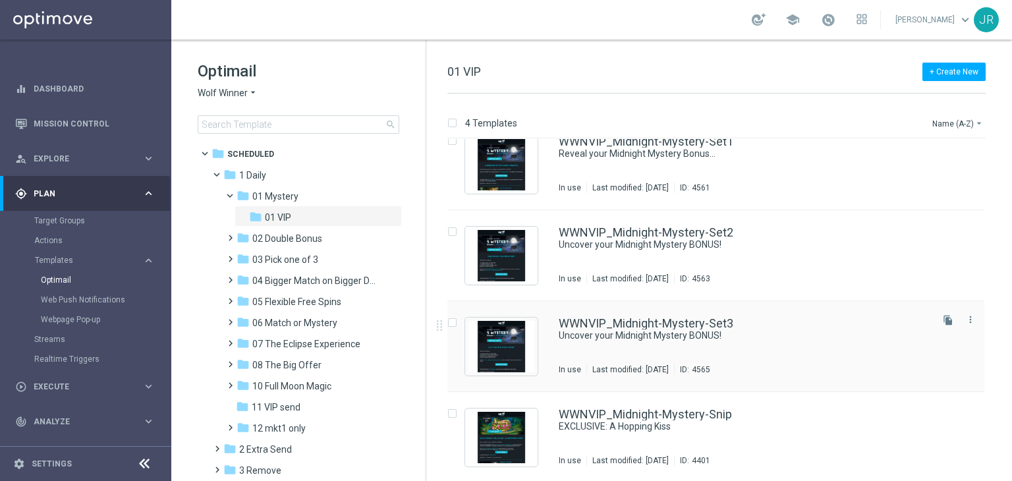
scroll to position [21, 0]
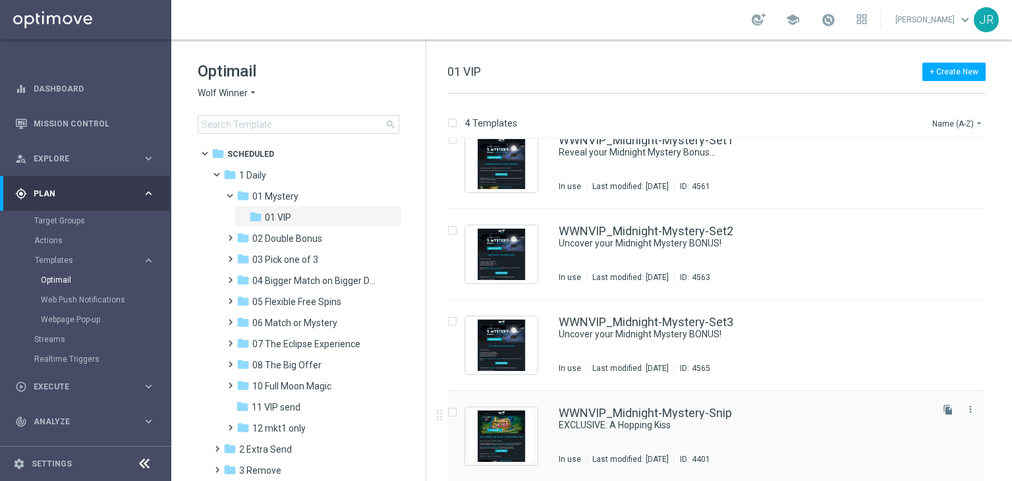
click at [653, 438] on div "WWNVIP_Midnight-Mystery-Snip EXCLUSIVE: A Hopping Kiss In use Last modified: Fr…" at bounding box center [744, 435] width 370 height 57
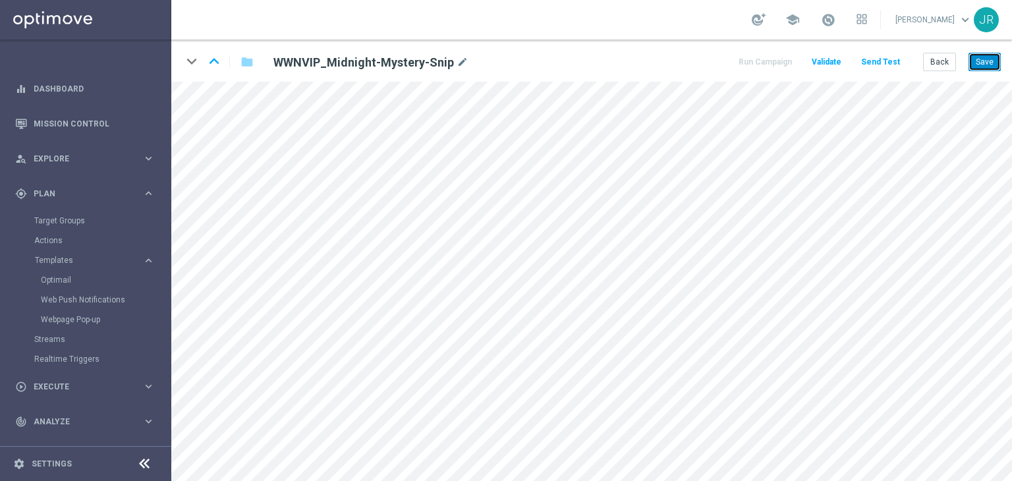
click at [977, 63] on button "Save" at bounding box center [984, 62] width 32 height 18
click at [988, 59] on button "Save" at bounding box center [984, 62] width 32 height 18
click at [985, 64] on button "Save" at bounding box center [984, 62] width 32 height 18
click at [976, 61] on button "Save" at bounding box center [984, 62] width 32 height 18
click at [989, 67] on button "Save" at bounding box center [984, 62] width 32 height 18
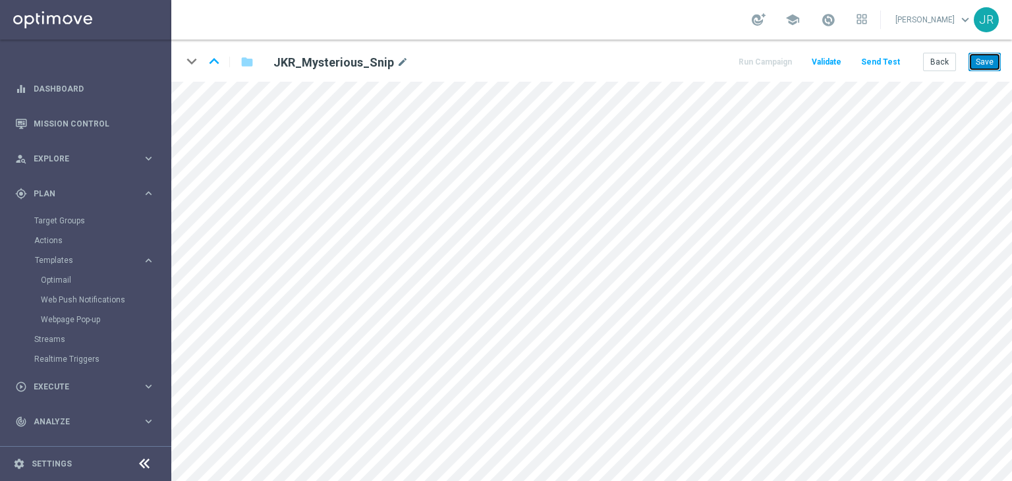
click at [982, 70] on button "Save" at bounding box center [984, 62] width 32 height 18
click at [986, 61] on button "Save" at bounding box center [984, 62] width 32 height 18
drag, startPoint x: 992, startPoint y: 61, endPoint x: 999, endPoint y: 67, distance: 8.9
click at [999, 67] on button "Save" at bounding box center [984, 62] width 32 height 18
click at [984, 58] on button "Save" at bounding box center [984, 62] width 32 height 18
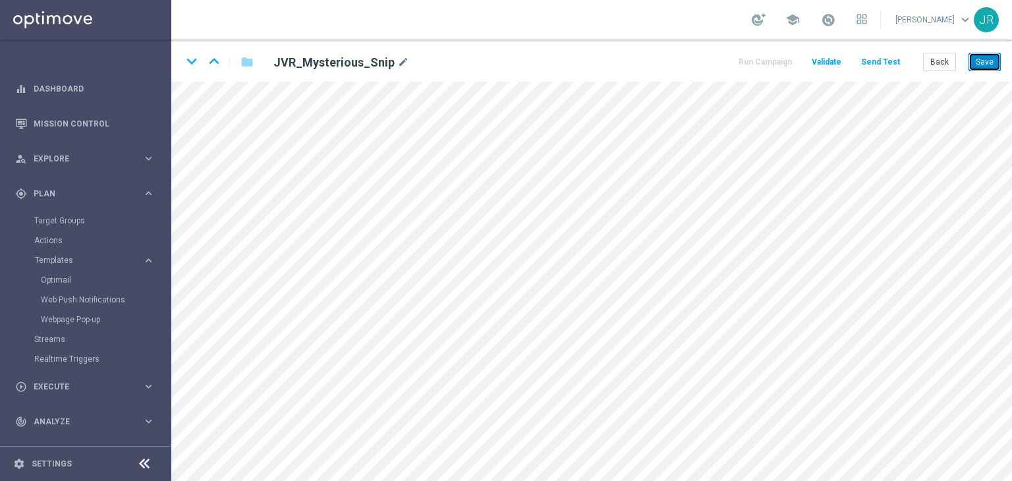
click at [984, 57] on button "Save" at bounding box center [984, 62] width 32 height 18
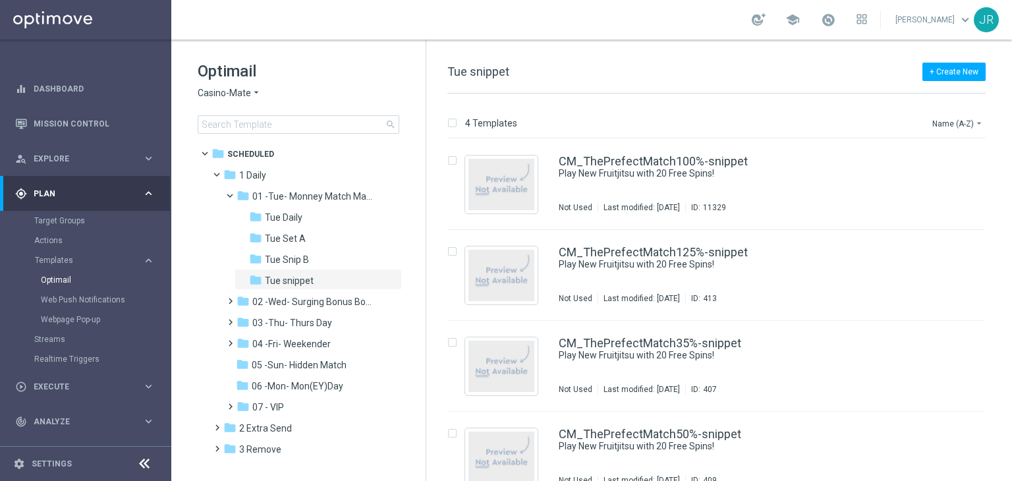
click at [203, 90] on span "Casino-Mate" at bounding box center [224, 93] width 53 height 13
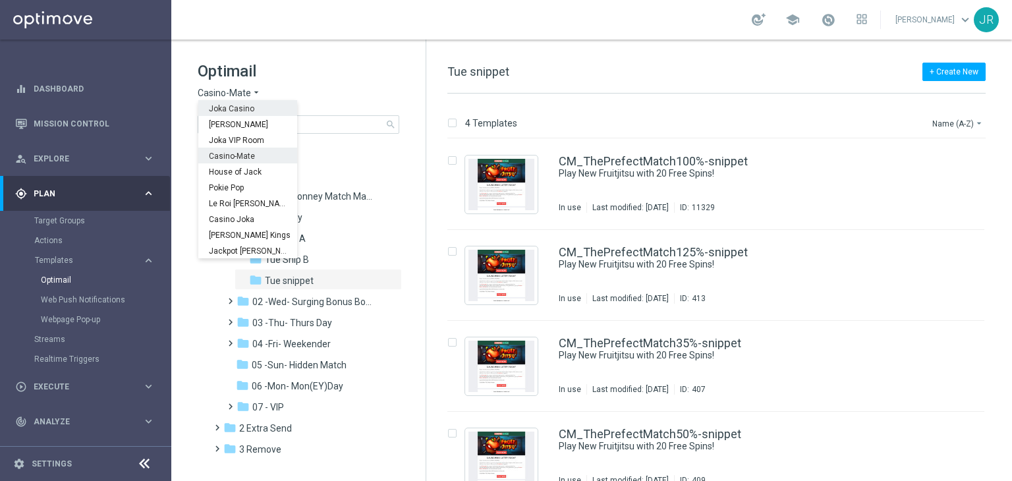
click at [0, 0] on span "Joka Casino" at bounding box center [0, 0] width 0 height 0
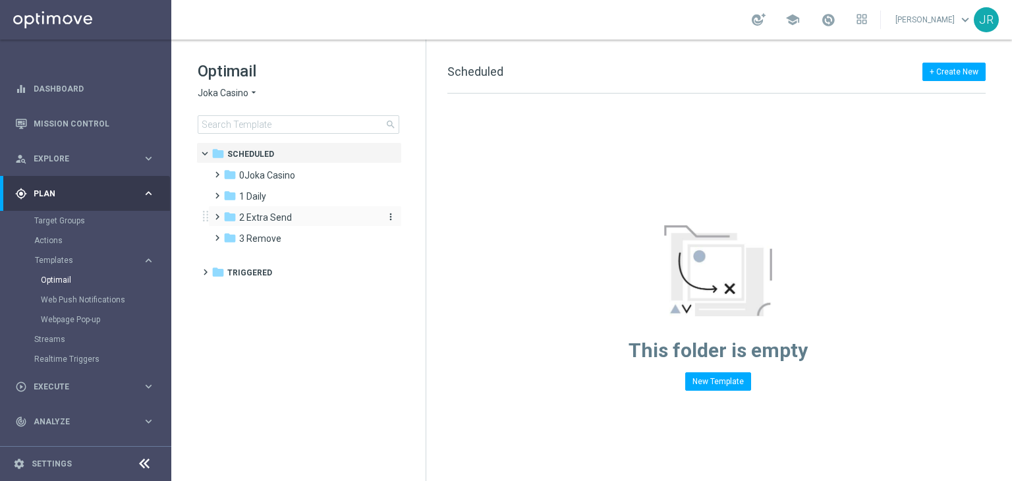
click at [281, 218] on span "2 Extra Send" at bounding box center [265, 217] width 53 height 12
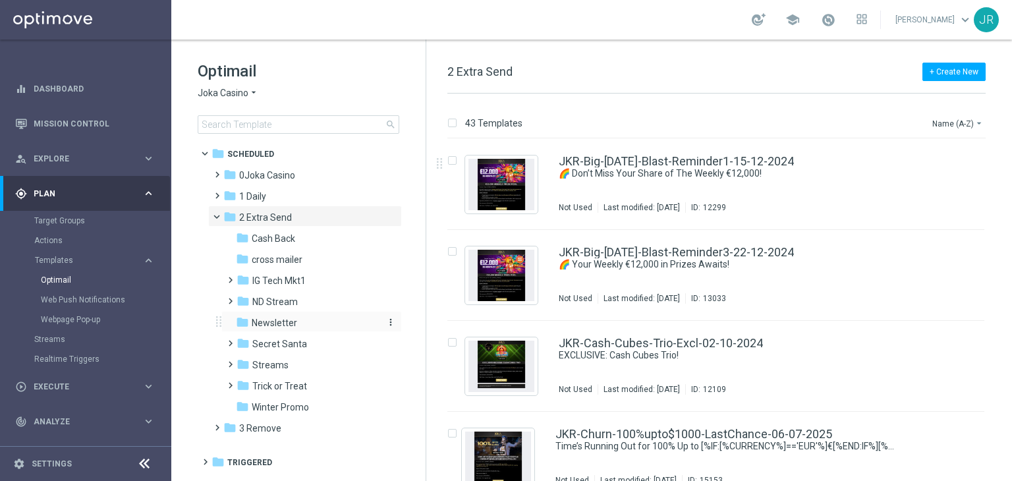
click at [280, 327] on span "Newsletter" at bounding box center [274, 323] width 45 height 12
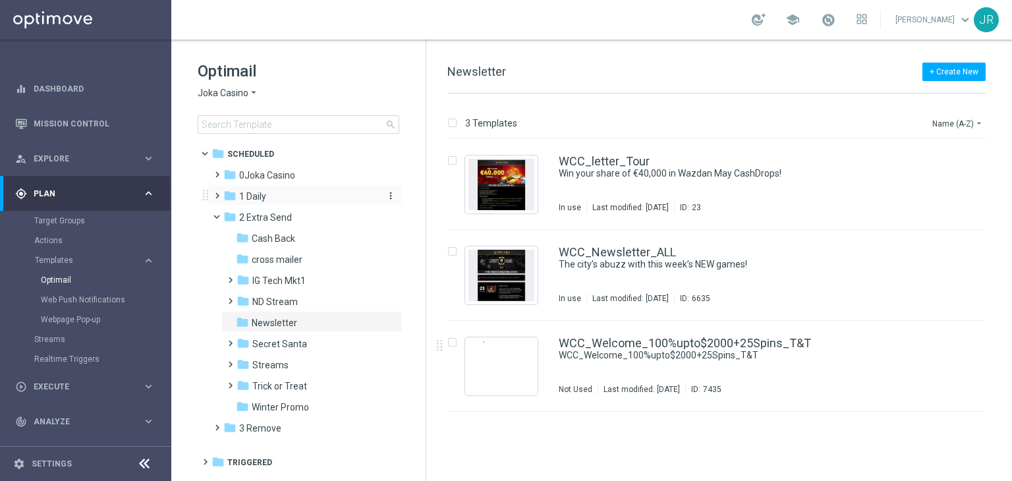
click at [264, 193] on span "1 Daily" at bounding box center [252, 196] width 27 height 12
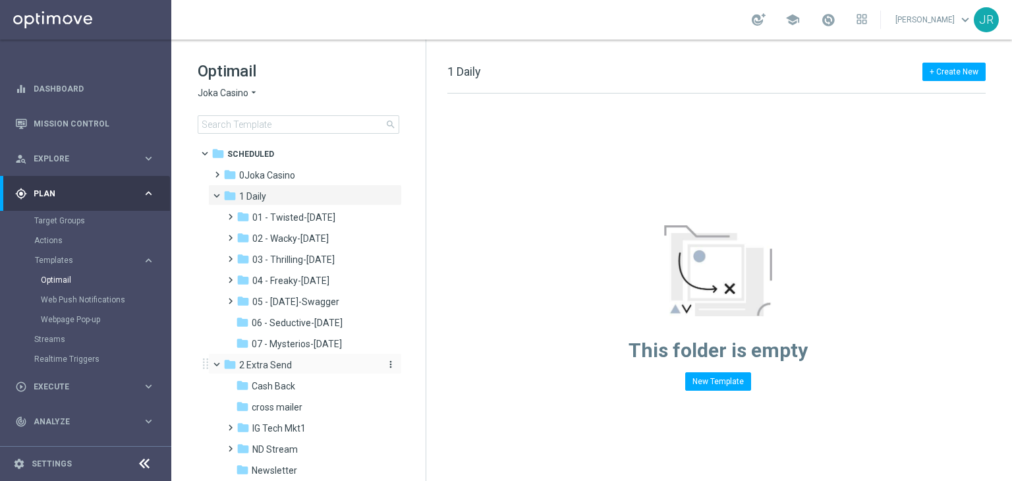
click at [308, 367] on div "folder 2 Extra Send" at bounding box center [299, 365] width 152 height 15
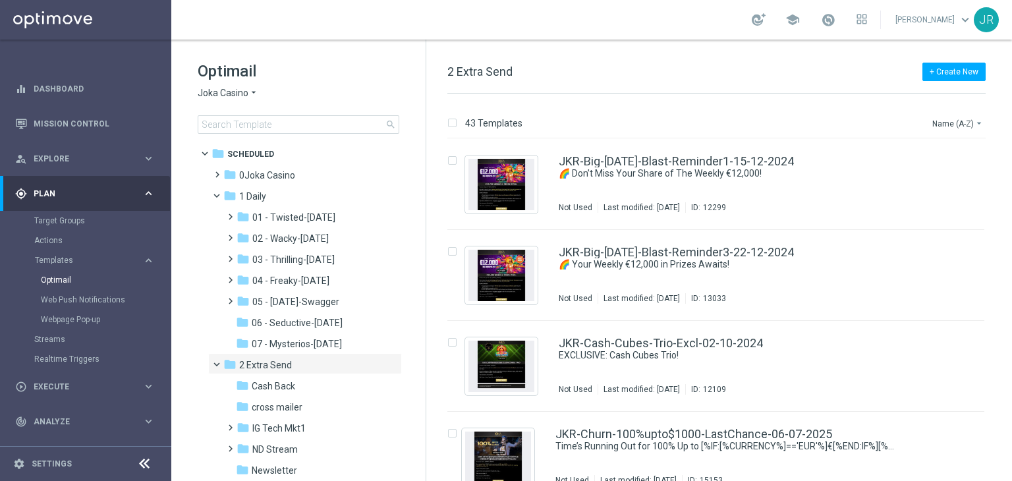
click at [299, 467] on div "folder Newsletter" at bounding box center [306, 470] width 140 height 15
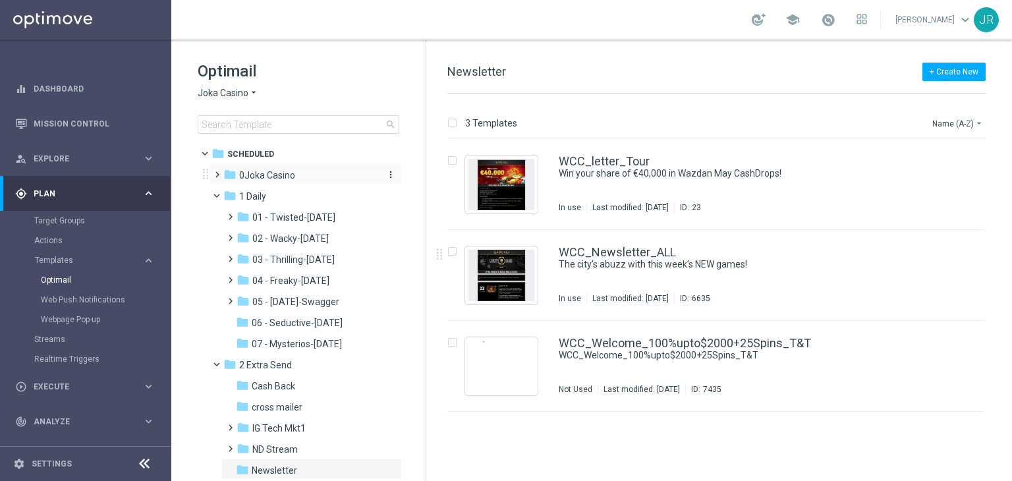
click at [237, 177] on div "folder 0Joka Casino" at bounding box center [299, 175] width 152 height 15
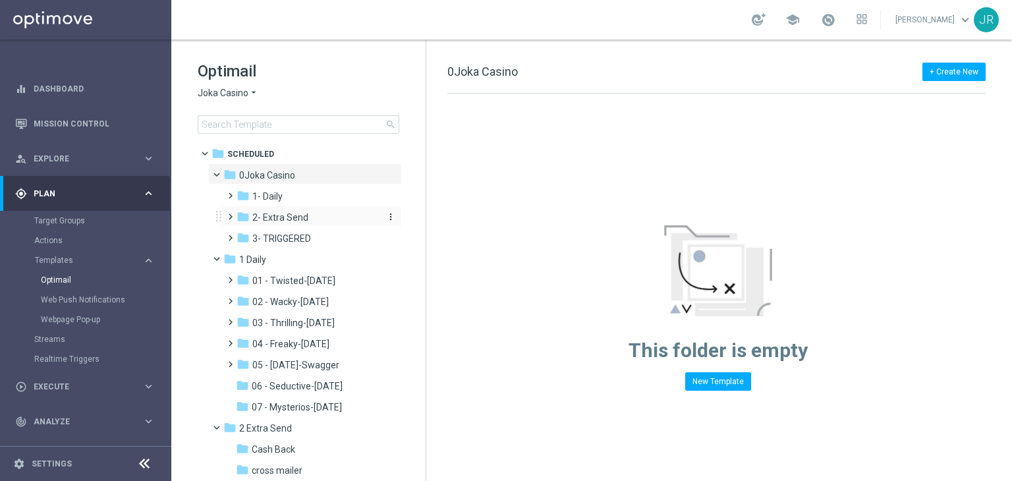
click at [269, 215] on span "2- Extra Send" at bounding box center [280, 217] width 56 height 12
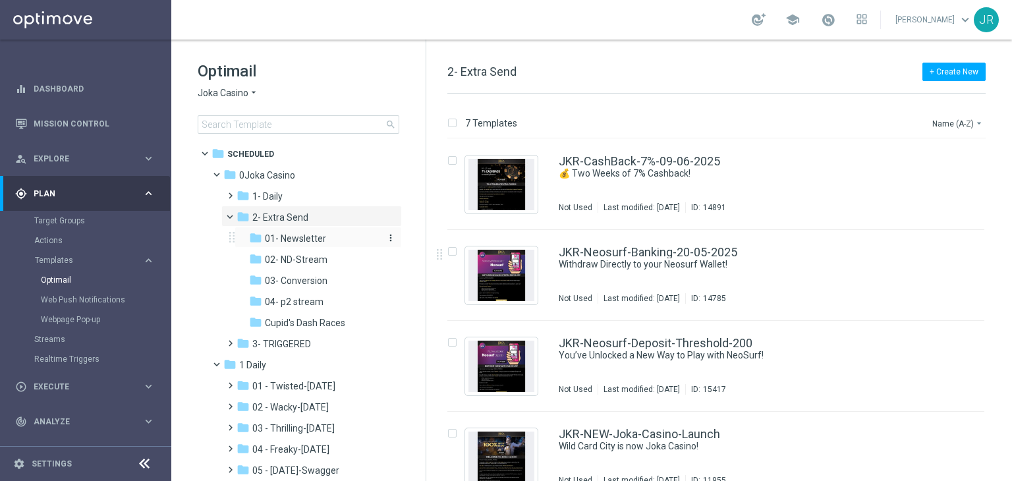
click at [285, 242] on span "01- Newsletter" at bounding box center [295, 239] width 61 height 12
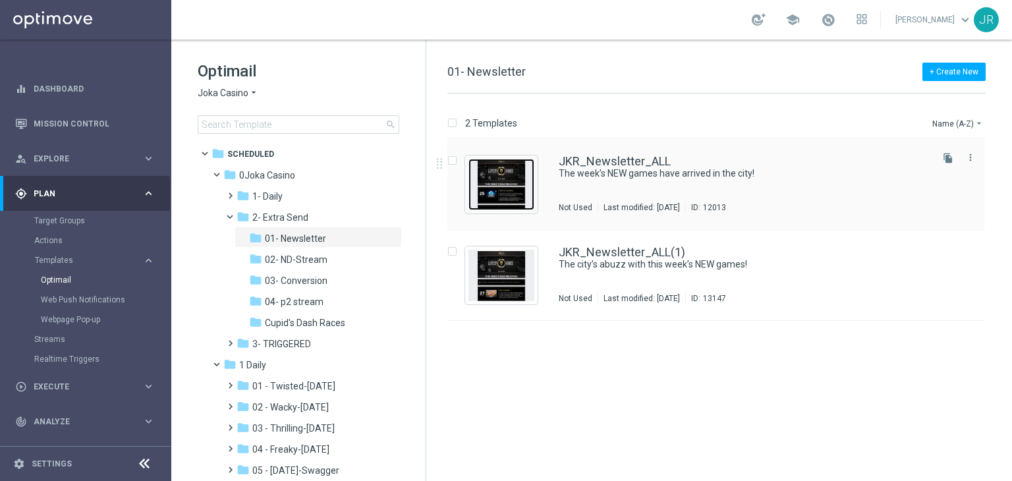
click at [525, 175] on img "Press SPACE to select this row." at bounding box center [501, 184] width 66 height 51
